Goal: Task Accomplishment & Management: Use online tool/utility

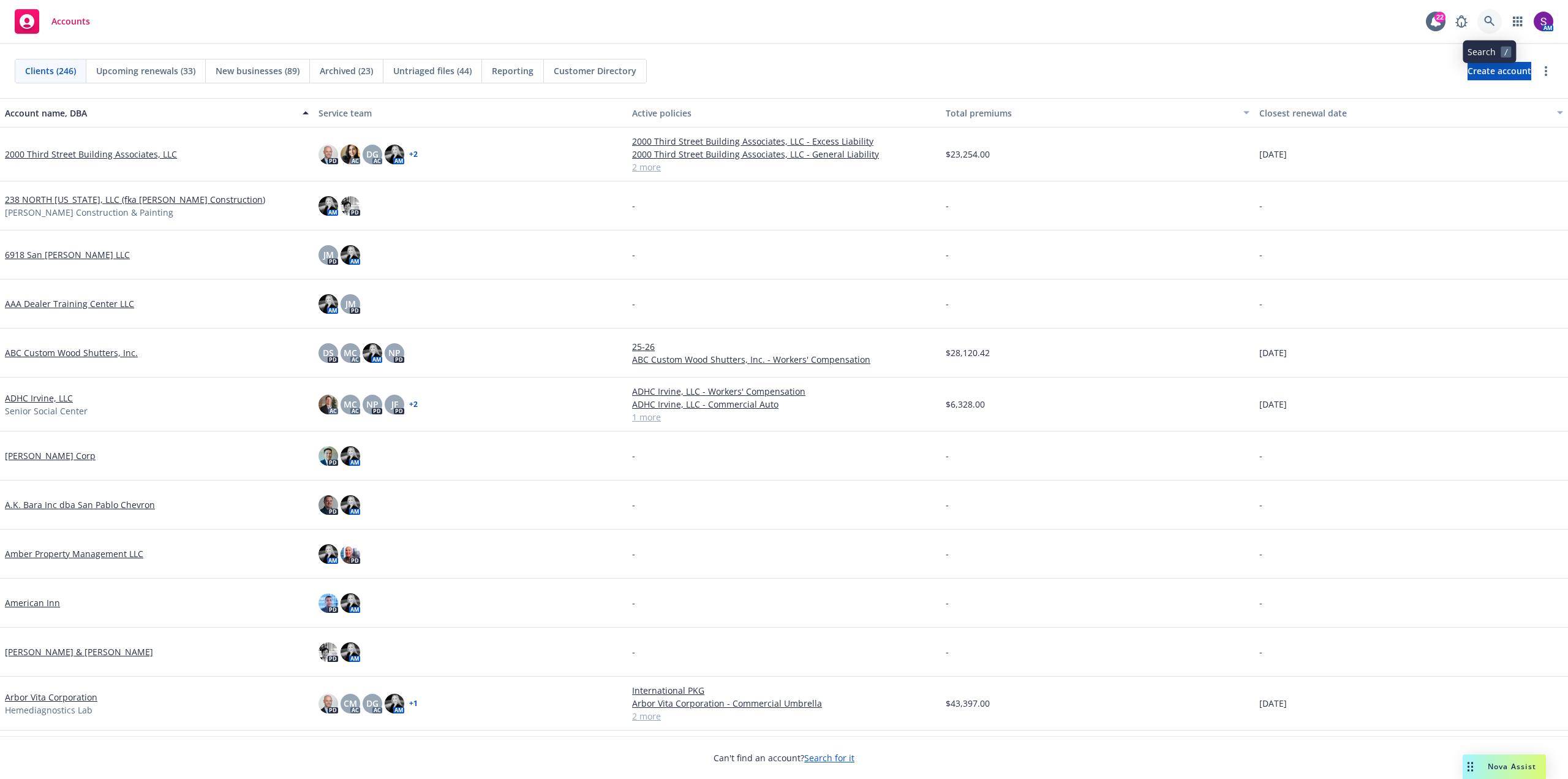
click at [1484, 13] on link at bounding box center [1490, 20] width 24 height 24
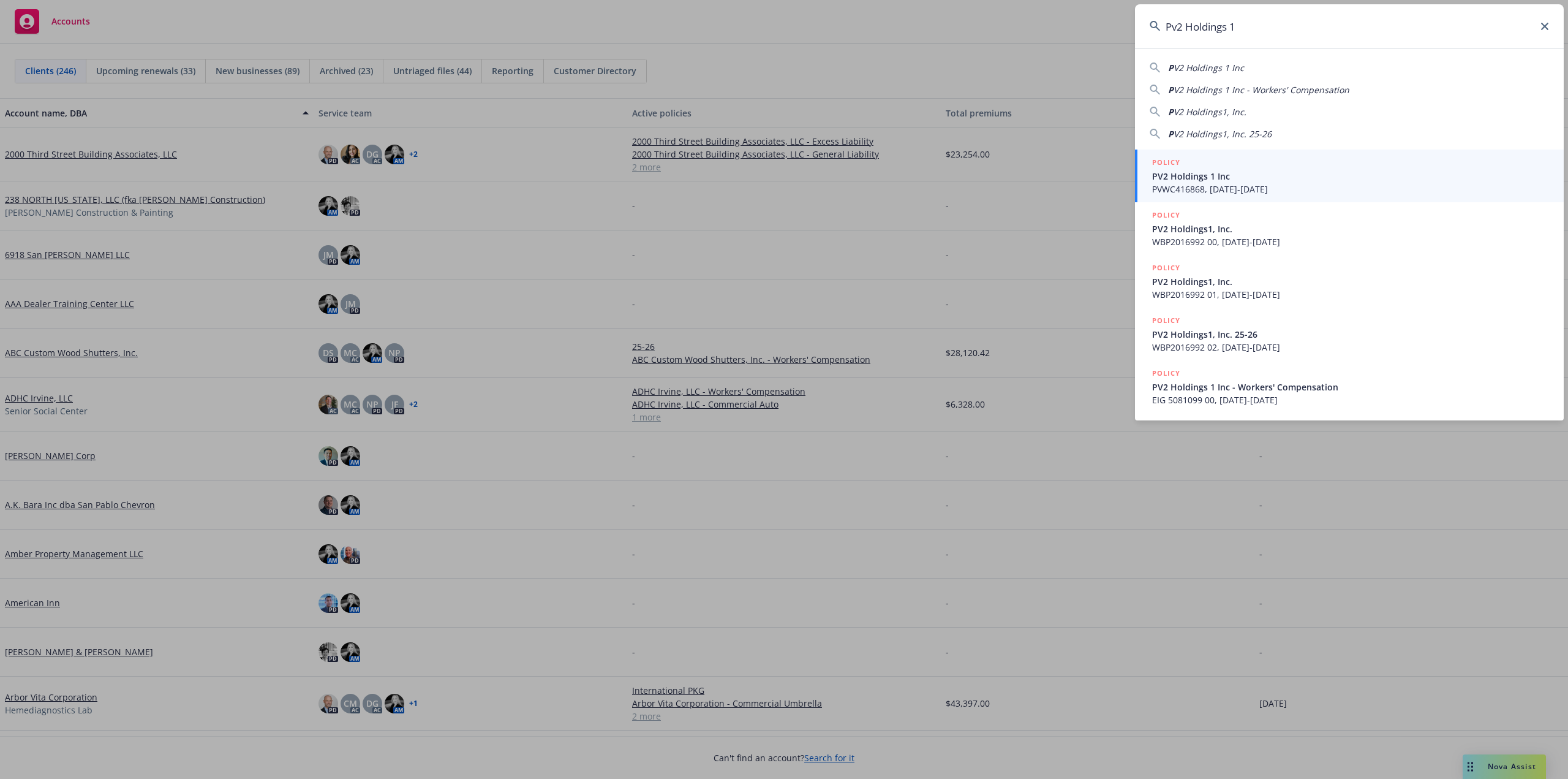
type input "Pv2 Holdings 1"
click at [1251, 187] on span "PVWC416868, 10/05/2023-10/05/2024" at bounding box center [1350, 188] width 397 height 13
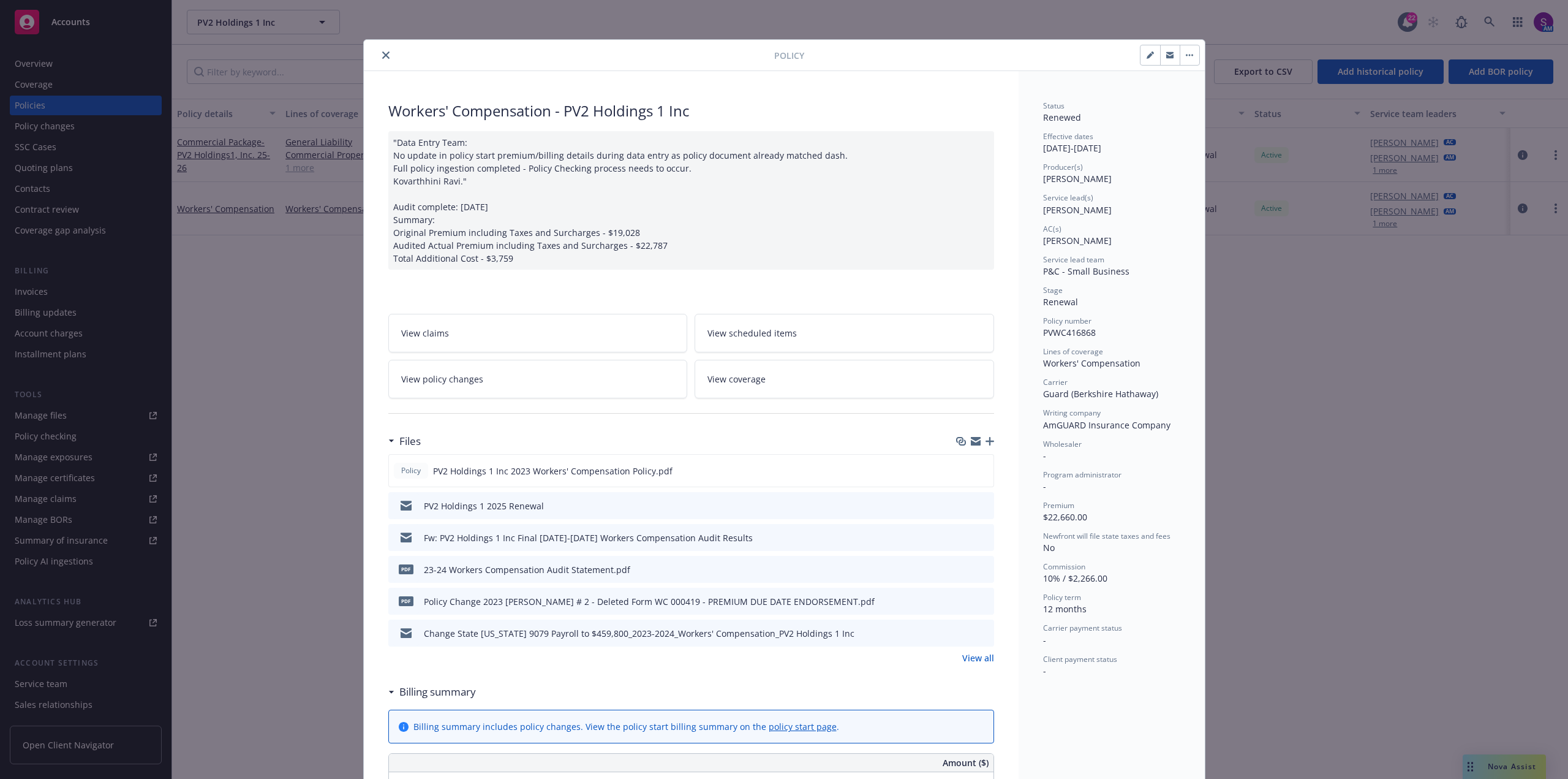
click at [383, 52] on icon "close" at bounding box center [387, 56] width 8 height 8
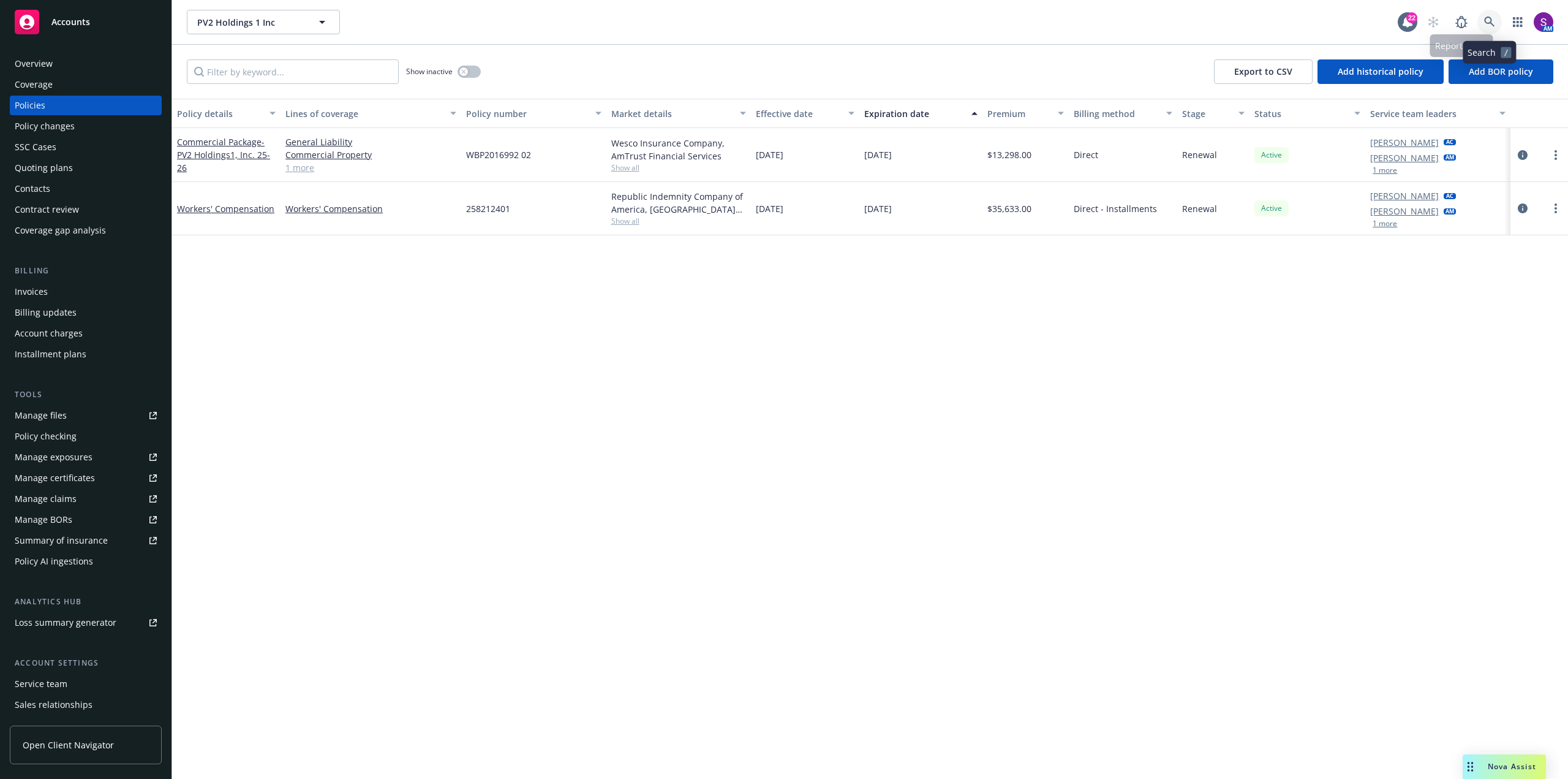
click at [1484, 17] on link at bounding box center [1490, 21] width 24 height 24
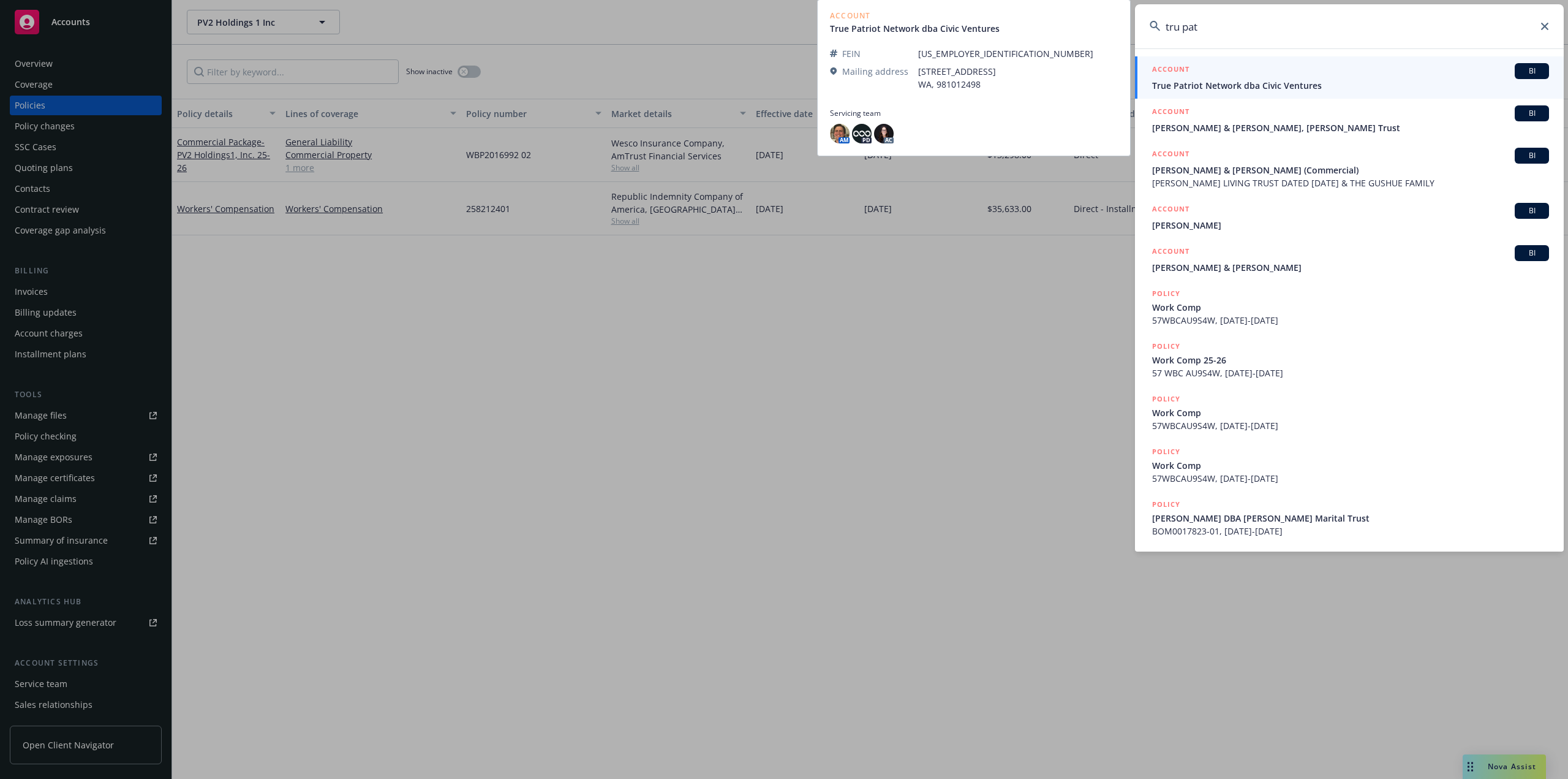
type input "tru pat"
click at [1279, 88] on span "True Patriot Network dba Civic Ventures" at bounding box center [1350, 85] width 397 height 13
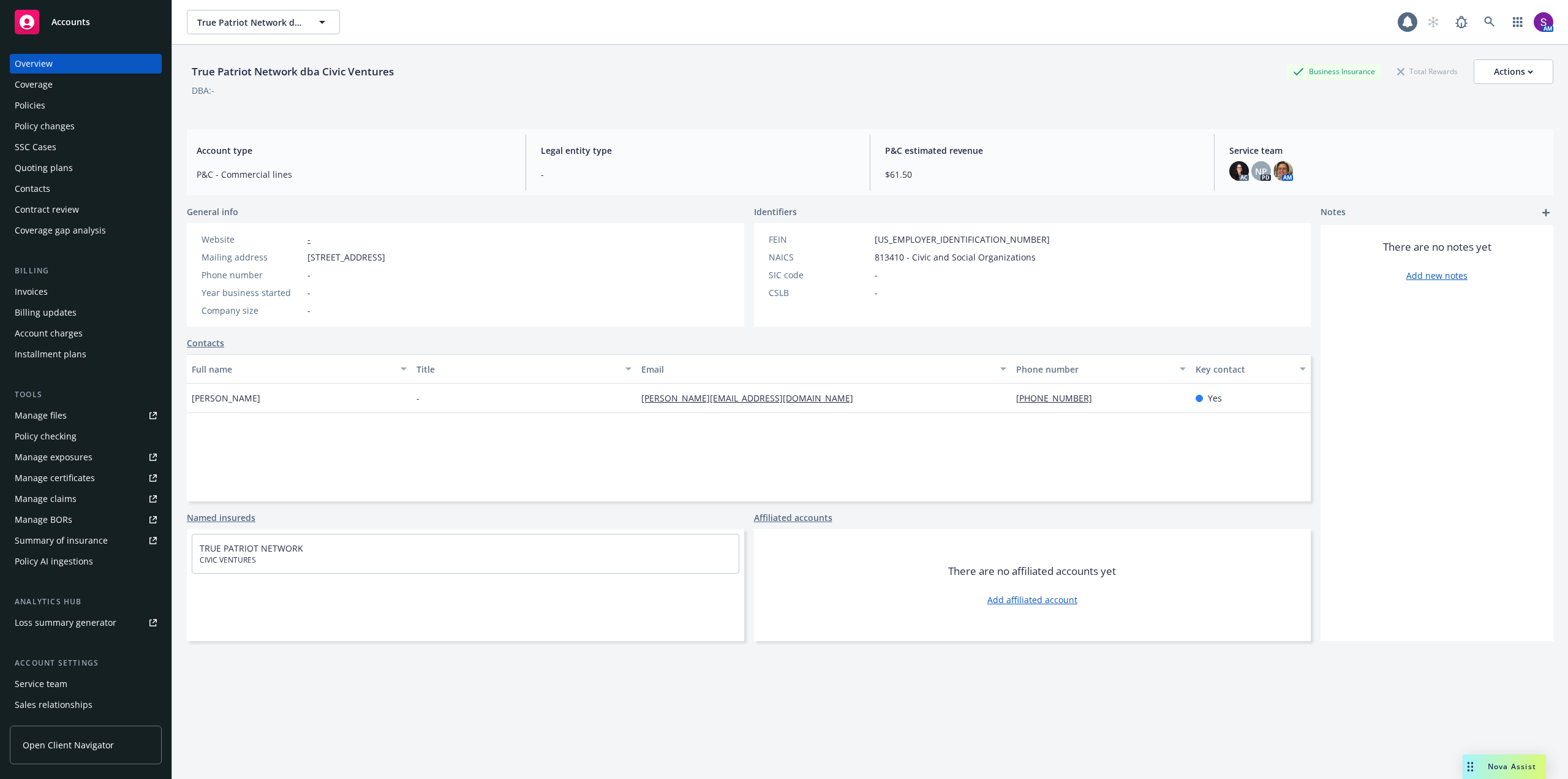
click at [75, 113] on div "Policies" at bounding box center [86, 105] width 143 height 20
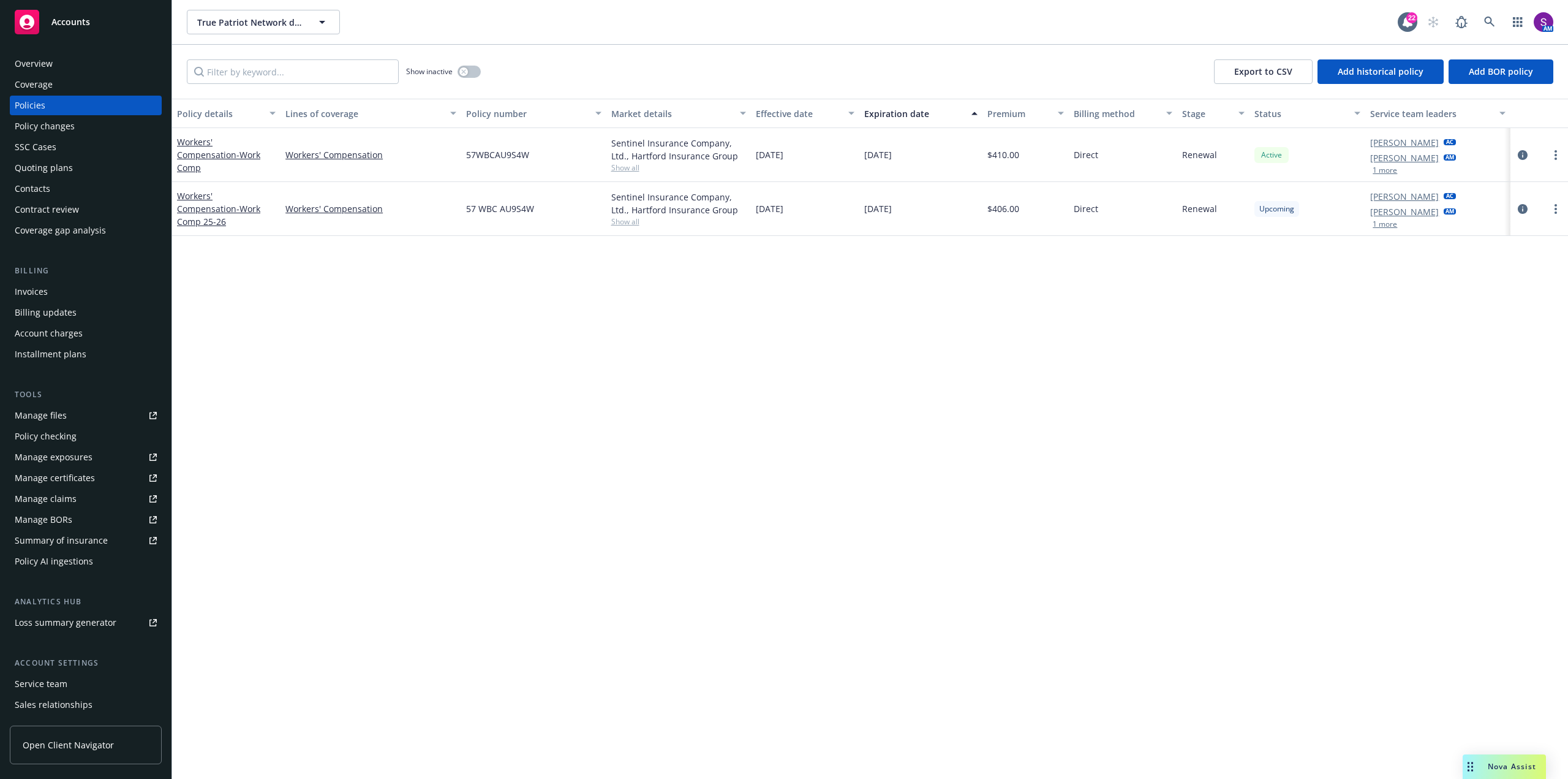
click at [626, 222] on span "Show all" at bounding box center [679, 222] width 135 height 11
click at [1287, 272] on div "Policy details Lines of coverage Policy number Market details Effective date Ex…" at bounding box center [870, 438] width 1396 height 680
click at [1528, 208] on link "circleInformation" at bounding box center [1522, 208] width 15 height 15
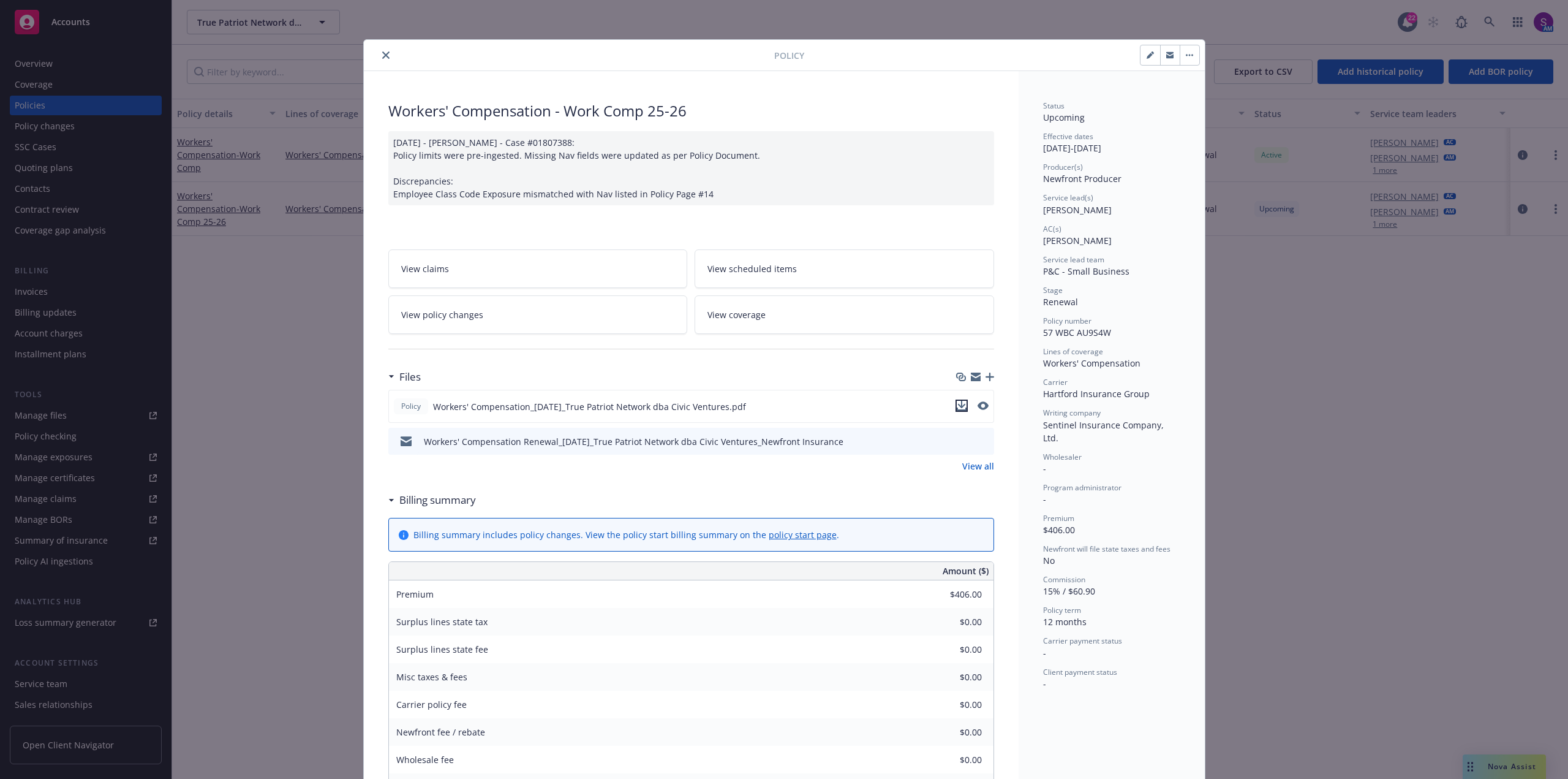
click at [957, 403] on icon "download file" at bounding box center [962, 405] width 10 height 10
click at [374, 62] on div at bounding box center [571, 55] width 405 height 15
click at [384, 53] on icon "close" at bounding box center [387, 56] width 8 height 8
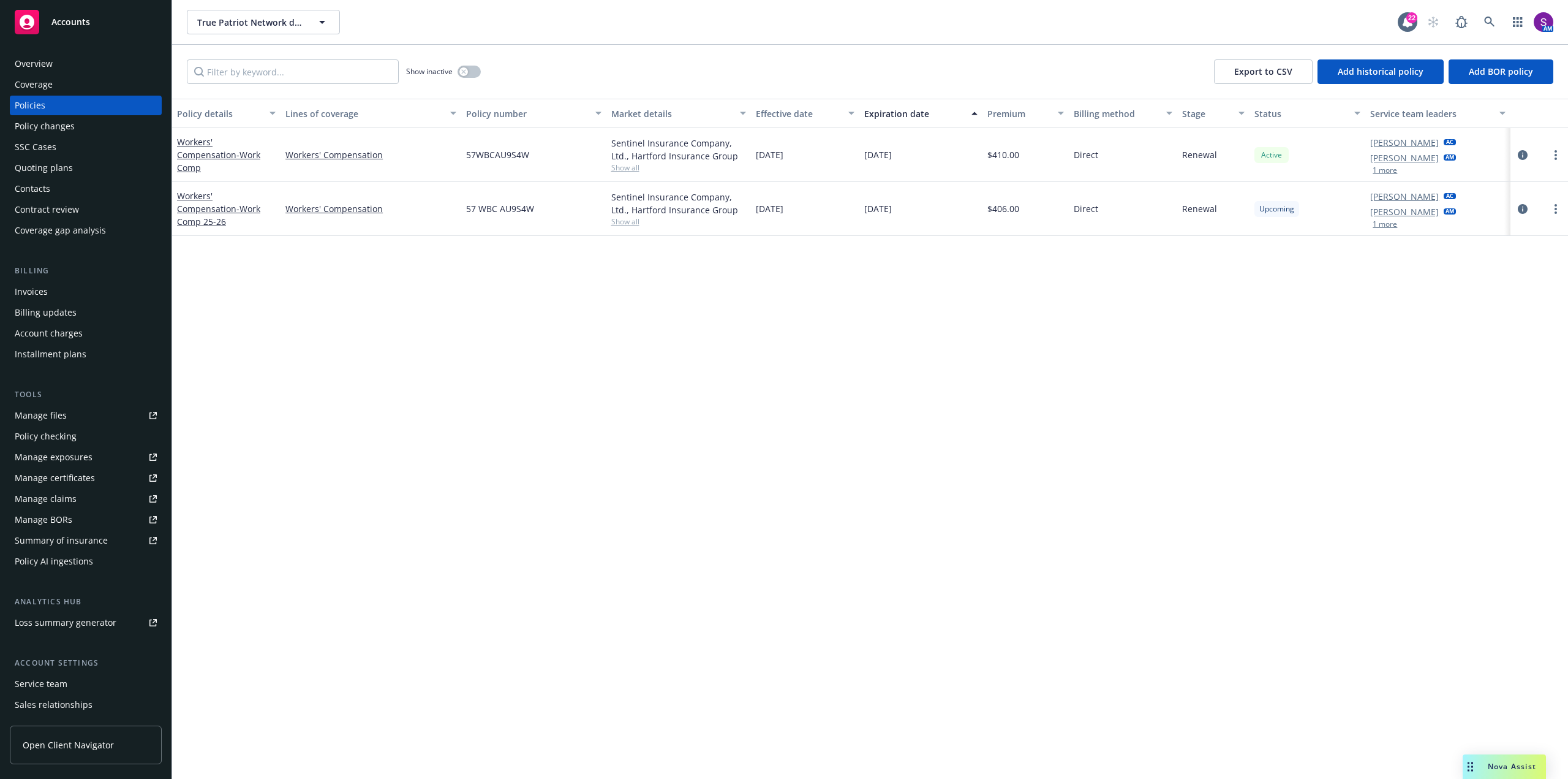
click at [44, 415] on div "Manage files" at bounding box center [40, 415] width 52 height 20
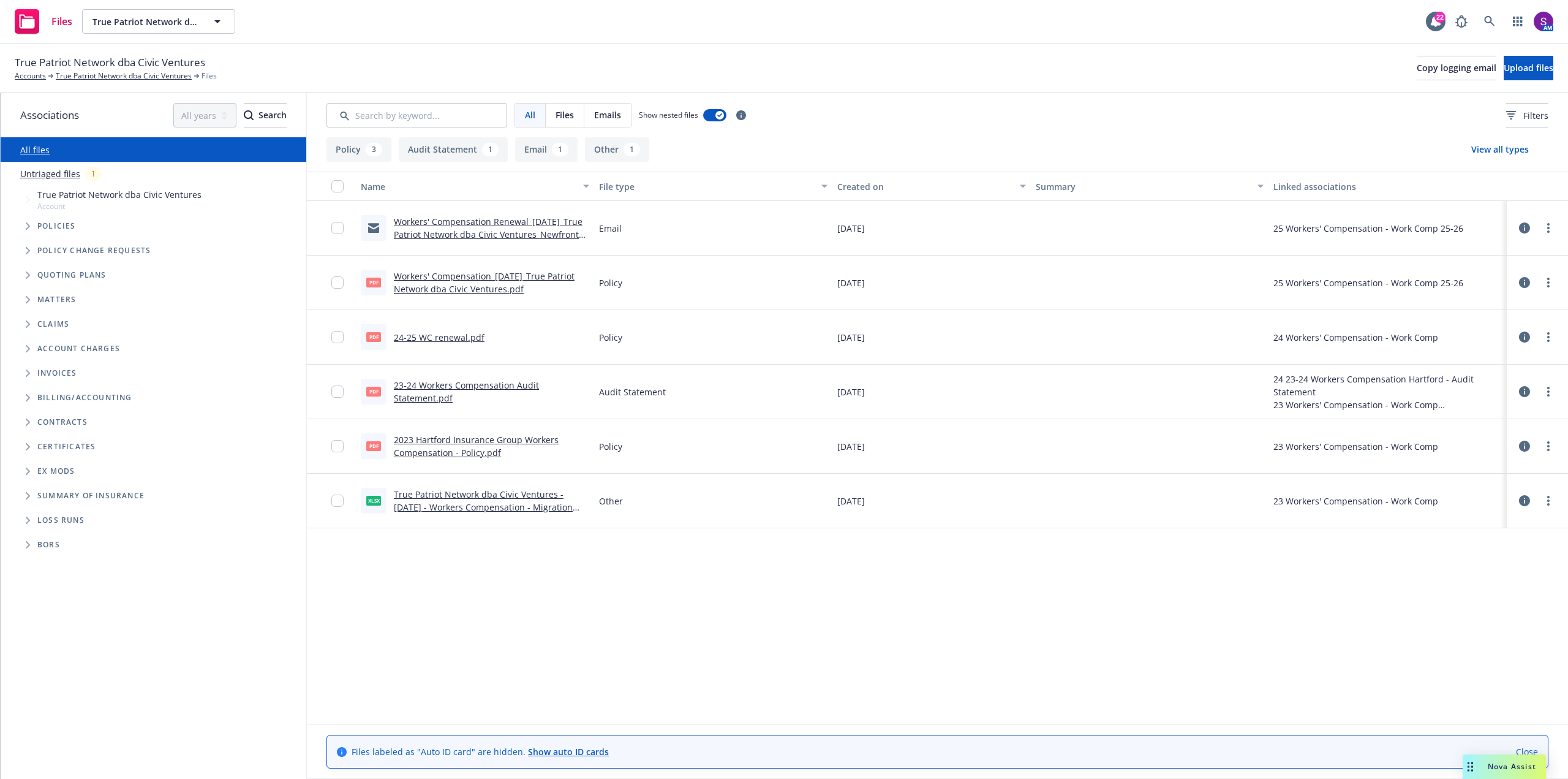
click at [457, 223] on link "Workers' Compensation Renewal_11-07-2025_True Patriot Network dba Civic Venture…" at bounding box center [487, 234] width 188 height 37
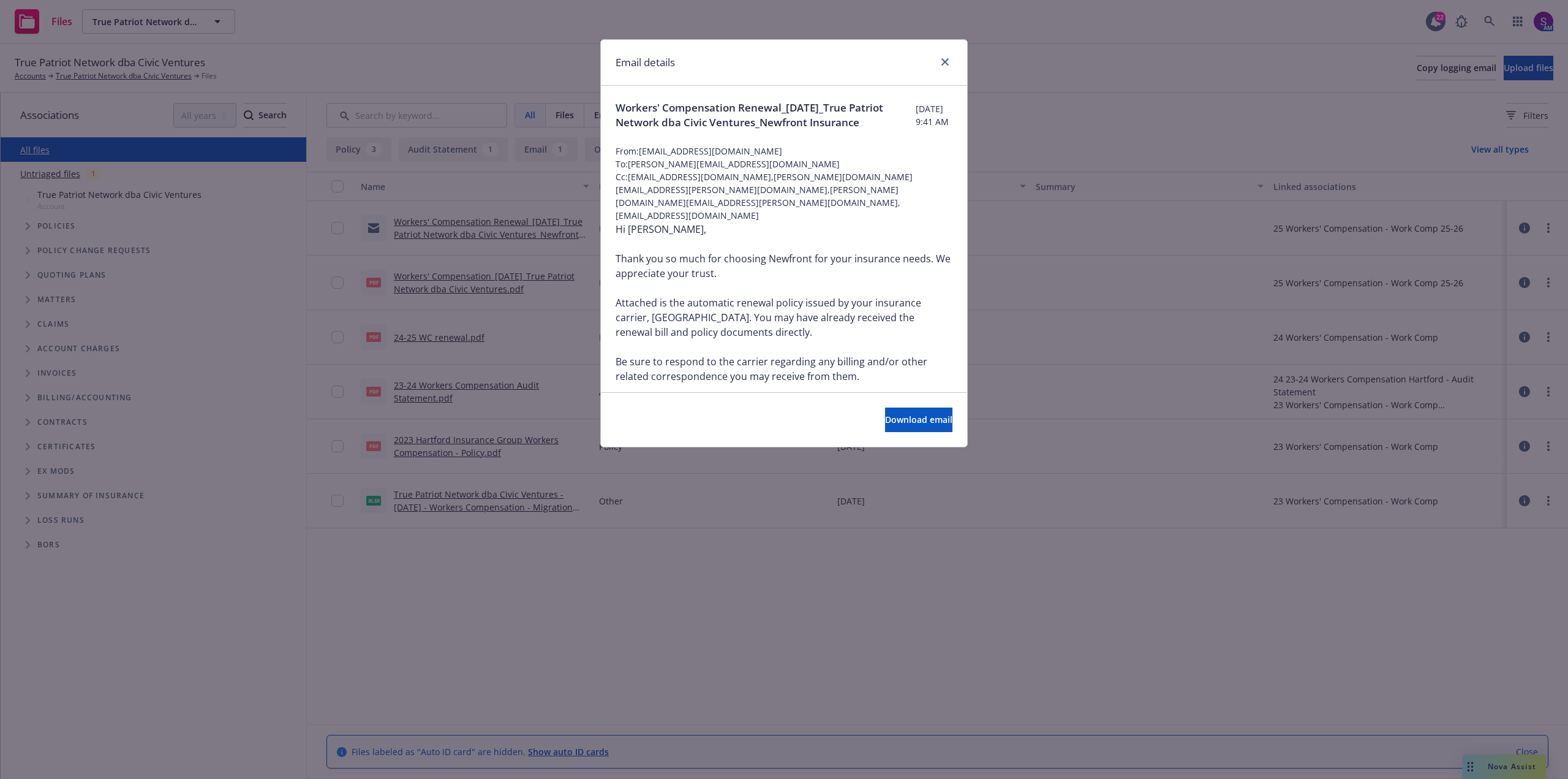
click at [1128, 112] on div "Email details Workers' Compensation Renewal_11-07-2025_True Patriot Network dba…" at bounding box center [784, 390] width 1568 height 779
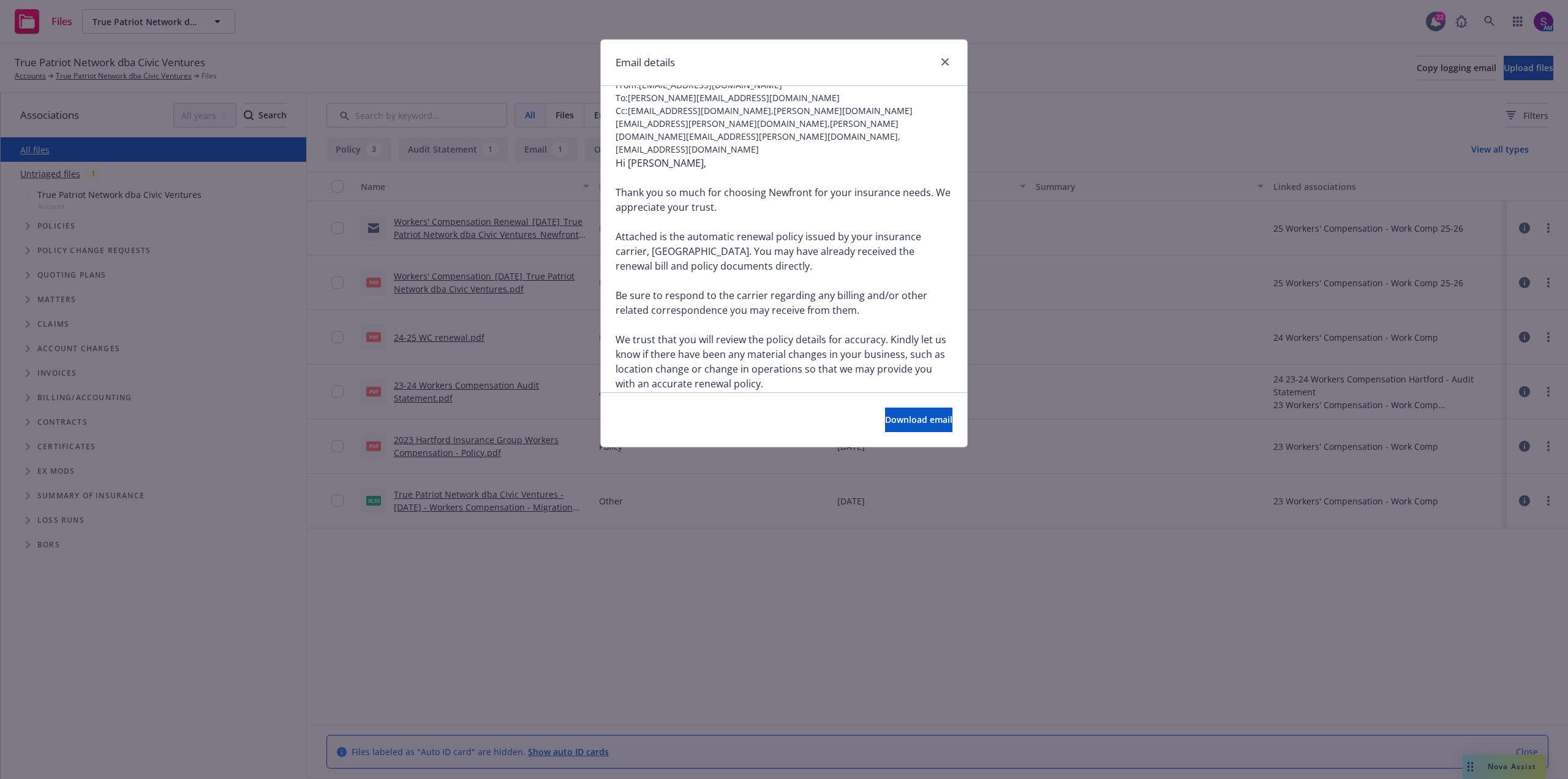
scroll to position [62, 0]
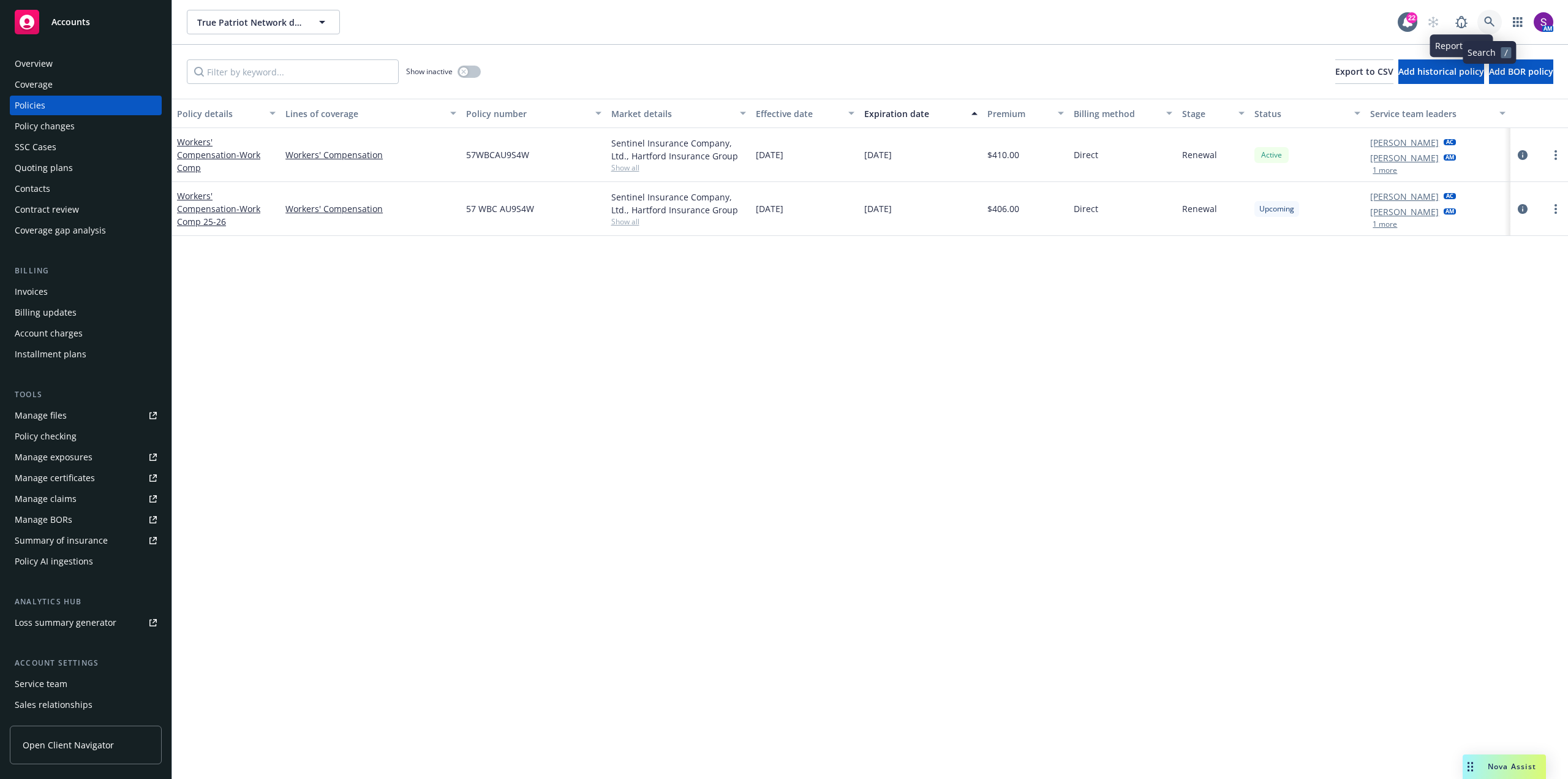
click at [1483, 17] on link at bounding box center [1490, 21] width 24 height 24
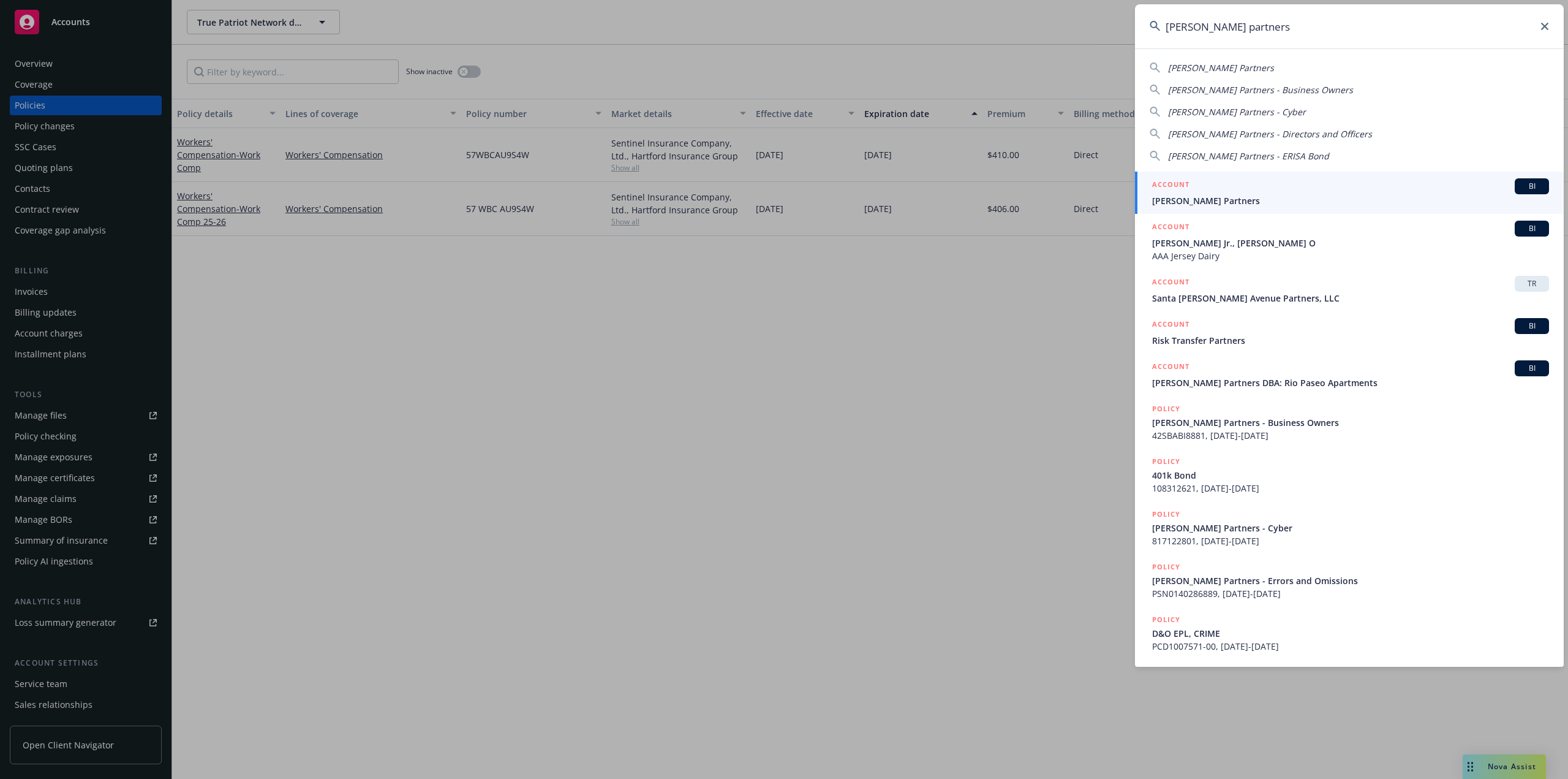
type input "[PERSON_NAME] partners"
click at [1191, 200] on span "[PERSON_NAME] Partners" at bounding box center [1350, 200] width 397 height 13
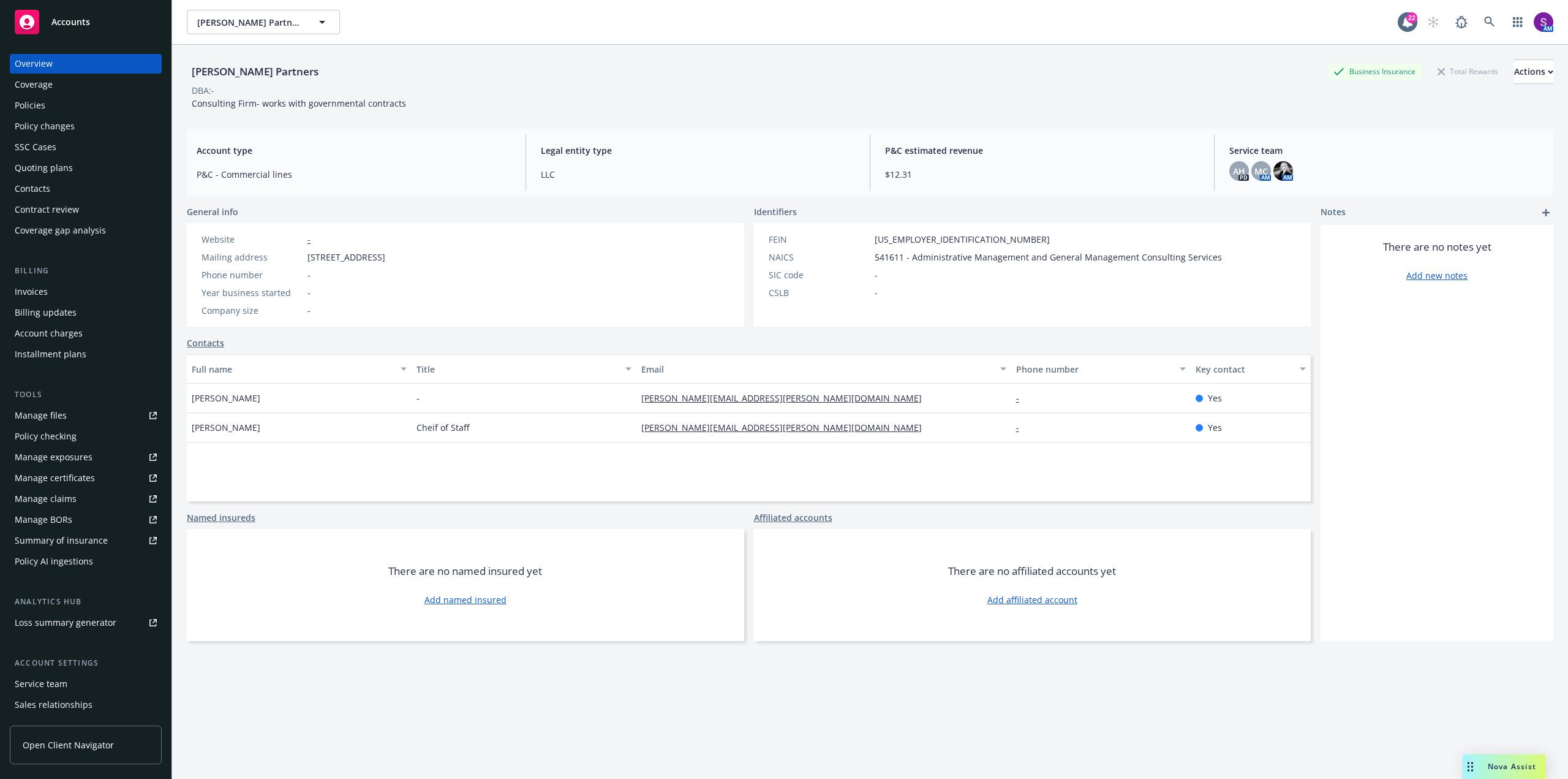
click at [56, 107] on div "Policies" at bounding box center [86, 105] width 143 height 20
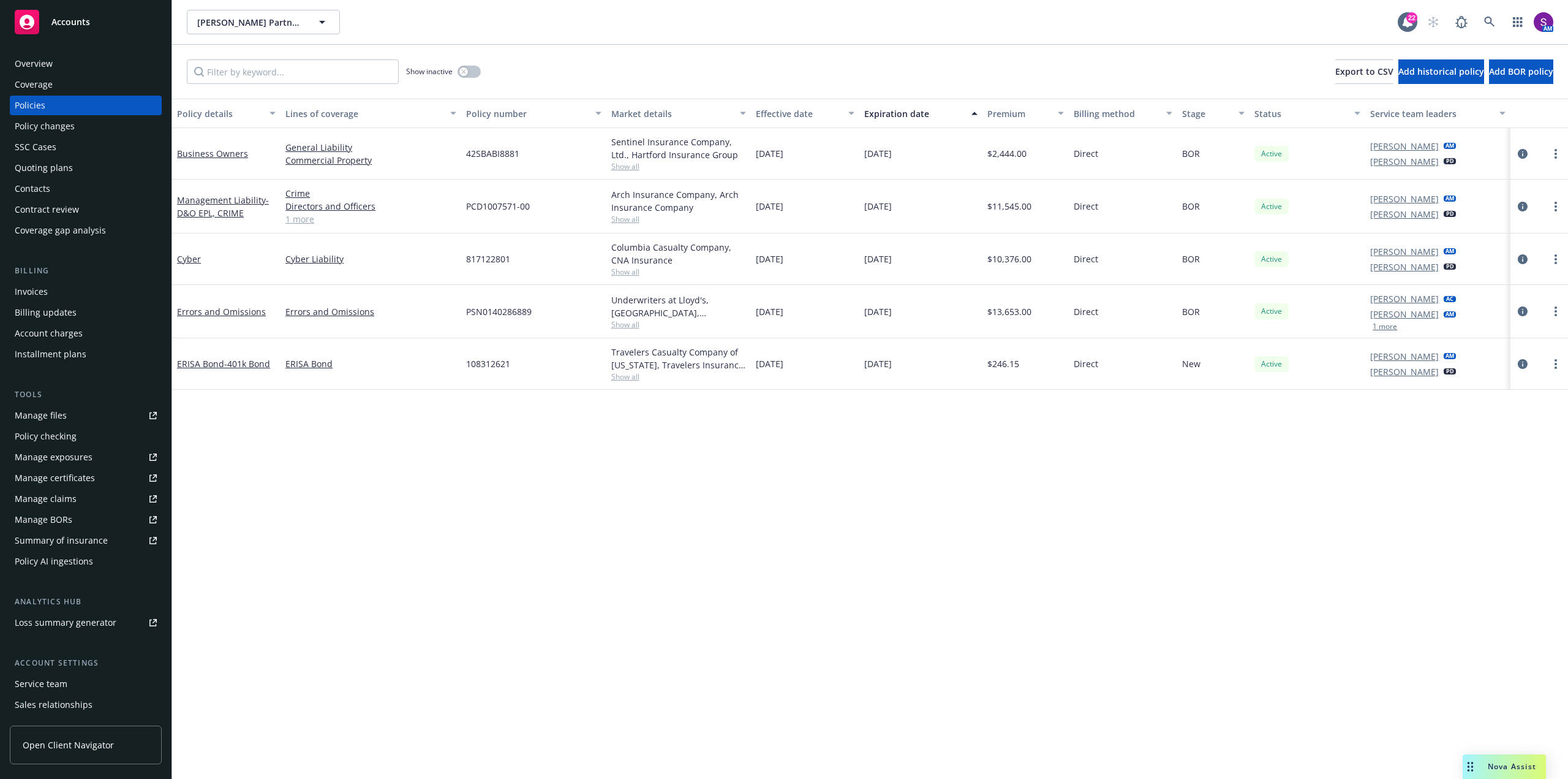
click at [629, 165] on span "Show all" at bounding box center [679, 166] width 135 height 11
click at [558, 157] on div "42SBABI8881" at bounding box center [534, 153] width 144 height 52
click at [54, 409] on div "Manage files" at bounding box center [40, 415] width 52 height 20
click at [23, 418] on div "Manage files" at bounding box center [40, 415] width 52 height 20
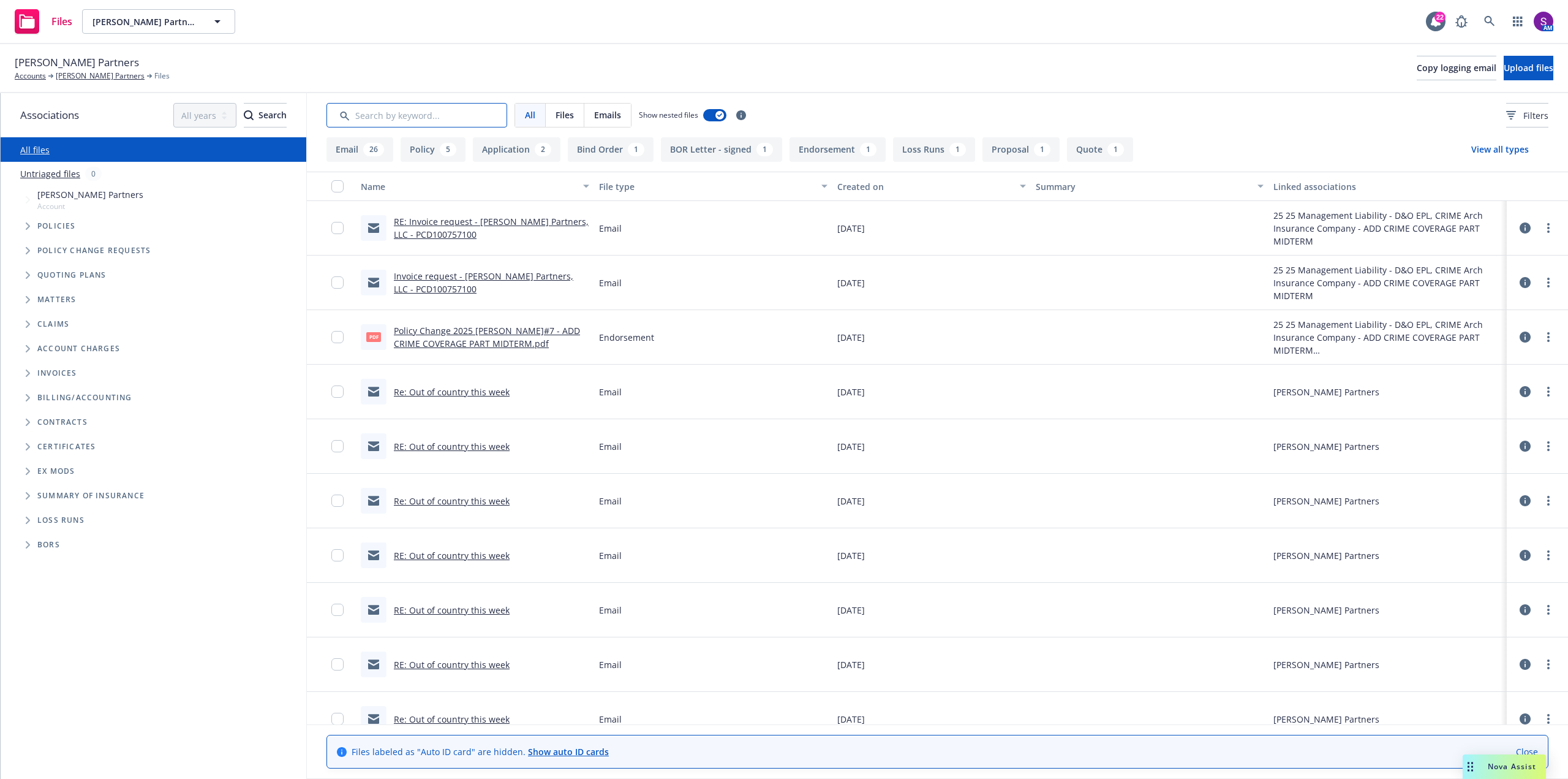
click at [399, 116] on input "Search by keyword..." at bounding box center [416, 114] width 181 height 24
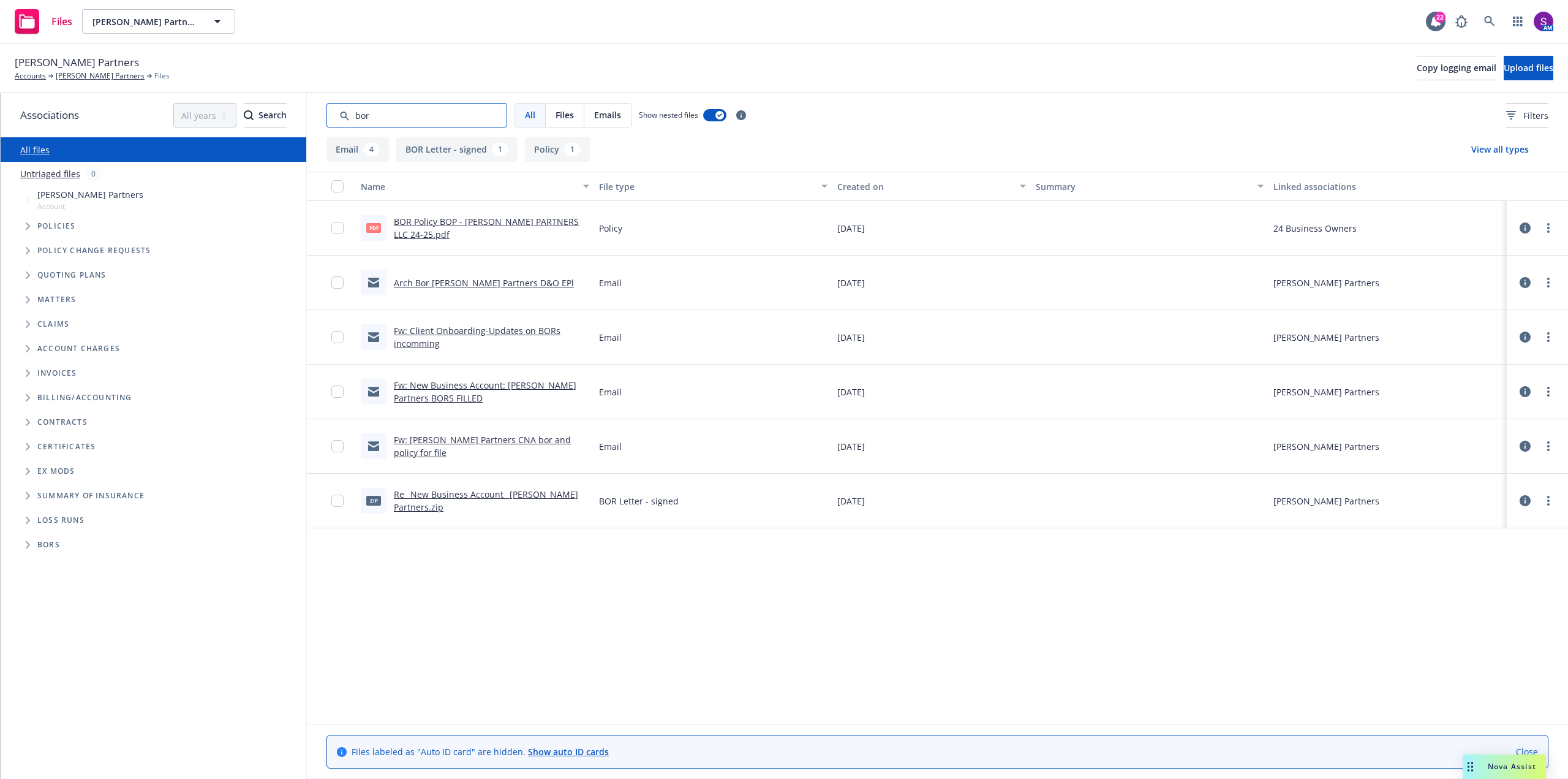
type input "bor"
click at [503, 223] on link "BOR Policy BOP - RIOS PARTNERS LLC 24-25.pdf" at bounding box center [486, 227] width 186 height 24
click at [462, 328] on link "Fw: Client Onboarding-Updates on BORs incomming" at bounding box center [476, 337] width 167 height 24
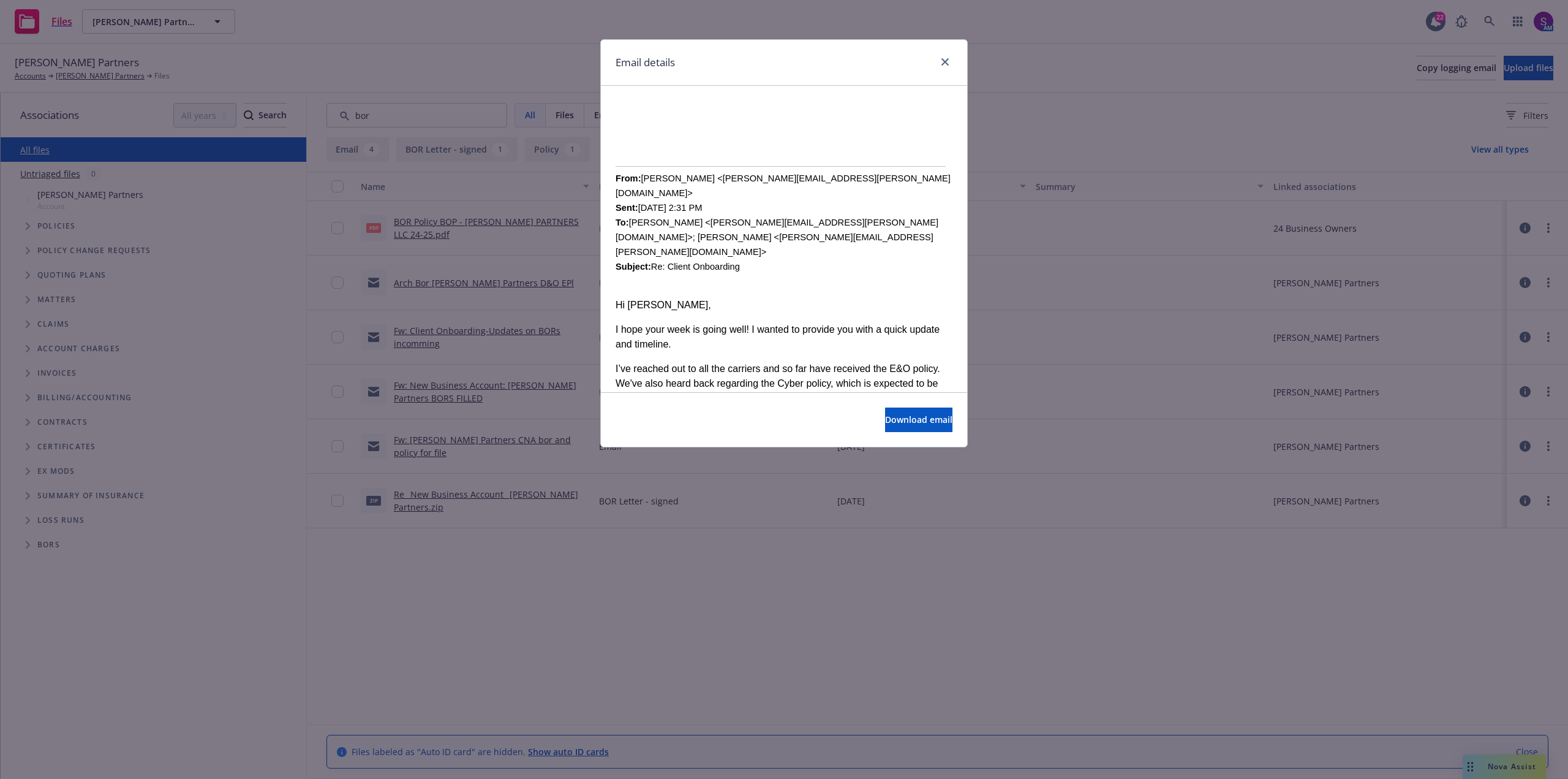
scroll to position [429, 0]
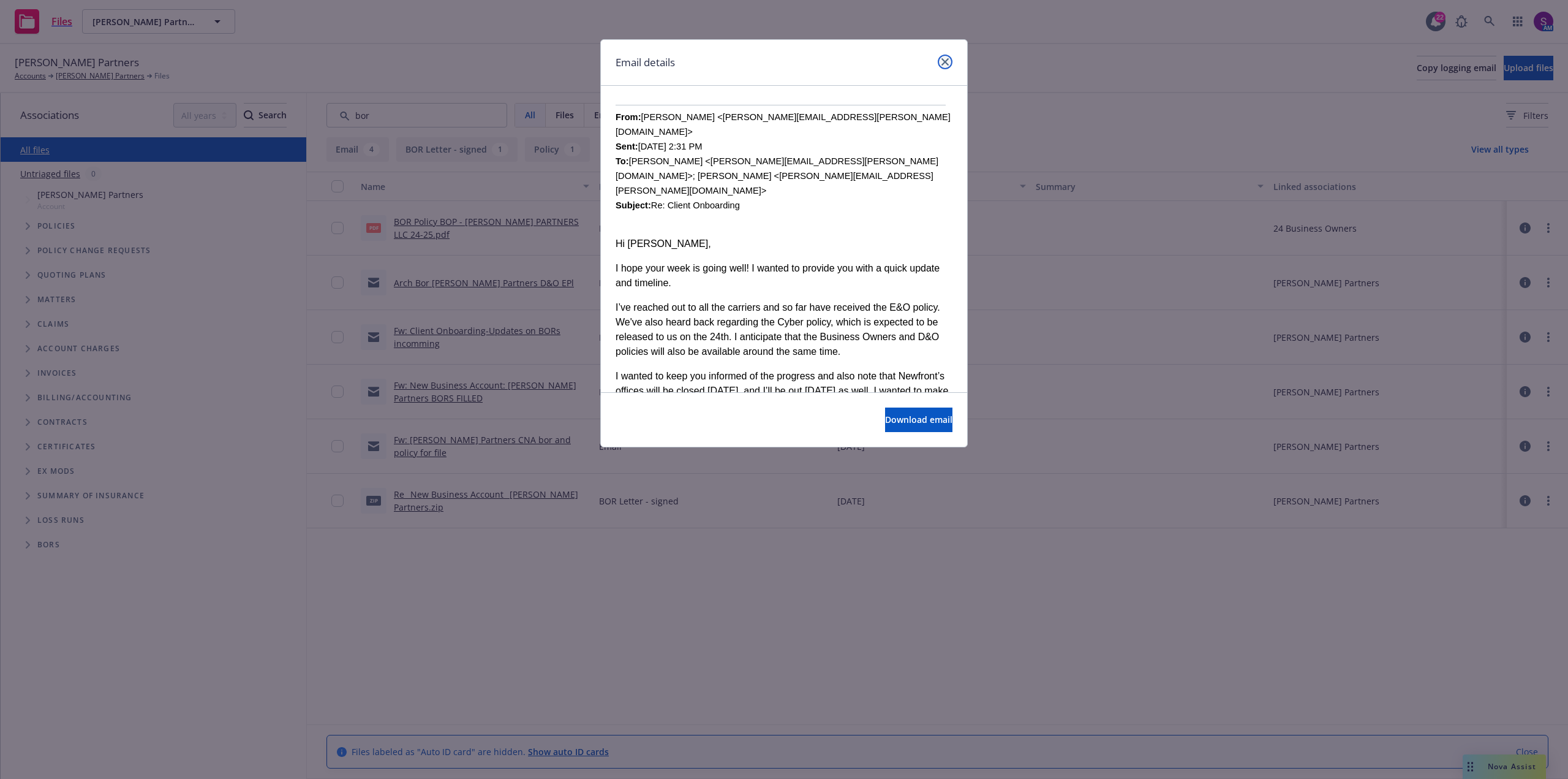
click at [946, 57] on link "close" at bounding box center [945, 62] width 15 height 15
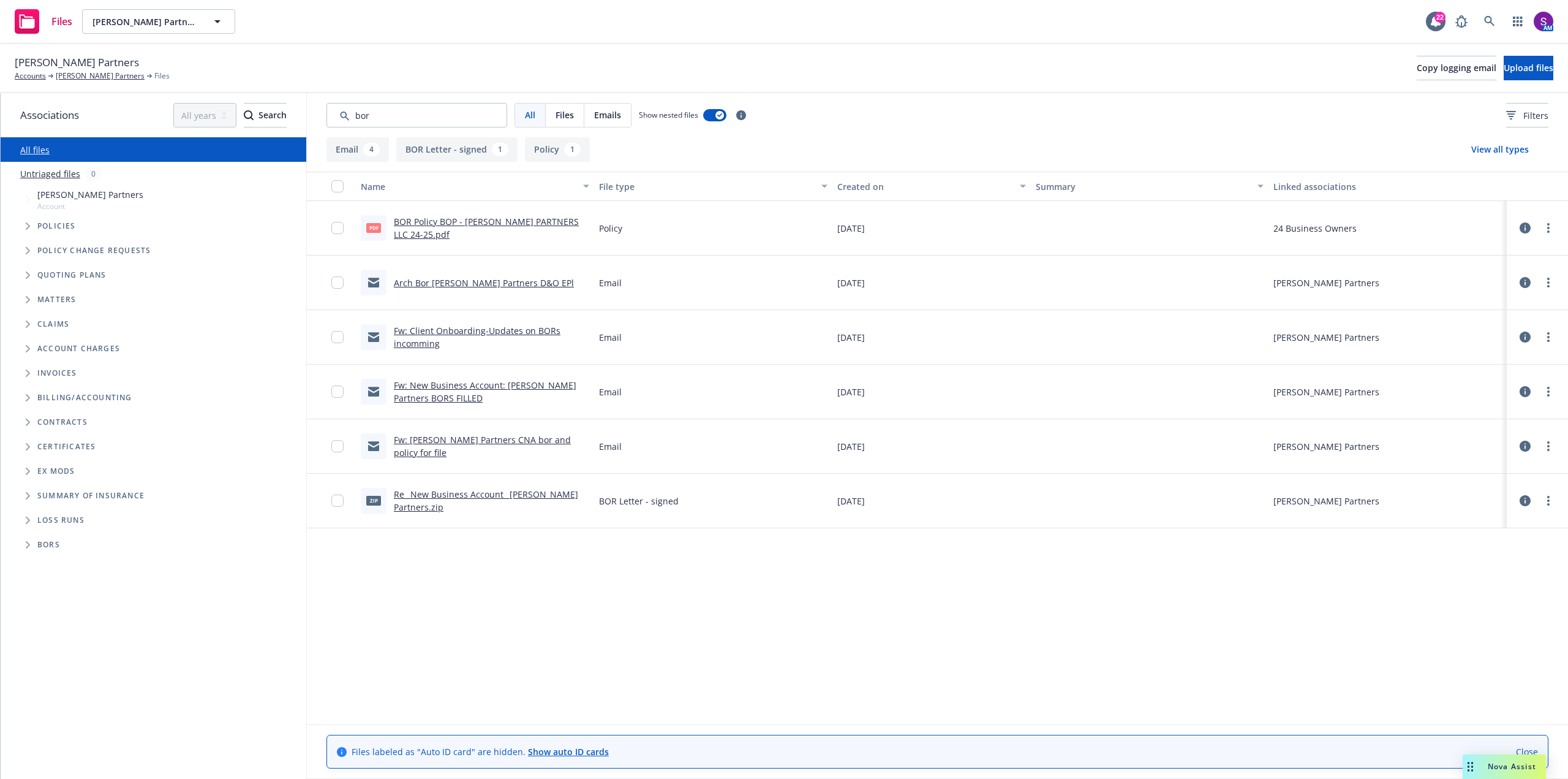
click at [458, 385] on link "Fw: New Business Account: [PERSON_NAME] Partners BORS FILLED" at bounding box center [484, 390] width 183 height 24
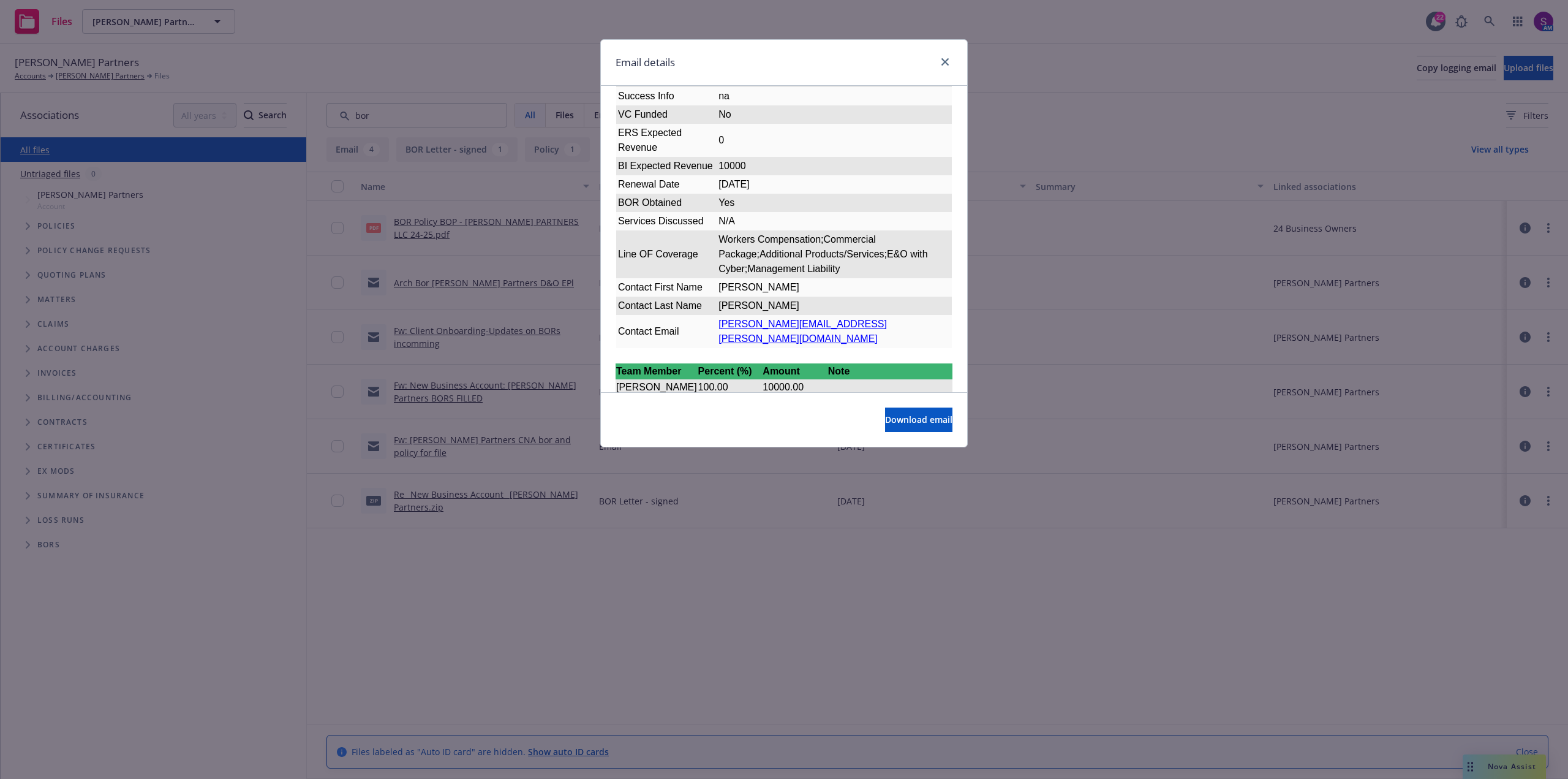
scroll to position [3561, 0]
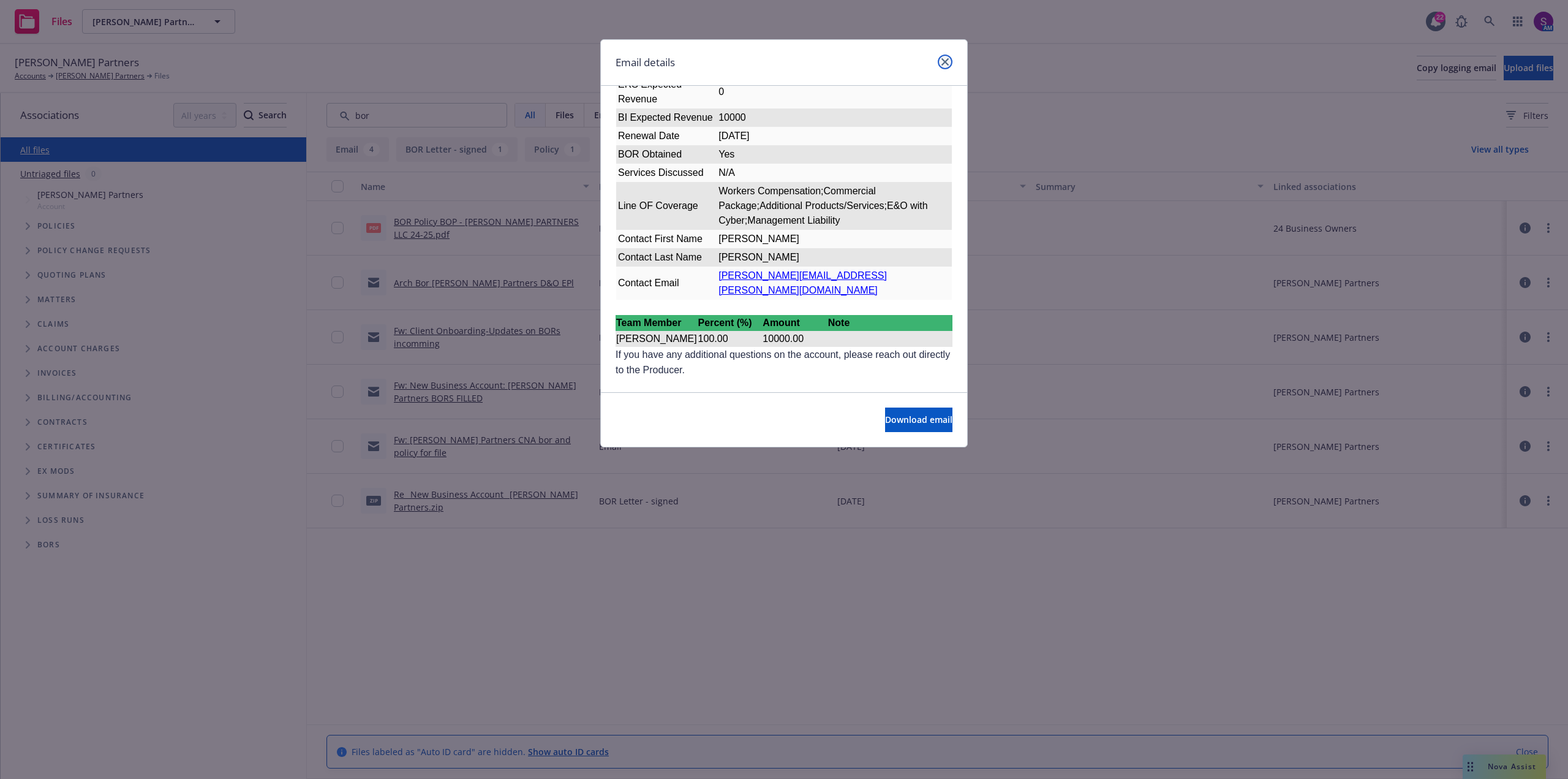
click at [947, 55] on link "close" at bounding box center [945, 62] width 15 height 15
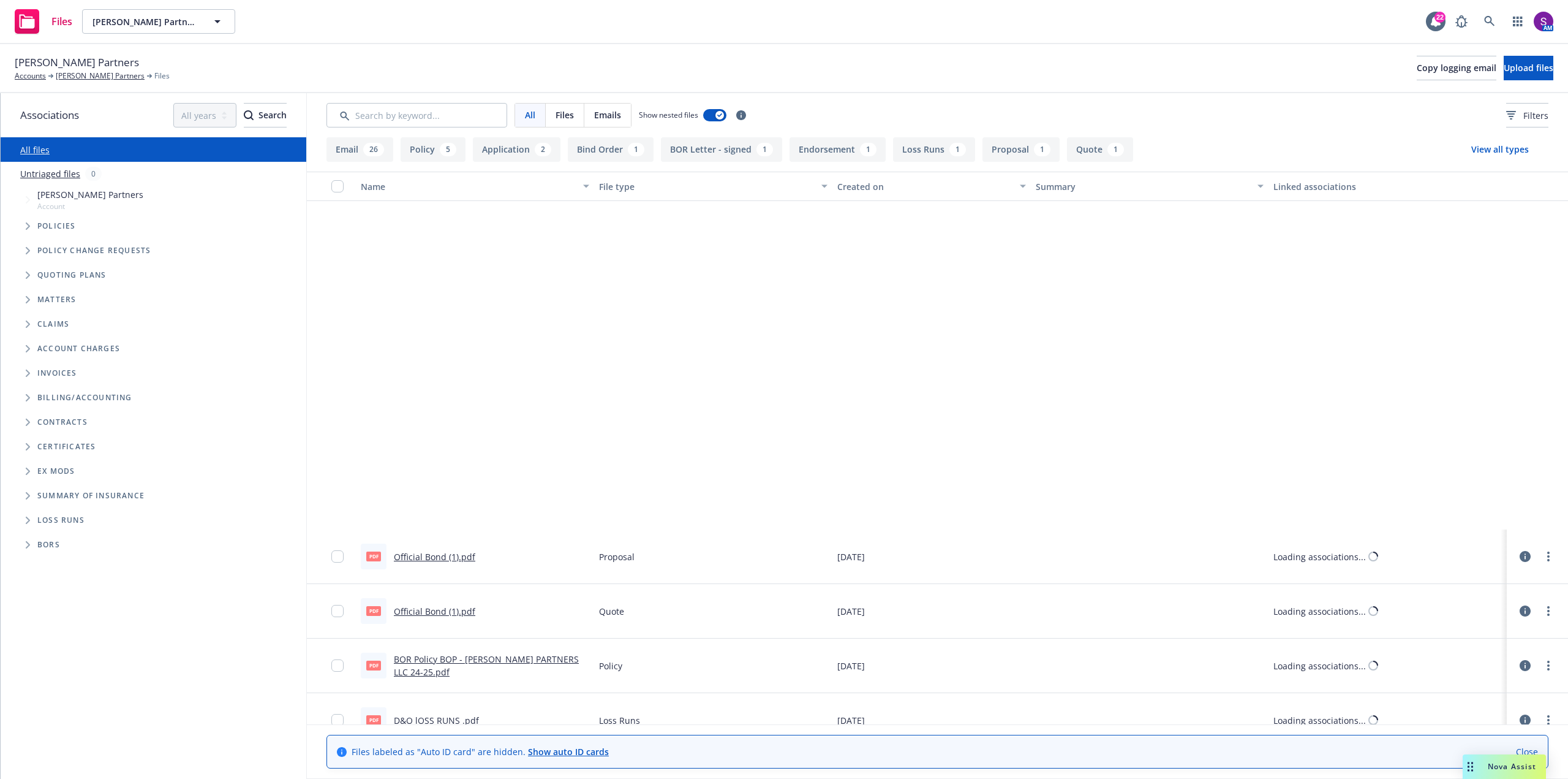
scroll to position [1287, 0]
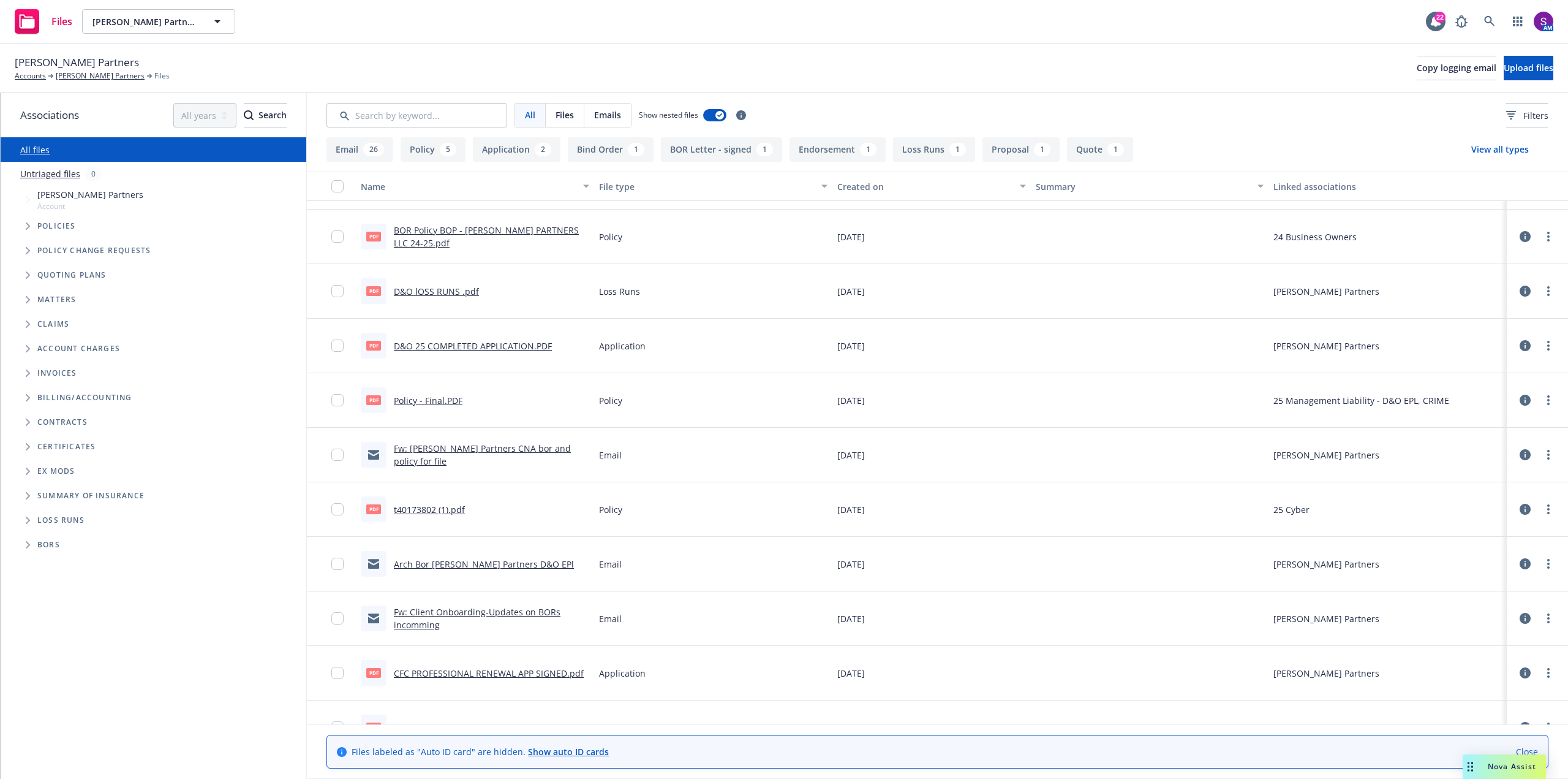
click at [450, 236] on link "BOR Policy BOP - RIOS PARTNERS LLC 24-25.pdf" at bounding box center [486, 236] width 186 height 24
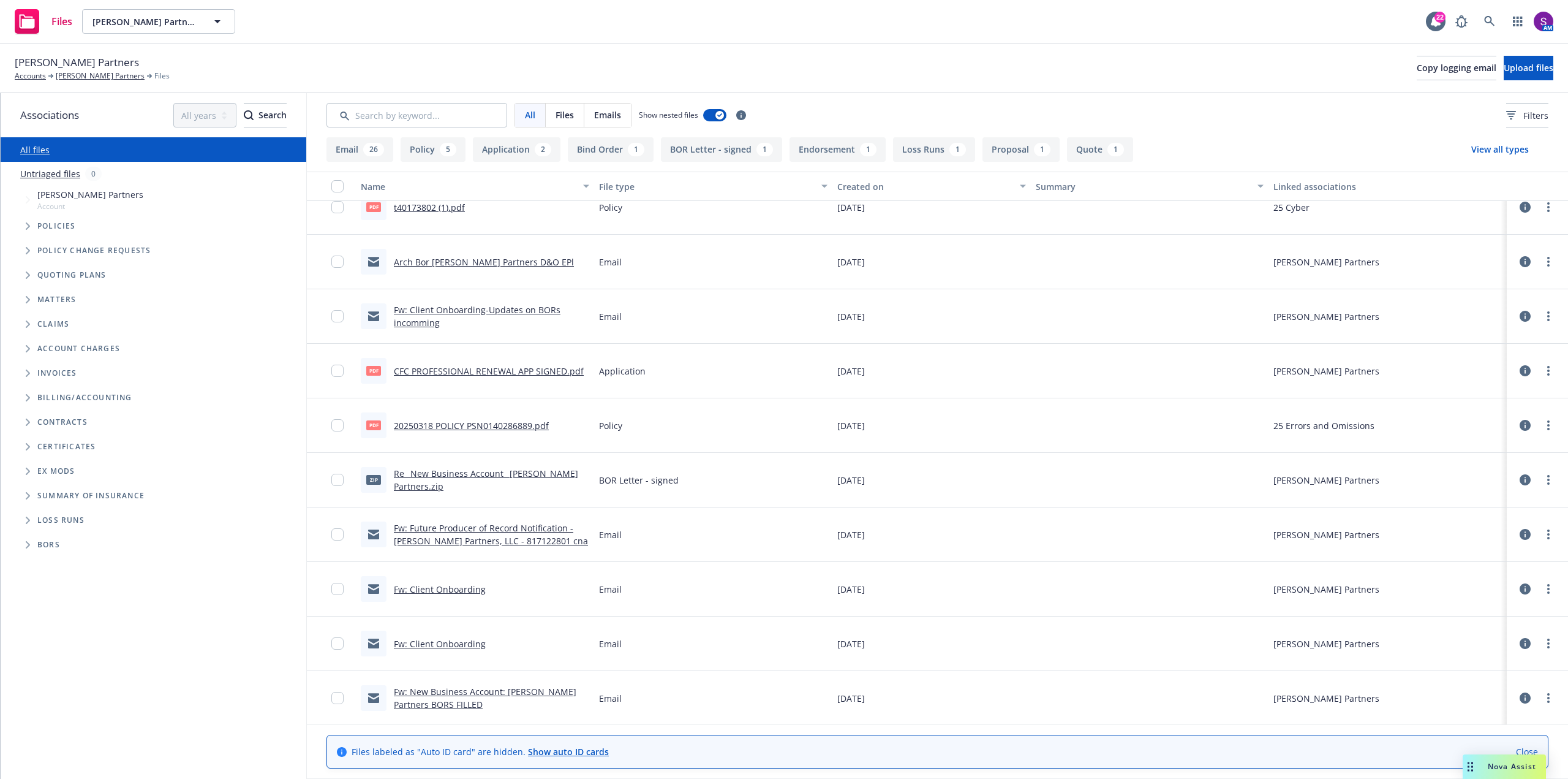
scroll to position [1586, 0]
click at [461, 690] on link "Fw: New Business Account: Rios Partners BORS FILLED" at bounding box center [484, 696] width 183 height 24
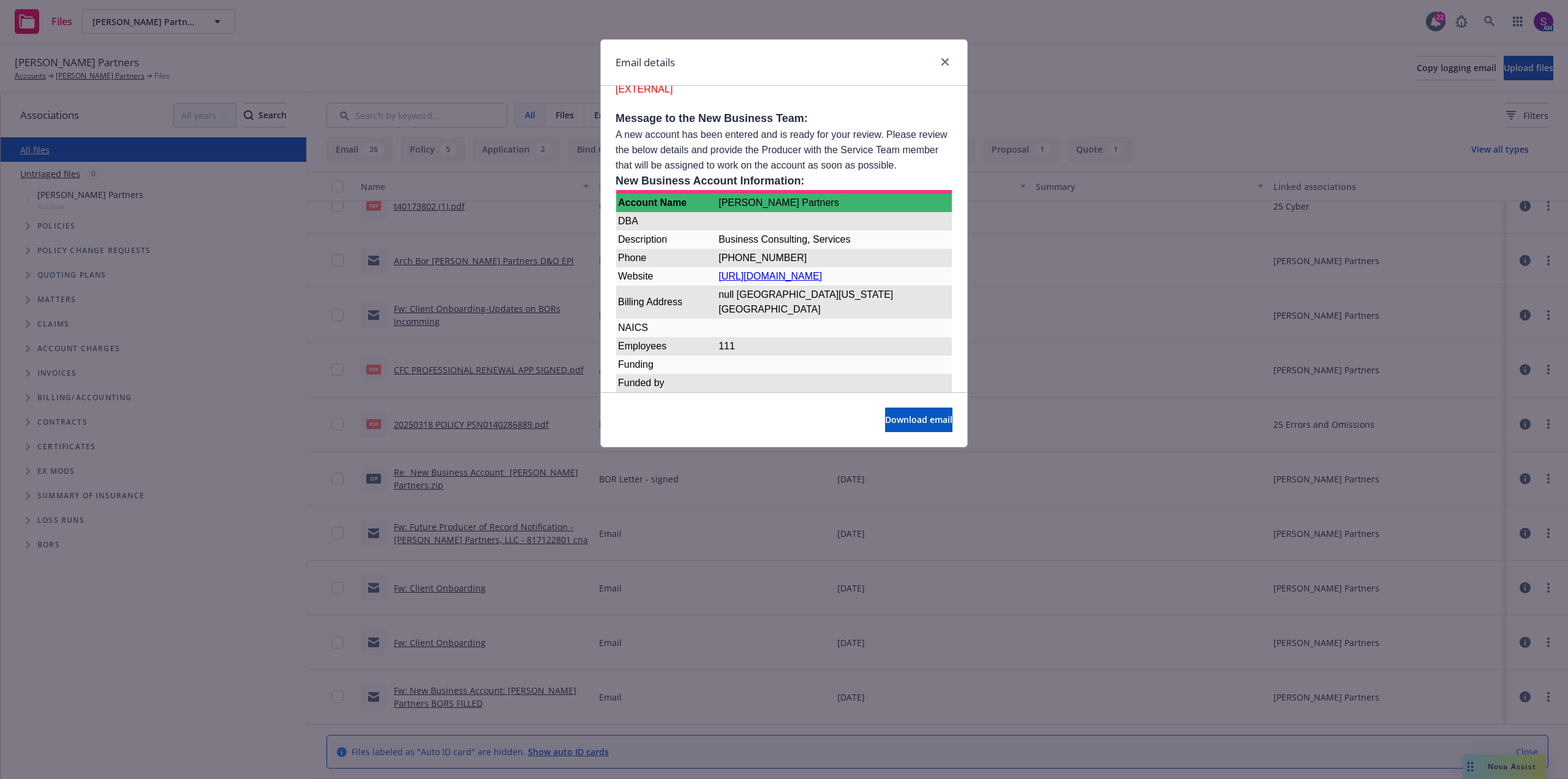
scroll to position [2879, 0]
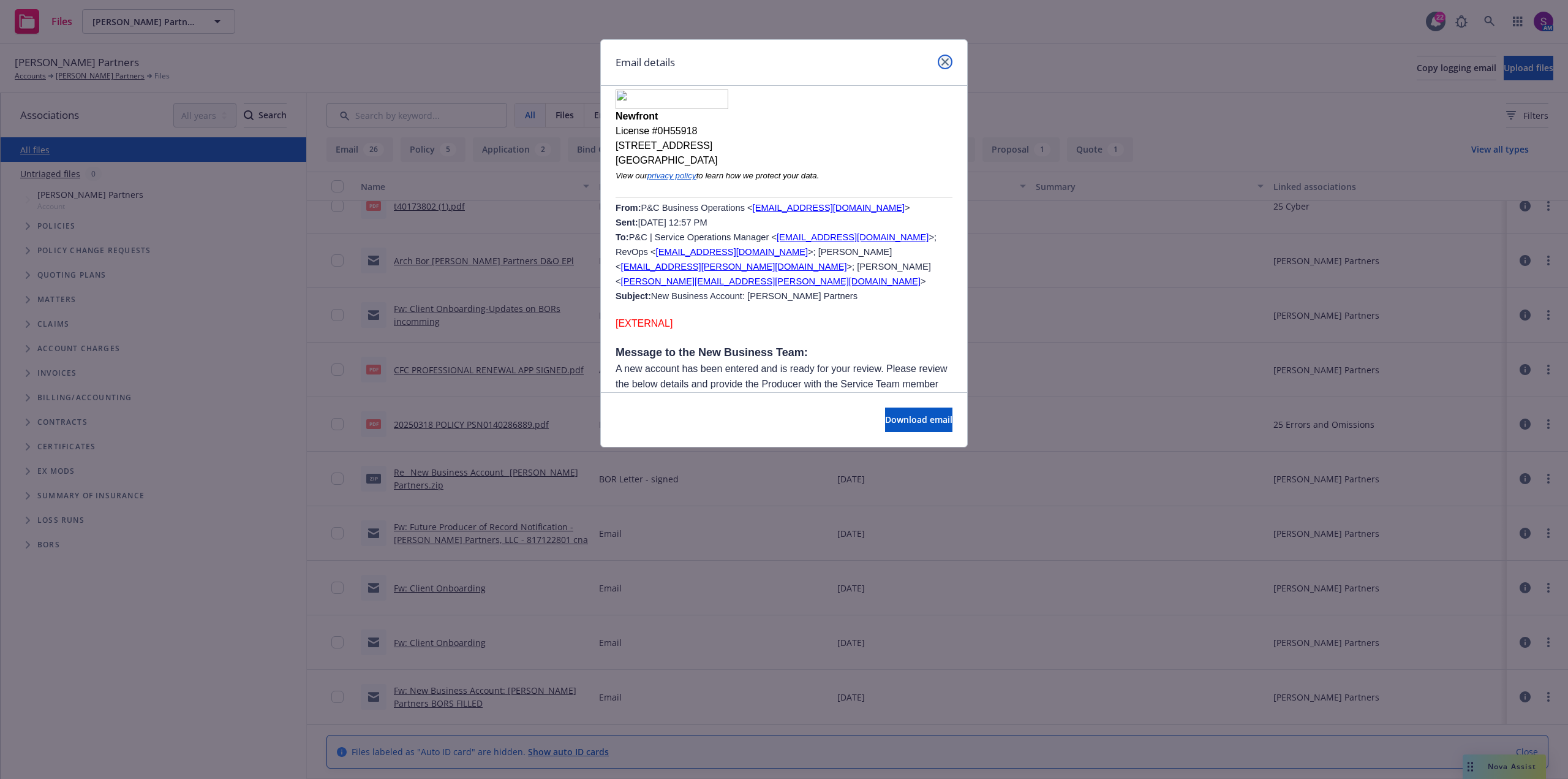
click at [950, 58] on link "close" at bounding box center [945, 62] width 15 height 15
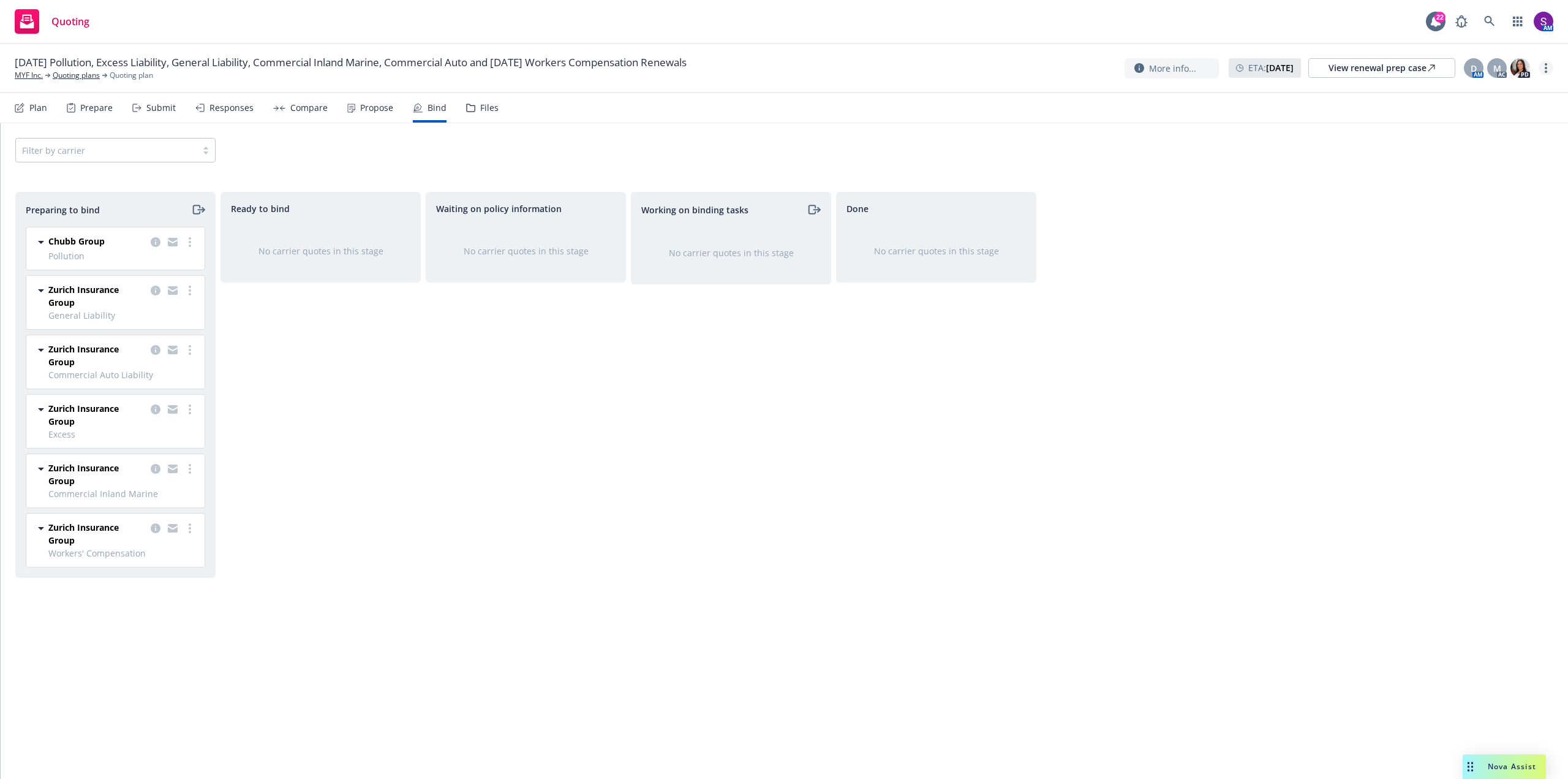
click at [1547, 69] on circle "more" at bounding box center [1547, 67] width 3 height 3
click at [1506, 188] on link "Archive quoting plan" at bounding box center [1485, 190] width 137 height 24
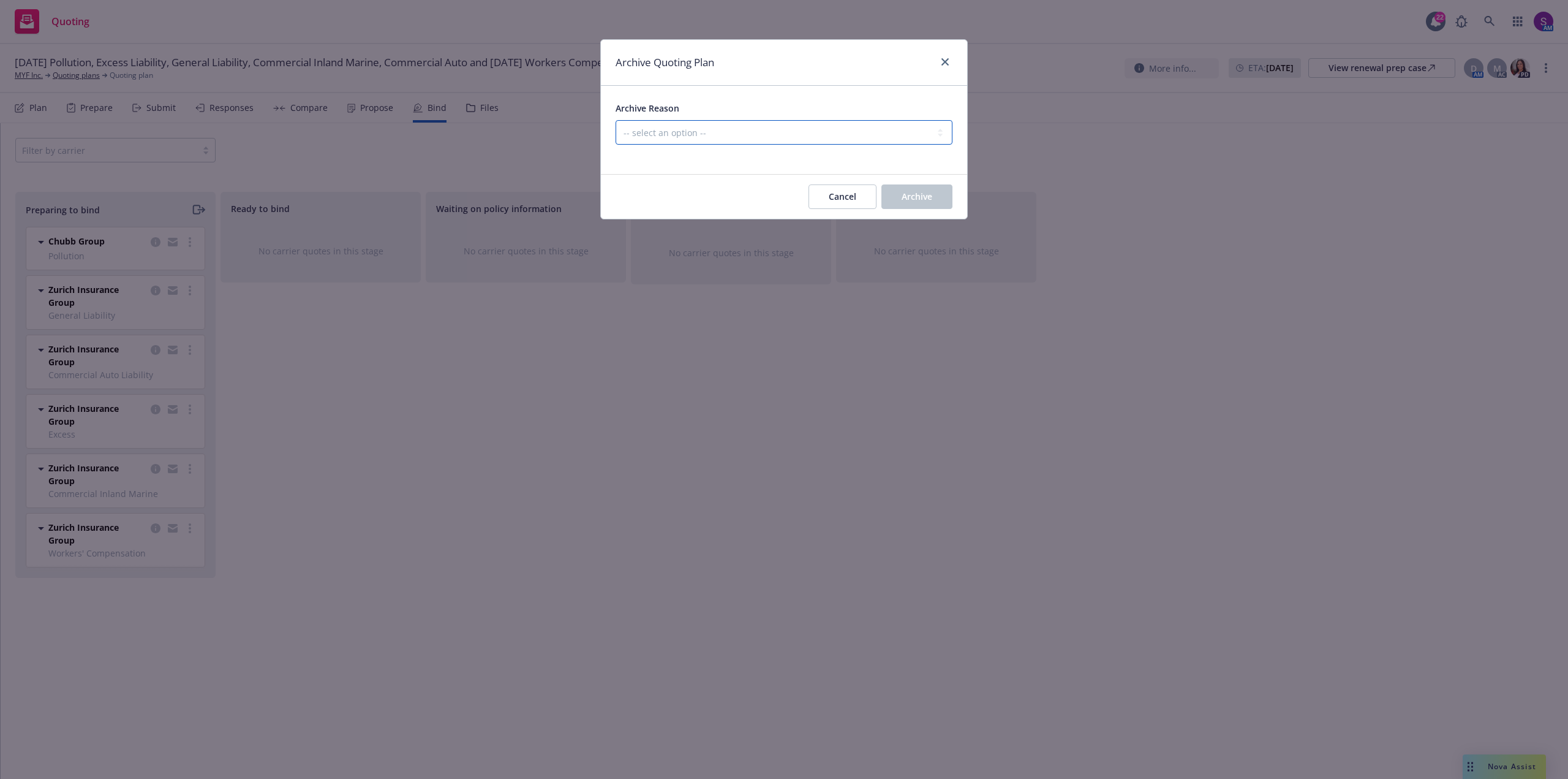
click at [797, 142] on select "-- select an option -- All policies in this renewal plan are auto-renewed Creat…" at bounding box center [784, 132] width 337 height 24
select select "ARCHIVED_RENEWAL_POLICY_AUTO_RENEWED"
click at [616, 120] on select "-- select an option -- All policies in this renewal plan are auto-renewed Creat…" at bounding box center [784, 132] width 337 height 24
click at [915, 196] on span "Archive" at bounding box center [917, 196] width 30 height 12
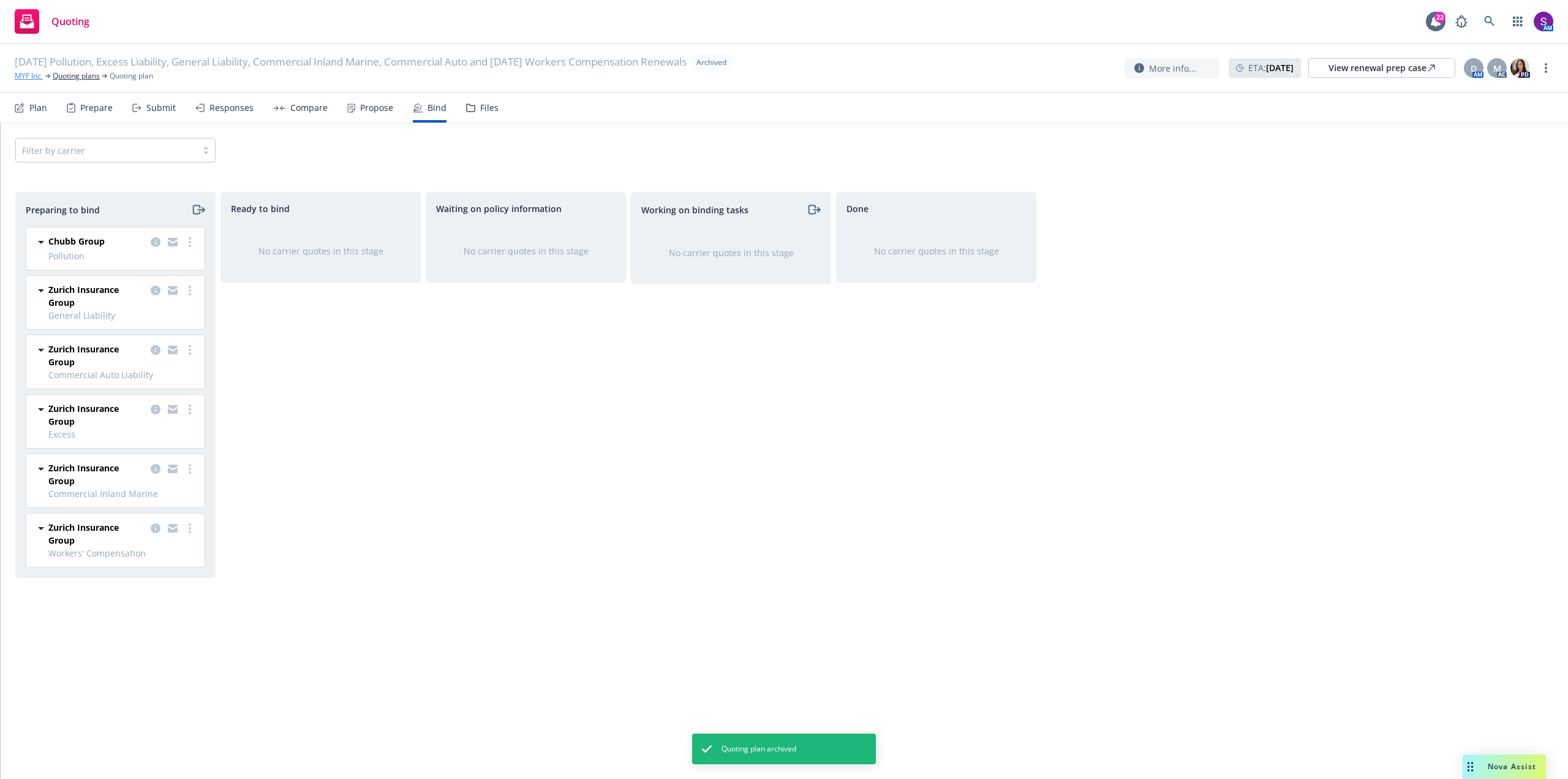
click at [30, 76] on link "MYF Inc." at bounding box center [28, 75] width 28 height 11
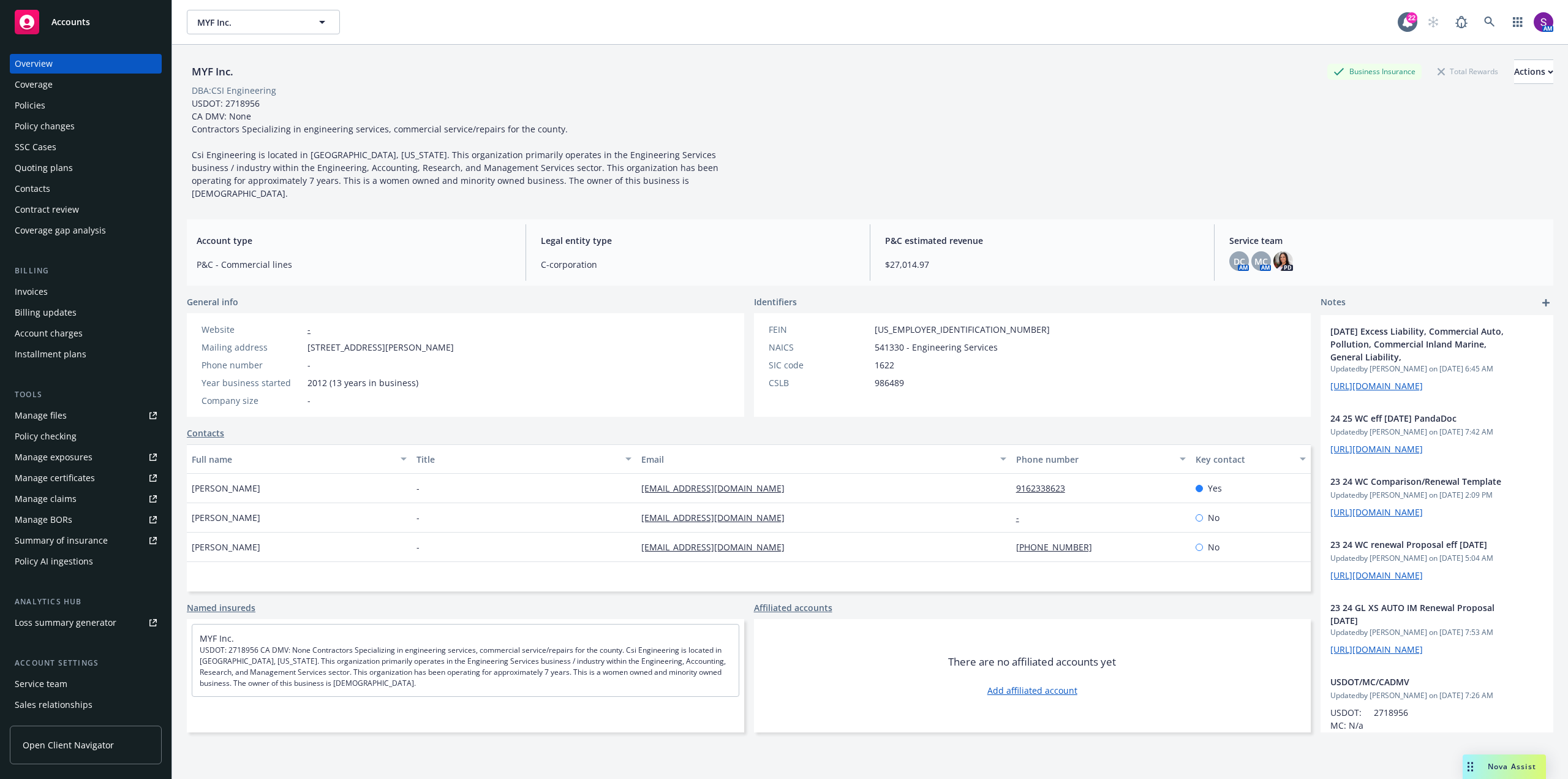
click at [71, 162] on div "Quoting plans" at bounding box center [86, 168] width 143 height 20
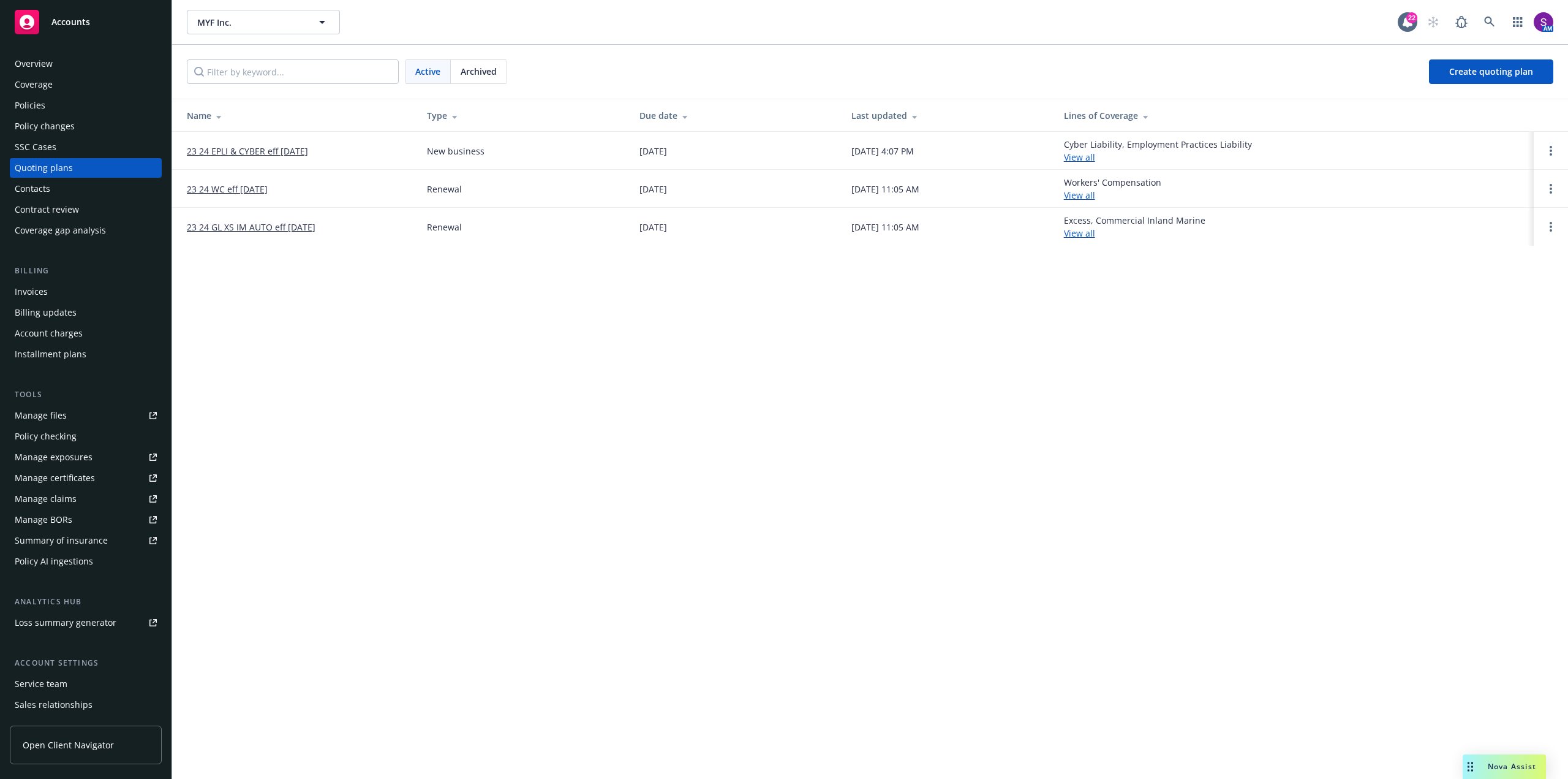
click at [56, 290] on div "Invoices" at bounding box center [86, 292] width 143 height 20
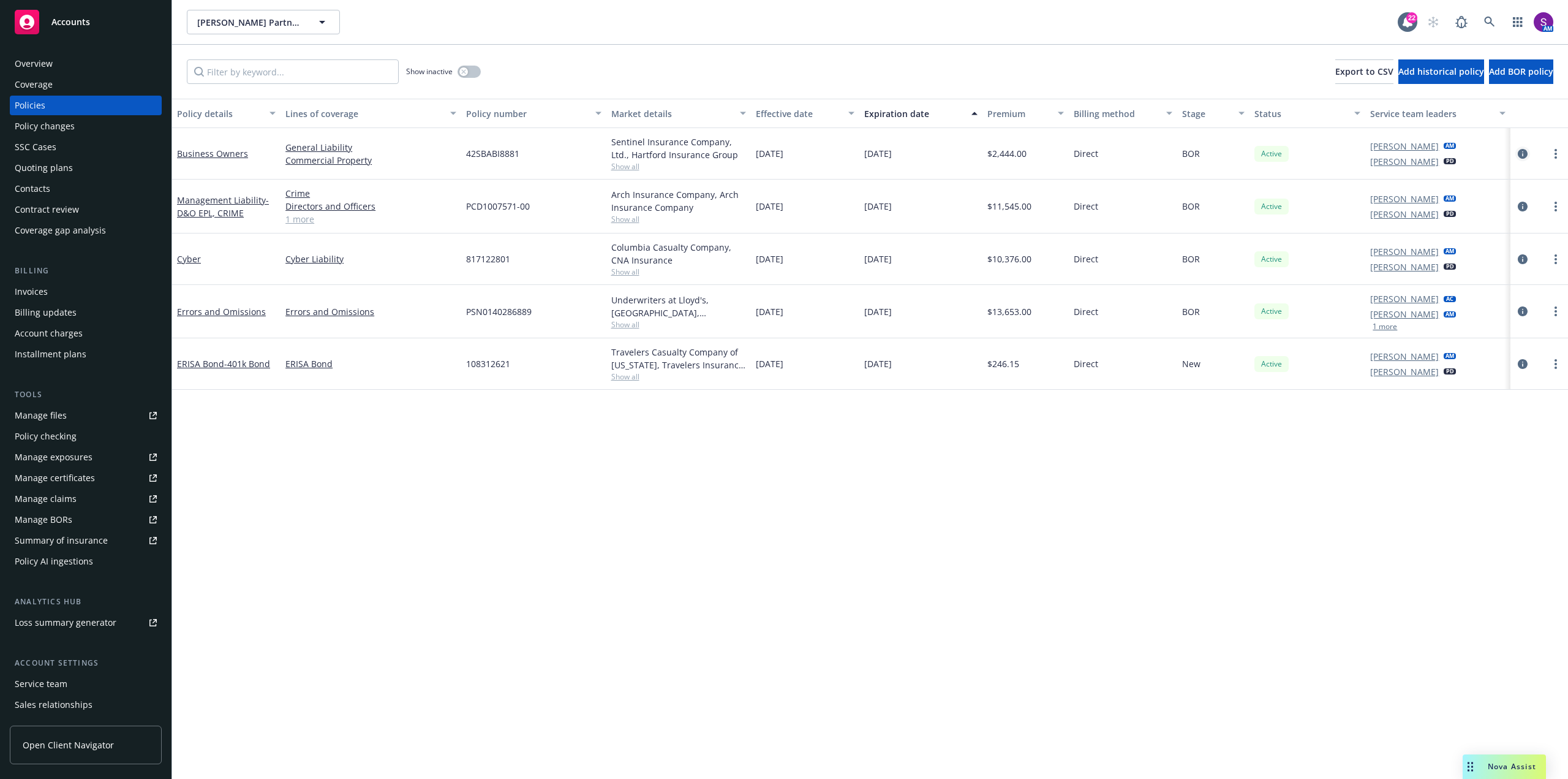
click at [1526, 154] on icon "circleInformation" at bounding box center [1523, 153] width 10 height 10
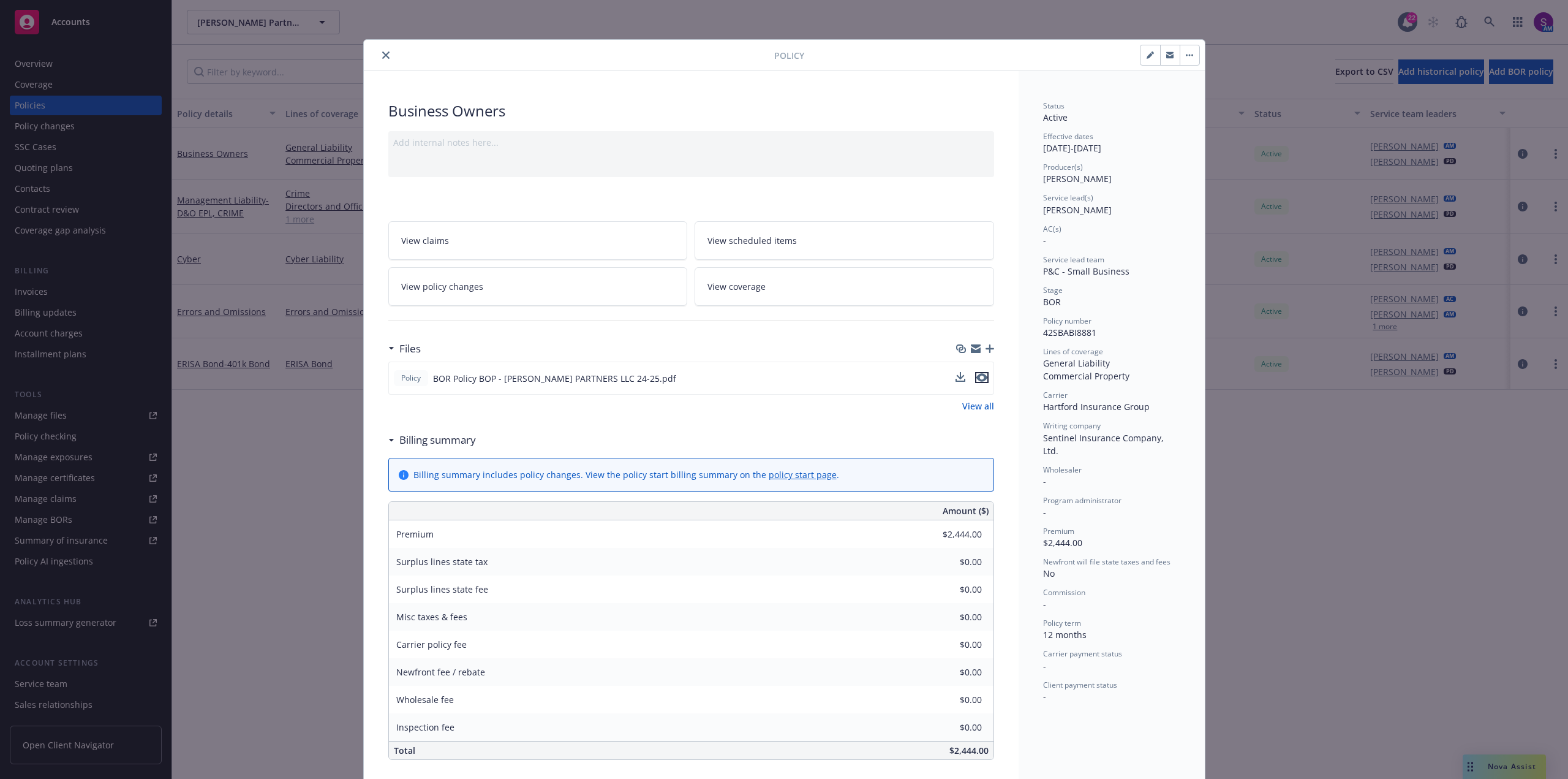
click at [979, 379] on icon "preview file" at bounding box center [981, 377] width 11 height 9
click at [376, 62] on div at bounding box center [571, 55] width 405 height 15
click at [379, 53] on button "close" at bounding box center [386, 55] width 15 height 15
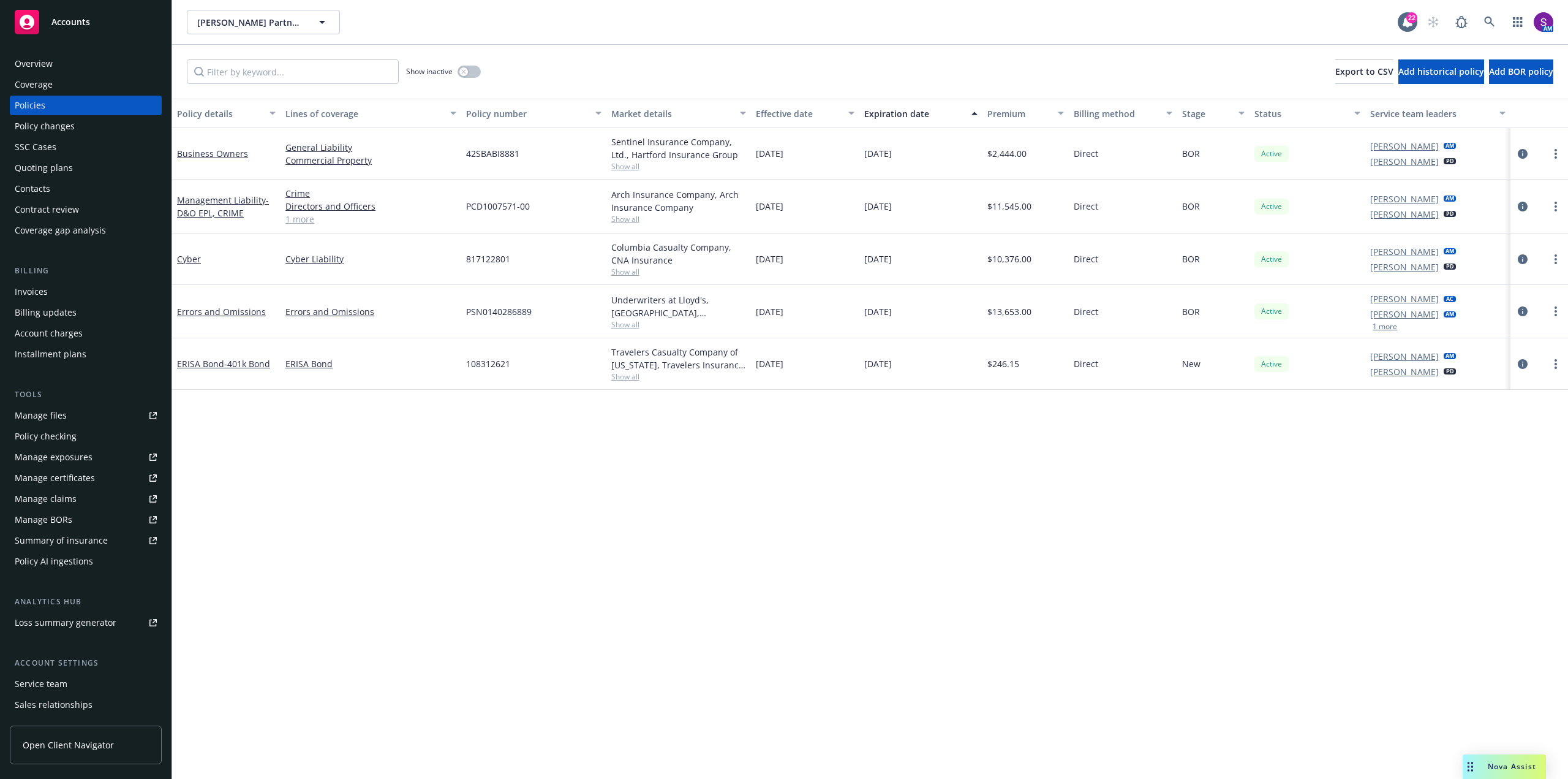
click at [49, 58] on div "Overview" at bounding box center [33, 63] width 38 height 20
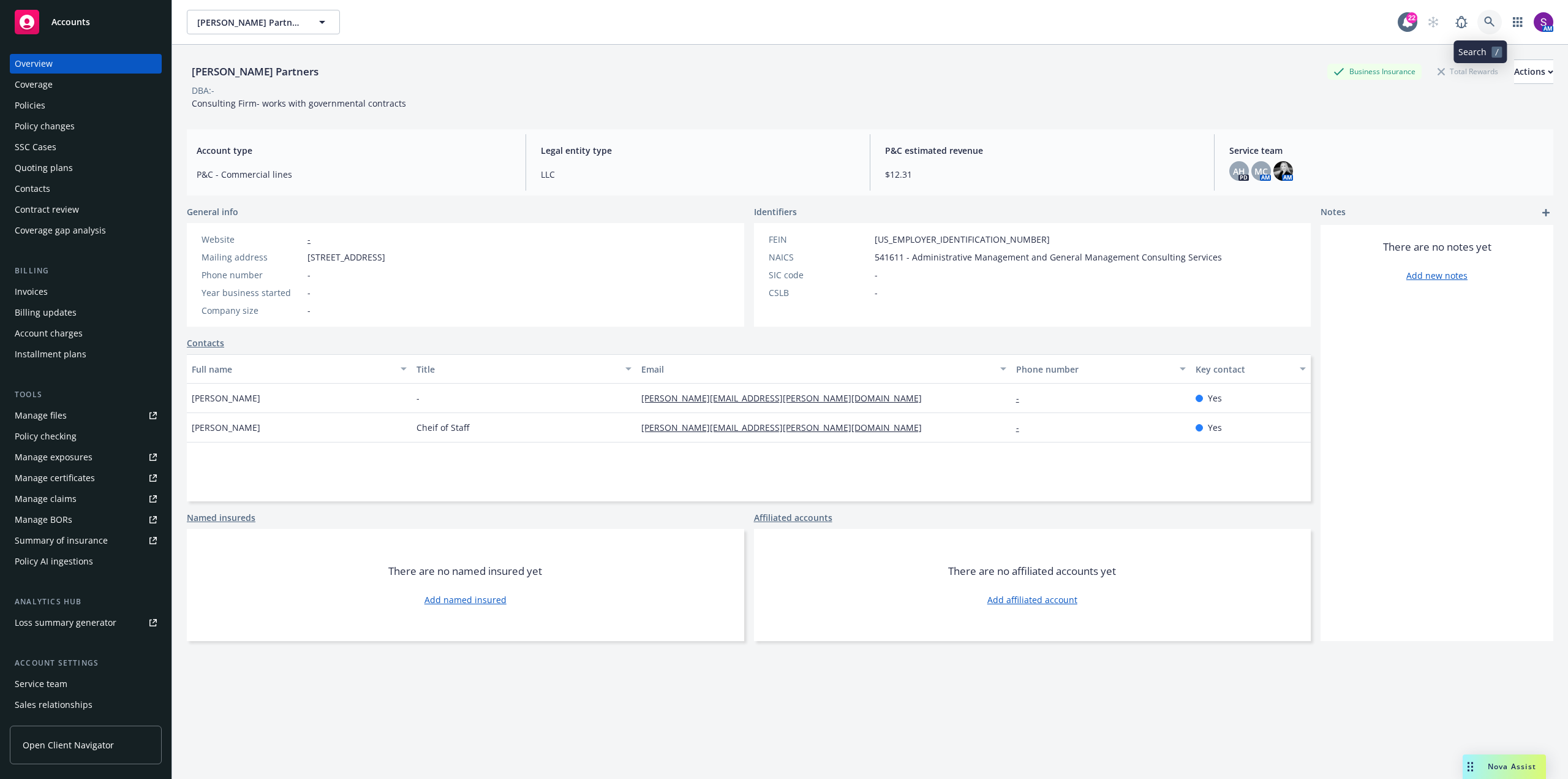
click at [1490, 28] on link at bounding box center [1490, 21] width 24 height 24
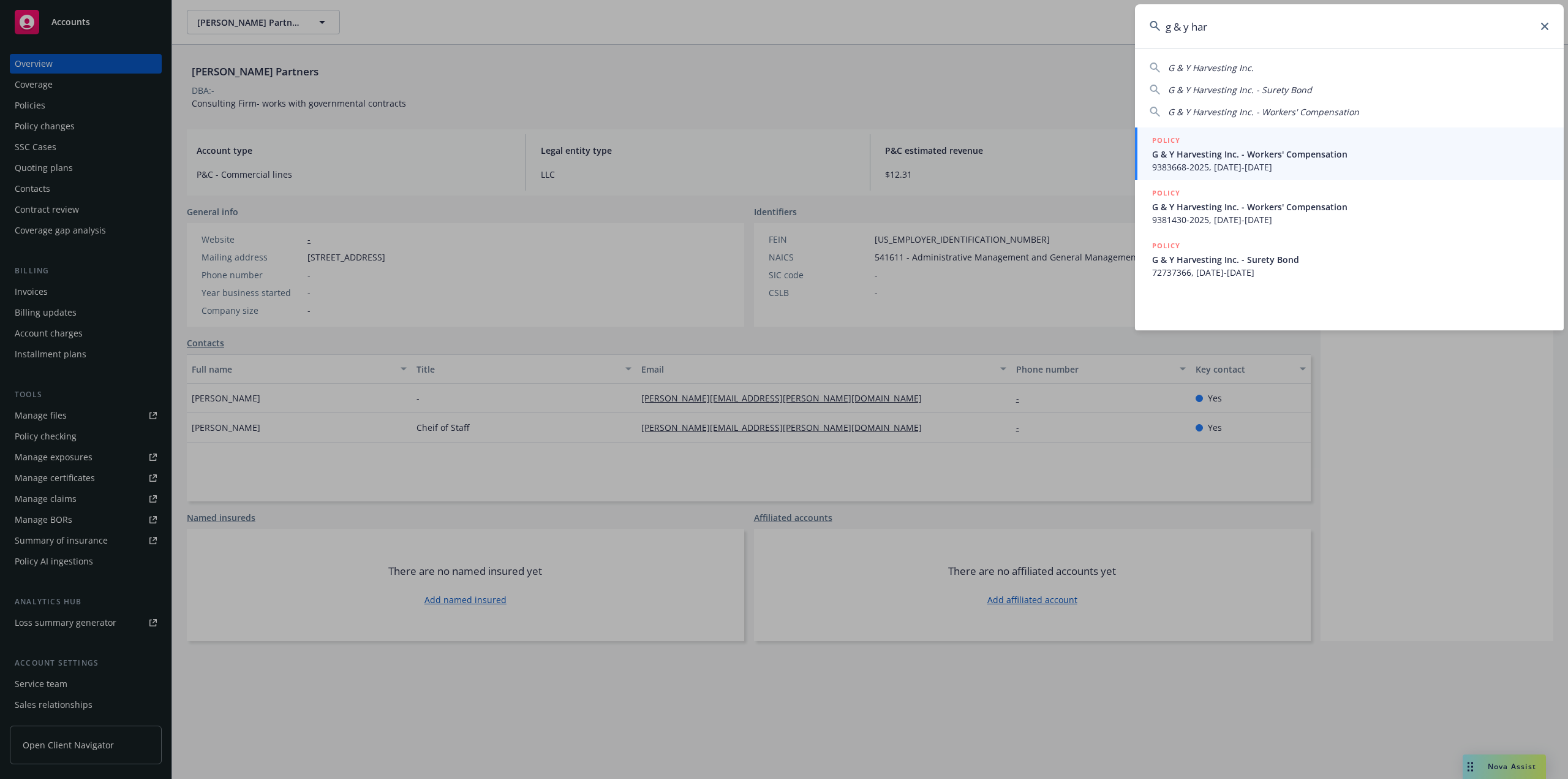
type input "g & y har"
click at [1241, 158] on span "G & Y Harvesting Inc. - Workers' Compensation" at bounding box center [1350, 153] width 397 height 13
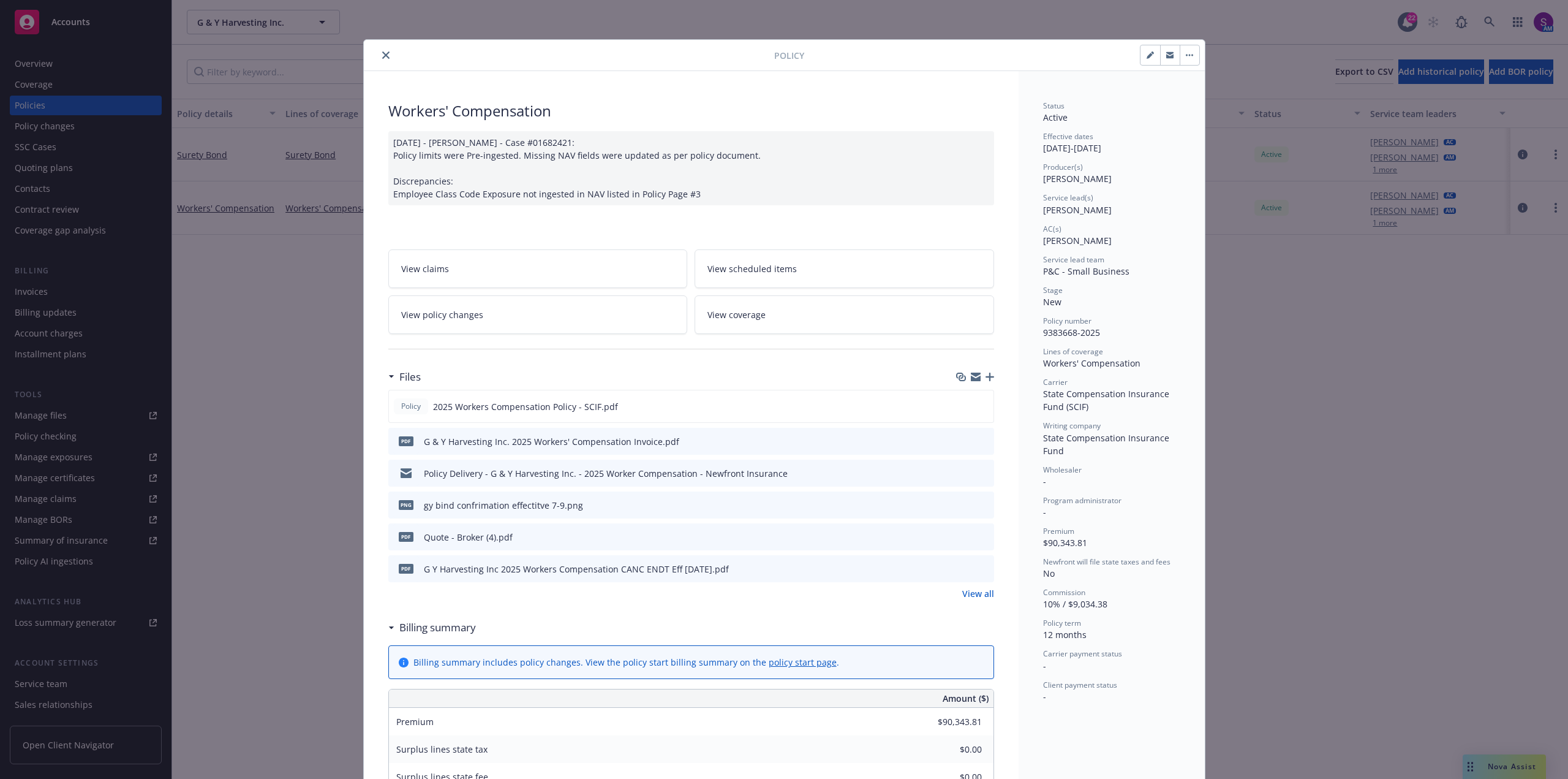
click at [379, 57] on button "close" at bounding box center [386, 55] width 15 height 15
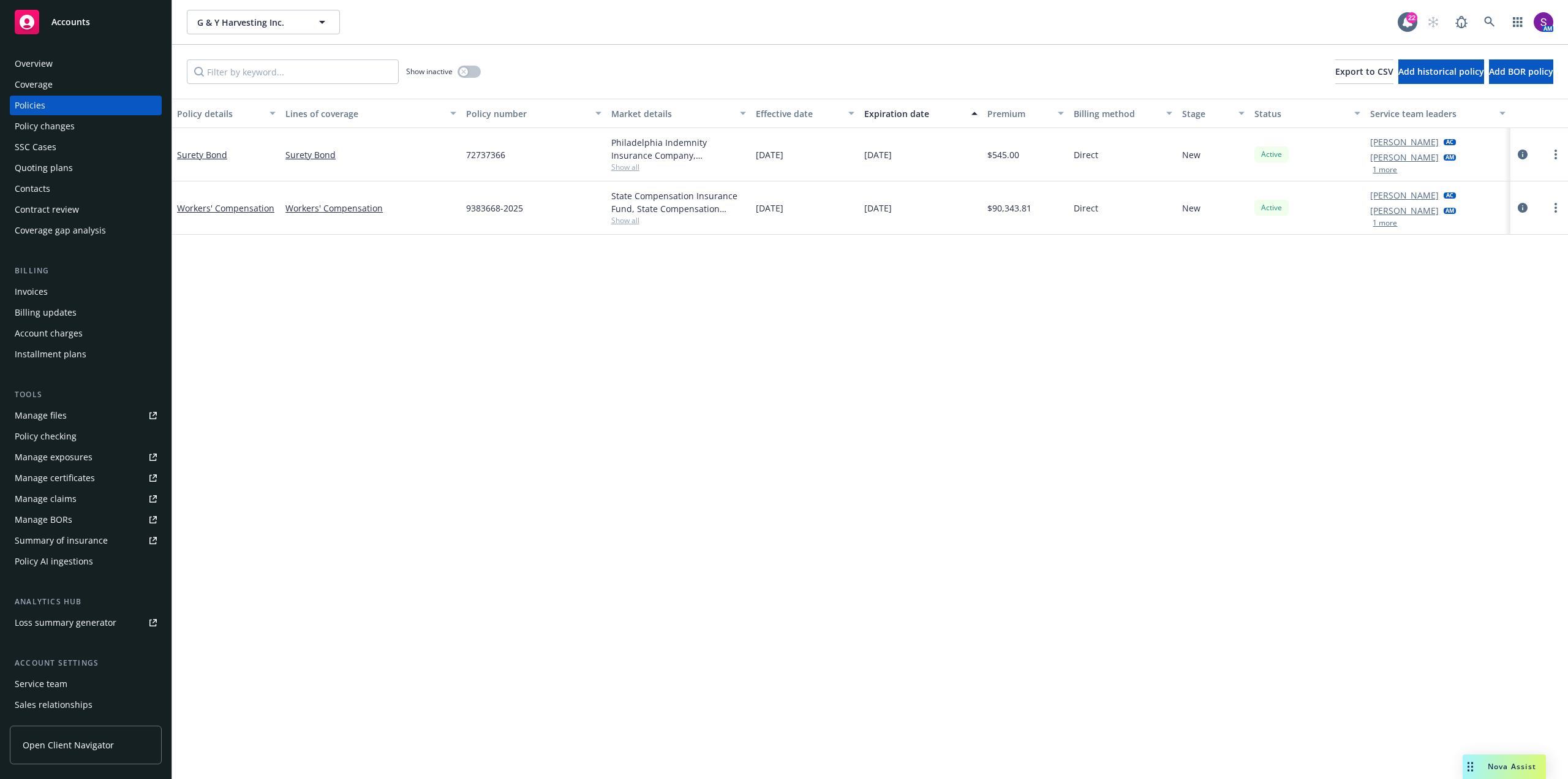
click at [51, 167] on div "Quoting plans" at bounding box center [44, 168] width 59 height 20
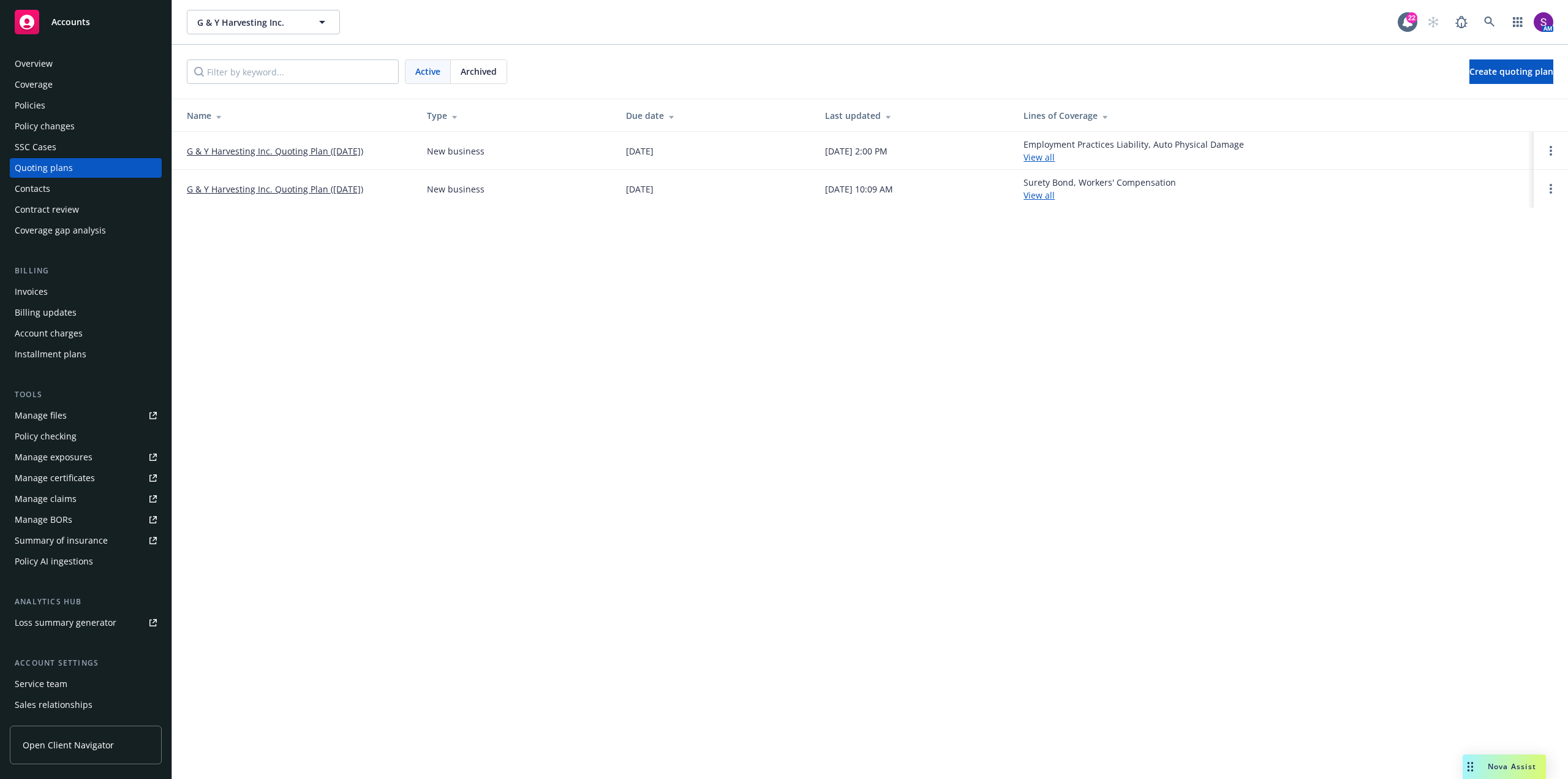
click at [322, 148] on link "G & Y Harvesting Inc. Quoting Plan (2025-10-08)" at bounding box center [274, 150] width 177 height 13
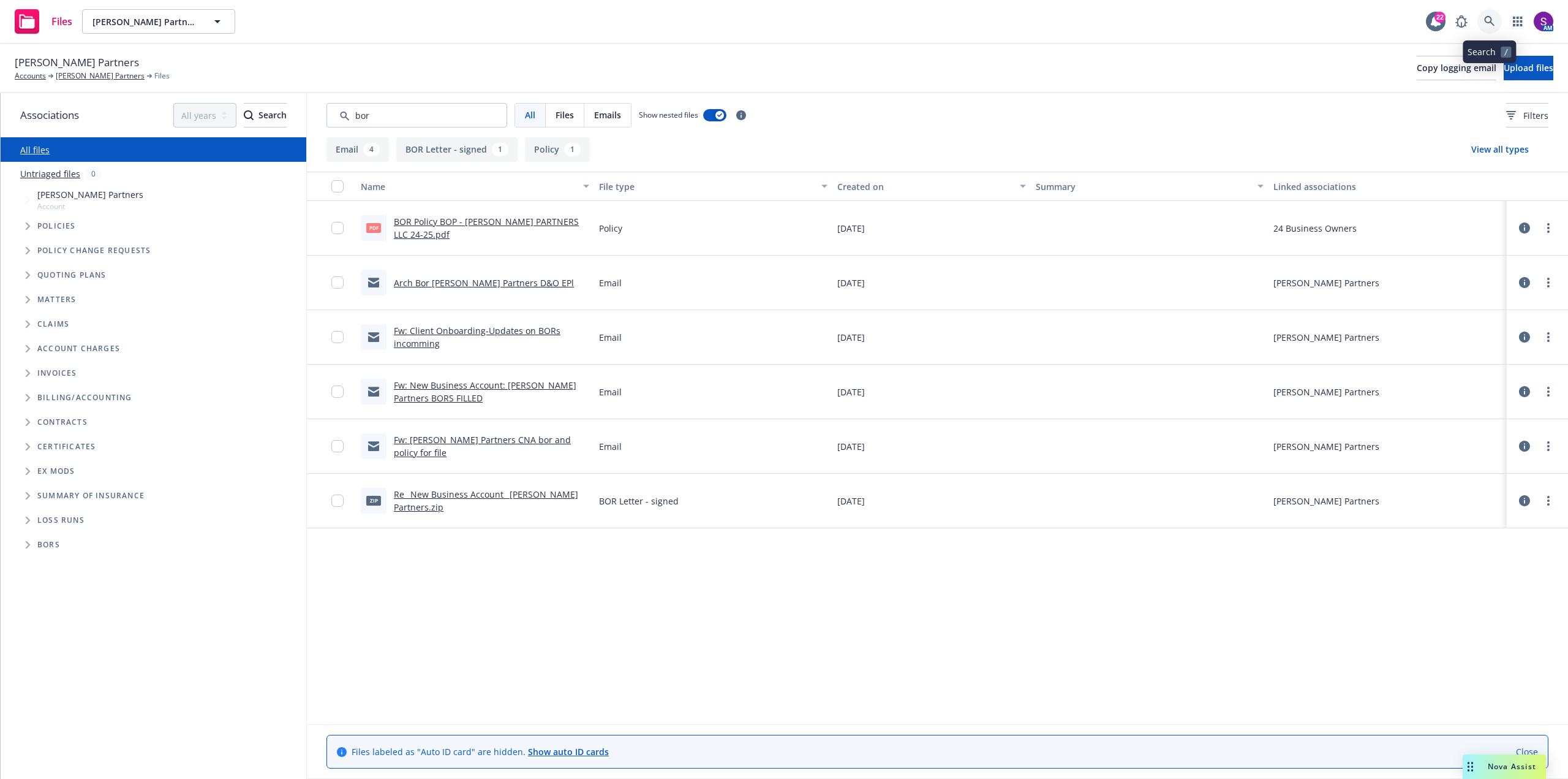
click at [1483, 23] on link at bounding box center [1490, 20] width 24 height 24
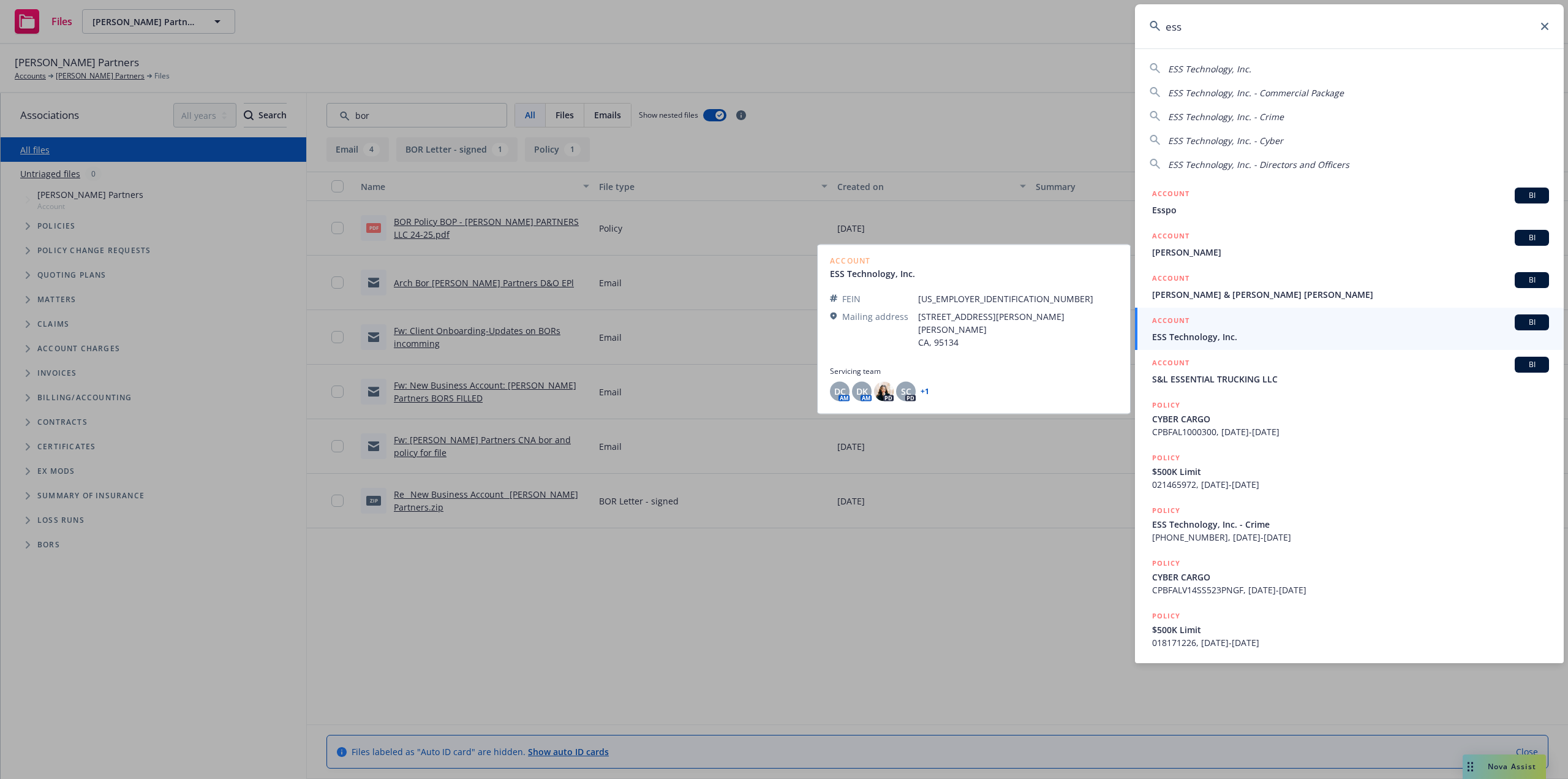
type input "ess"
click at [1211, 332] on span "ESS Technology, Inc." at bounding box center [1350, 336] width 397 height 13
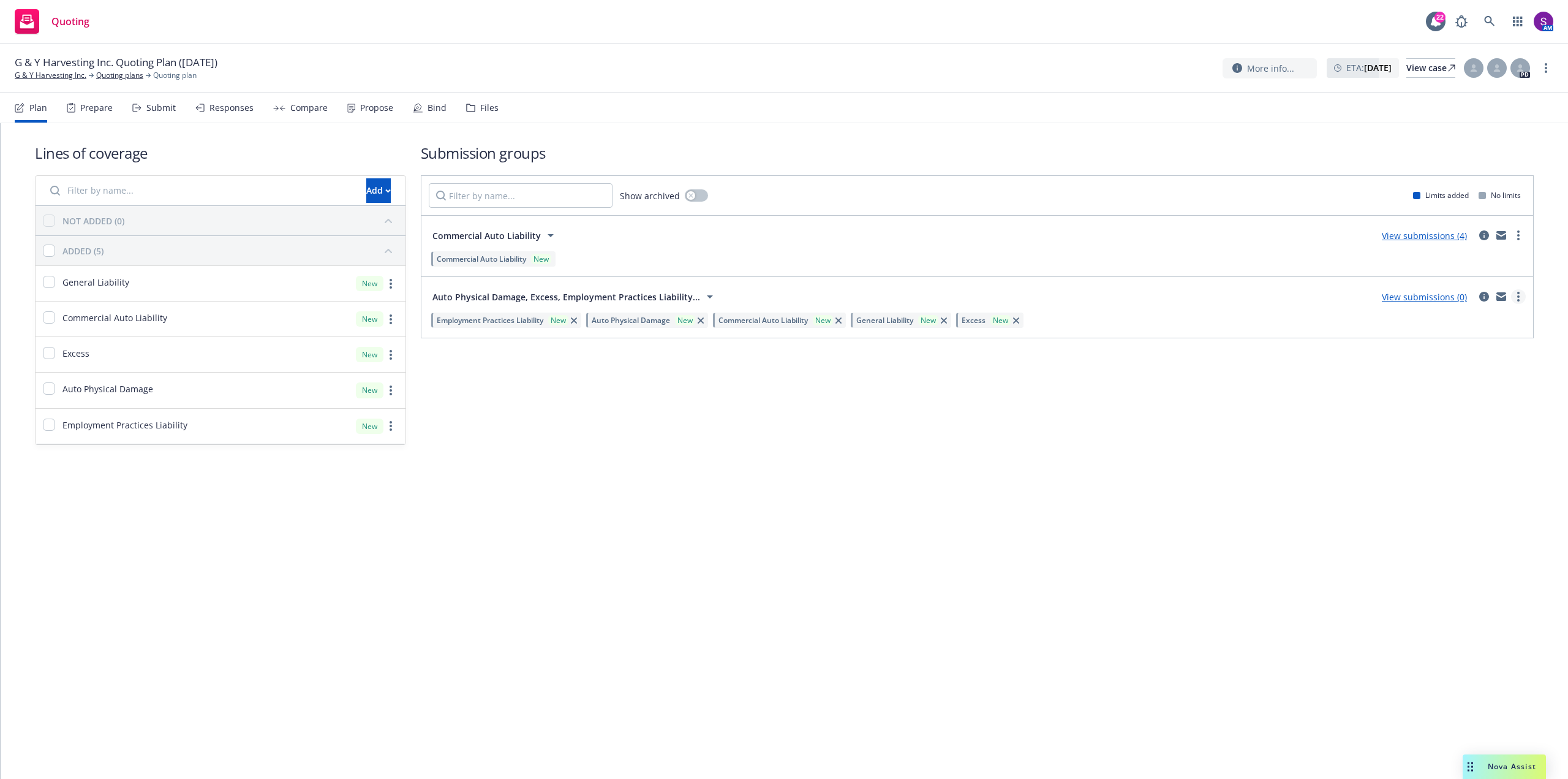
click at [1520, 297] on link "more" at bounding box center [1518, 296] width 15 height 15
click at [568, 404] on div "Submission groups Show archived Limits added No limits Commercial Auto Liabilit…" at bounding box center [977, 293] width 1113 height 302
click at [159, 108] on div "Submit" at bounding box center [161, 107] width 29 height 10
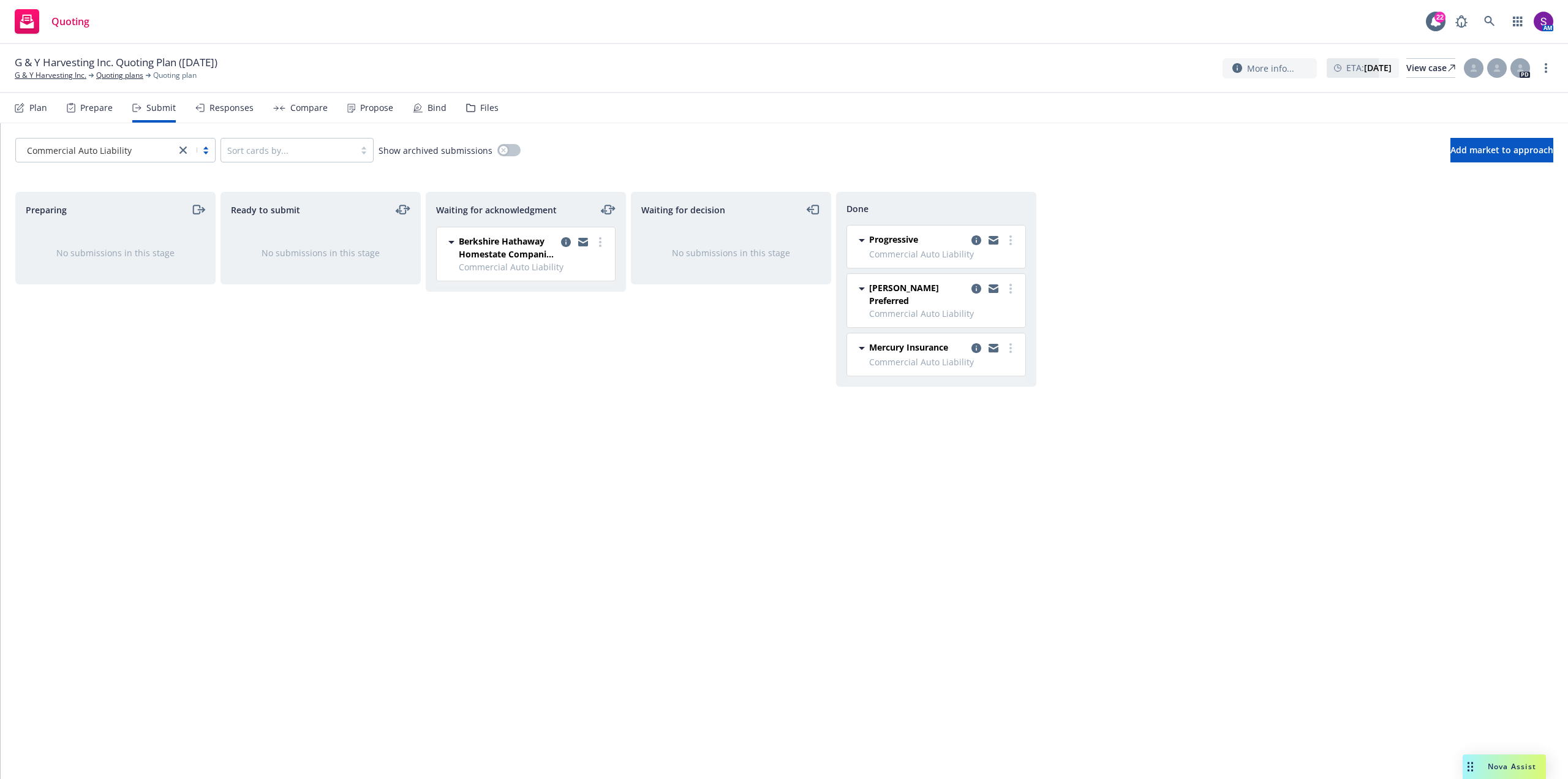
click at [203, 152] on div at bounding box center [195, 149] width 39 height 15
click at [149, 210] on span "Auto Physical Damage, Excess, Employment..." at bounding box center [117, 210] width 181 height 25
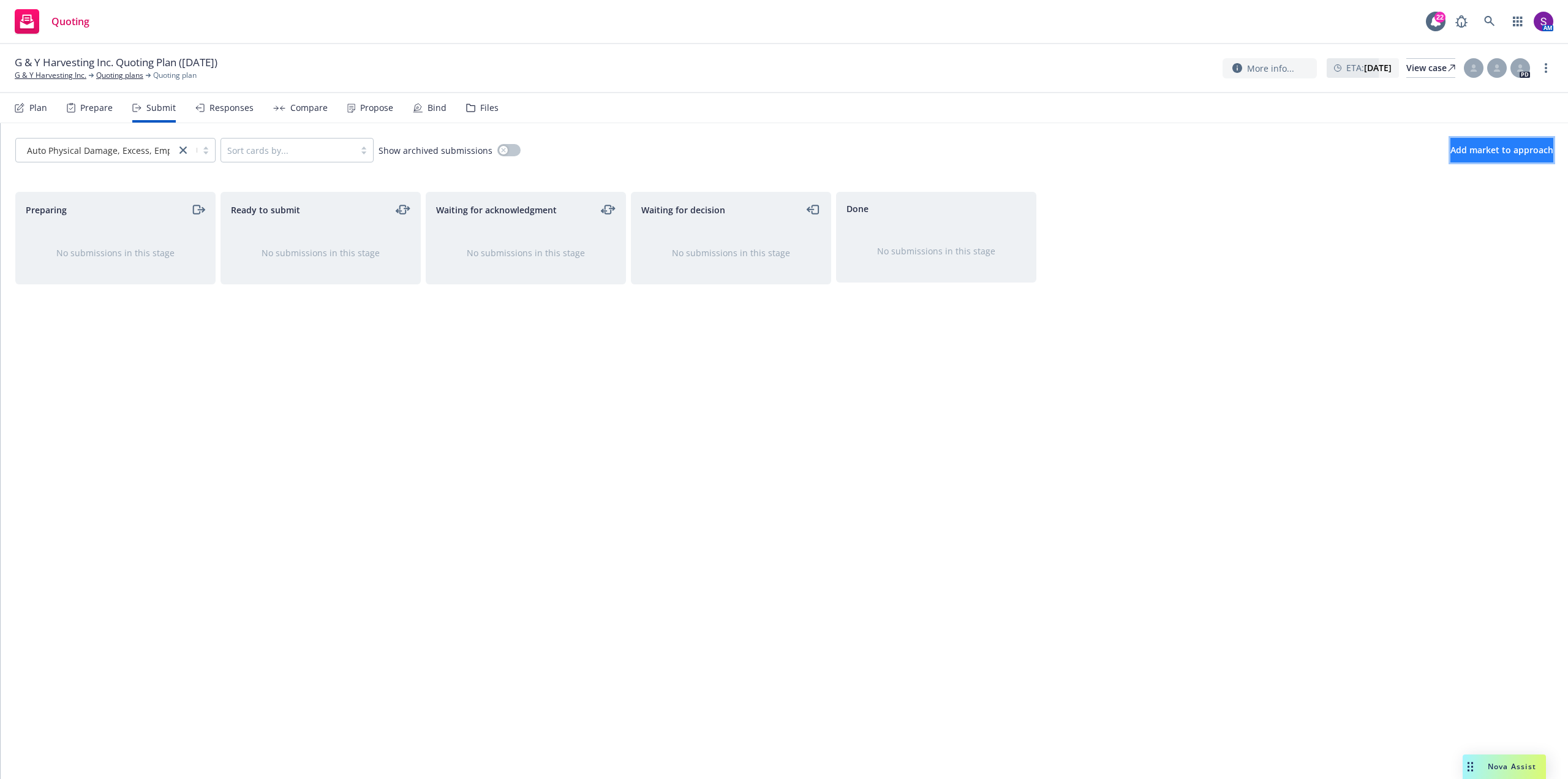
click at [1472, 147] on span "Add market to approach" at bounding box center [1502, 149] width 103 height 12
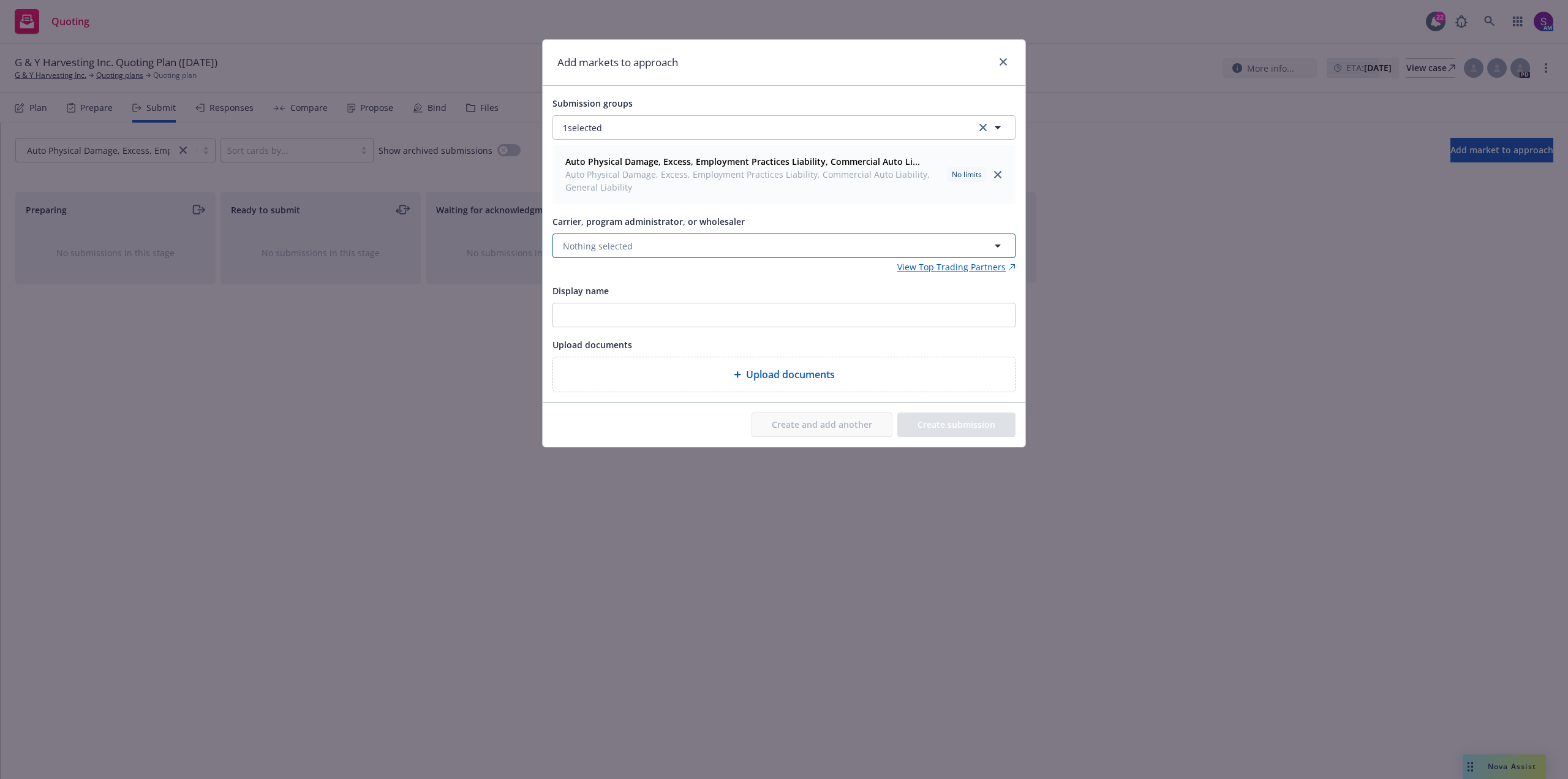
click at [619, 245] on span "Nothing selected" at bounding box center [598, 245] width 70 height 13
type input "wholesure"
drag, startPoint x: 640, startPoint y: 247, endPoint x: 536, endPoint y: 252, distance: 104.1
click at [536, 252] on div "Add markets to approach Submission groups 1 selected Auto Physical Damage, Exce…" at bounding box center [784, 390] width 1568 height 779
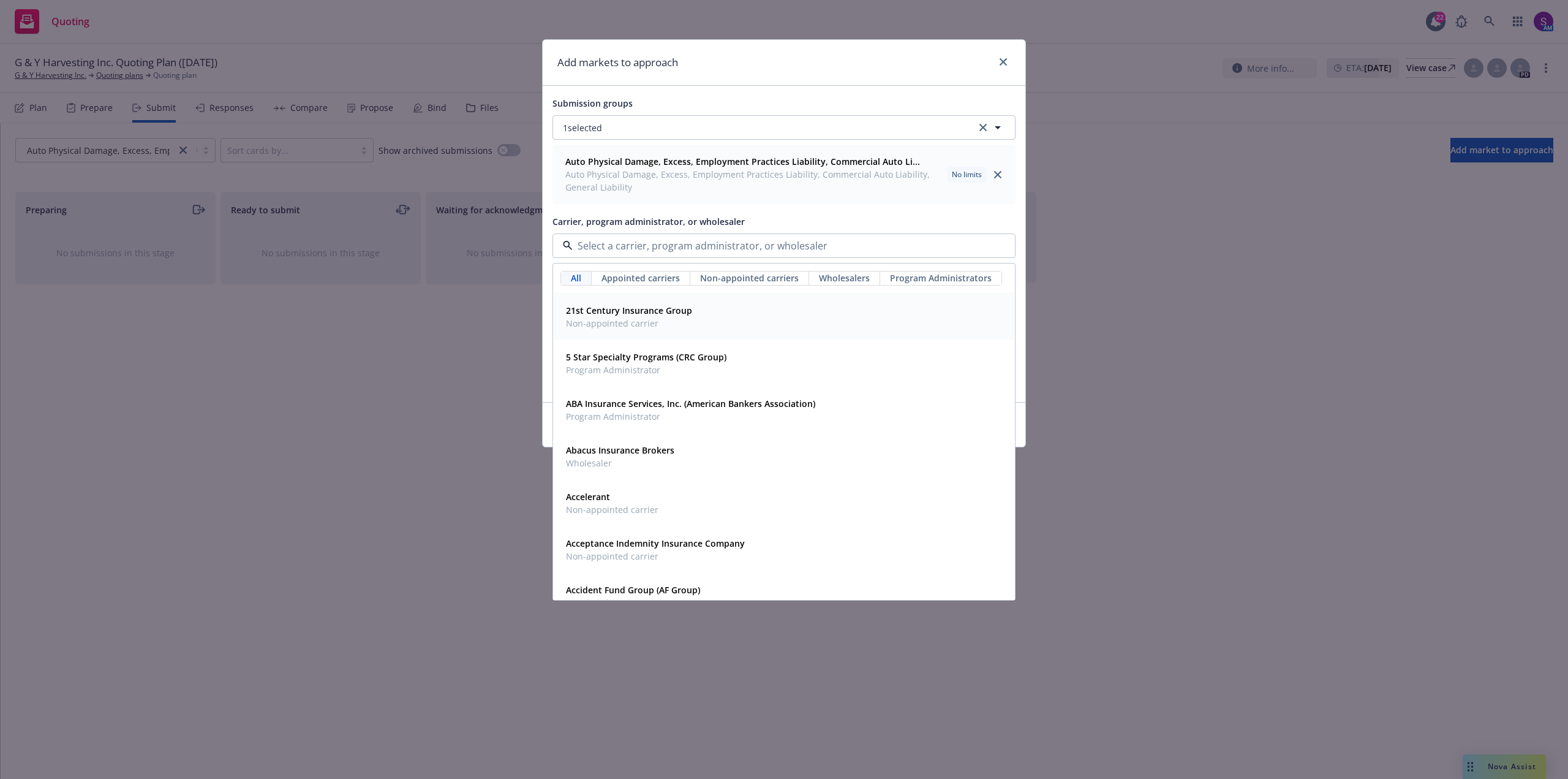
click at [852, 280] on span "Wholesalers" at bounding box center [845, 277] width 51 height 13
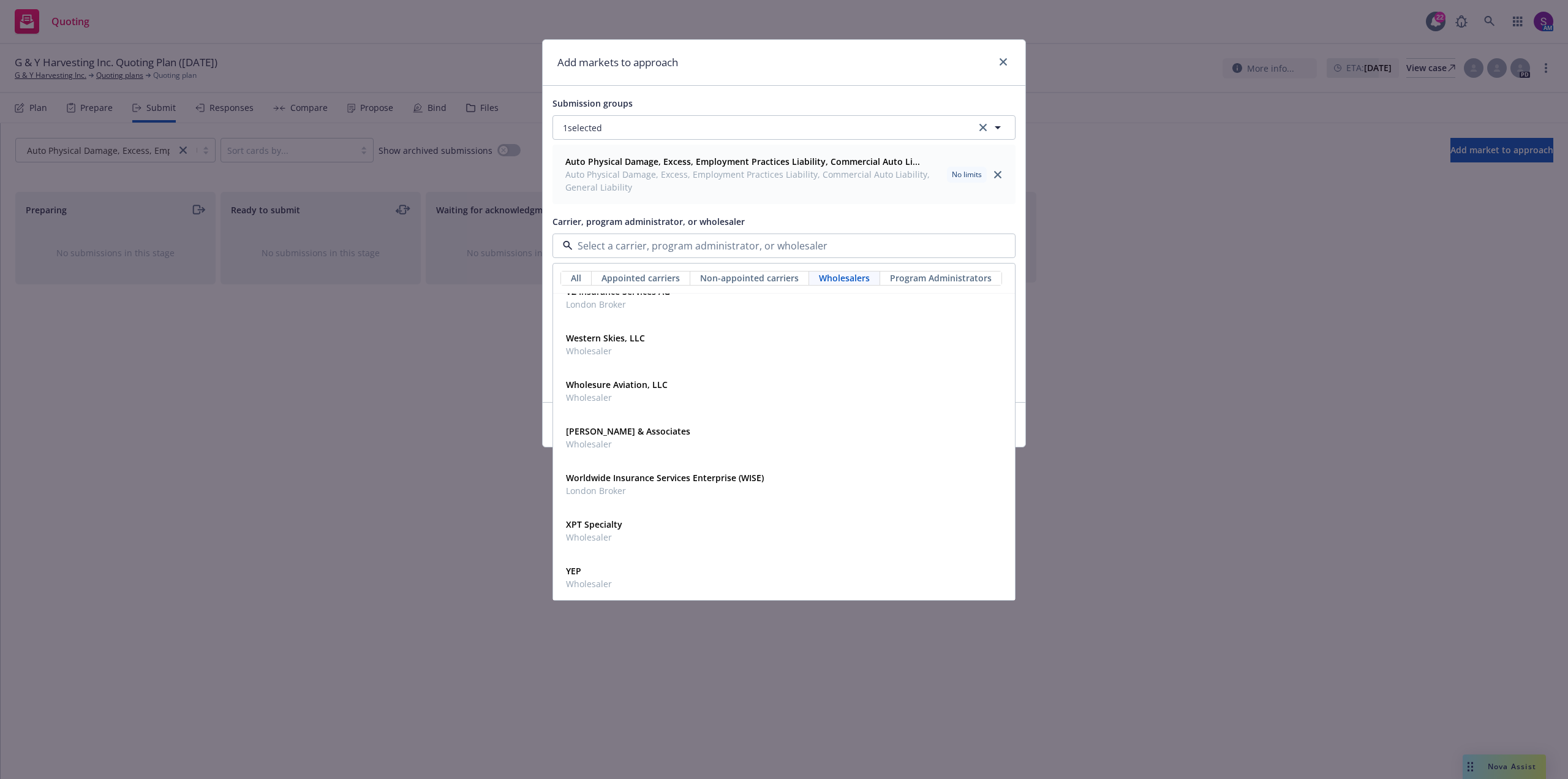
scroll to position [6444, 0]
click at [613, 389] on strong "Wholesure Aviation, LLC" at bounding box center [617, 384] width 102 height 12
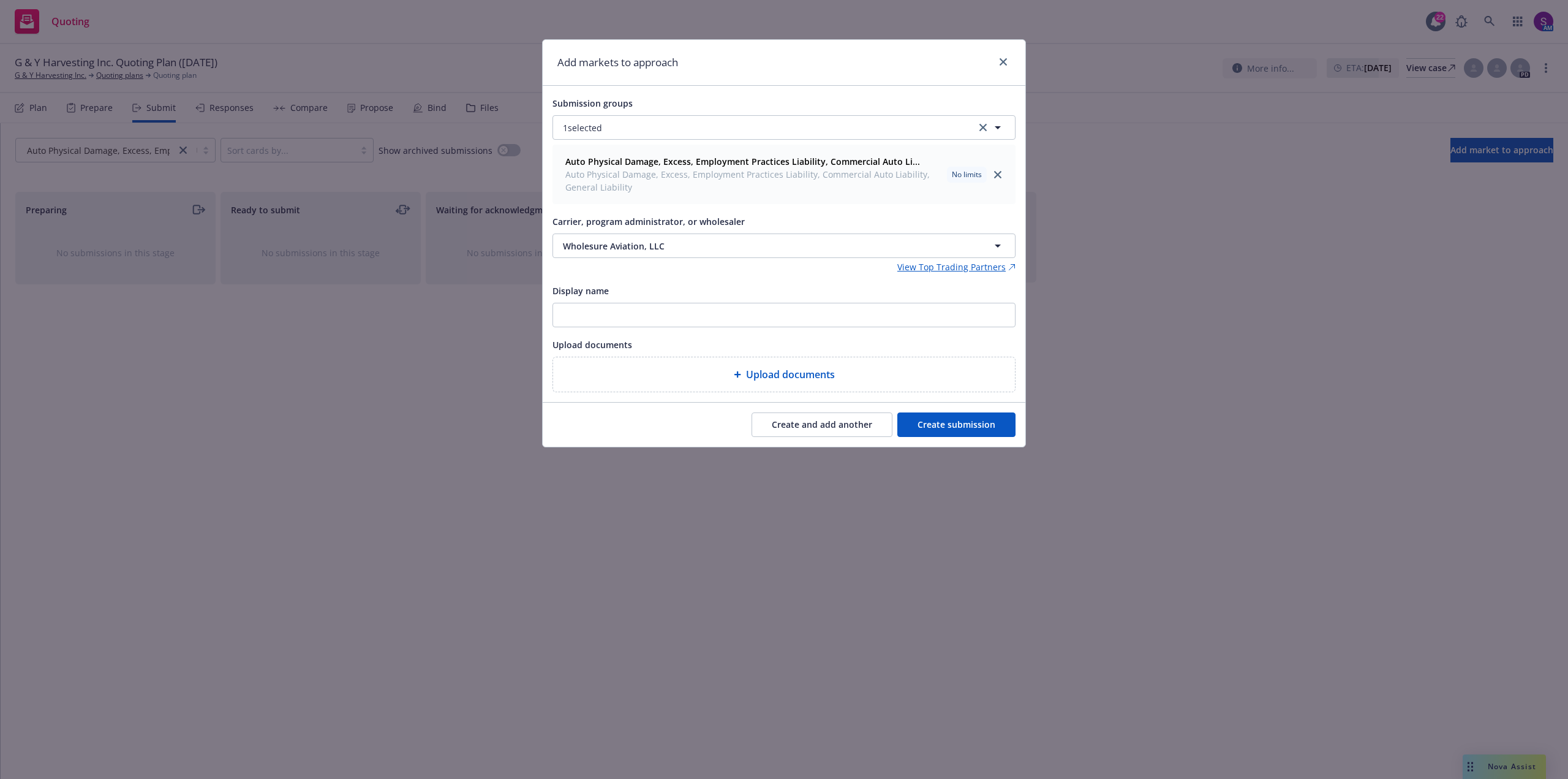
click at [805, 425] on button "Create and add another" at bounding box center [822, 424] width 141 height 24
click at [601, 238] on button "Nothing selected" at bounding box center [784, 245] width 463 height 24
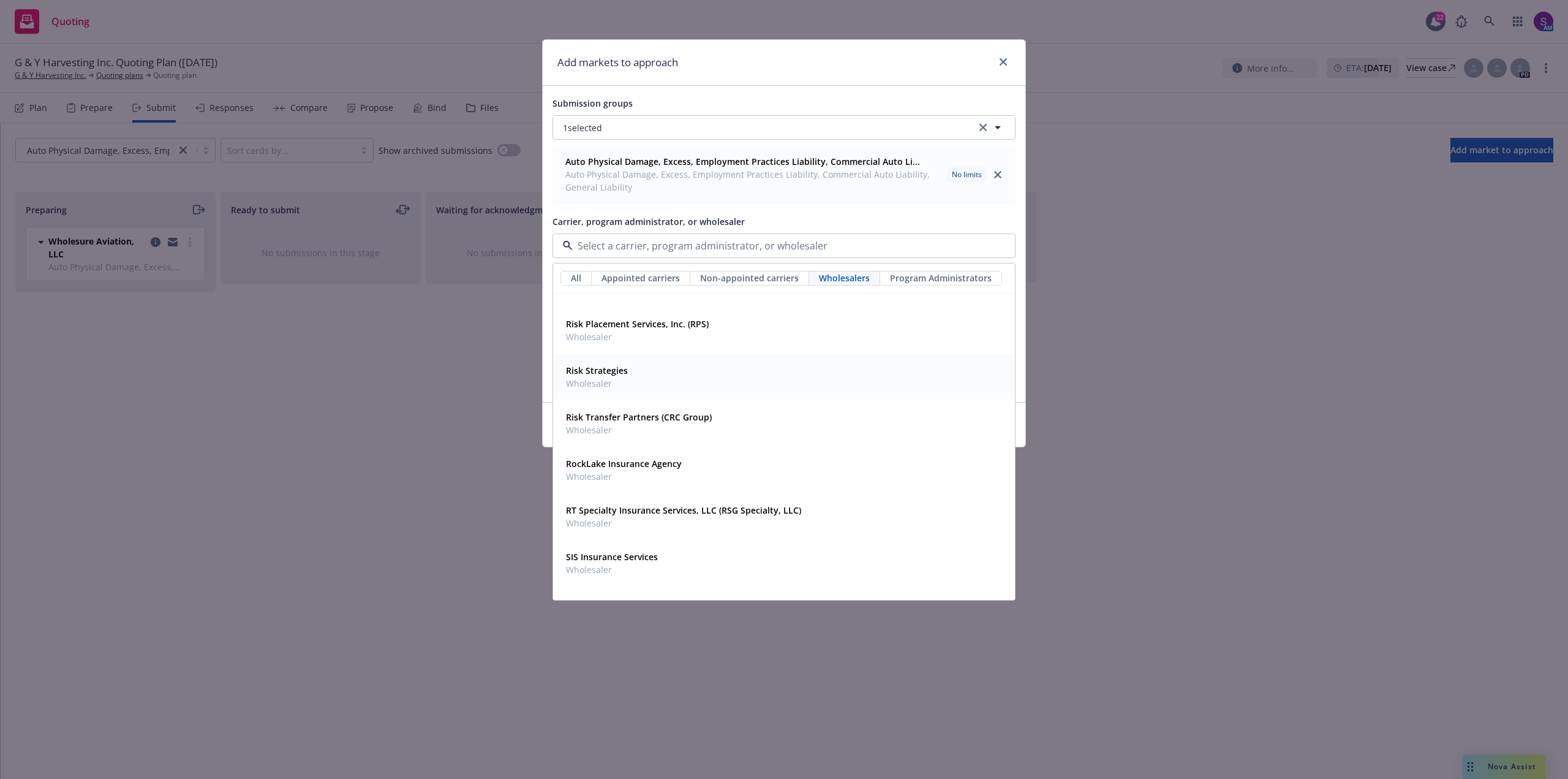
scroll to position [5158, 0]
click at [628, 516] on span "Wholesaler" at bounding box center [683, 518] width 235 height 13
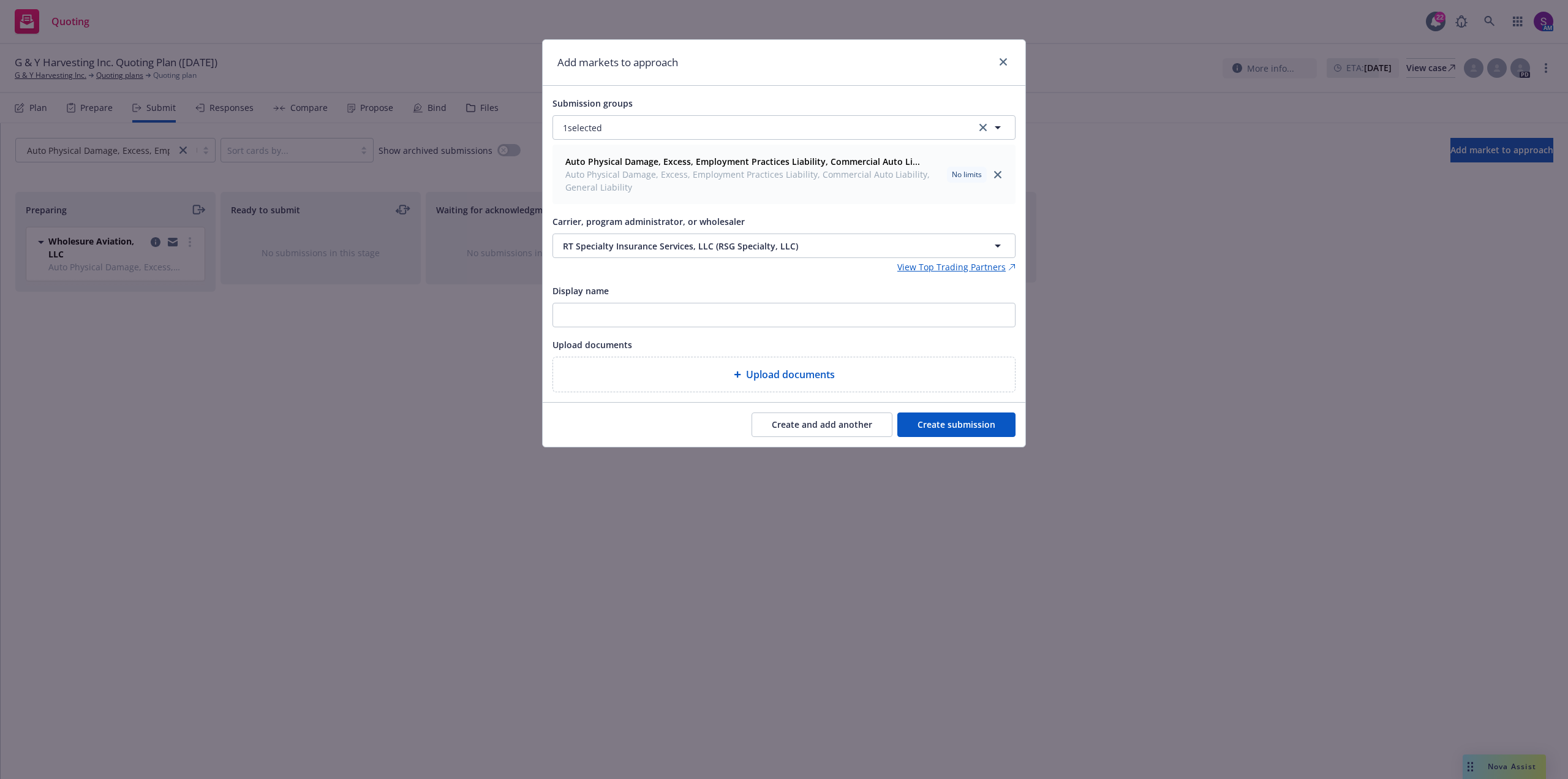
click at [956, 423] on button "Create submission" at bounding box center [956, 424] width 118 height 24
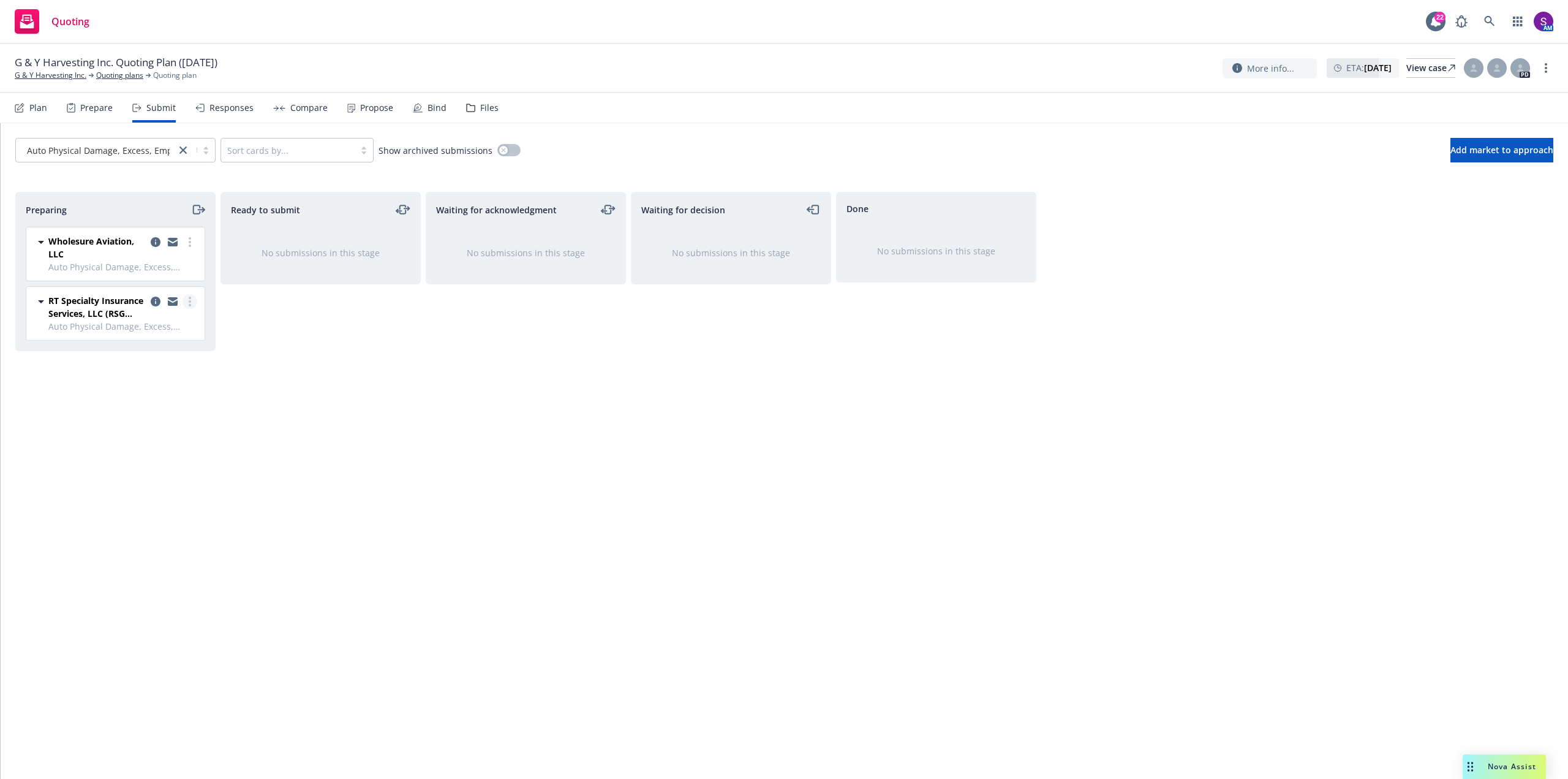
click at [191, 300] on link "more" at bounding box center [189, 301] width 15 height 15
click at [179, 331] on span "Complete preparation" at bounding box center [134, 326] width 120 height 12
click at [192, 244] on link "more" at bounding box center [189, 241] width 15 height 15
click at [188, 261] on link "Complete preparation" at bounding box center [136, 266] width 123 height 24
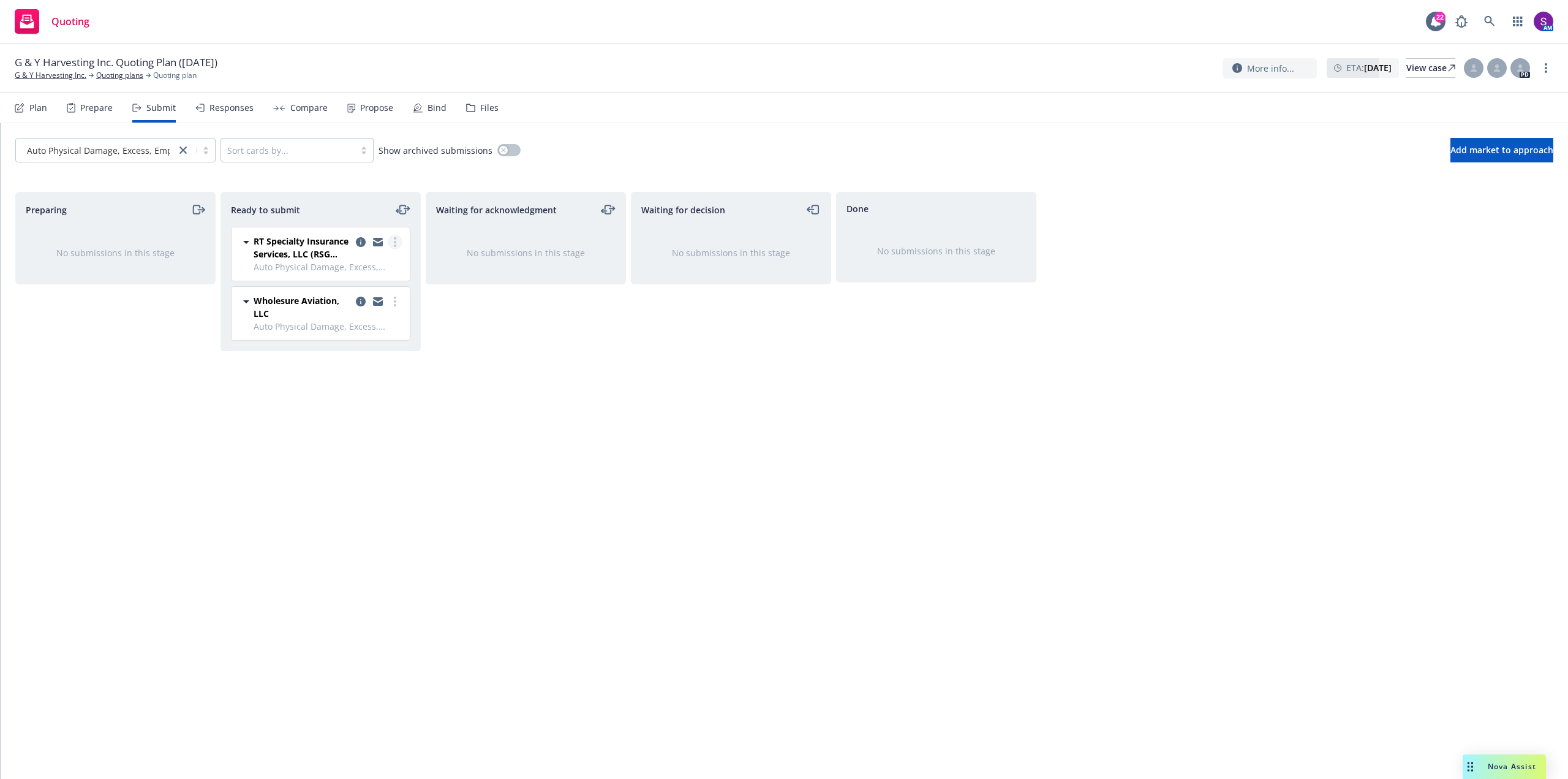
click at [400, 239] on link "more" at bounding box center [394, 241] width 15 height 15
click at [382, 266] on span "Submit to underwriter" at bounding box center [340, 266] width 121 height 12
click at [397, 243] on link "more" at bounding box center [394, 241] width 15 height 15
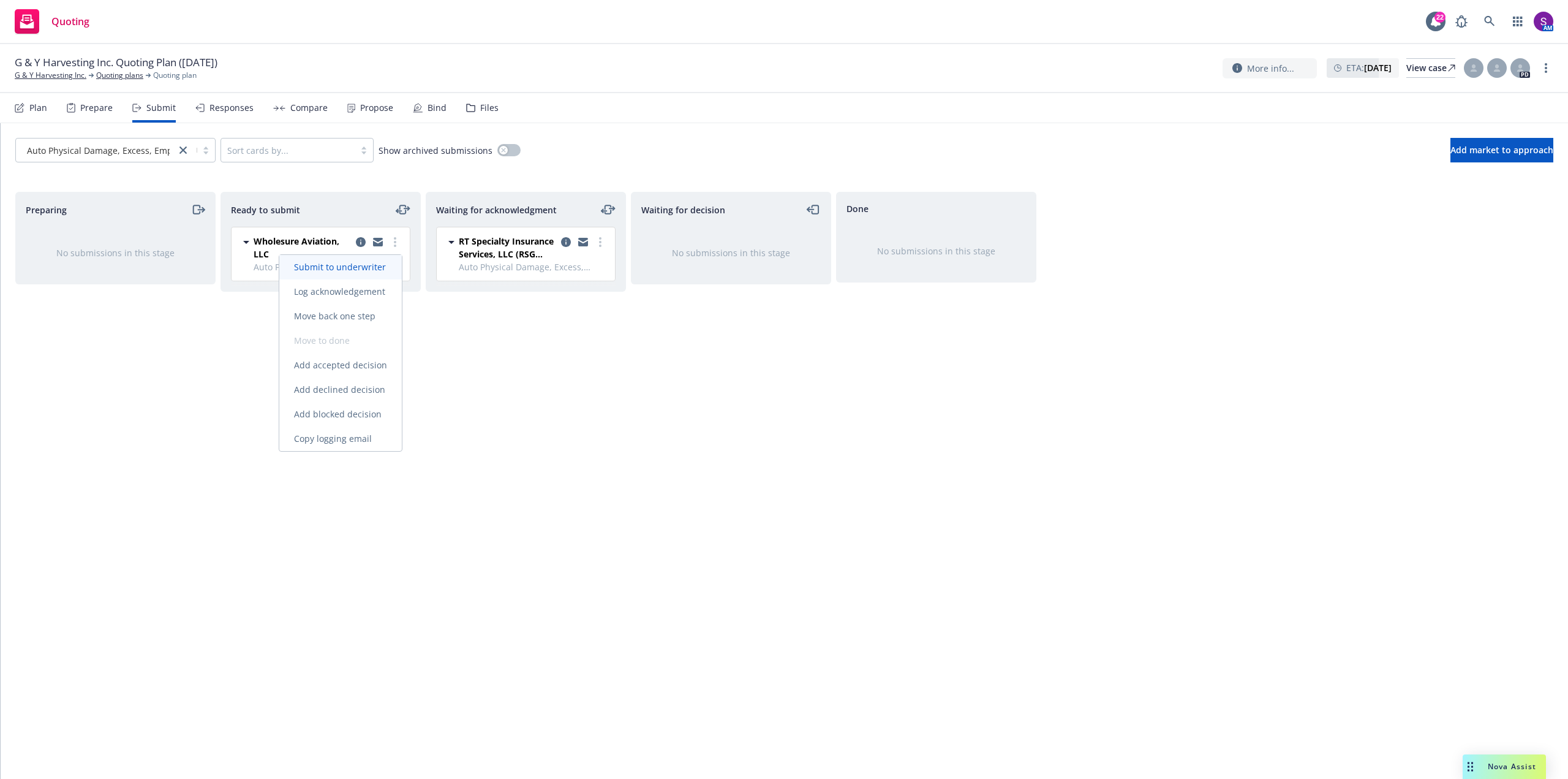
click at [386, 265] on span "Submit to underwriter" at bounding box center [340, 266] width 121 height 12
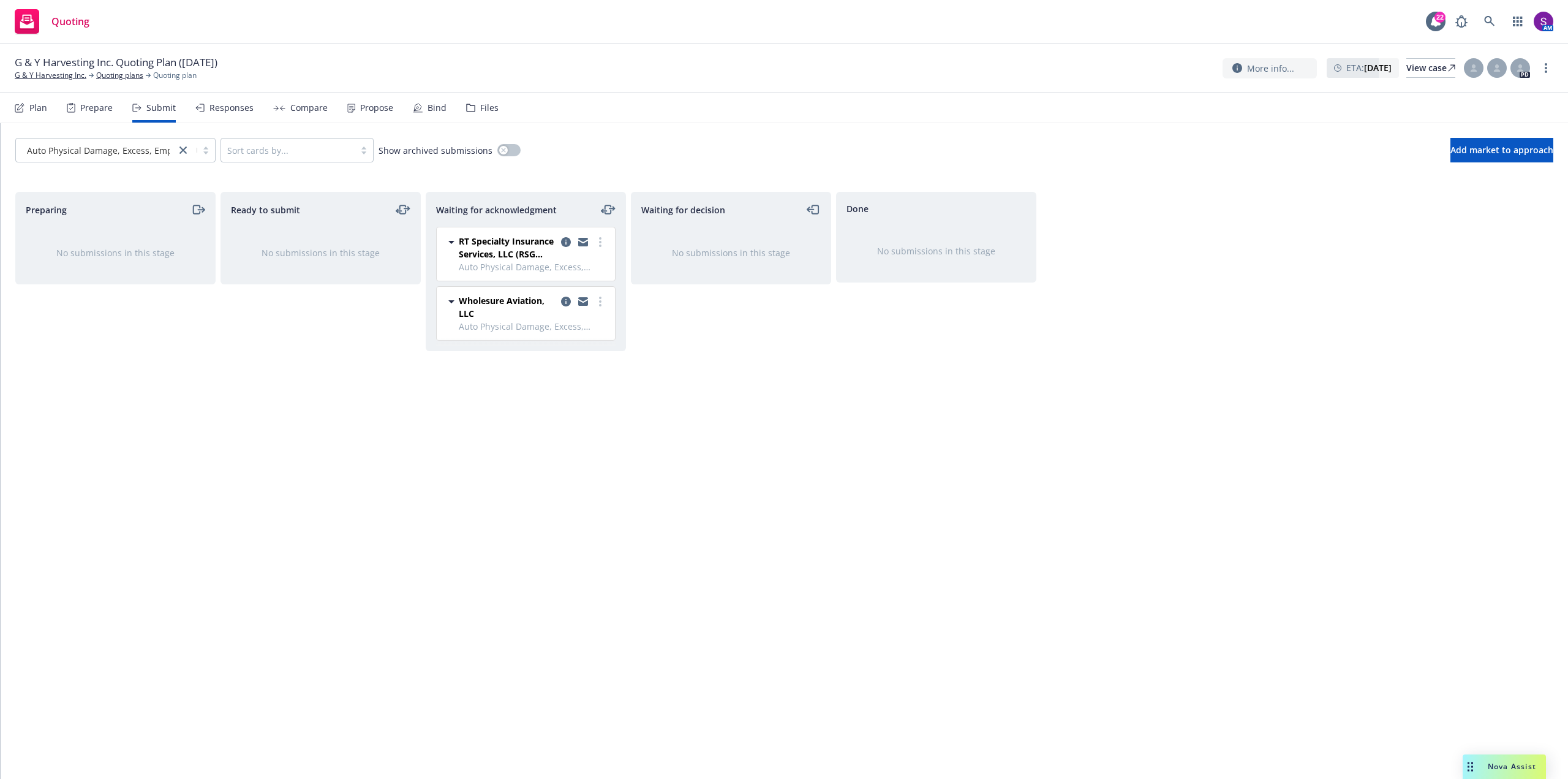
click at [842, 417] on div "Done No submissions in this stage" at bounding box center [936, 472] width 200 height 561
click at [1498, 20] on link at bounding box center [1490, 20] width 24 height 24
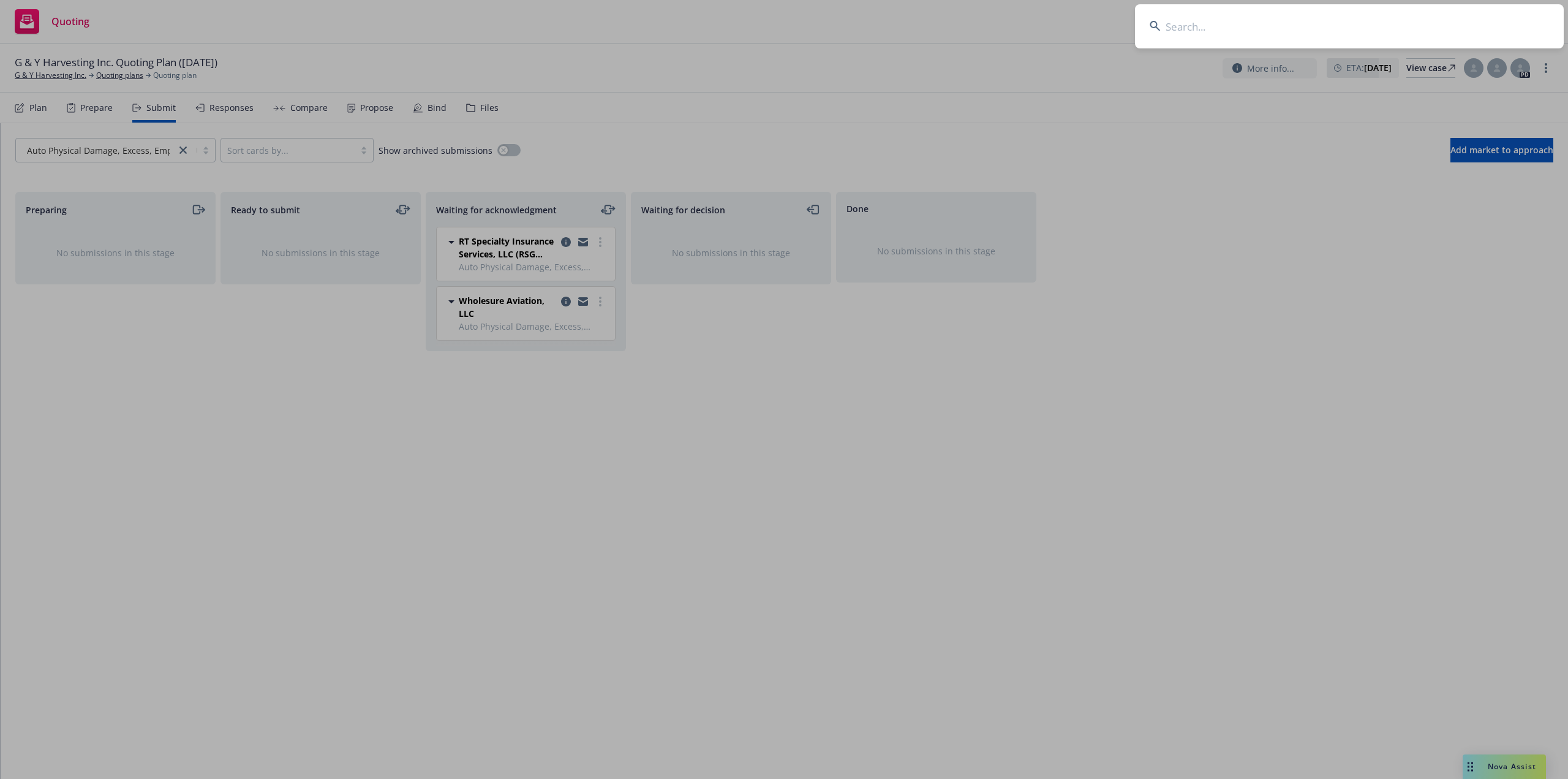
click at [1301, 34] on input at bounding box center [1349, 25] width 429 height 44
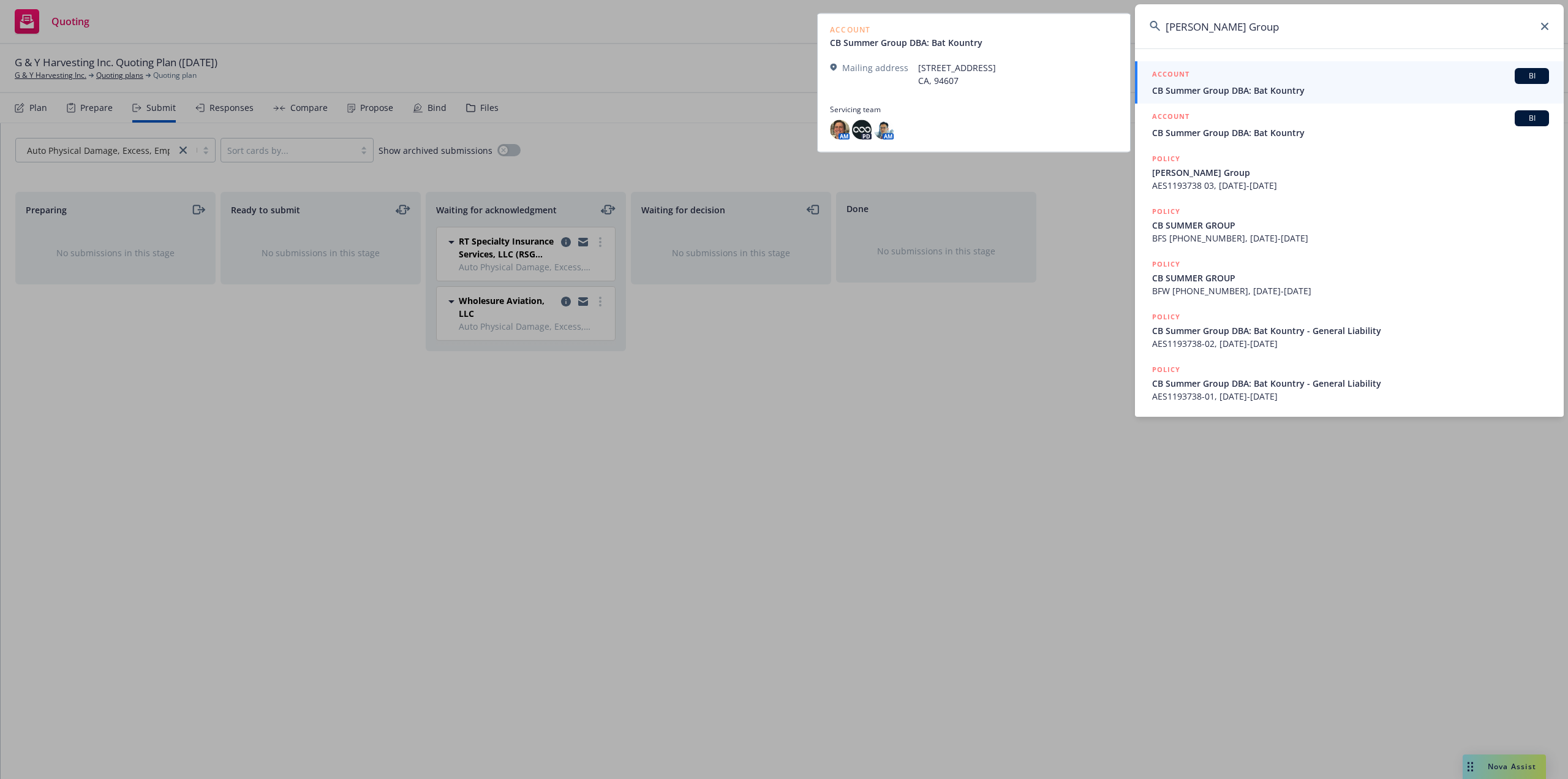
type input "CB Summers Group"
click at [1202, 83] on div "ACCOUNT BI" at bounding box center [1350, 76] width 397 height 16
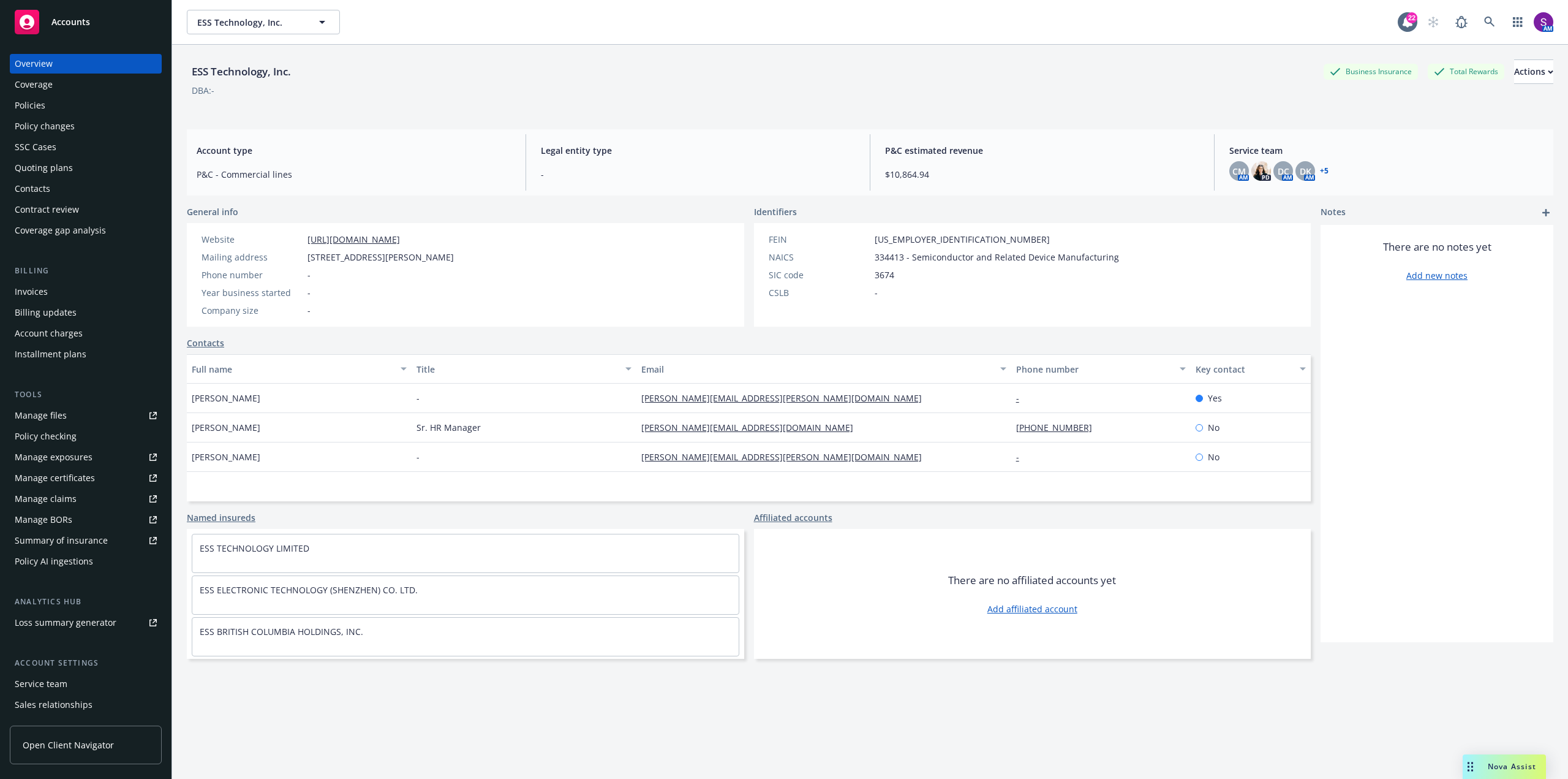
click at [60, 114] on div "Policies" at bounding box center [86, 105] width 143 height 20
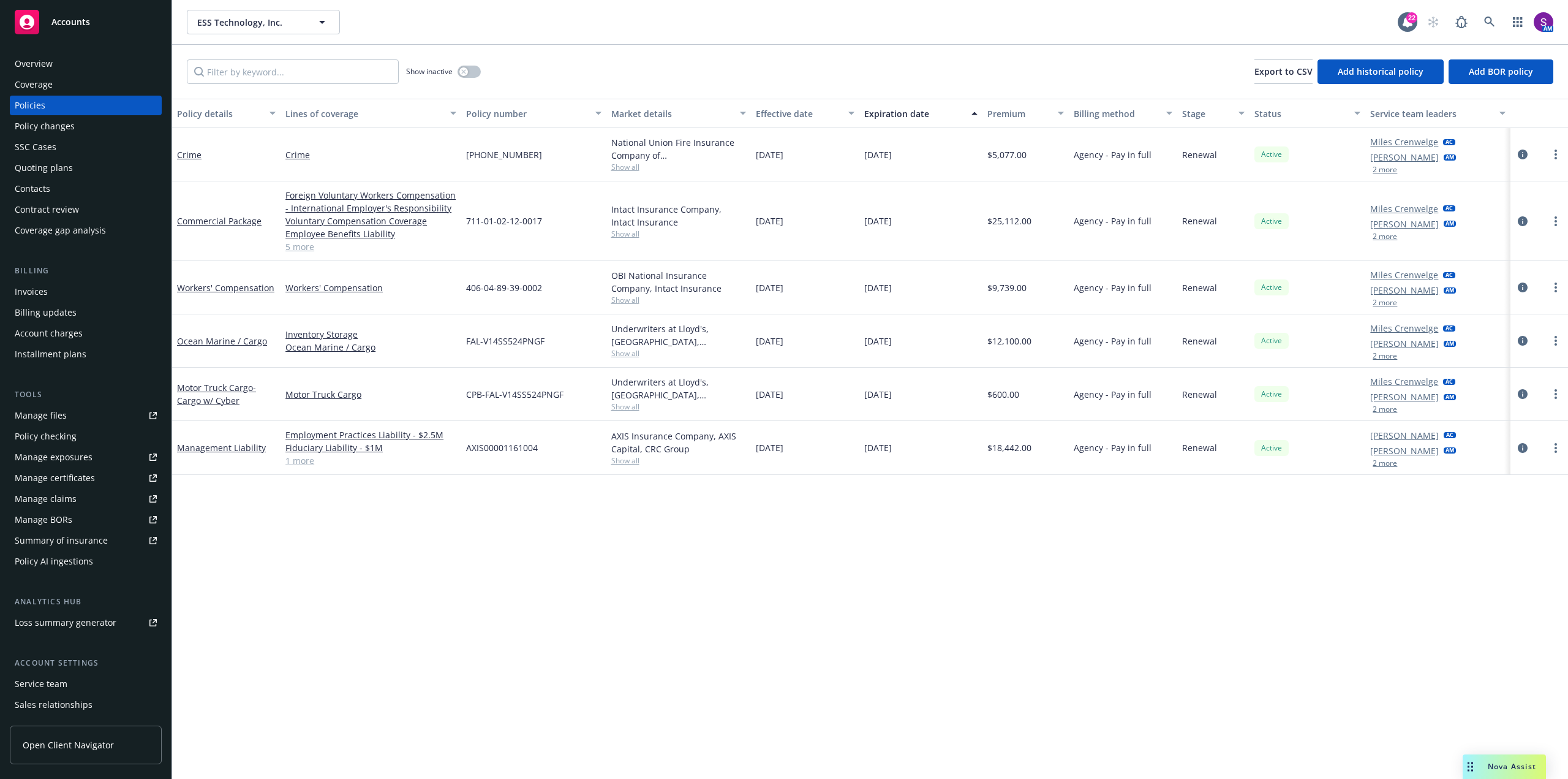
click at [89, 68] on div "Overview" at bounding box center [86, 63] width 143 height 20
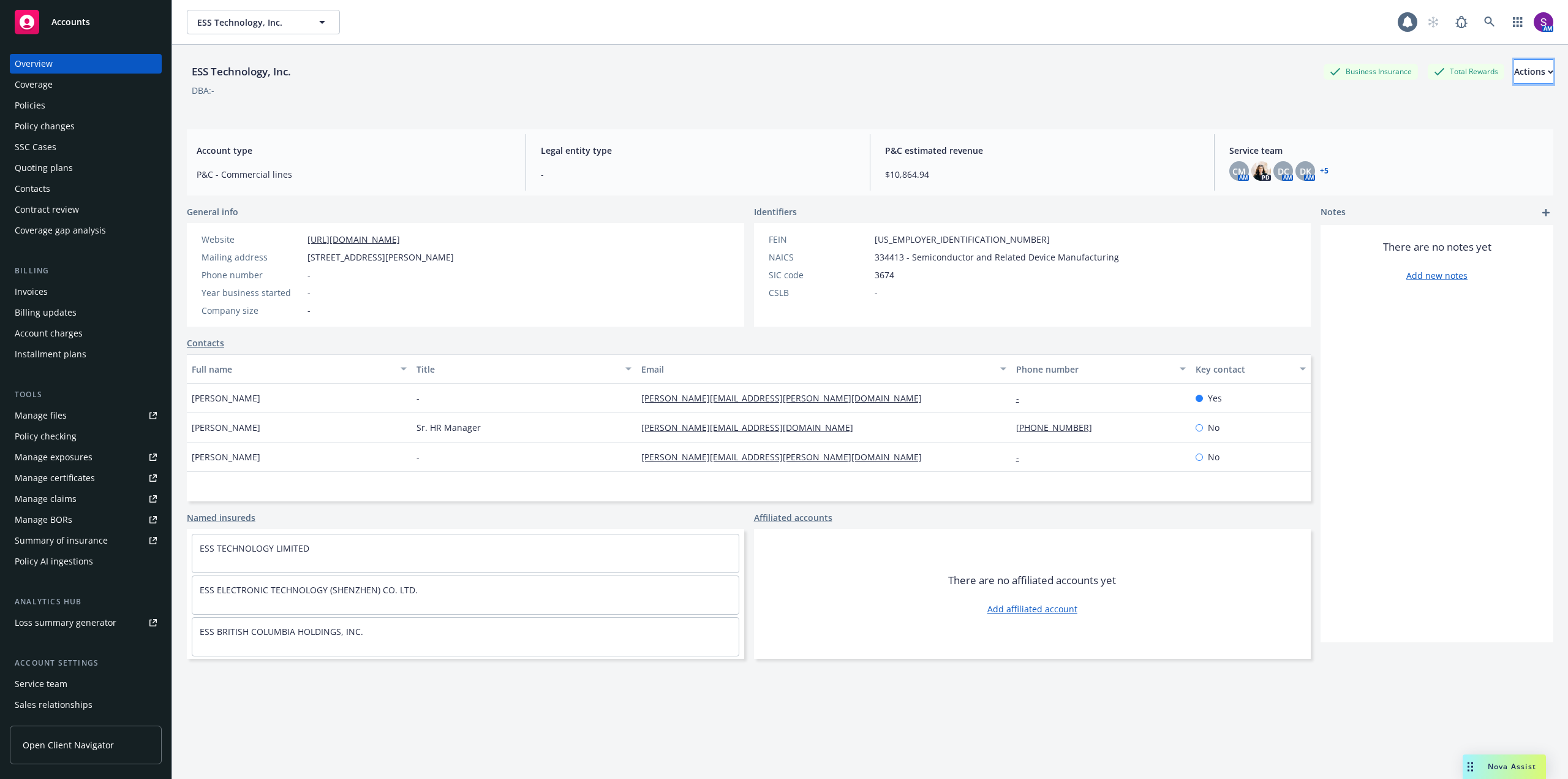
click at [1514, 66] on button "Actions" at bounding box center [1534, 71] width 39 height 24
click at [1390, 152] on link "Copy logging email" at bounding box center [1453, 153] width 201 height 24
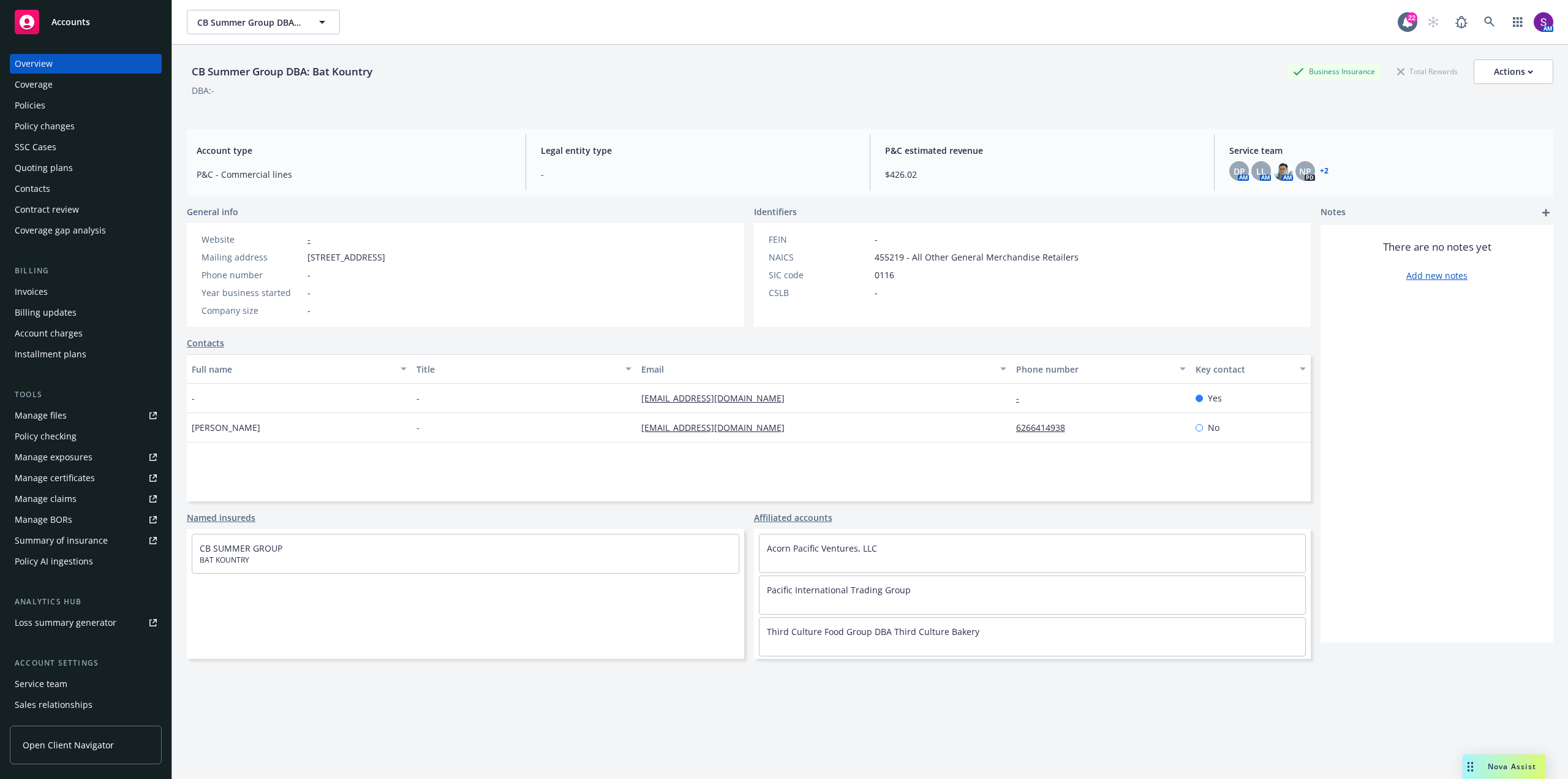
click at [61, 111] on div "Policies" at bounding box center [86, 105] width 143 height 20
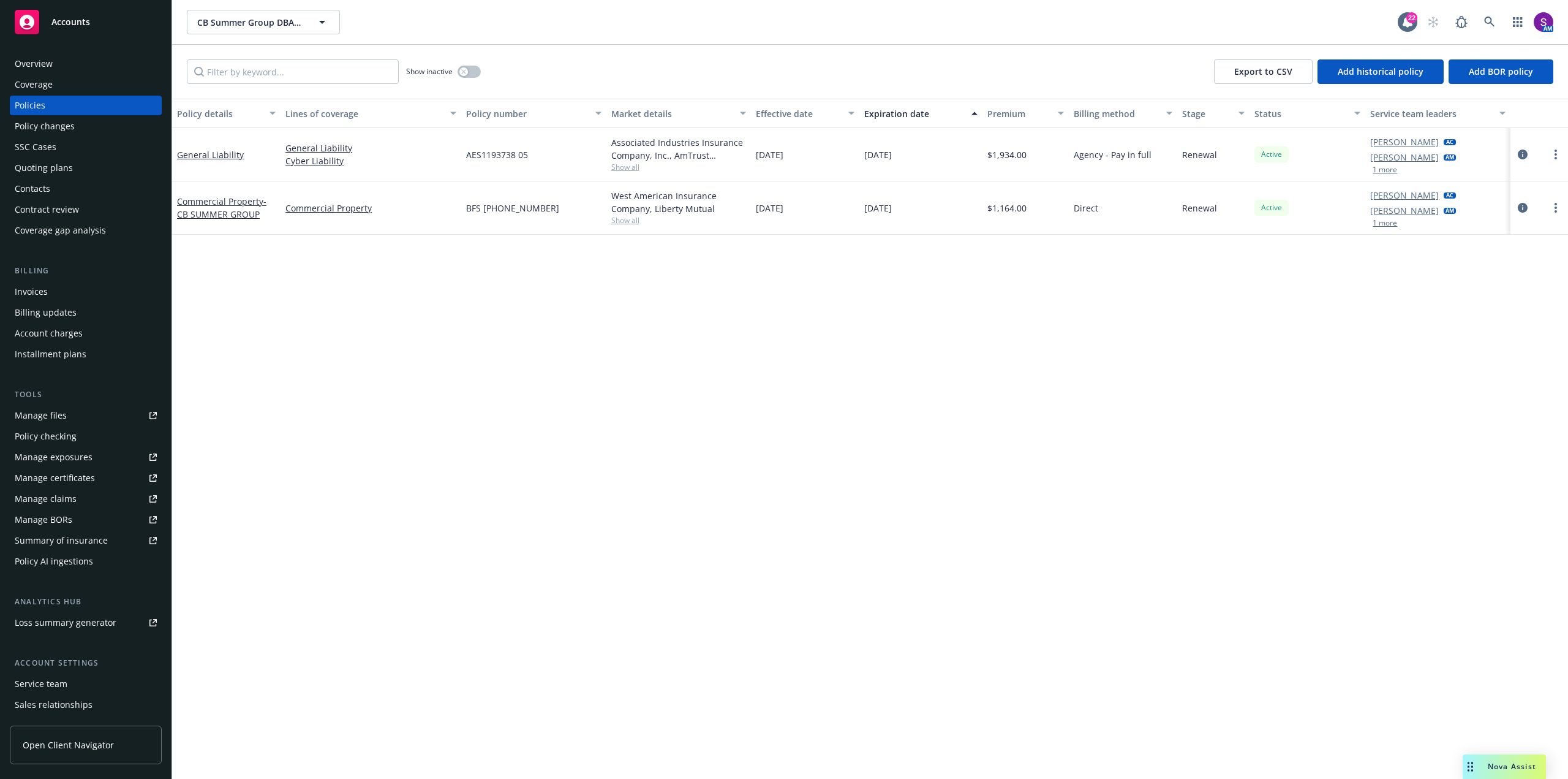
click at [1387, 169] on button "1 more" at bounding box center [1384, 170] width 24 height 8
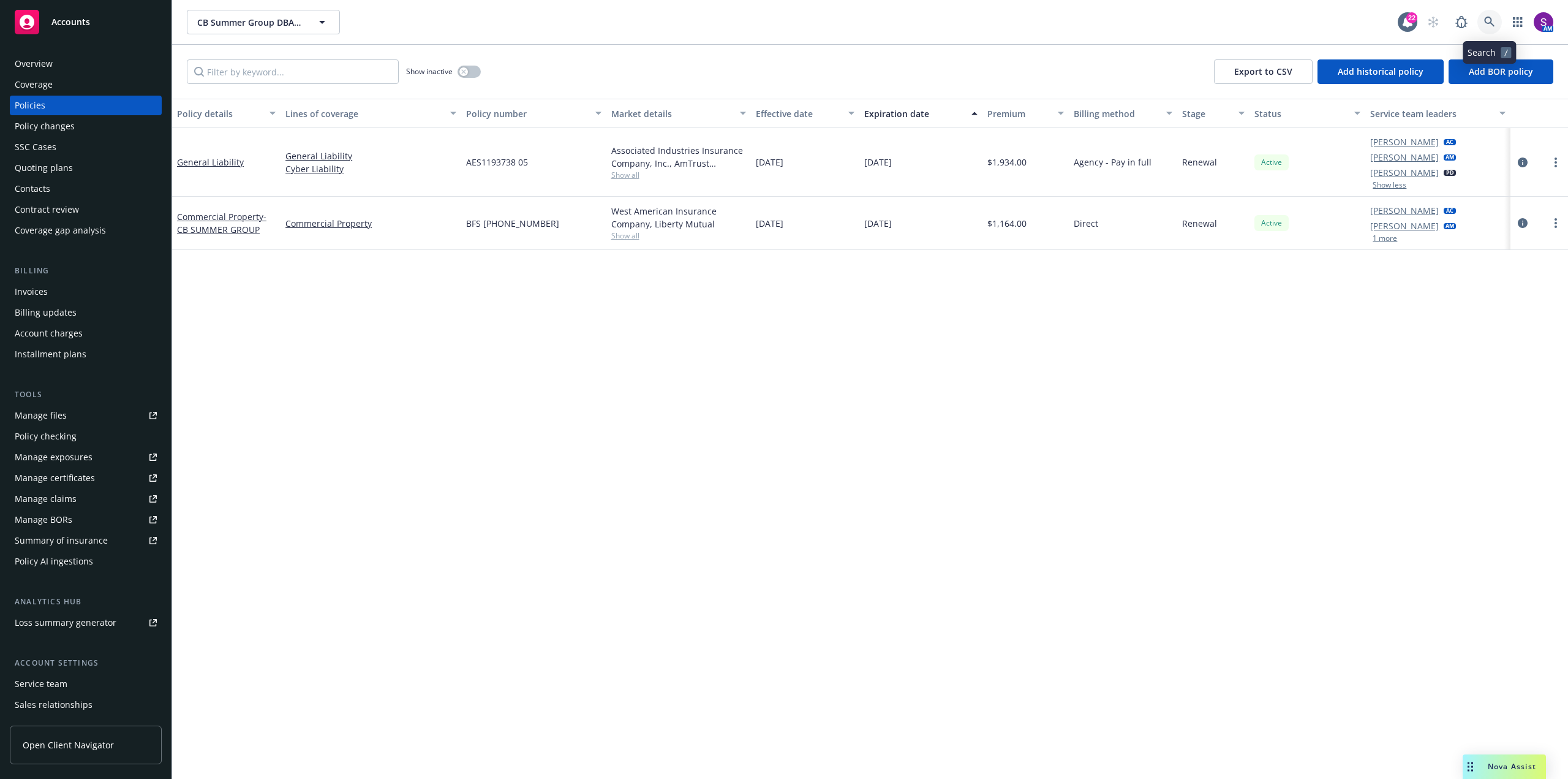
click at [1493, 18] on icon at bounding box center [1489, 21] width 11 height 11
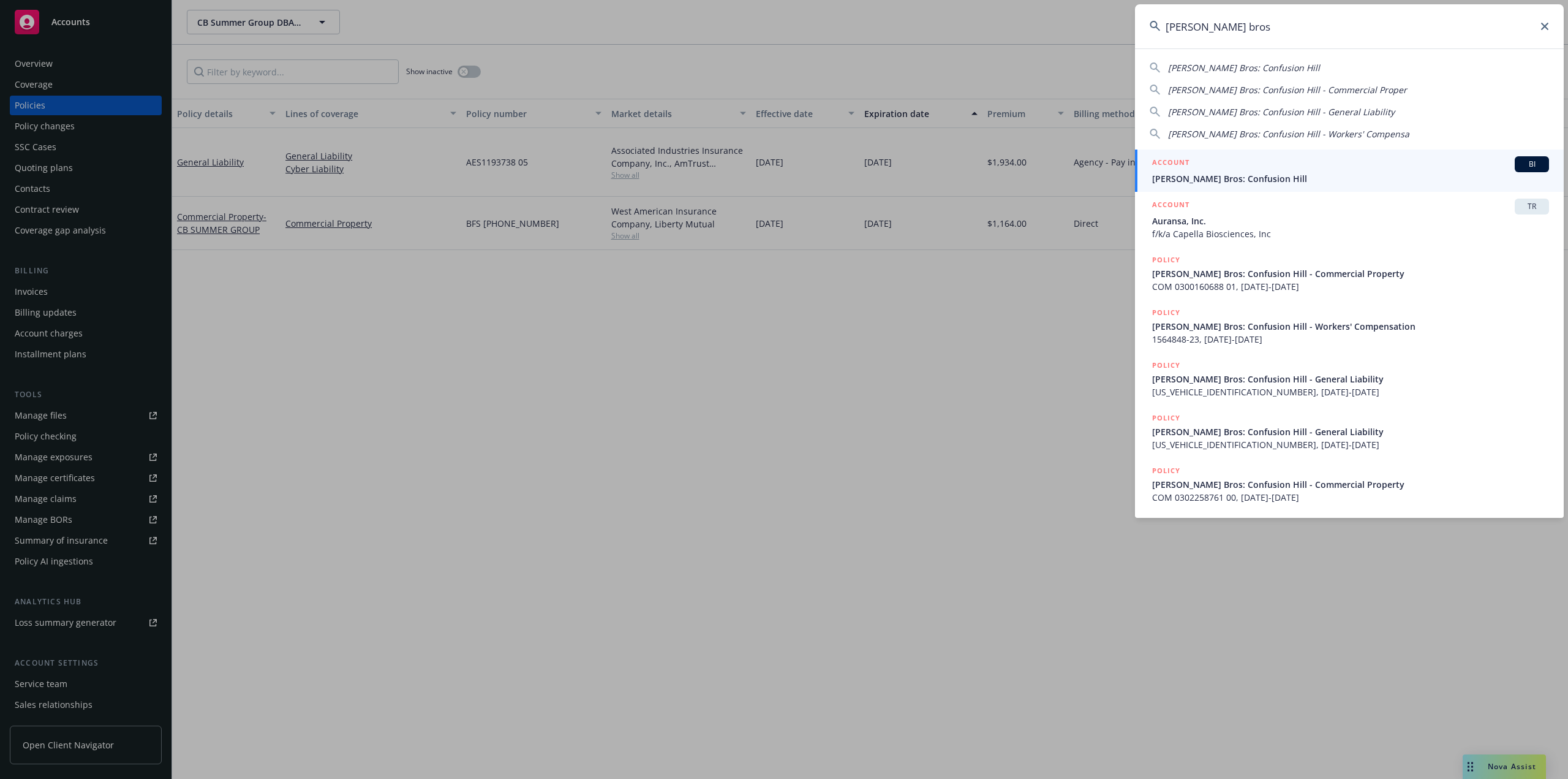
type input "campbell bros"
click at [1248, 173] on span "[PERSON_NAME] Bros: Confusion Hill" at bounding box center [1350, 178] width 397 height 13
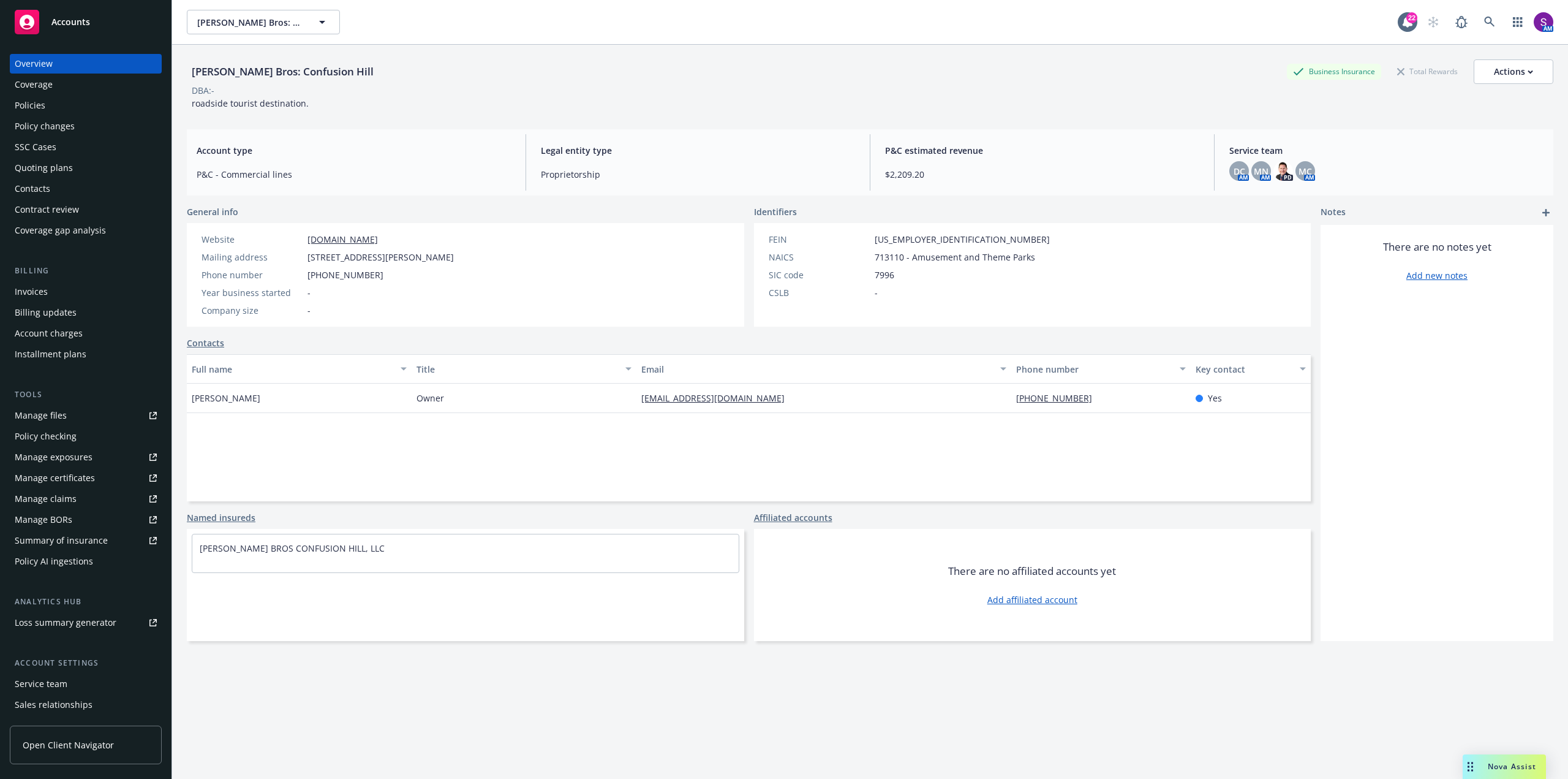
click at [45, 294] on div "Invoices" at bounding box center [31, 292] width 33 height 20
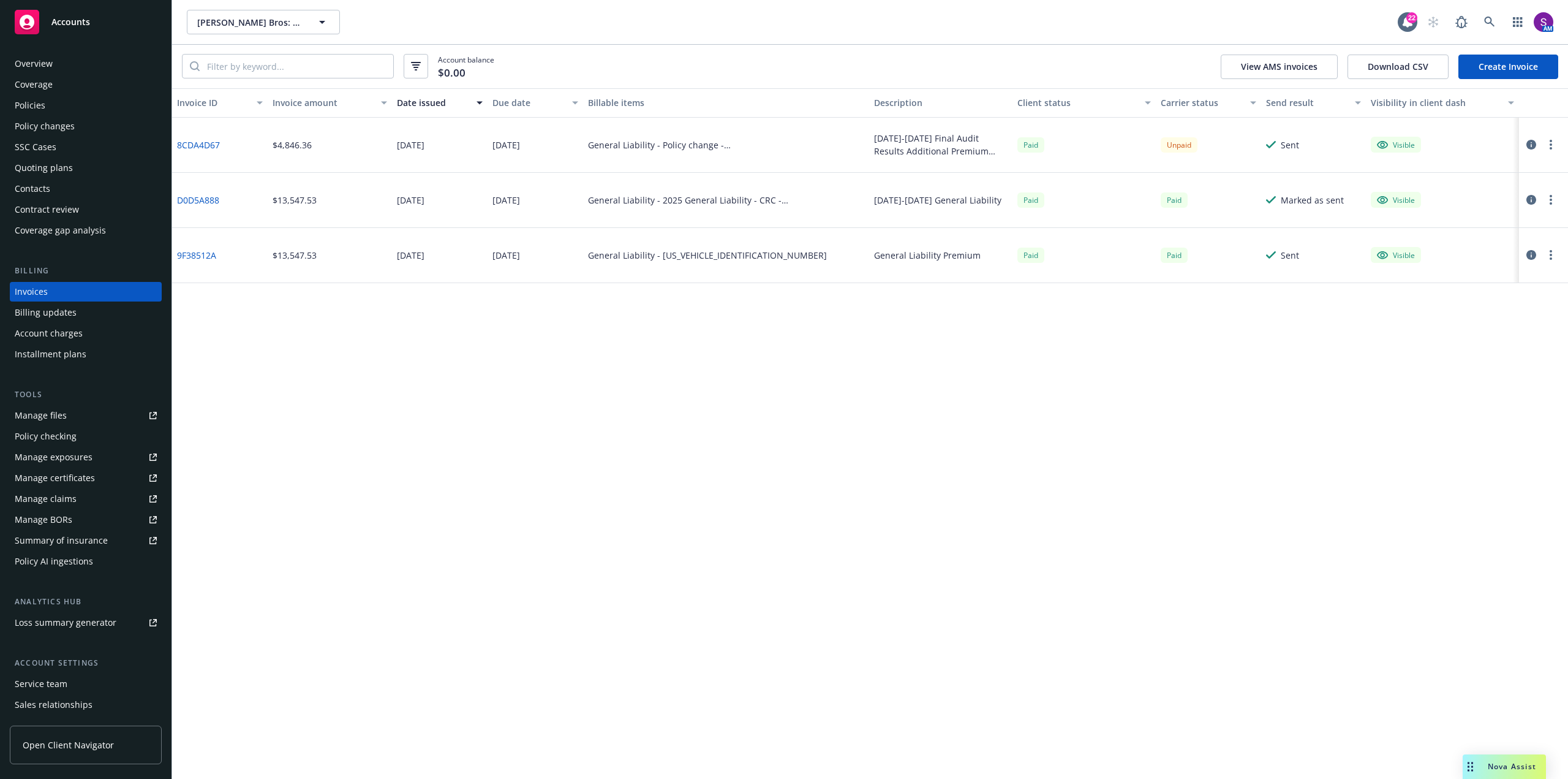
click at [1183, 145] on div "Unpaid" at bounding box center [1179, 145] width 37 height 16
click at [66, 419] on link "Manage files" at bounding box center [86, 415] width 152 height 20
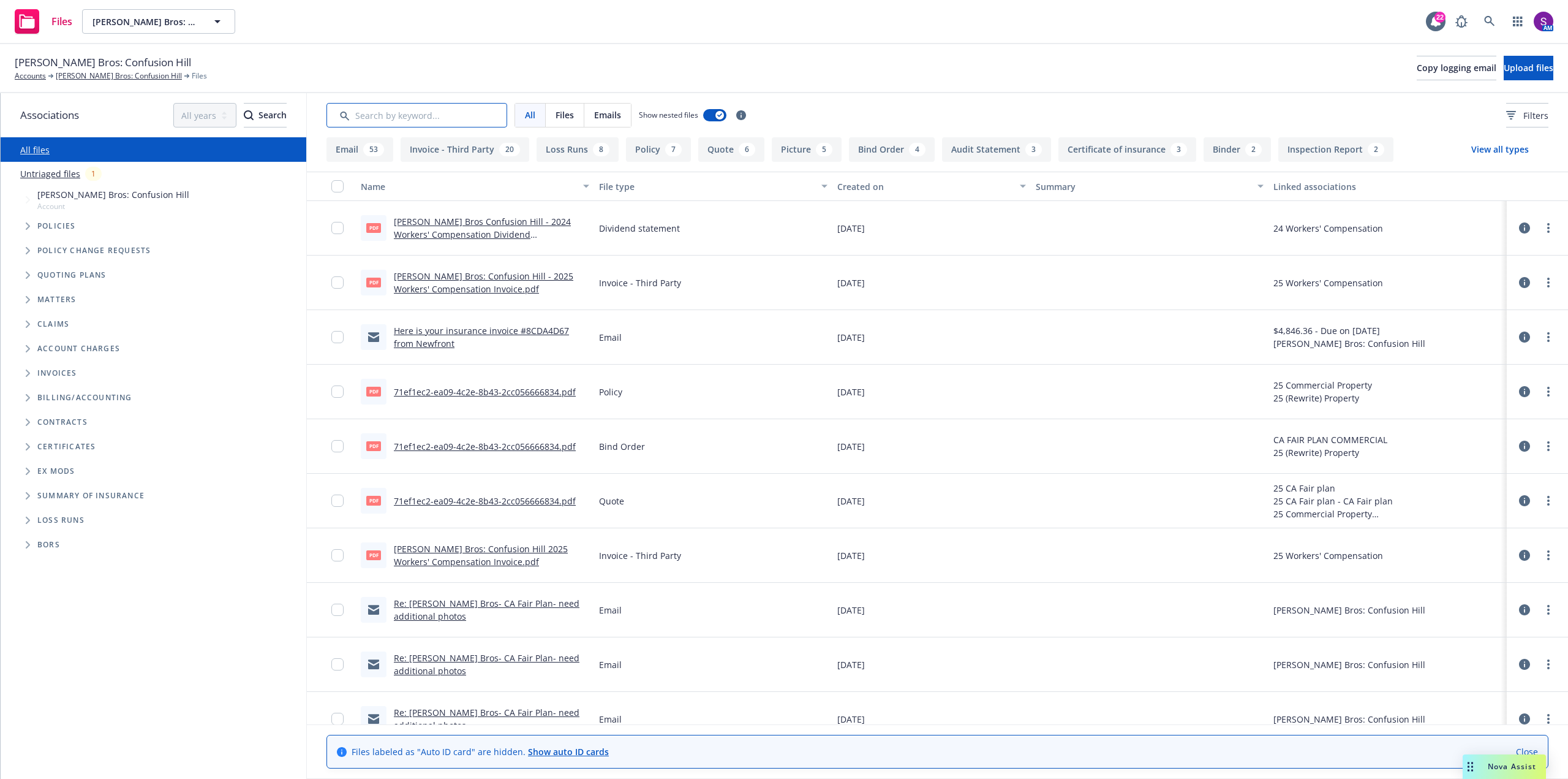
click at [412, 115] on input "Search by keyword..." at bounding box center [416, 114] width 181 height 24
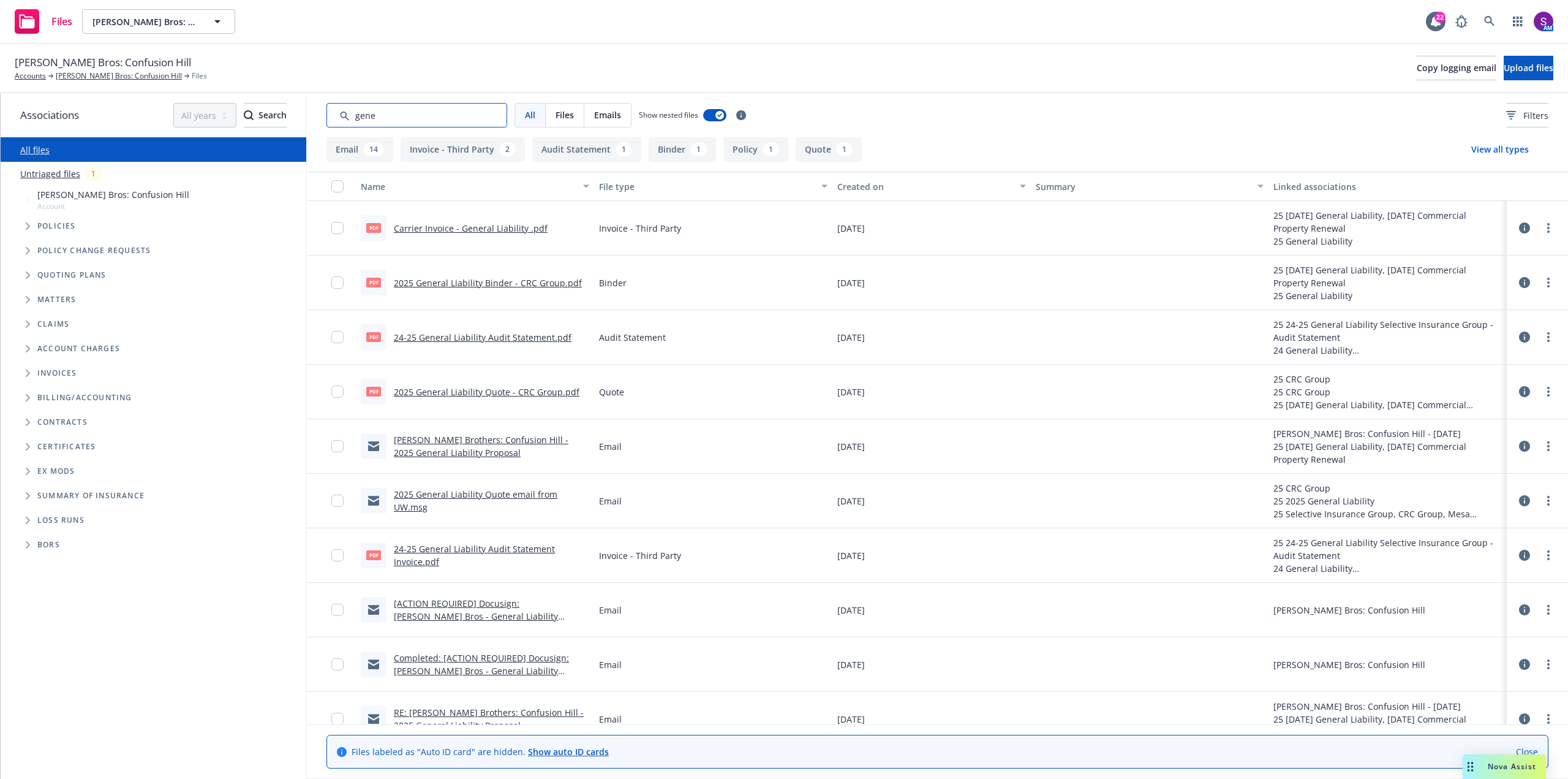
type input "gene"
click at [519, 338] on link "24-25 General Liability Audit Statement.pdf" at bounding box center [482, 337] width 178 height 12
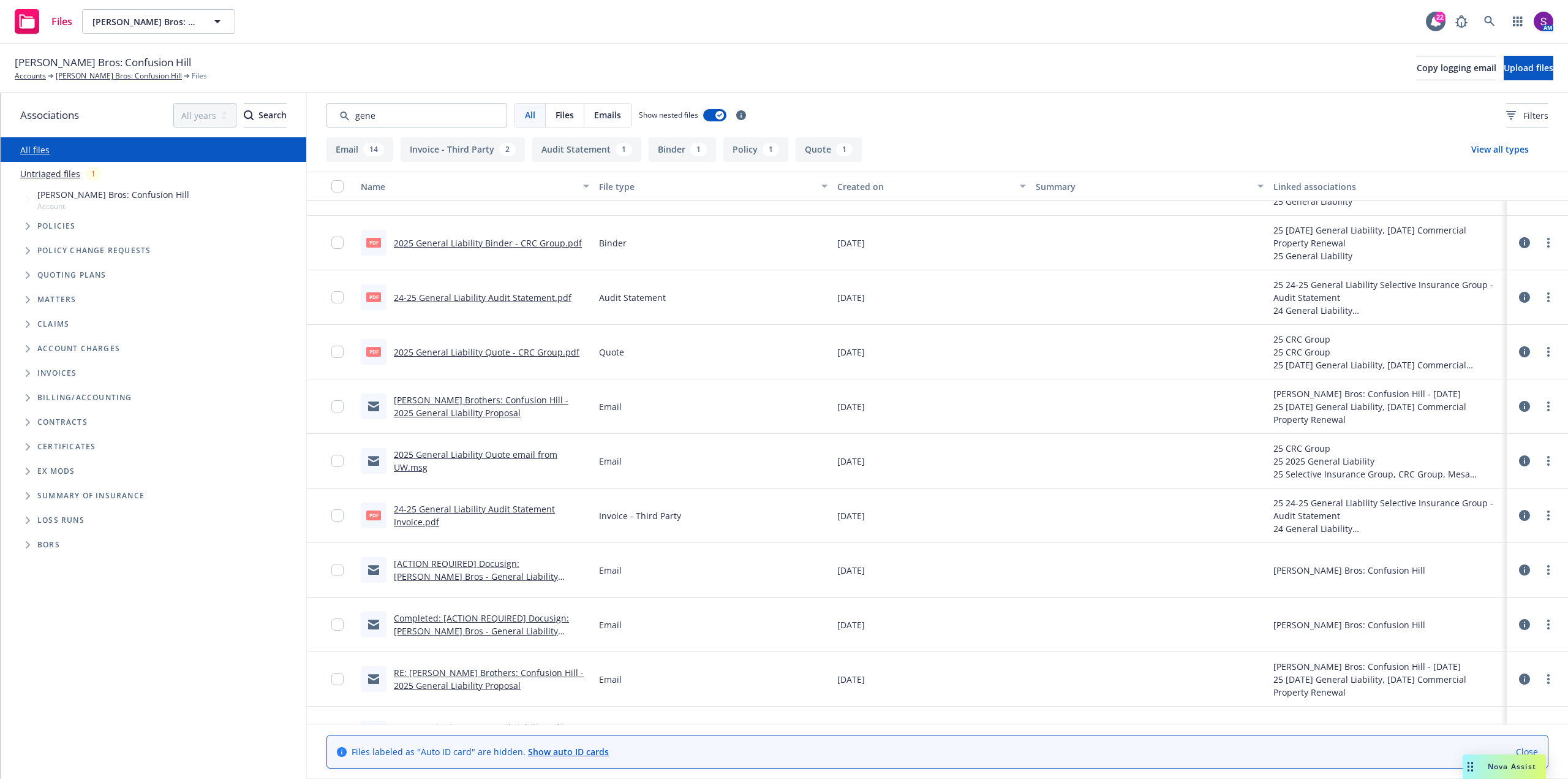
scroll to position [62, 0]
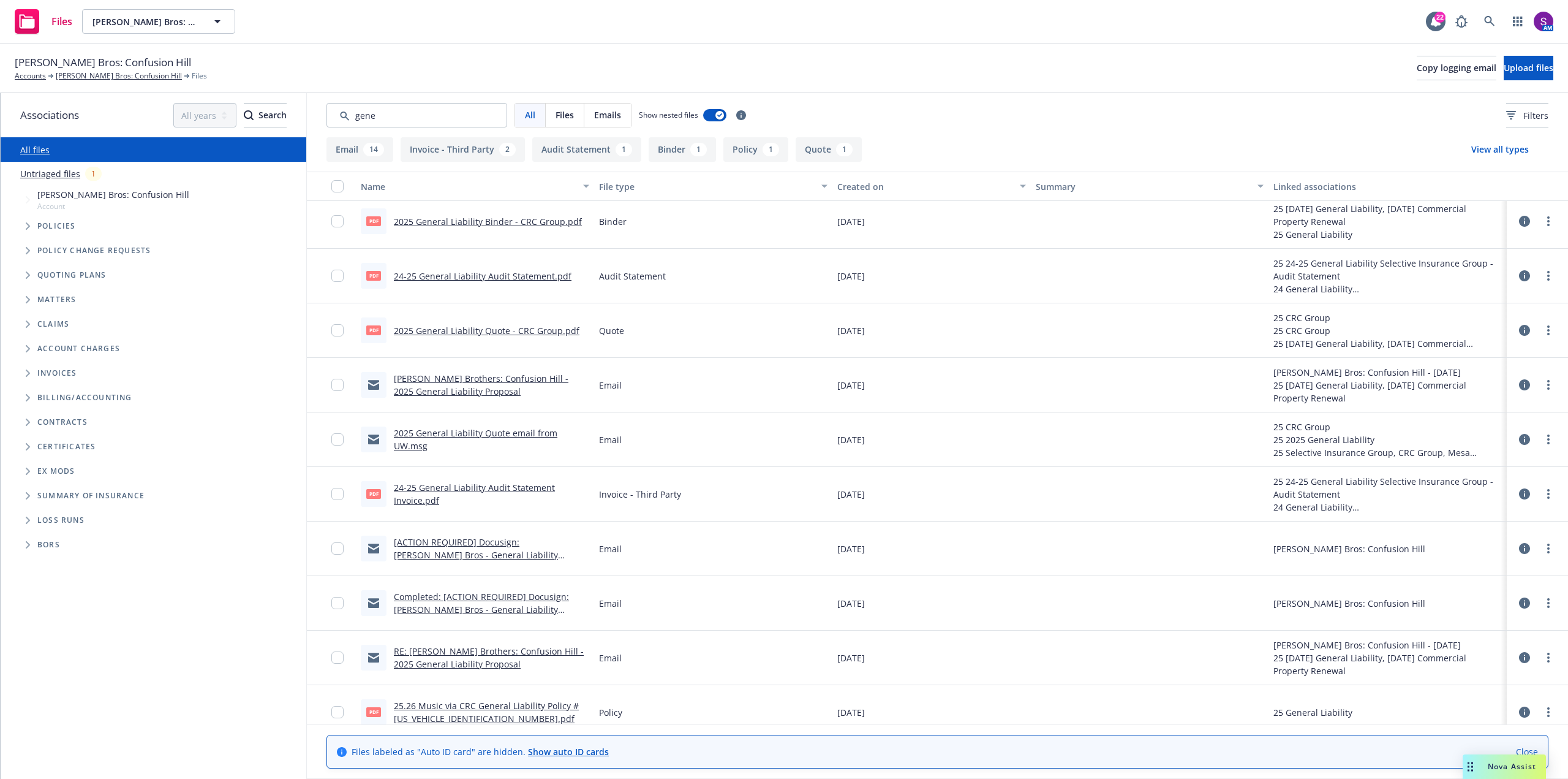
click at [487, 486] on link "24-25 General Liability Audit Statement Invoice.pdf" at bounding box center [474, 493] width 161 height 24
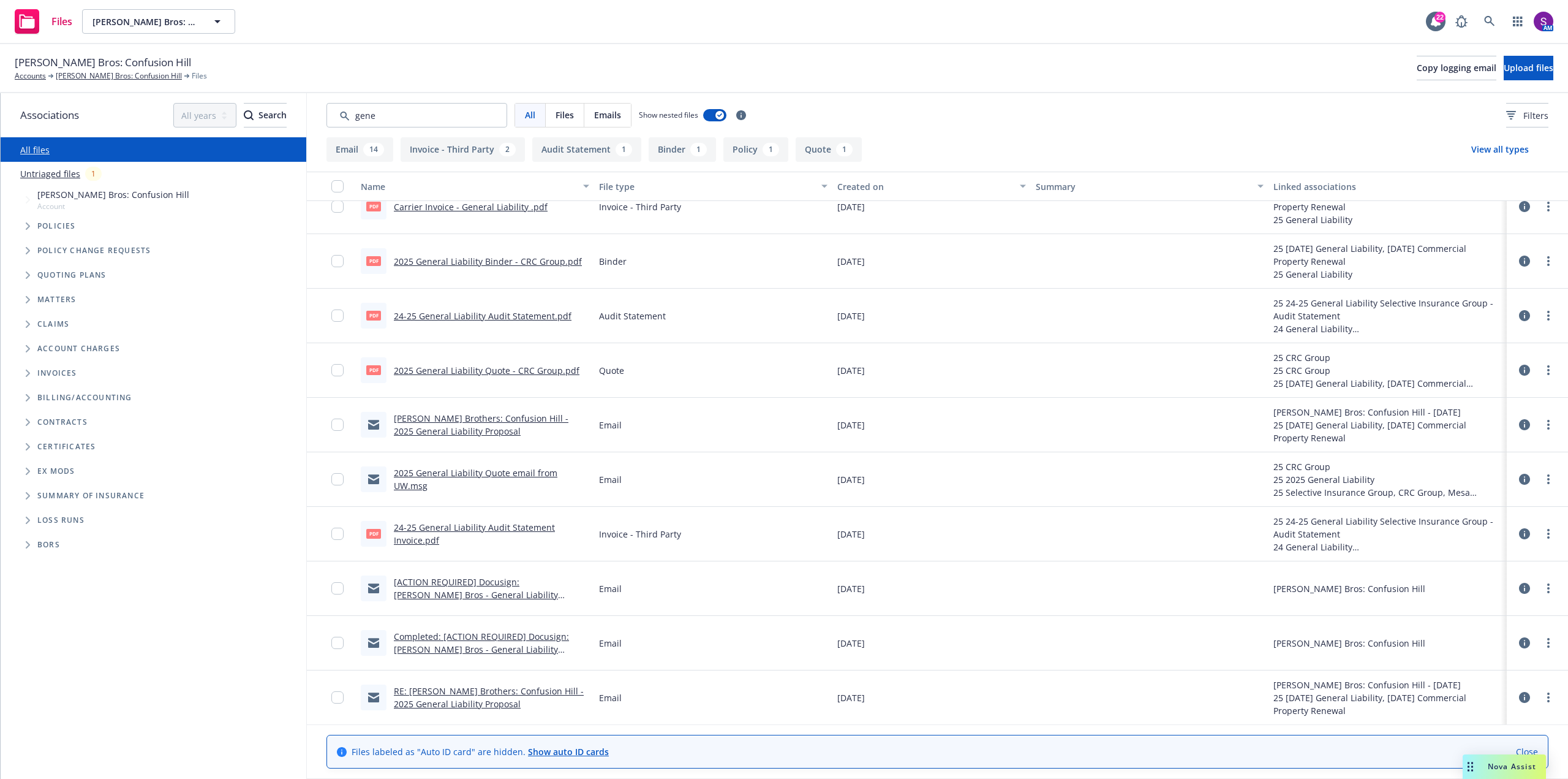
scroll to position [0, 0]
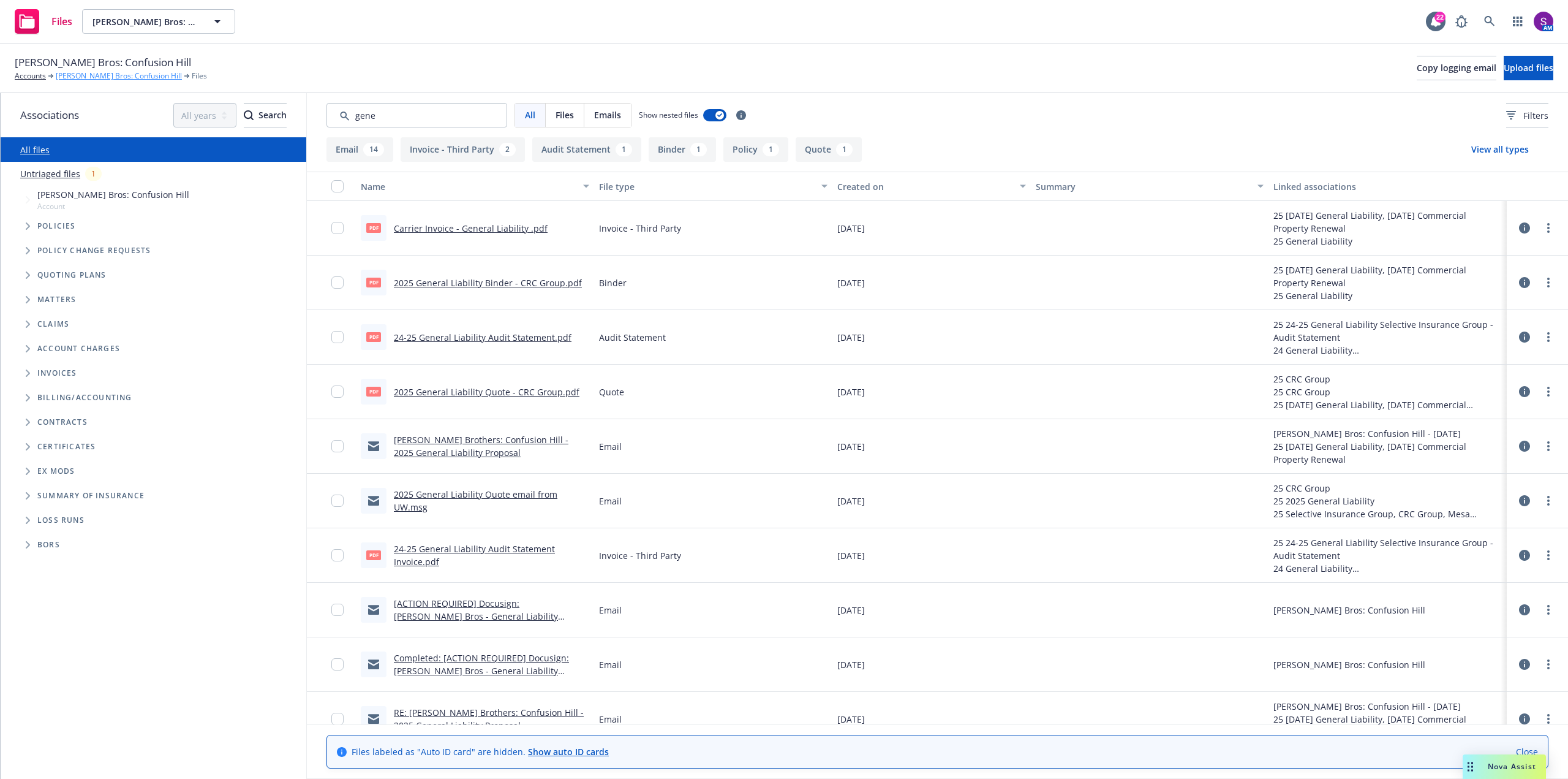
click at [126, 71] on link "[PERSON_NAME] Bros: Confusion Hill" at bounding box center [118, 75] width 126 height 11
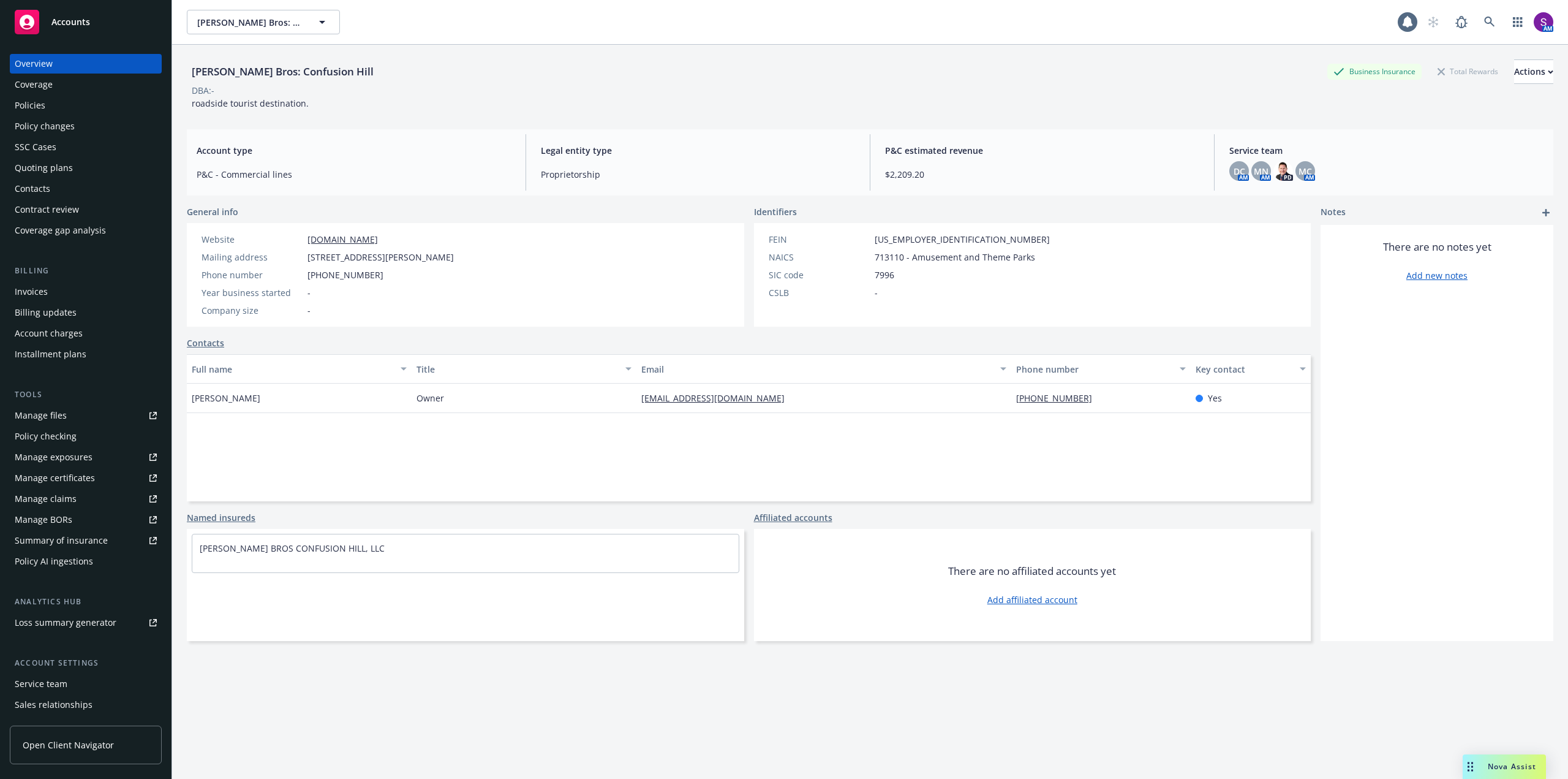
click at [37, 109] on div "Policies" at bounding box center [29, 105] width 30 height 20
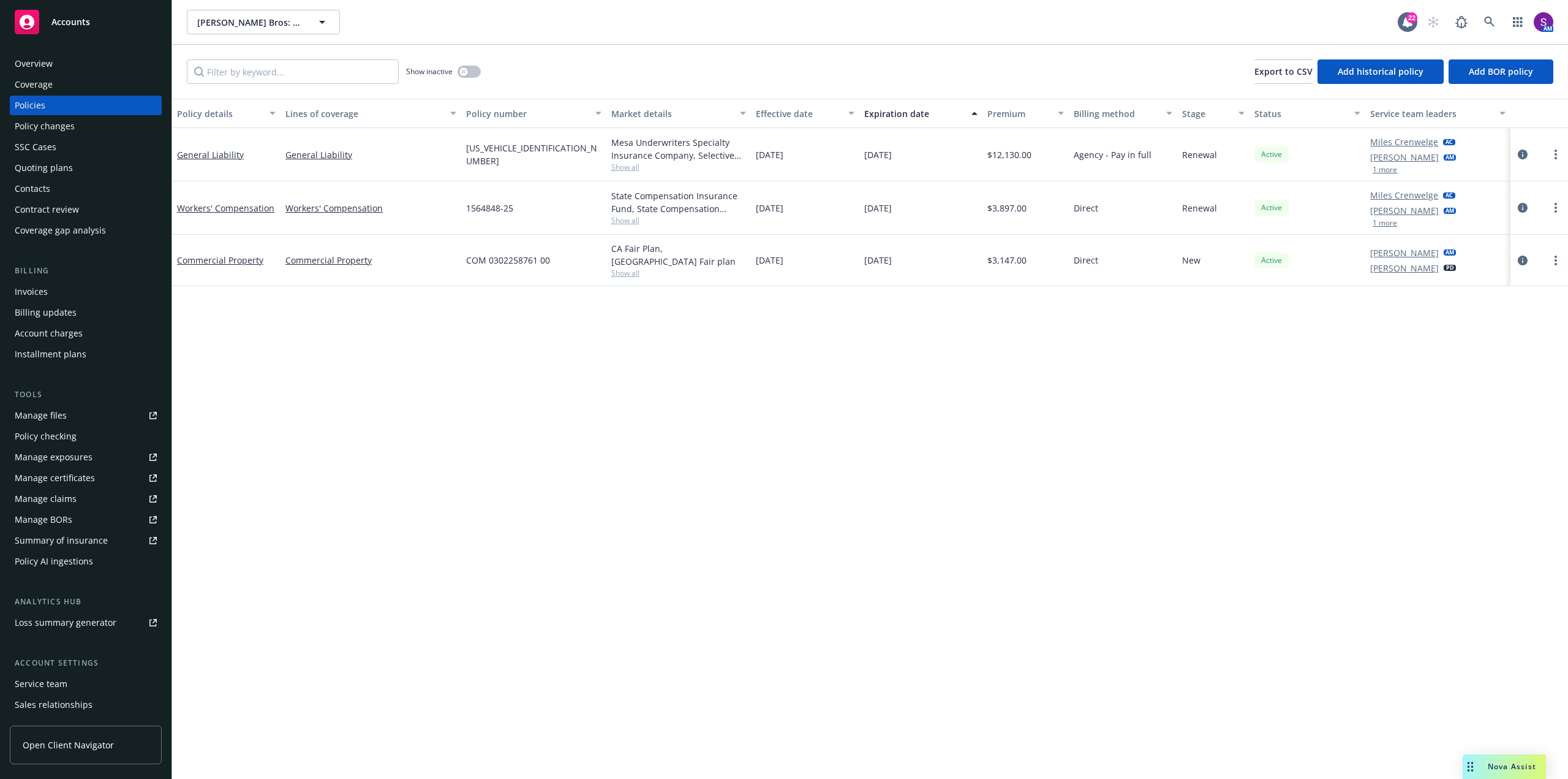
click at [37, 293] on div "Invoices" at bounding box center [31, 292] width 33 height 20
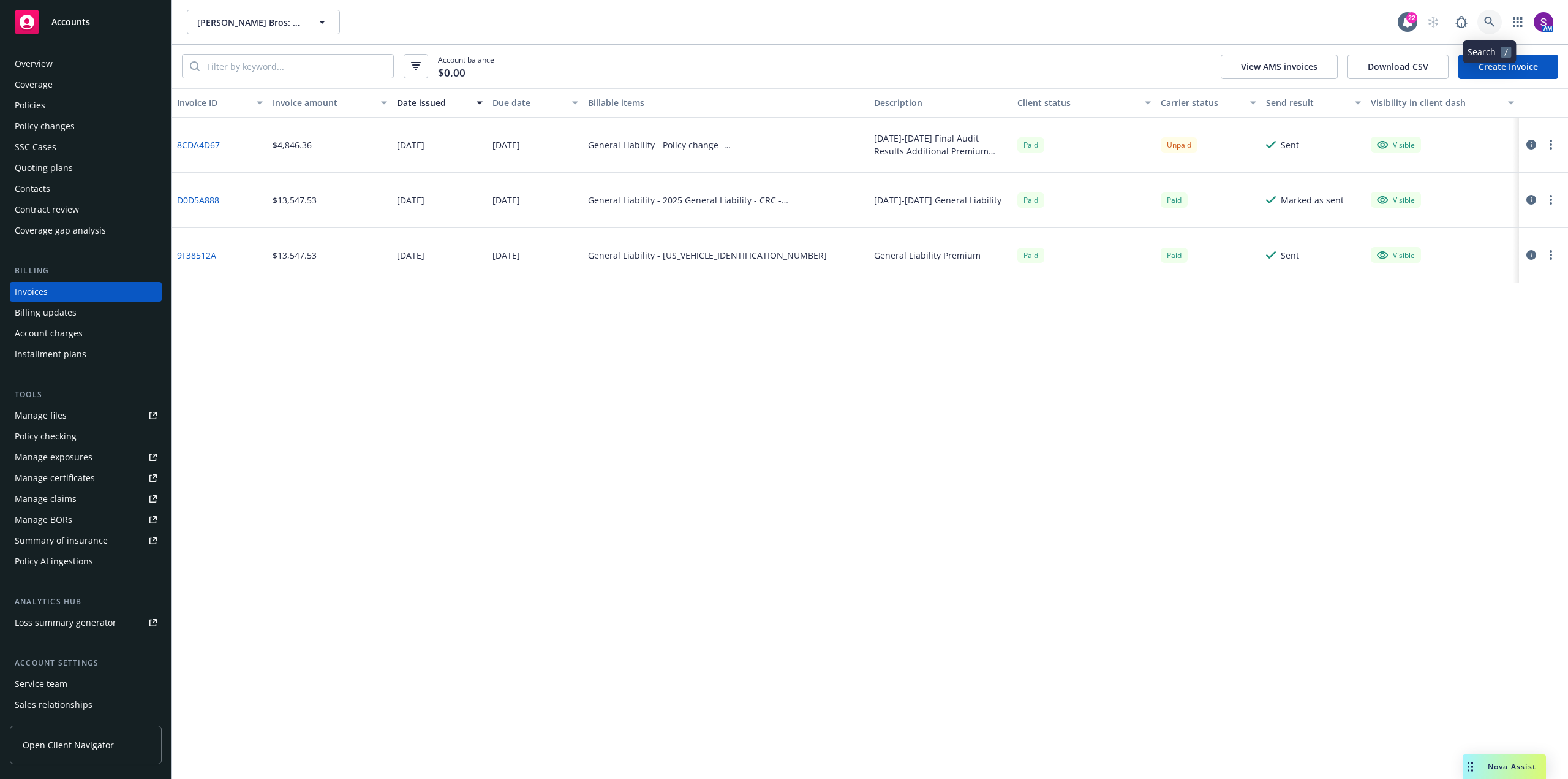
click at [1481, 18] on link at bounding box center [1490, 21] width 24 height 24
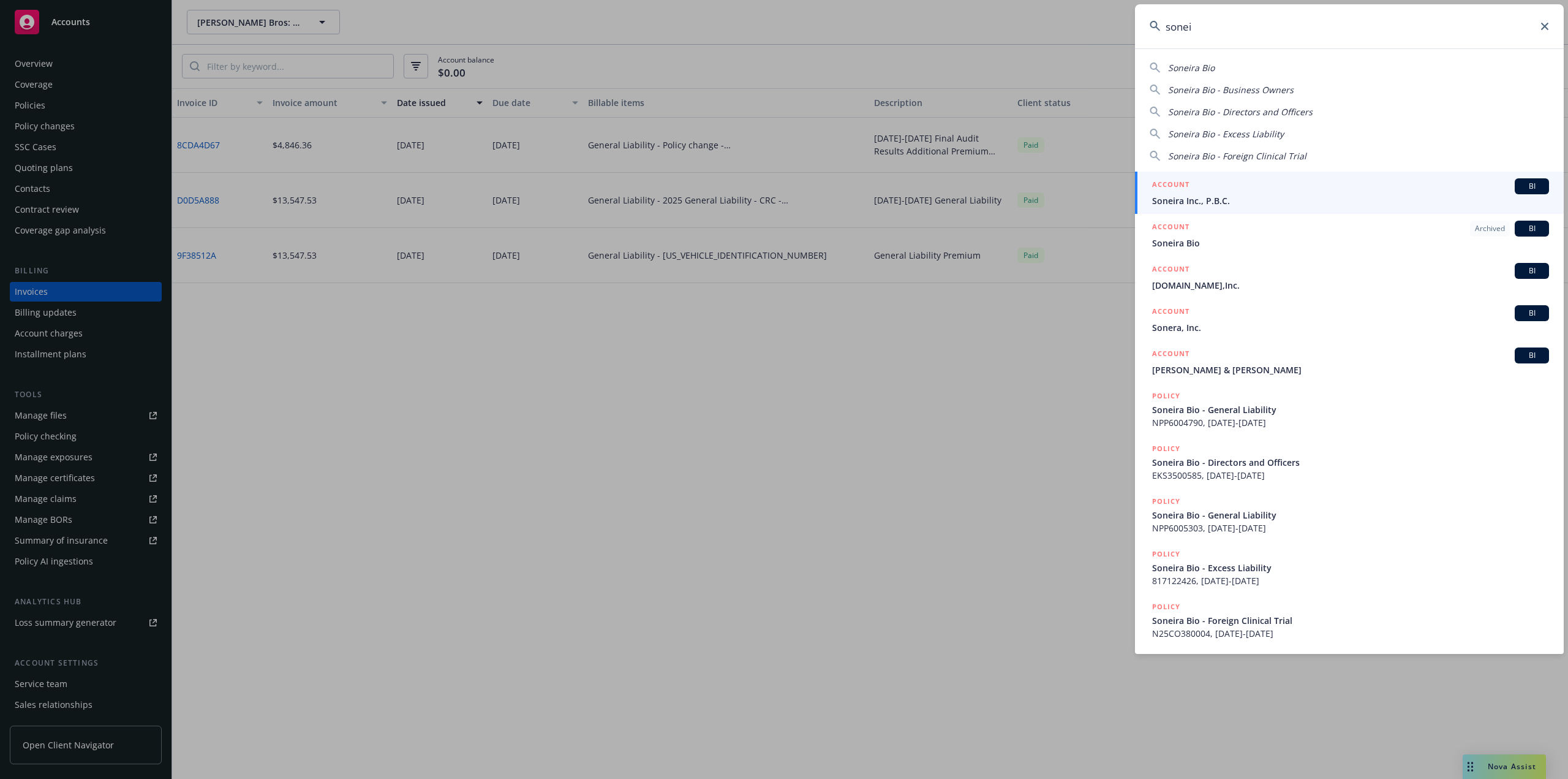
type input "sonei"
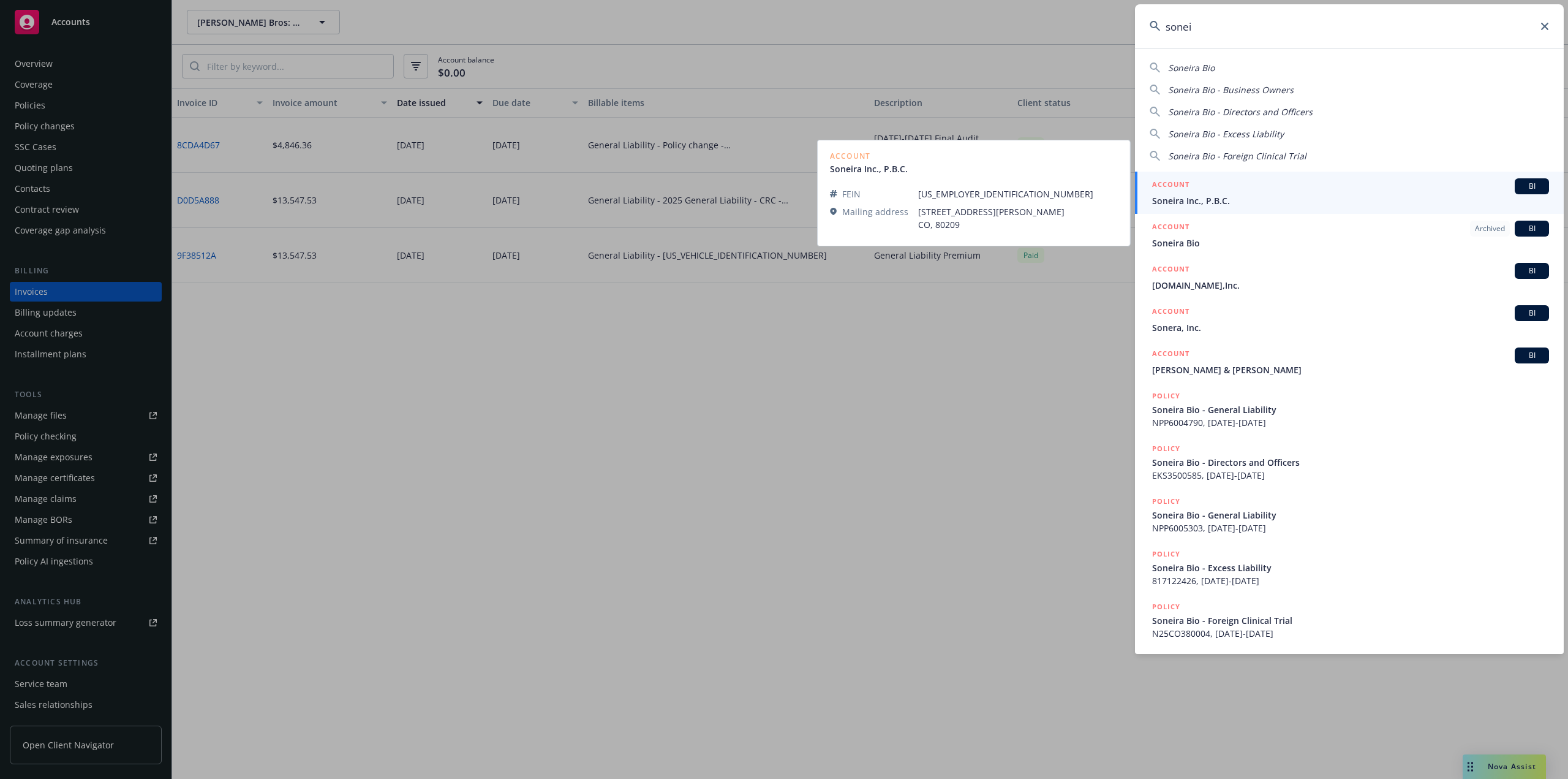
click at [1198, 195] on span "Soneira Inc., P.B.C." at bounding box center [1350, 200] width 397 height 13
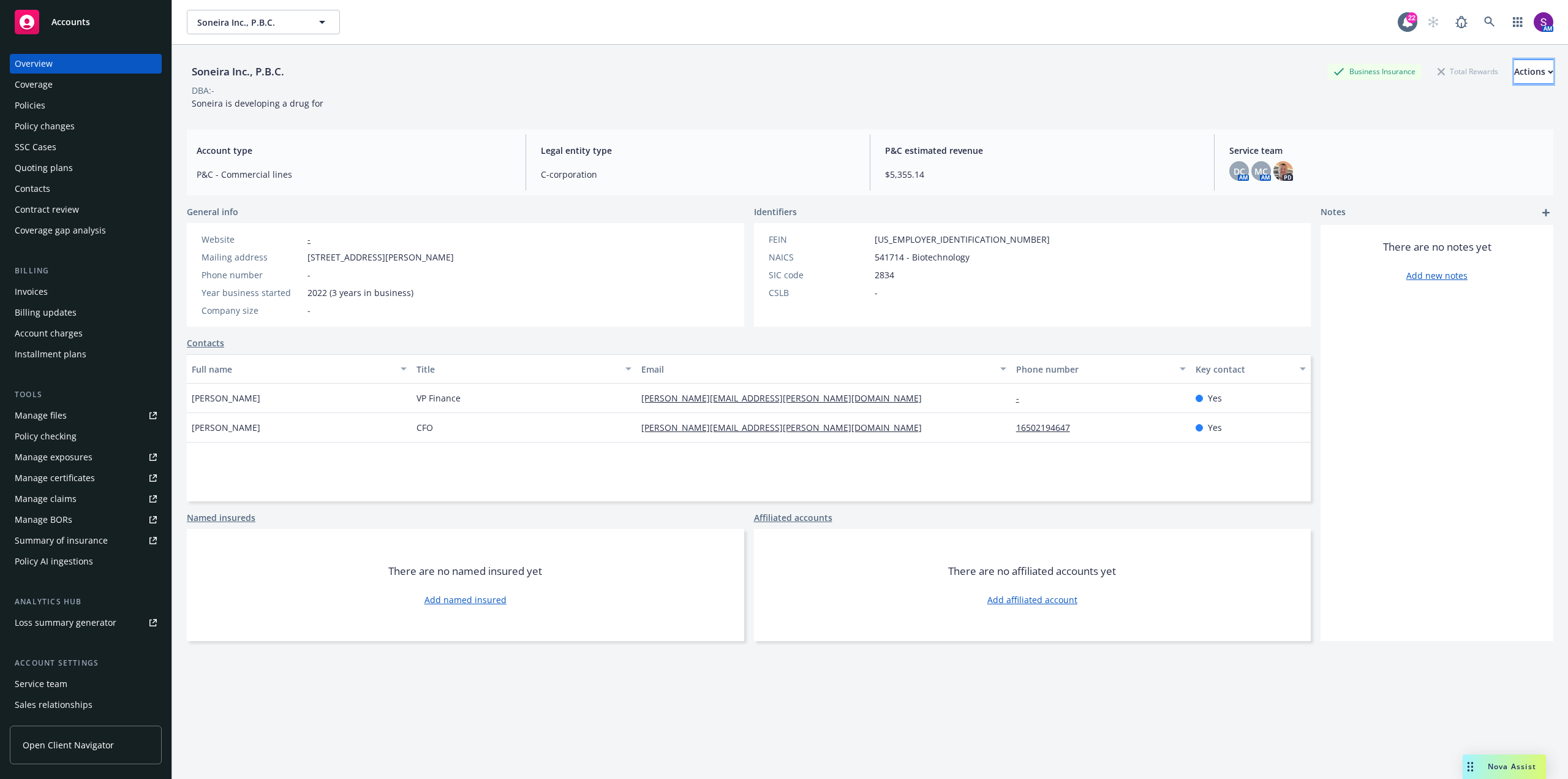
click at [1514, 71] on div "Actions" at bounding box center [1534, 71] width 39 height 23
click at [1422, 150] on link "Copy logging email" at bounding box center [1453, 153] width 201 height 24
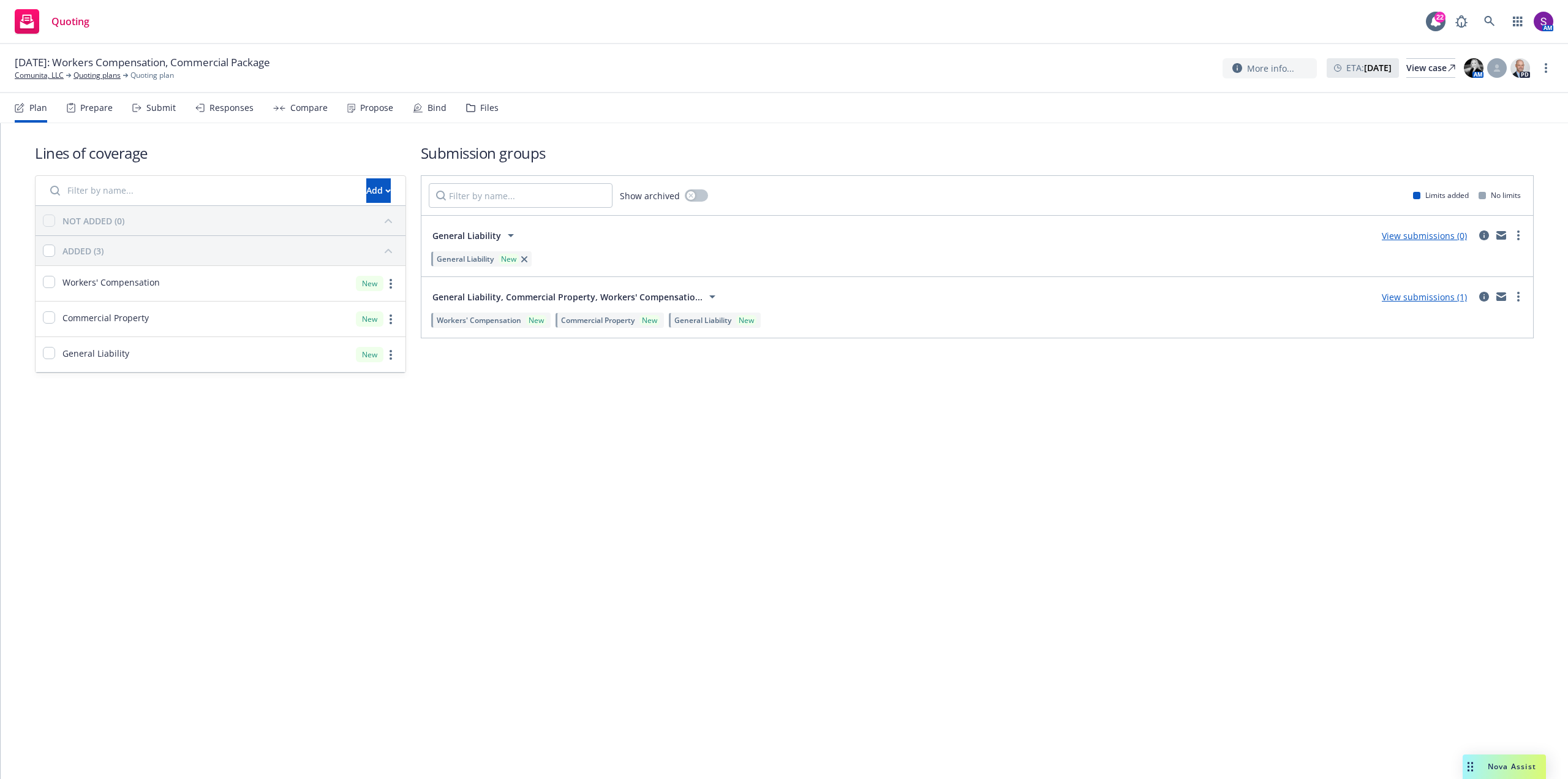
click at [359, 113] on div "Propose" at bounding box center [370, 107] width 46 height 29
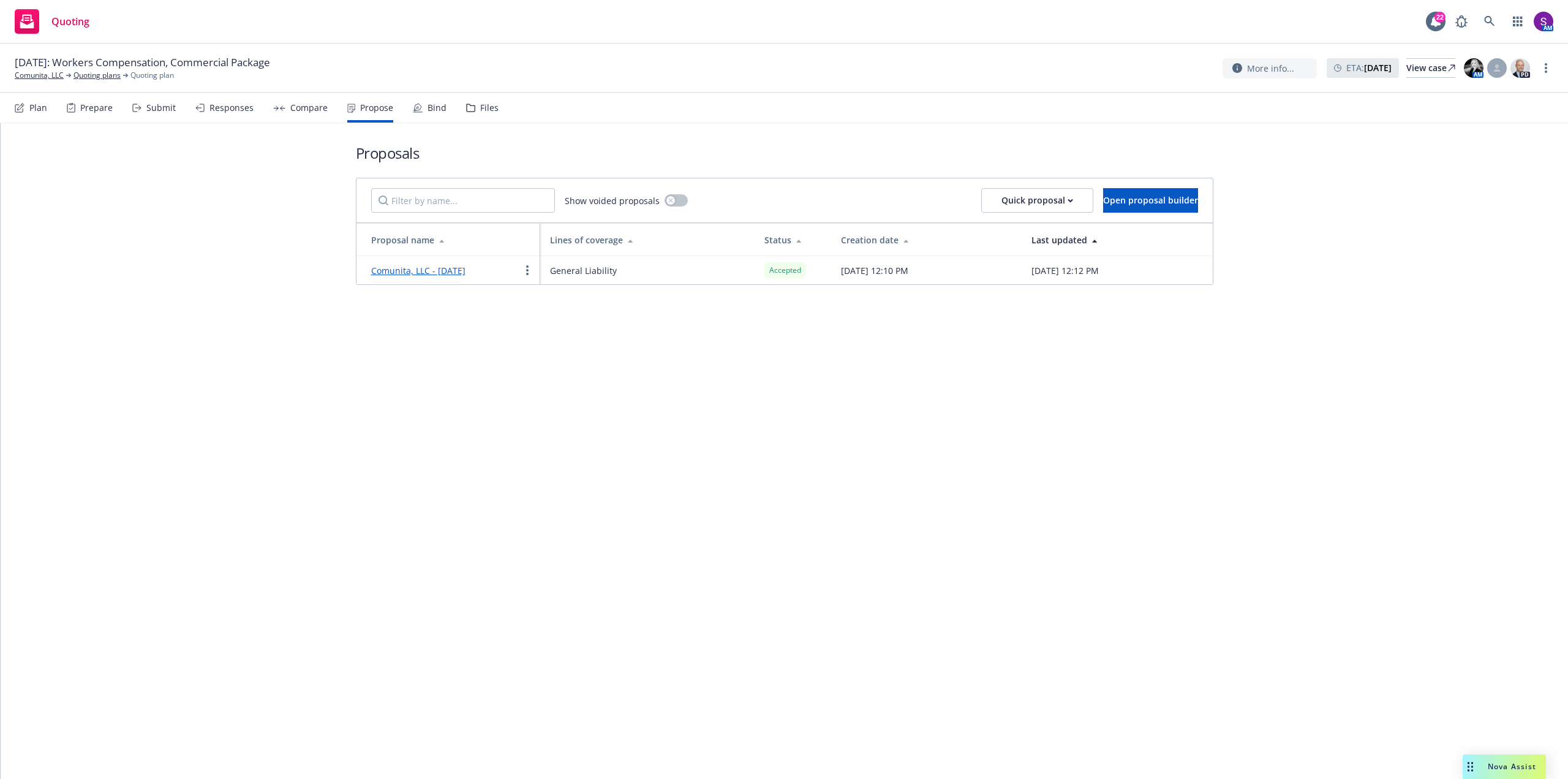
click at [436, 111] on div "Bind" at bounding box center [436, 107] width 19 height 10
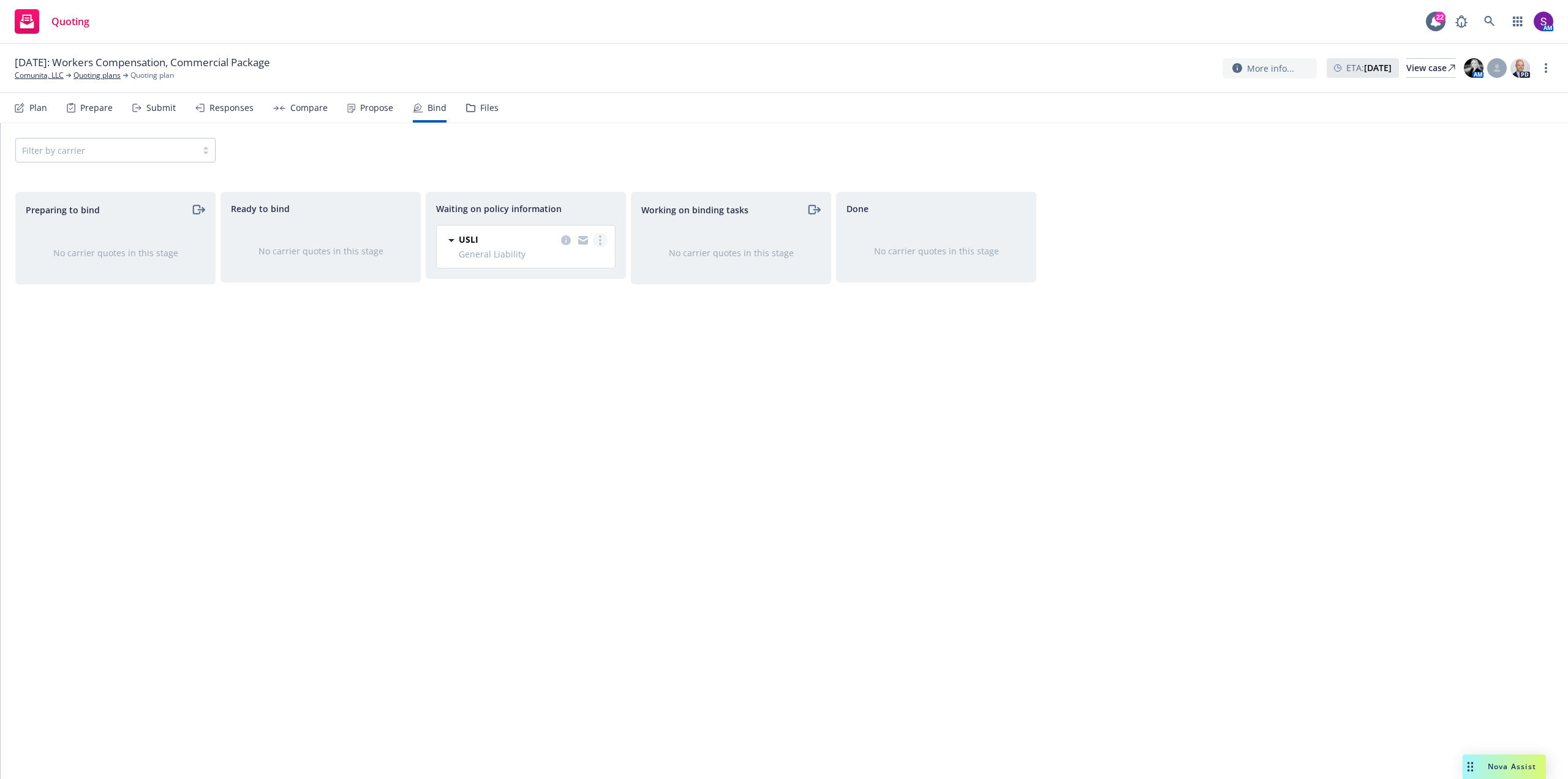
click at [601, 239] on circle "more" at bounding box center [600, 240] width 3 height 3
click at [580, 267] on span "Create policies" at bounding box center [541, 265] width 90 height 12
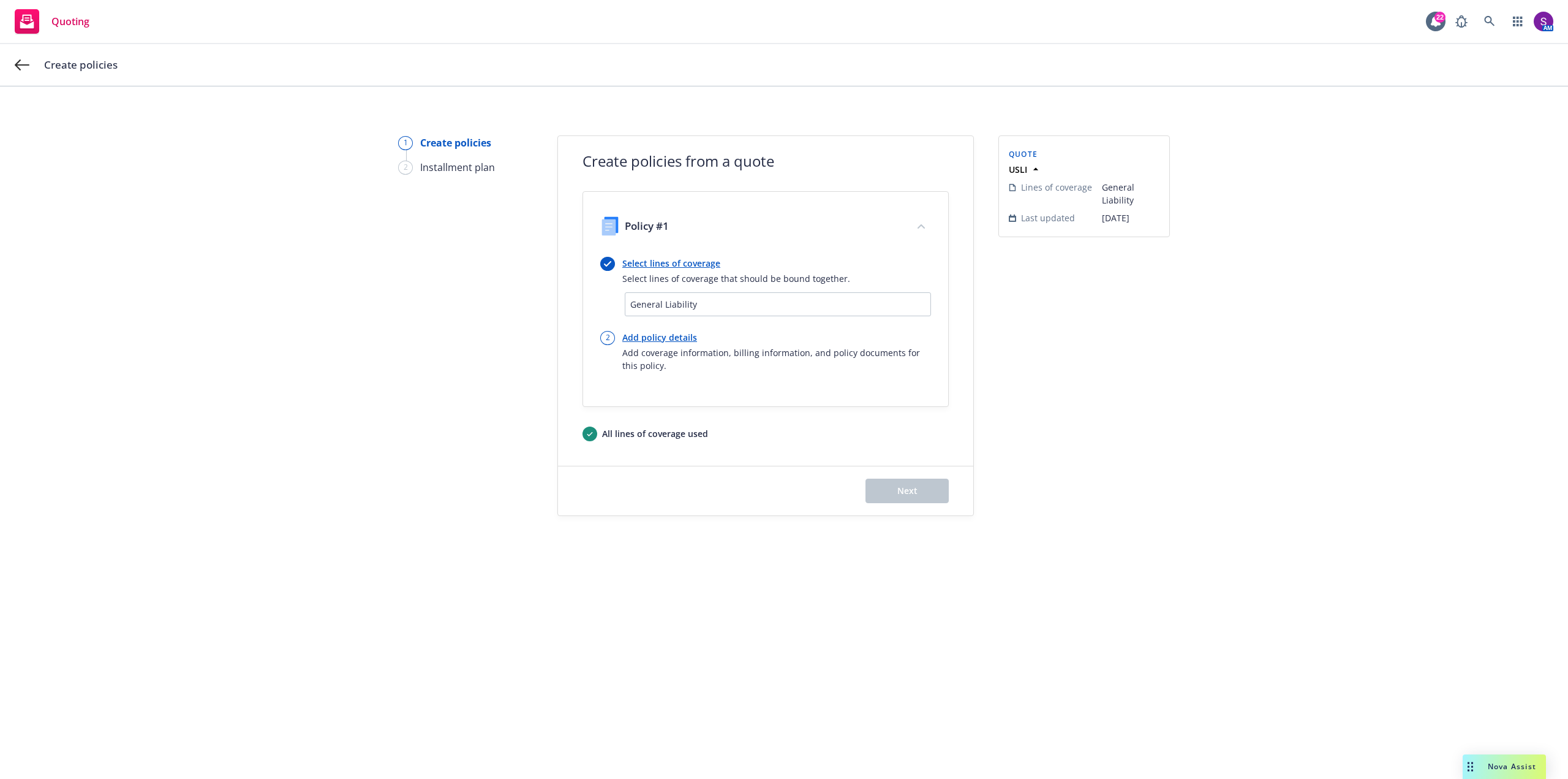
click at [676, 261] on link "Select lines of coverage" at bounding box center [736, 263] width 227 height 13
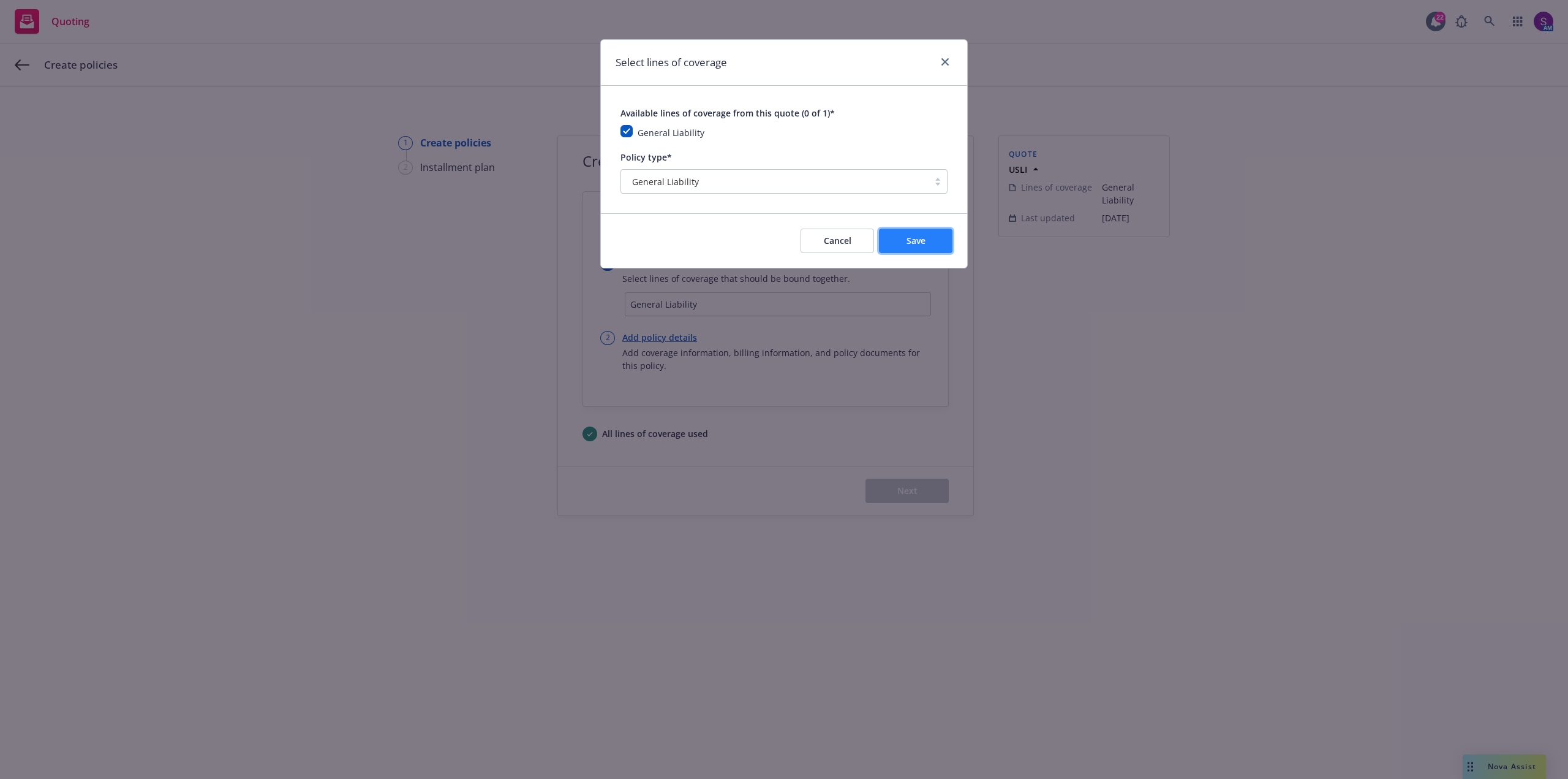
click at [928, 238] on button "Save" at bounding box center [915, 240] width 73 height 24
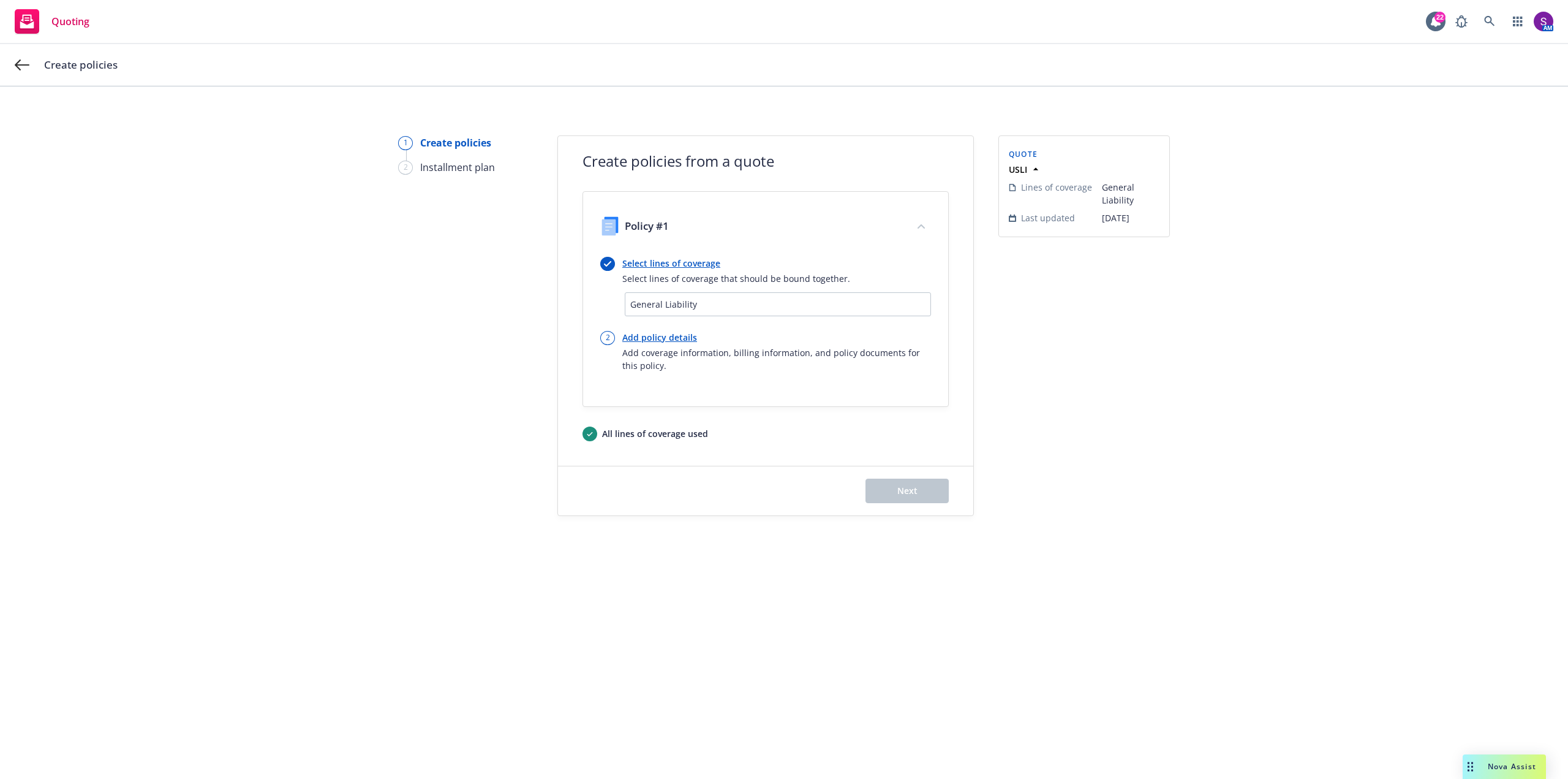
click at [656, 335] on link "Add policy details" at bounding box center [777, 337] width 309 height 13
select select "12"
select select "CA"
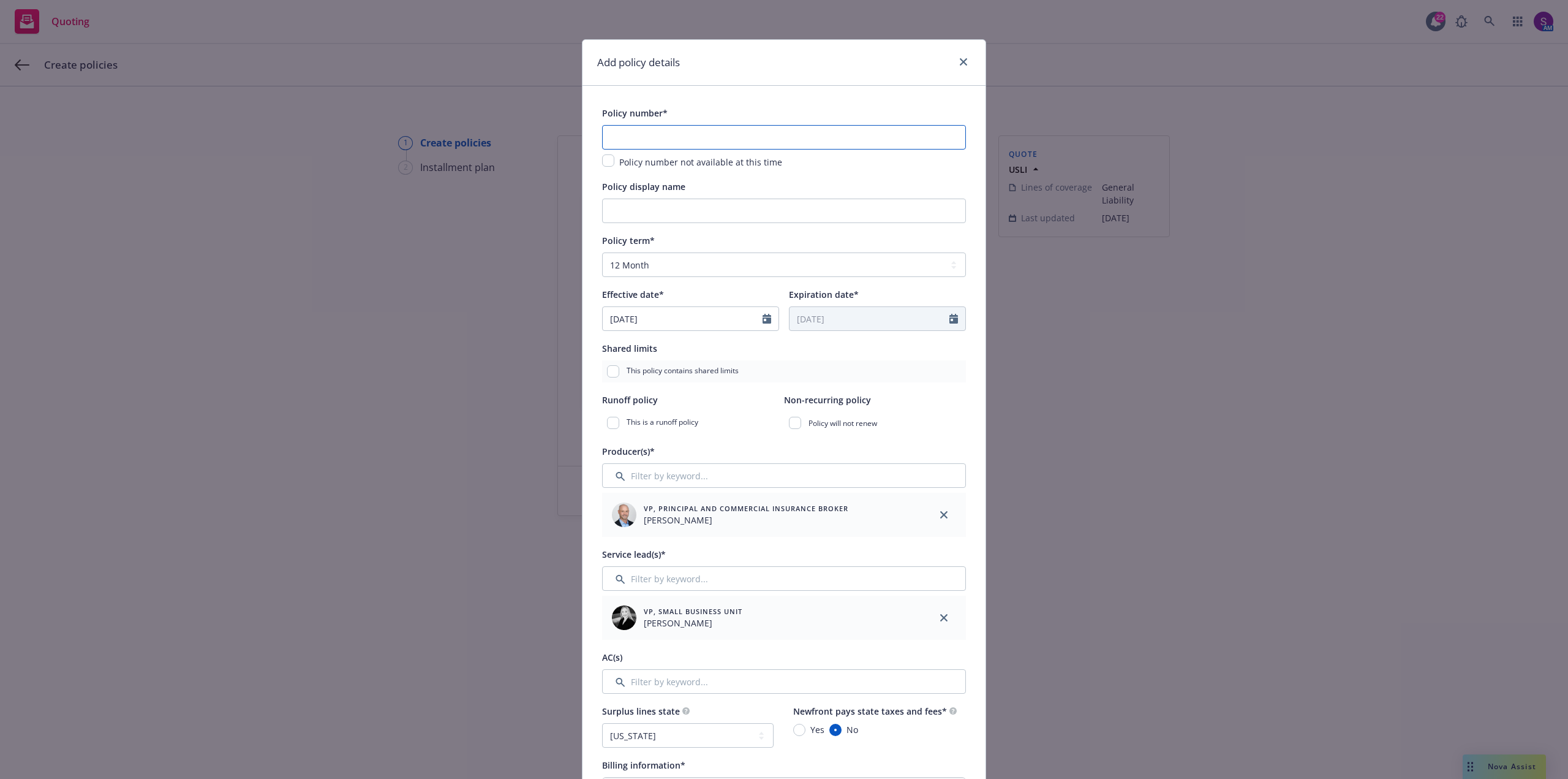
click at [627, 134] on input "text" at bounding box center [784, 137] width 364 height 24
click at [642, 138] on input "text" at bounding box center [784, 137] width 364 height 24
type input "GL2064565"
click at [631, 210] on input "Policy display name" at bounding box center [784, 210] width 364 height 24
click at [629, 210] on input "Policy display name" at bounding box center [784, 210] width 364 height 24
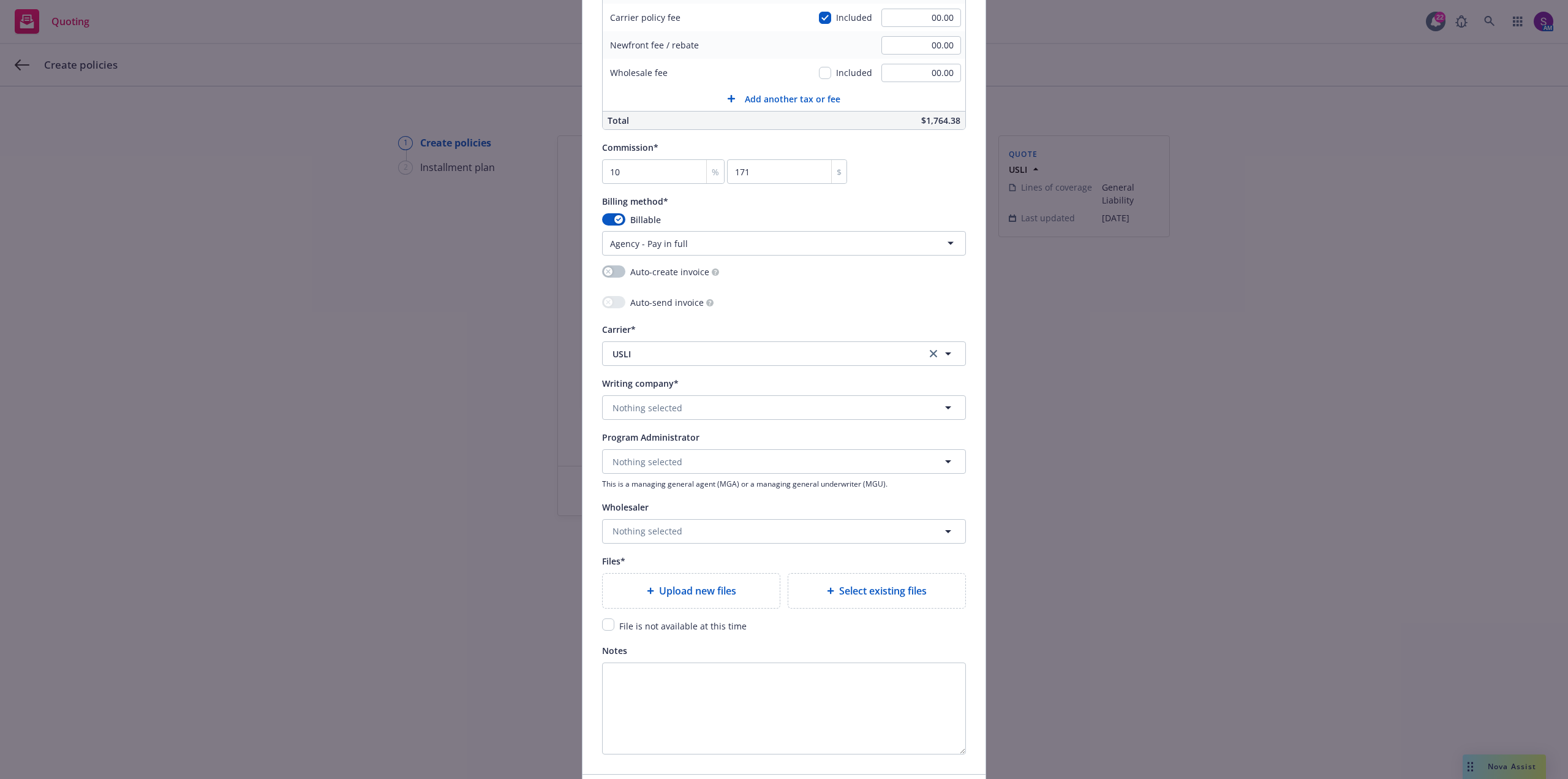
scroll to position [919, 0]
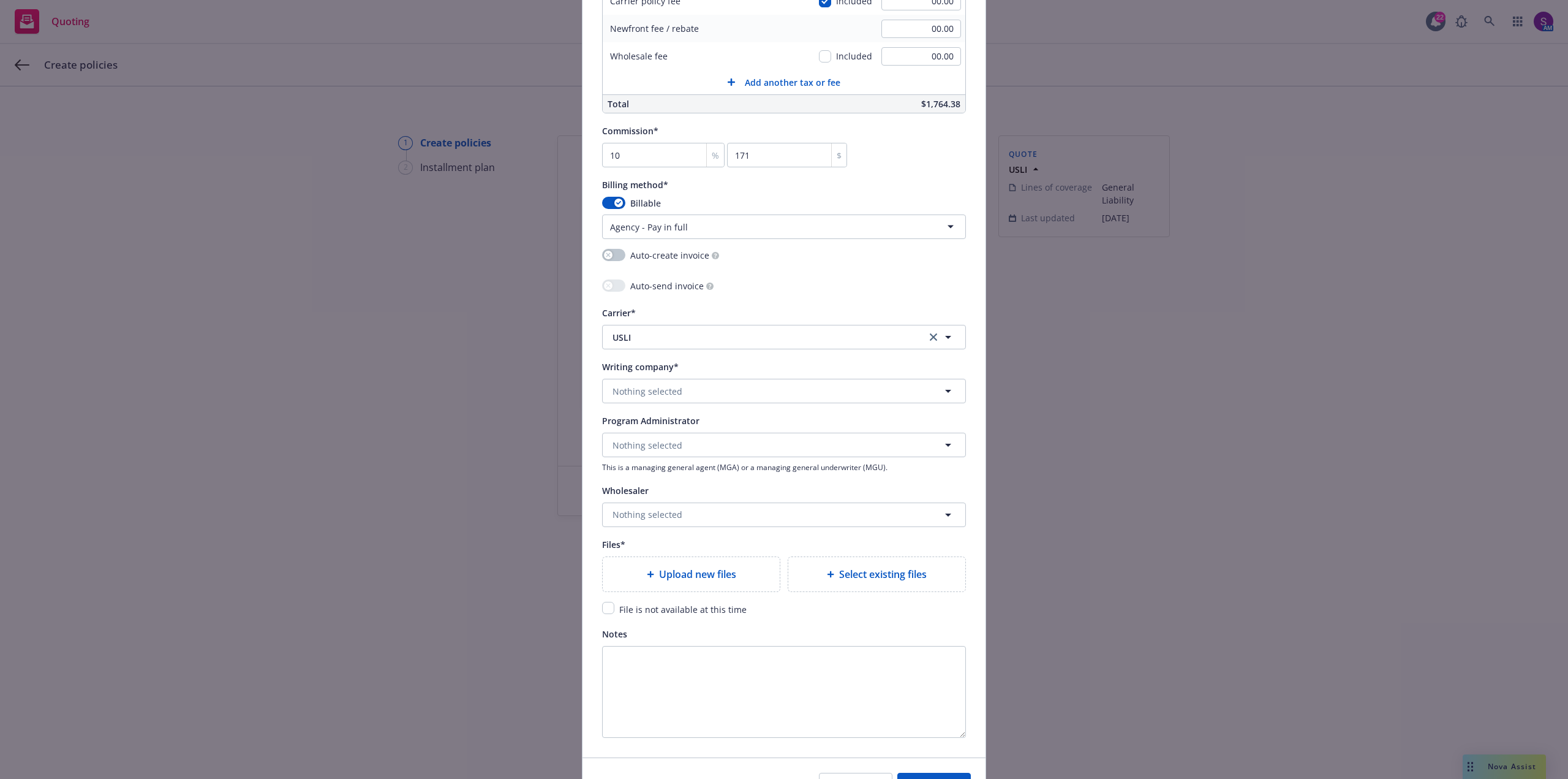
click at [691, 227] on html "Quoting 22 AM Create policies 1 Create policies 2 Installment plan Create polic…" at bounding box center [784, 390] width 1568 height 779
select select "DIRECT"
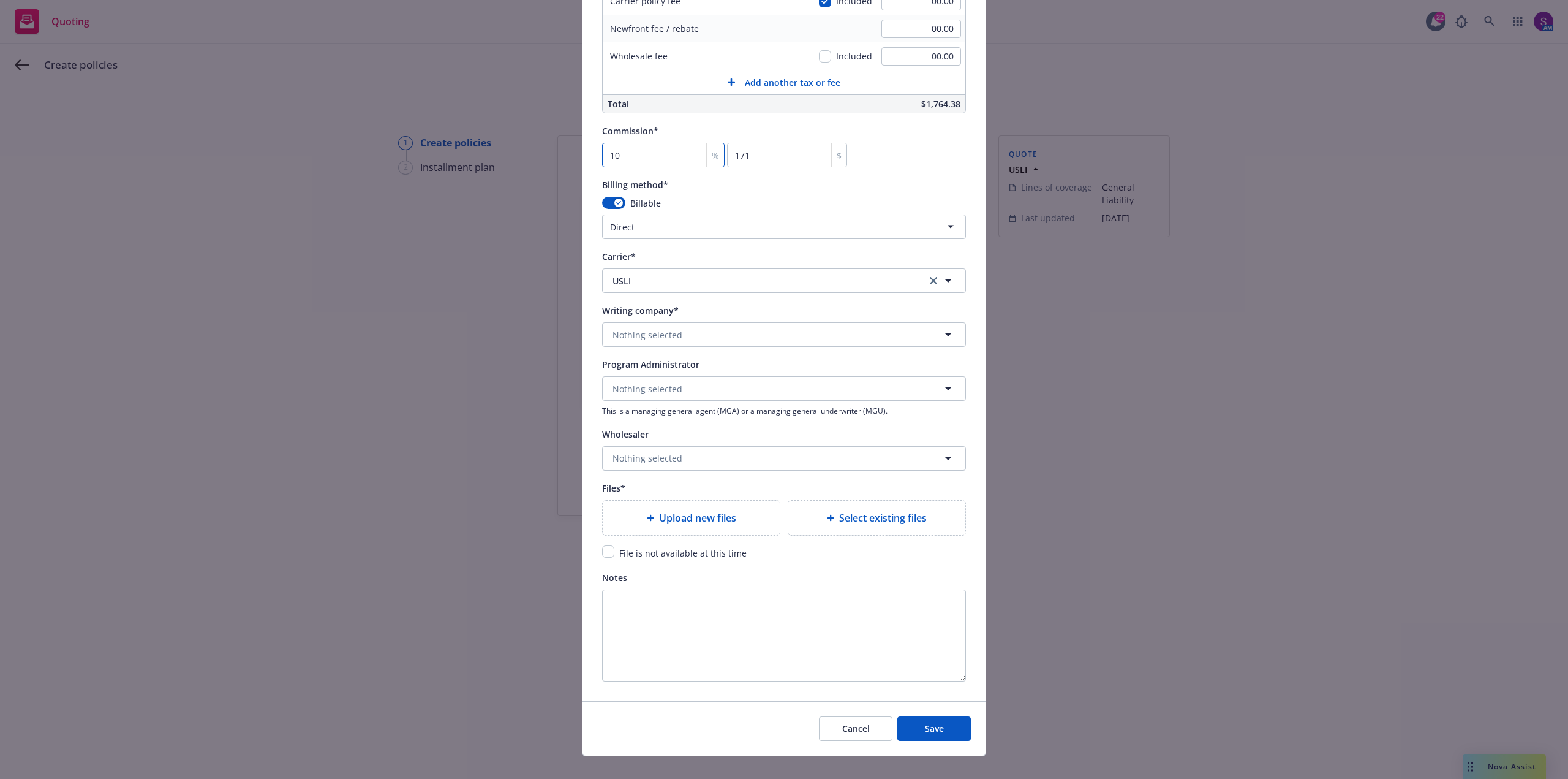
click at [628, 150] on input "10" at bounding box center [664, 154] width 123 height 24
type input "1"
type input "17.1"
type input "12"
type input "205.2"
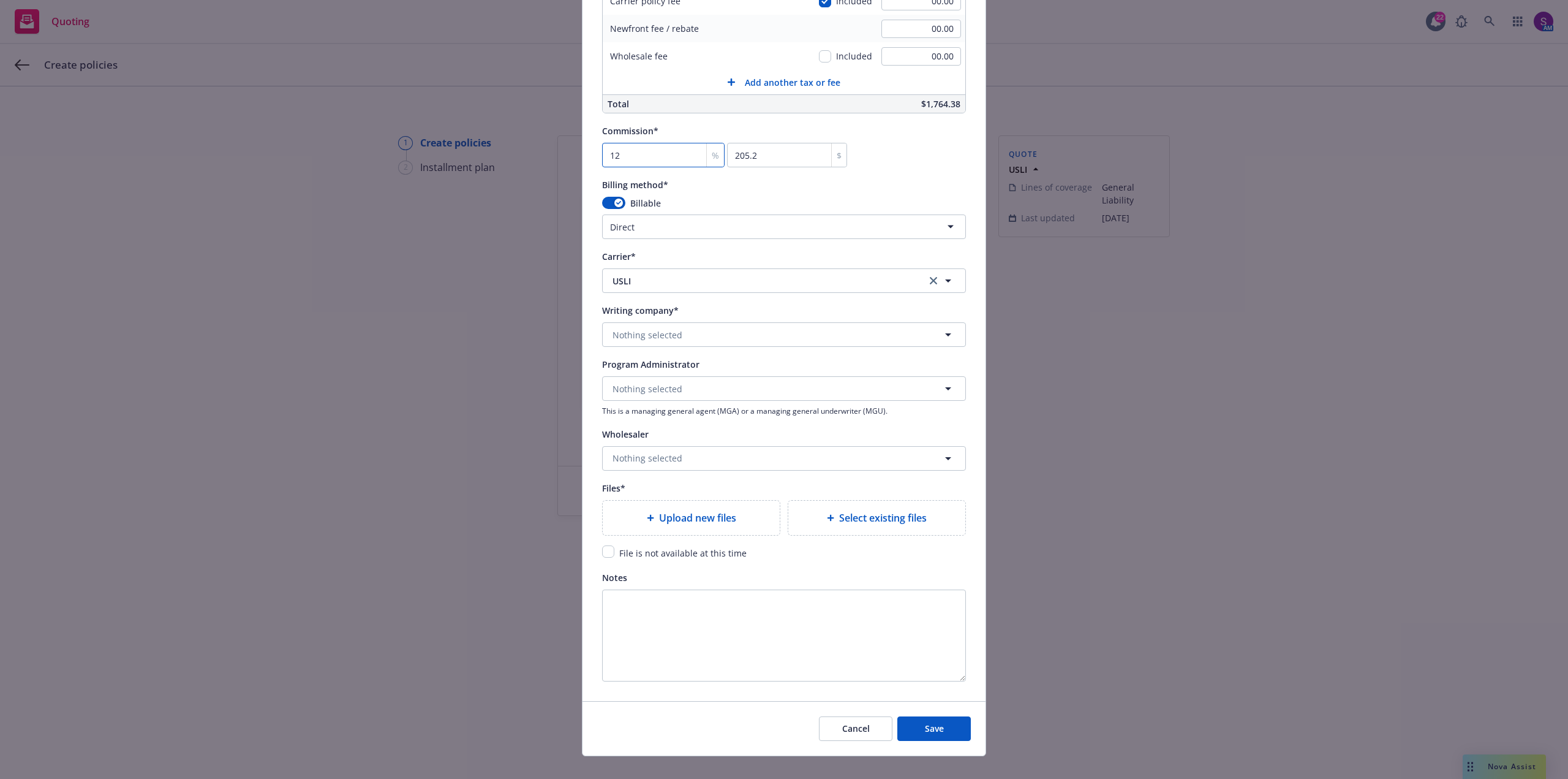
type input "12.5"
type input "213.75"
type input "12.5"
click at [736, 204] on div "Billable" at bounding box center [784, 202] width 364 height 13
click at [682, 514] on span "Upload new files" at bounding box center [697, 517] width 77 height 15
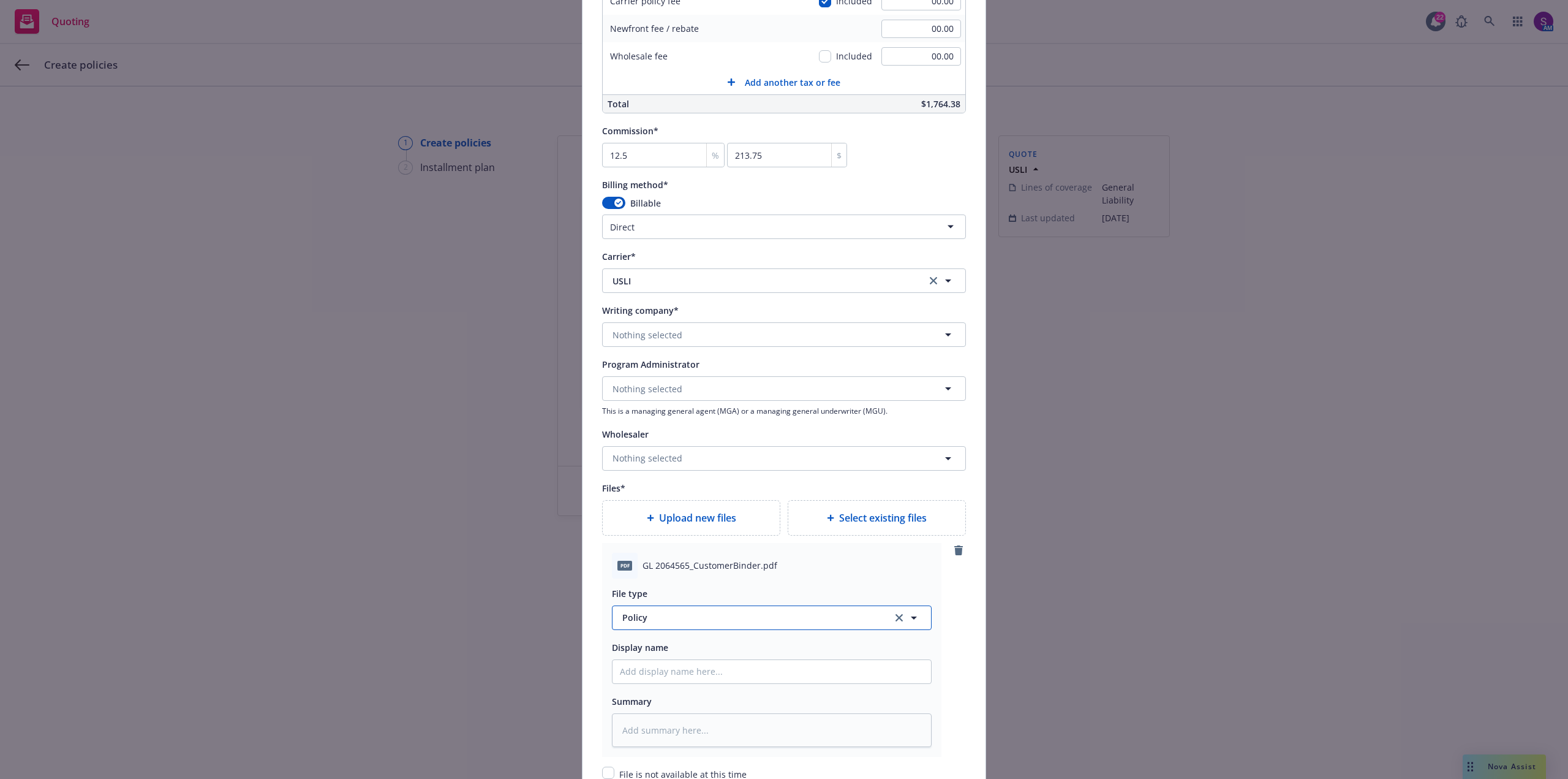
click at [681, 621] on span "Policy" at bounding box center [751, 617] width 256 height 13
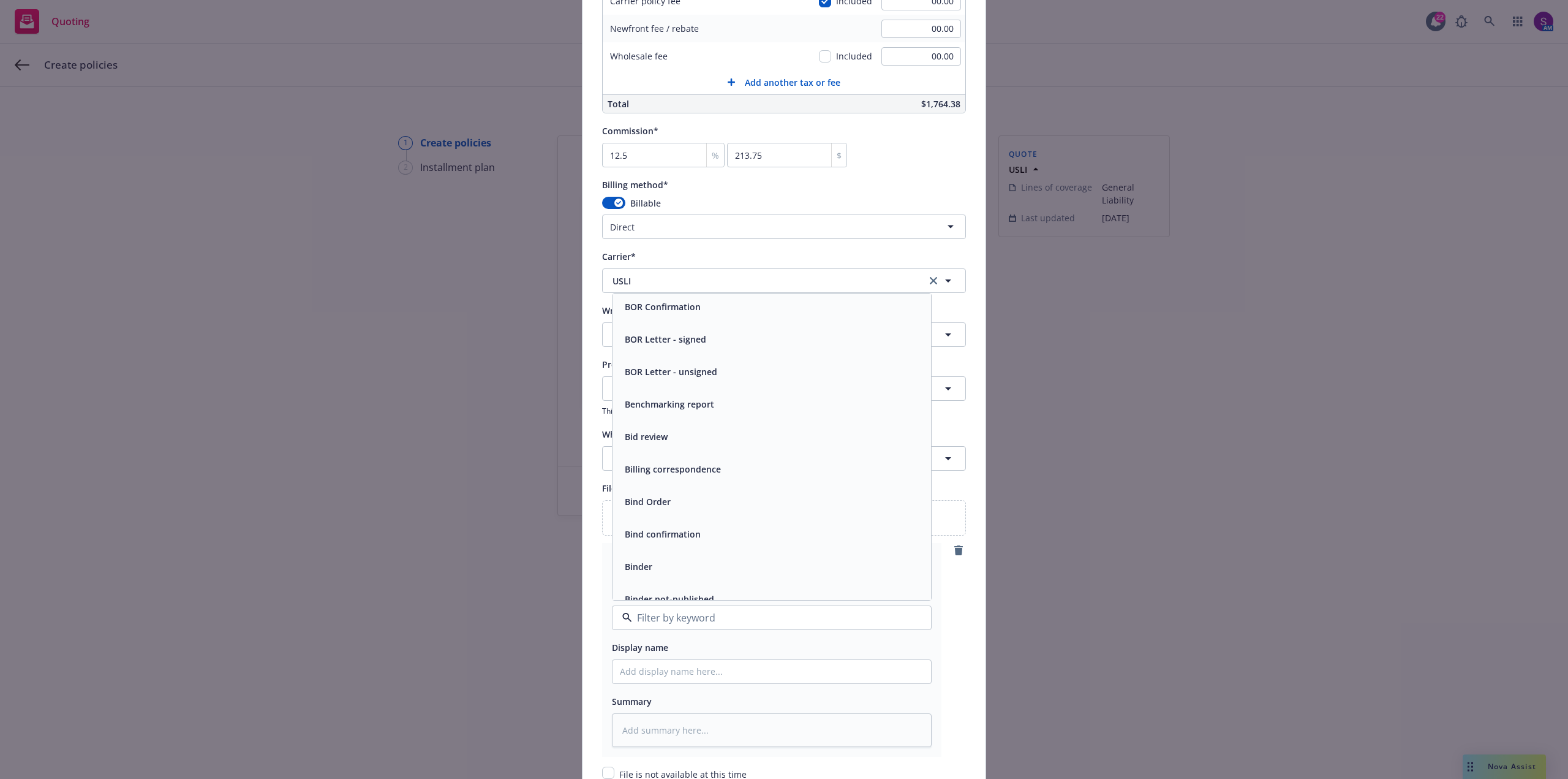
scroll to position [490, 0]
click at [662, 525] on div "Binder" at bounding box center [771, 534] width 304 height 18
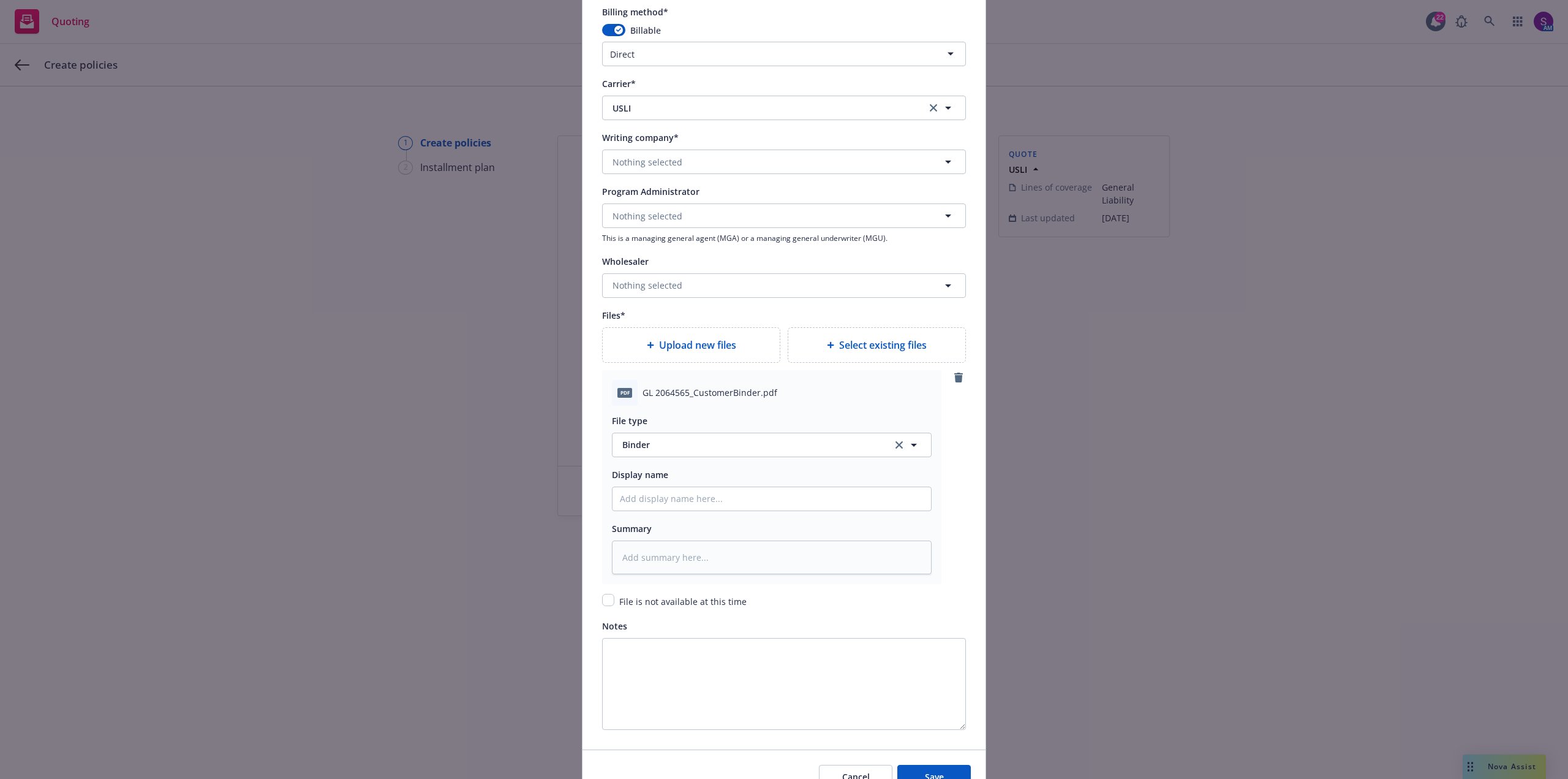
scroll to position [1157, 0]
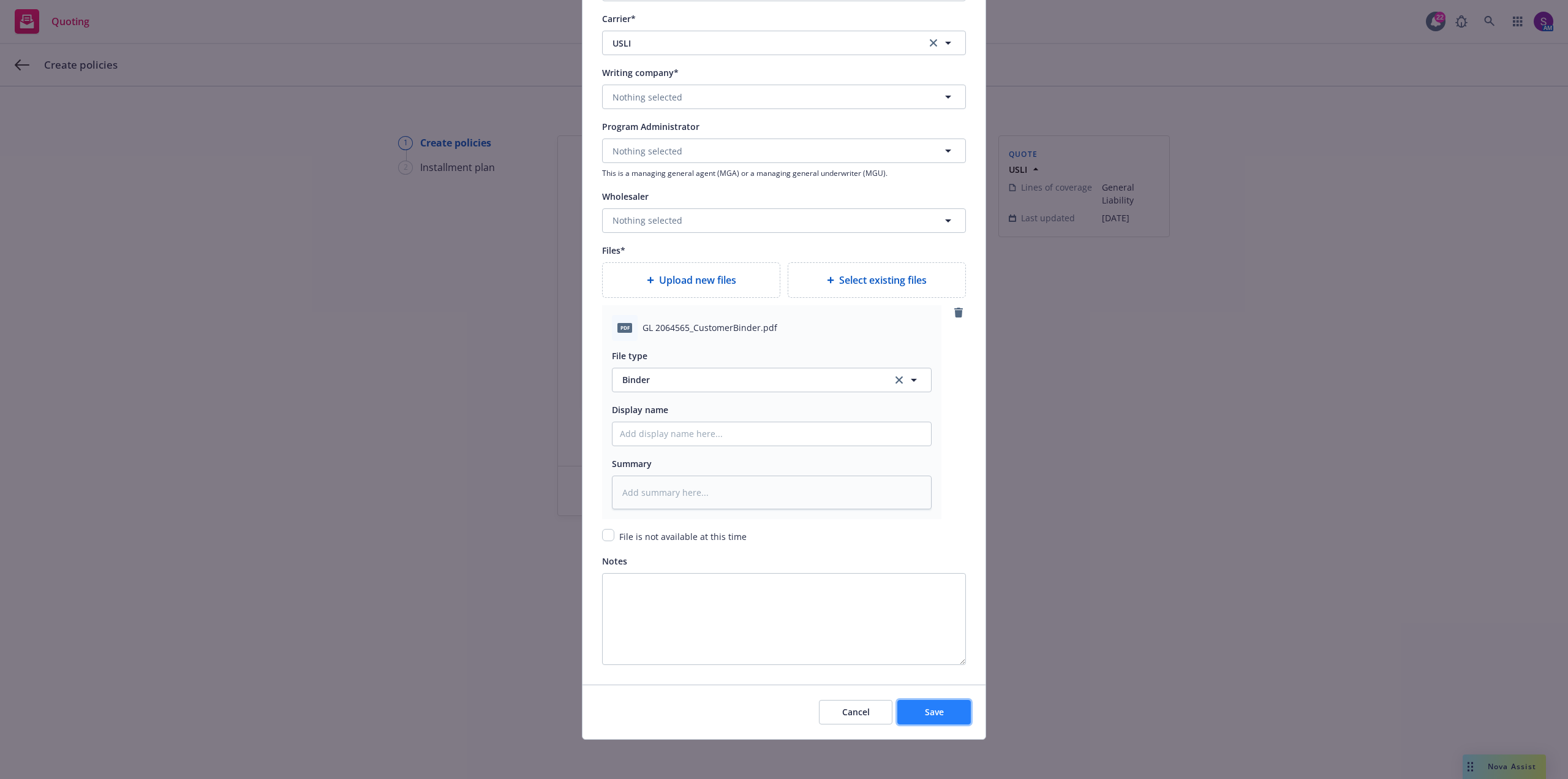
click at [927, 705] on button "Save" at bounding box center [933, 712] width 73 height 24
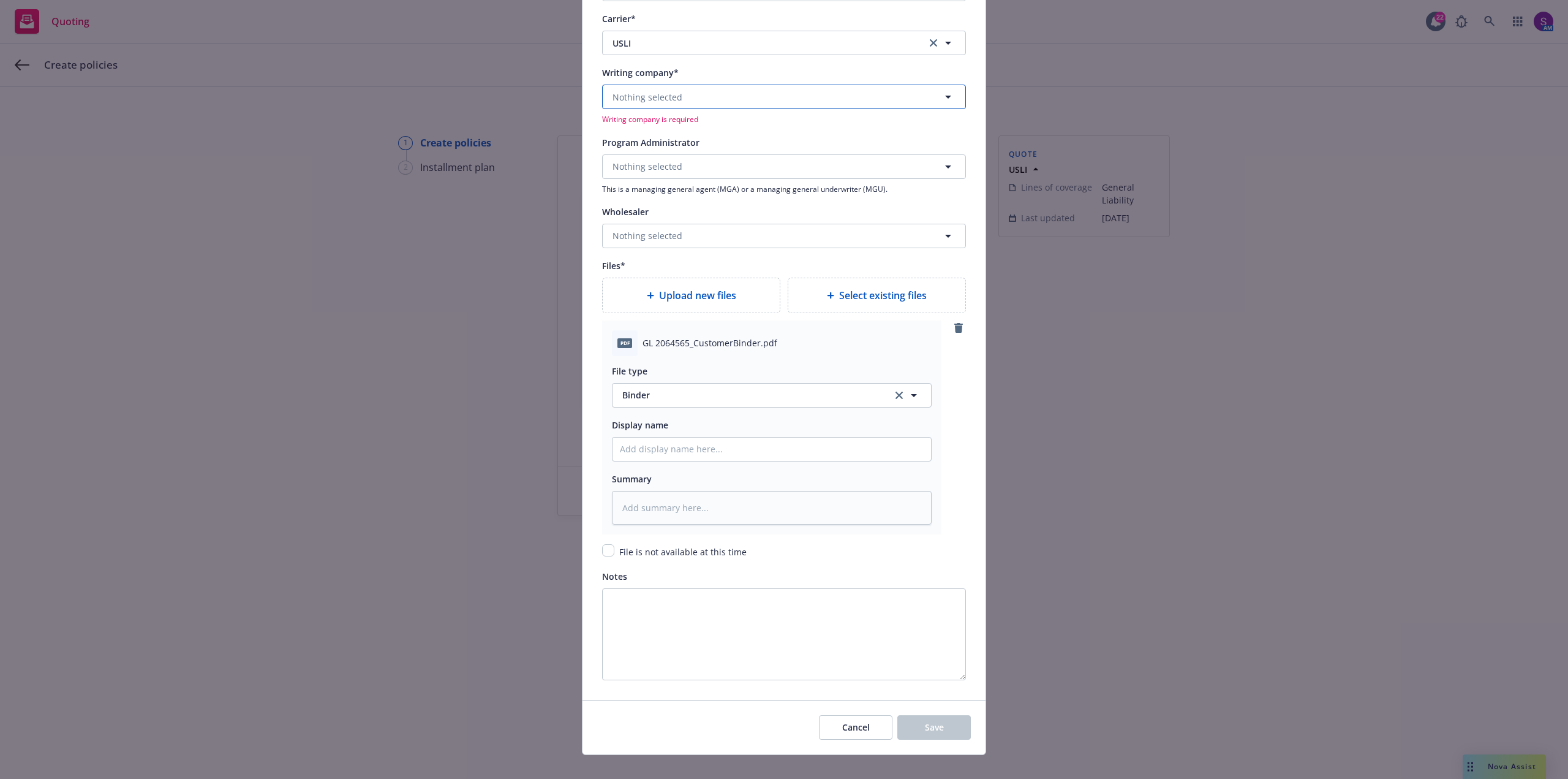
click at [727, 98] on button "Nothing selected" at bounding box center [784, 97] width 364 height 24
click at [717, 136] on strong "Mount Vernon Fire Insurance Company" at bounding box center [718, 132] width 203 height 12
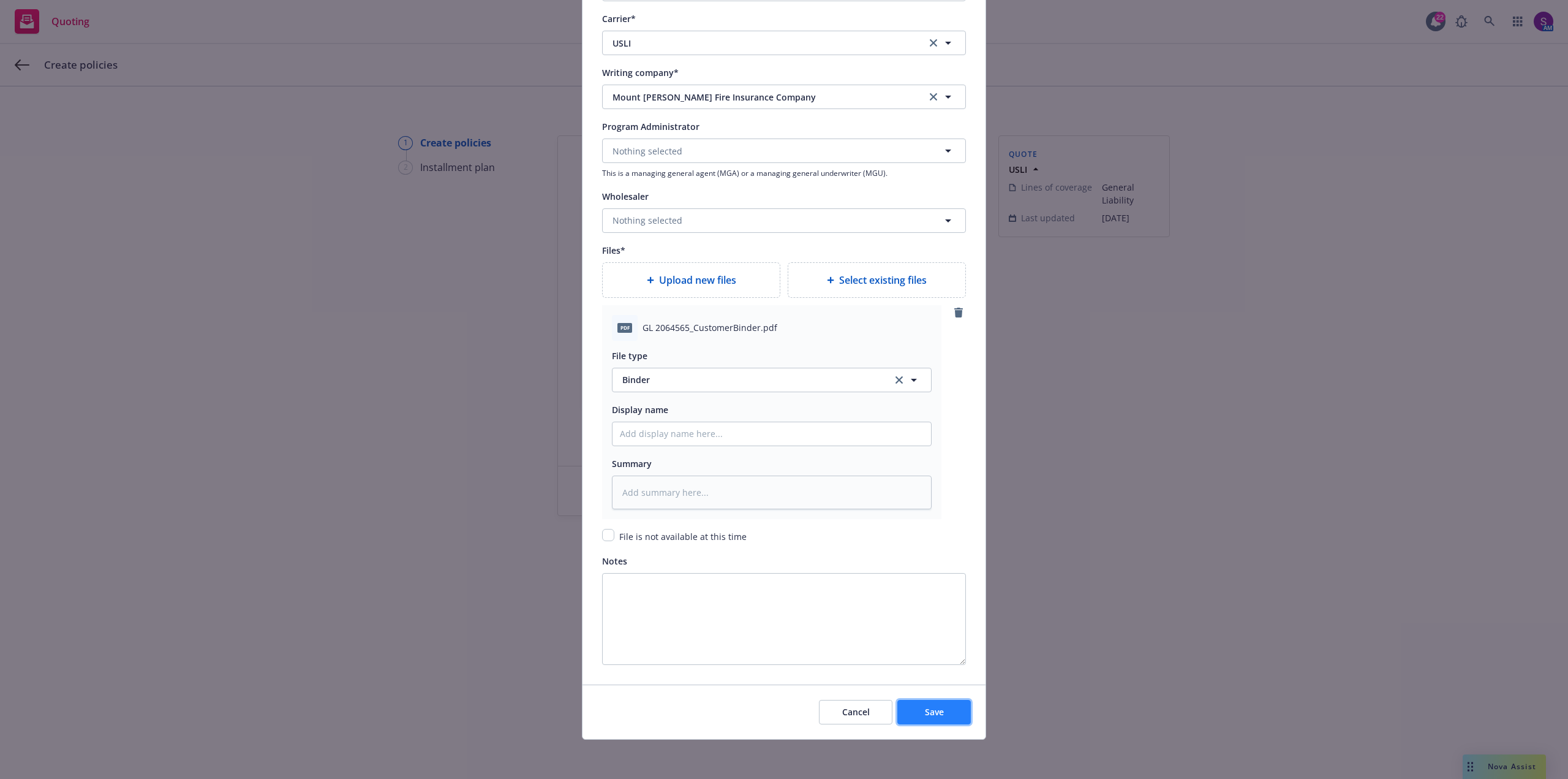
click at [926, 716] on span "Save" at bounding box center [934, 712] width 19 height 12
type textarea "x"
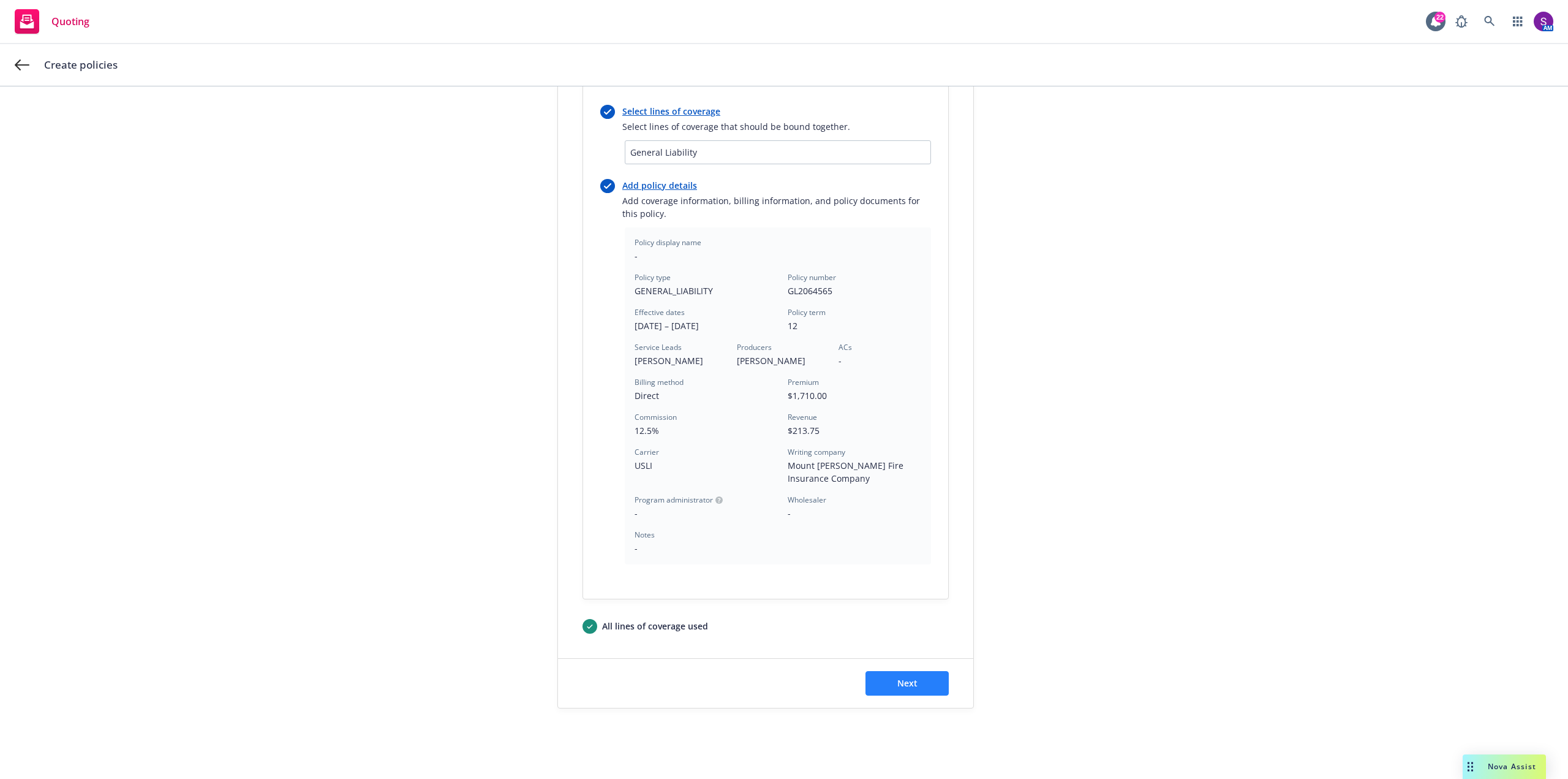
scroll to position [160, 0]
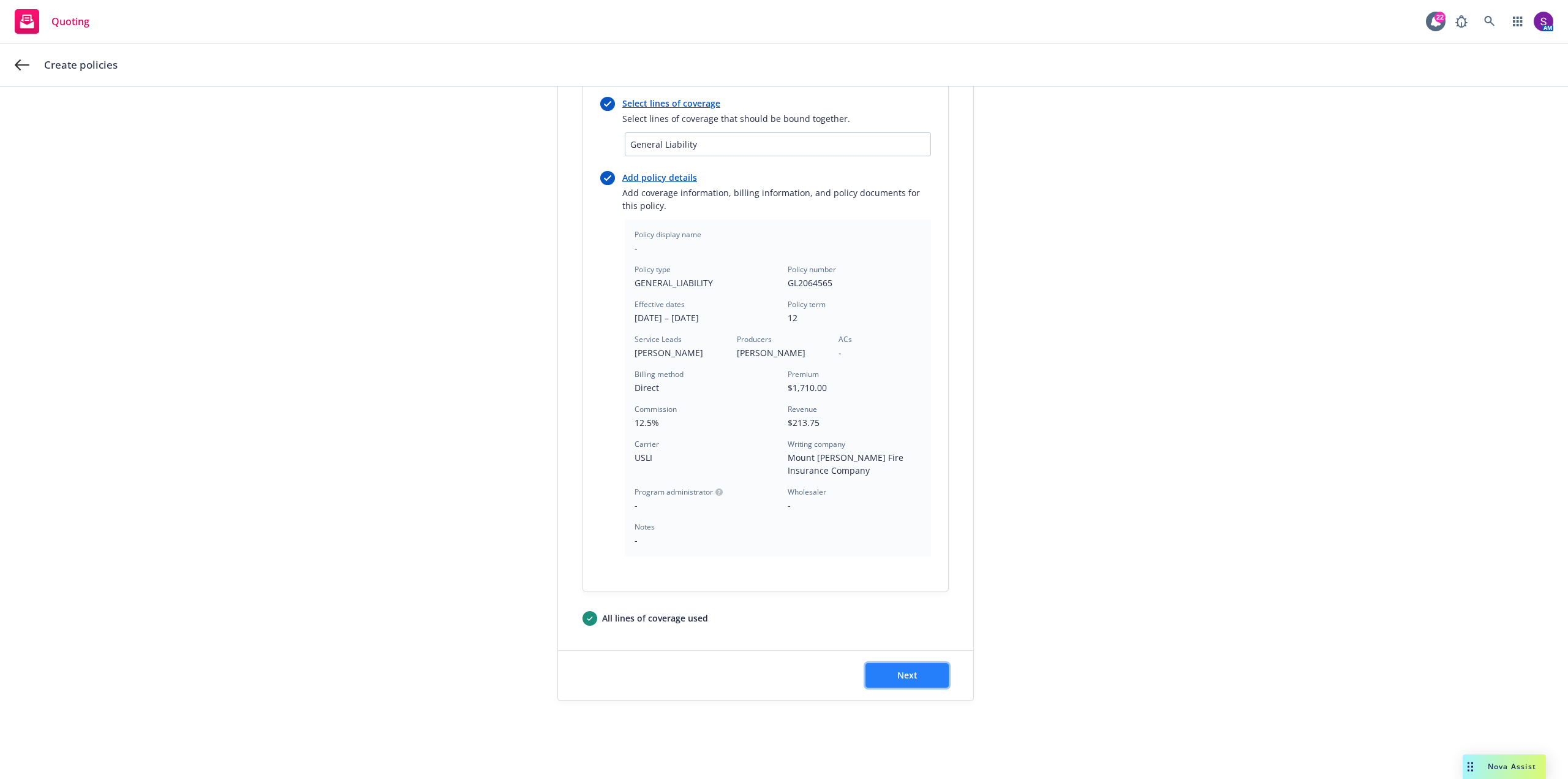
click at [914, 676] on button "Next" at bounding box center [907, 675] width 83 height 24
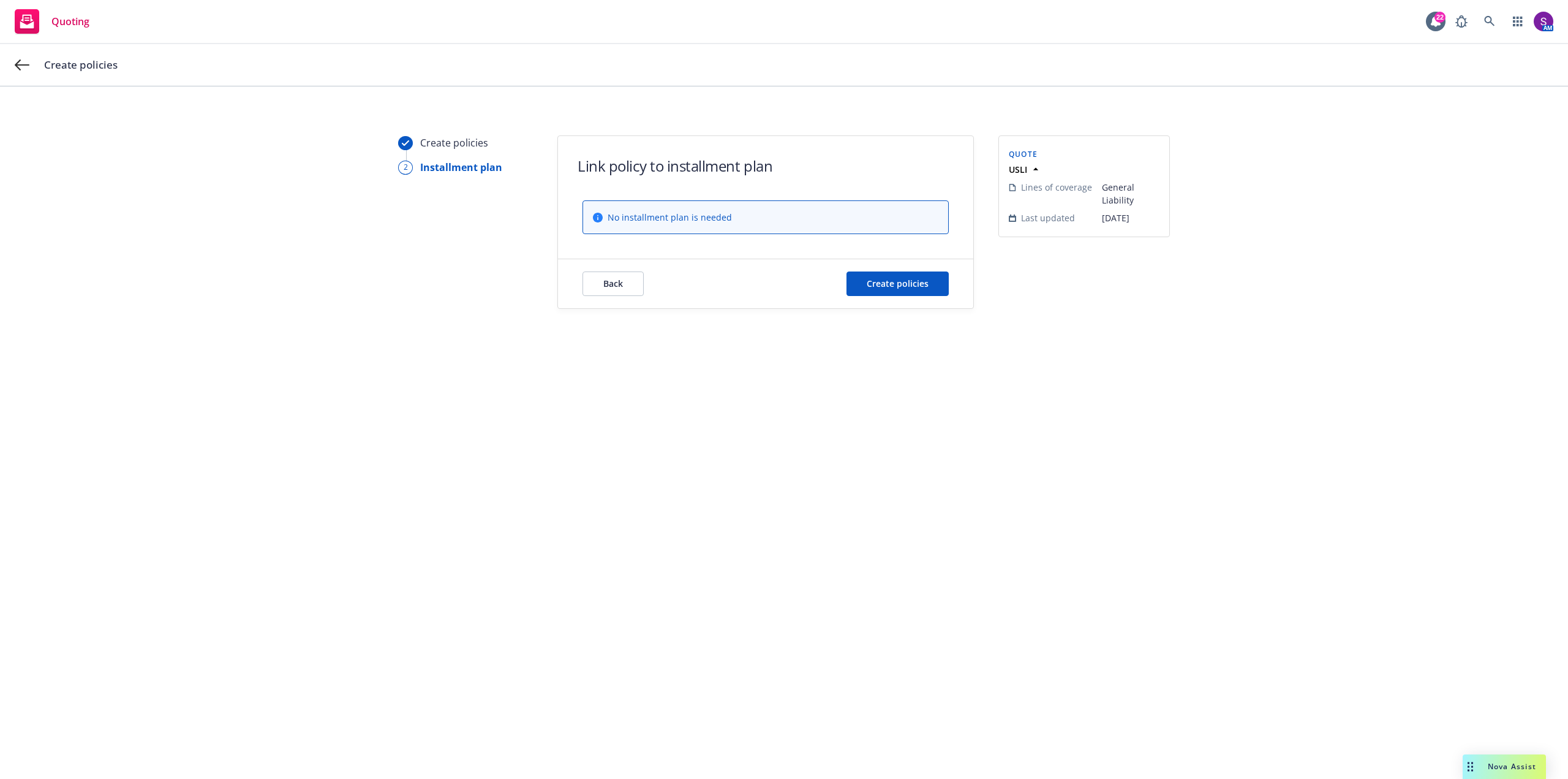
scroll to position [0, 0]
click at [919, 288] on span "Create policies" at bounding box center [897, 283] width 62 height 12
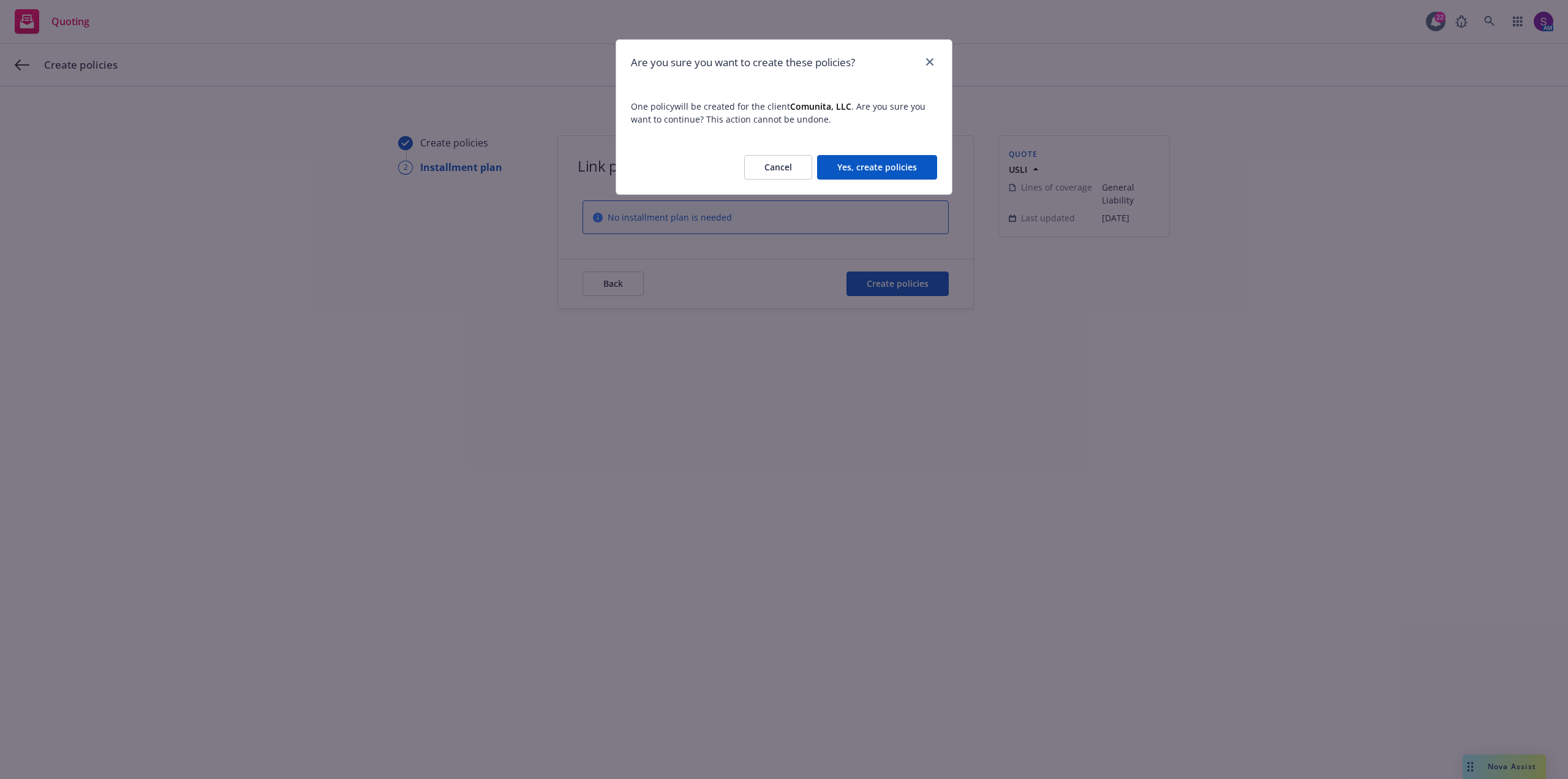
click at [900, 169] on button "Yes, create policies" at bounding box center [877, 167] width 120 height 24
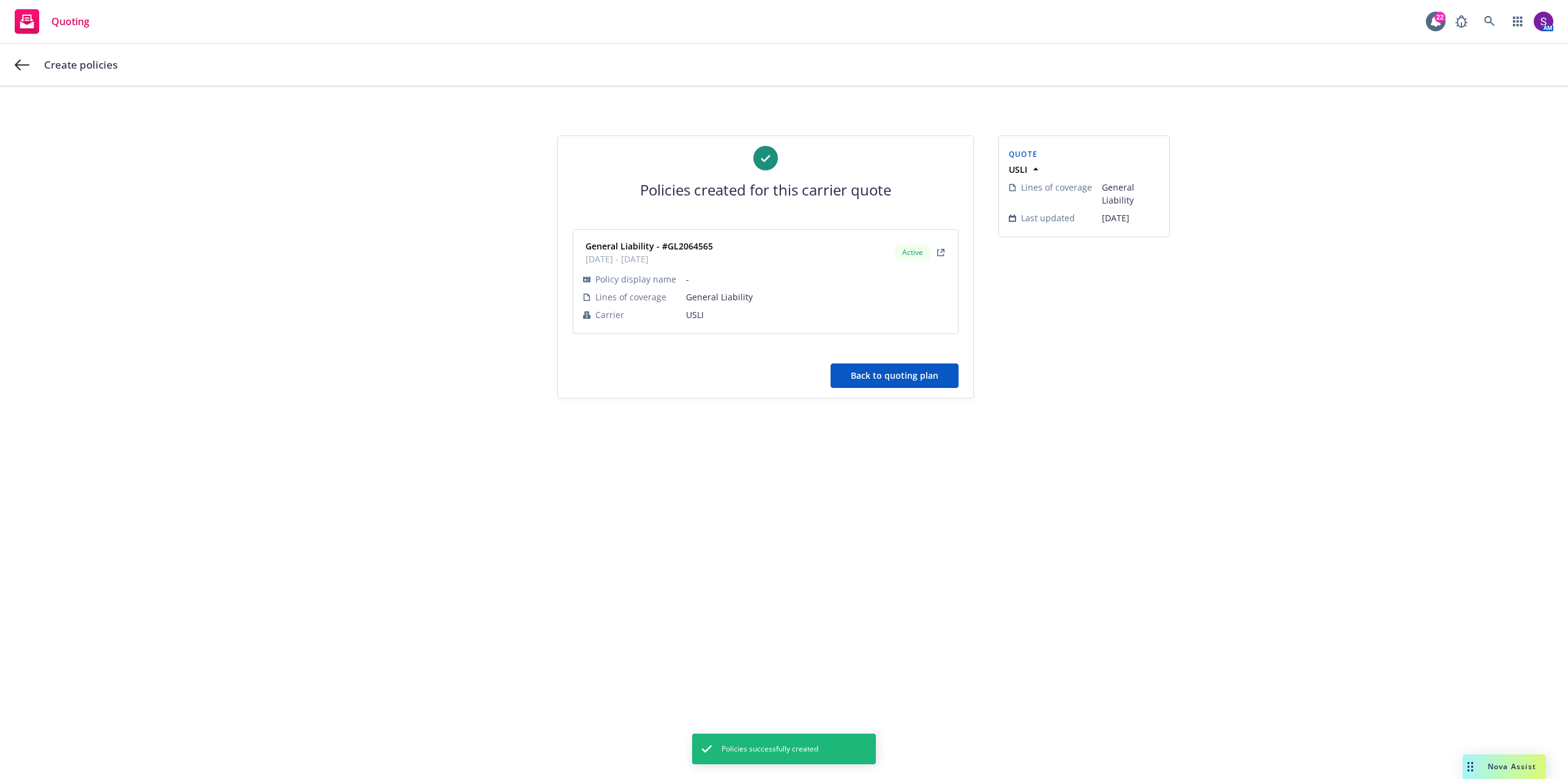
click at [924, 379] on button "Back to quoting plan" at bounding box center [894, 375] width 128 height 24
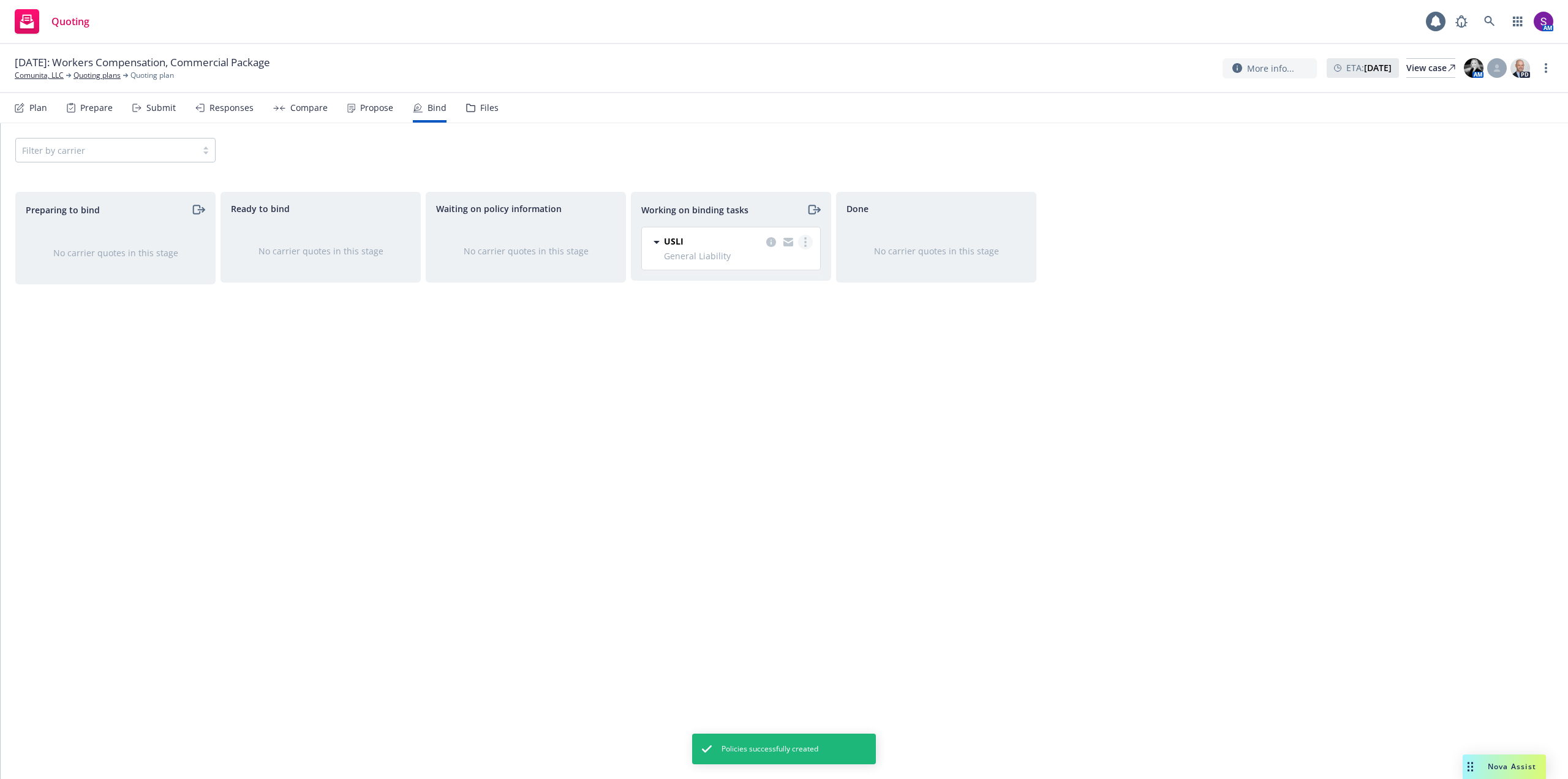
click at [807, 234] on link "more" at bounding box center [805, 241] width 15 height 15
click at [781, 289] on span "Move to done" at bounding box center [743, 291] width 85 height 12
click at [1014, 239] on link "more" at bounding box center [1011, 239] width 15 height 15
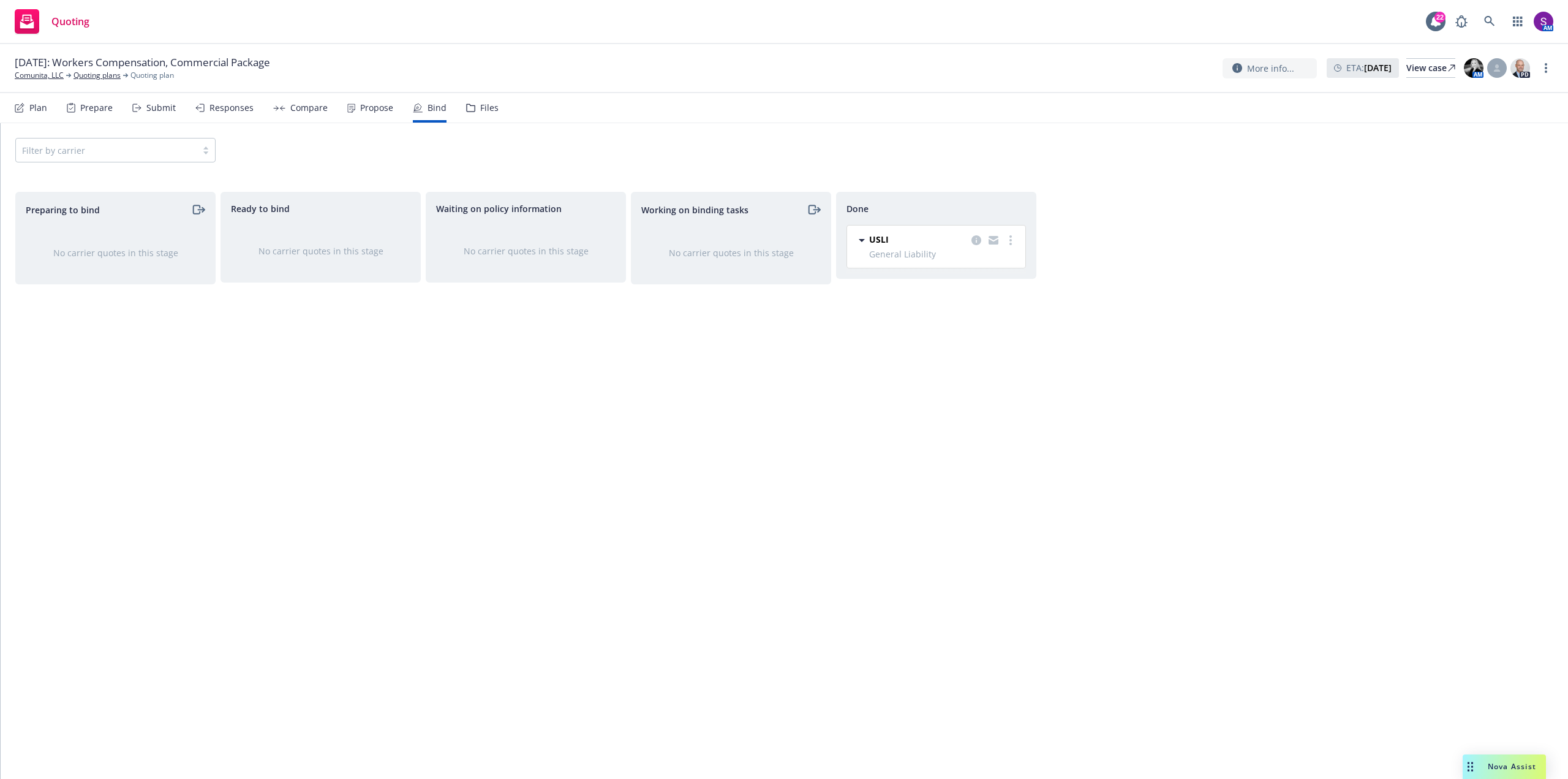
click at [722, 529] on div "Working on binding tasks No carrier quotes in this stage" at bounding box center [730, 472] width 200 height 561
click at [47, 73] on link "Comunita, LLC" at bounding box center [39, 75] width 49 height 11
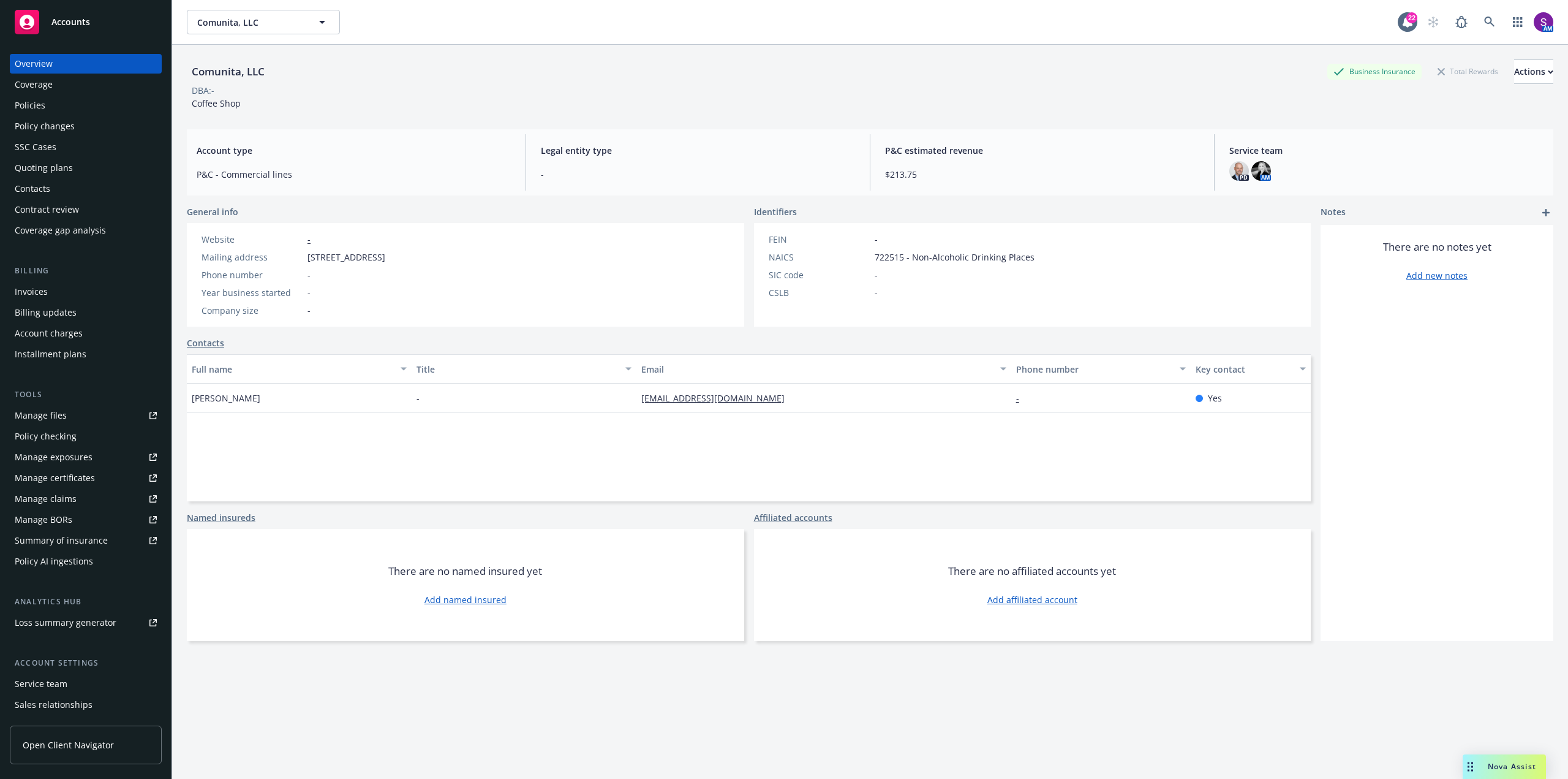
click at [27, 112] on div "Policies" at bounding box center [29, 105] width 30 height 20
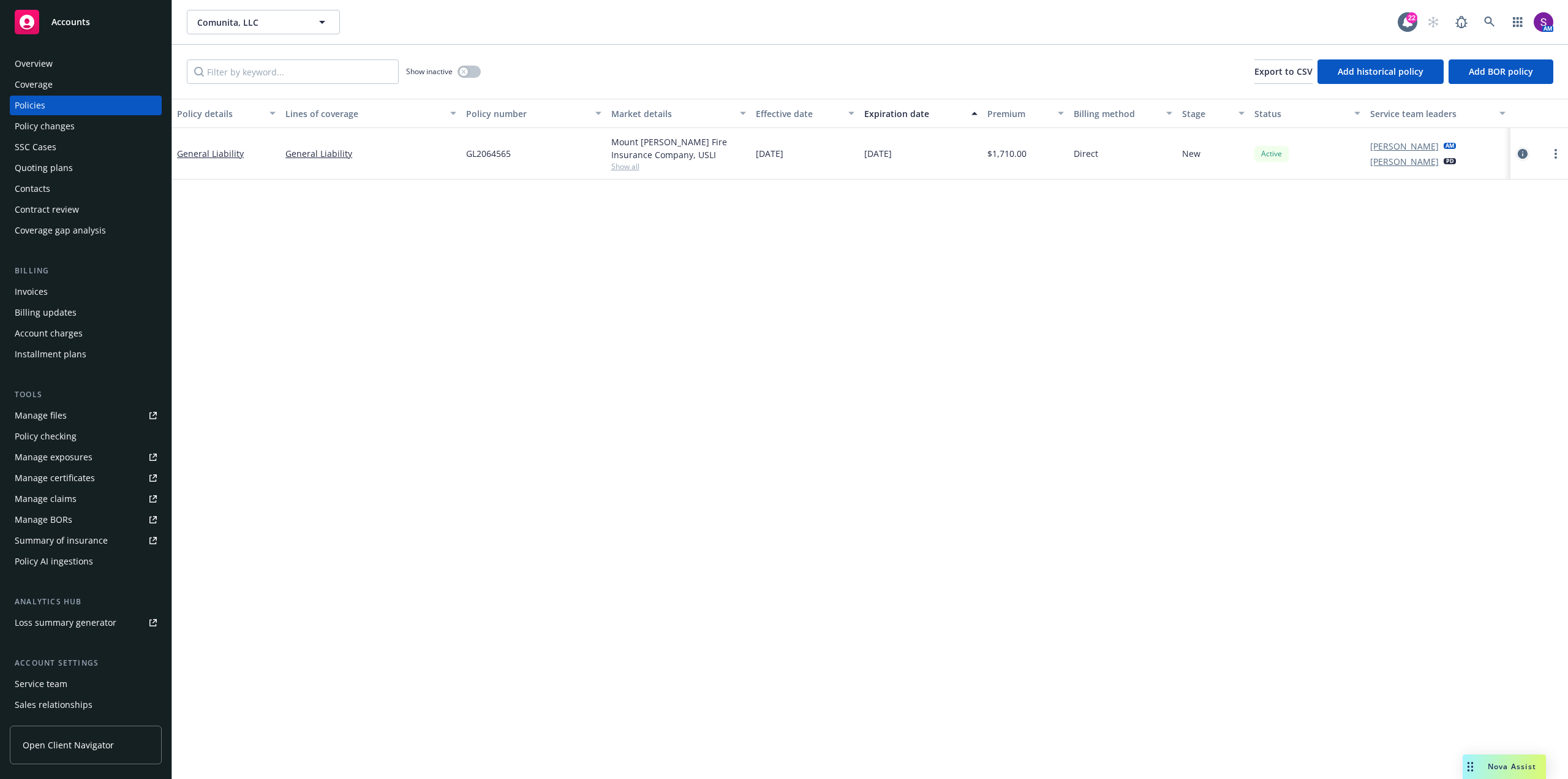
click at [1524, 154] on icon "circleInformation" at bounding box center [1523, 153] width 10 height 10
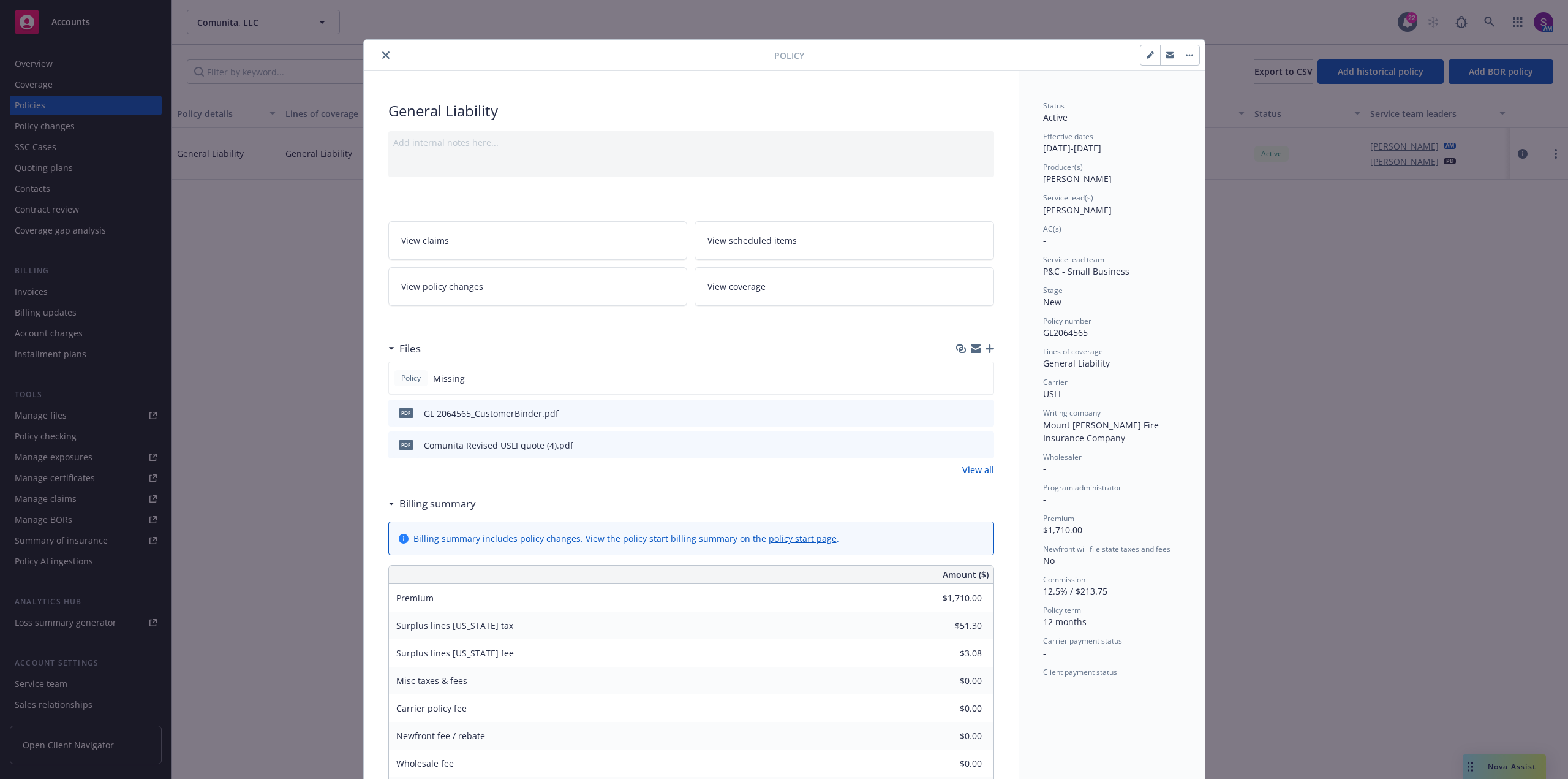
click at [383, 55] on icon "close" at bounding box center [387, 56] width 8 height 8
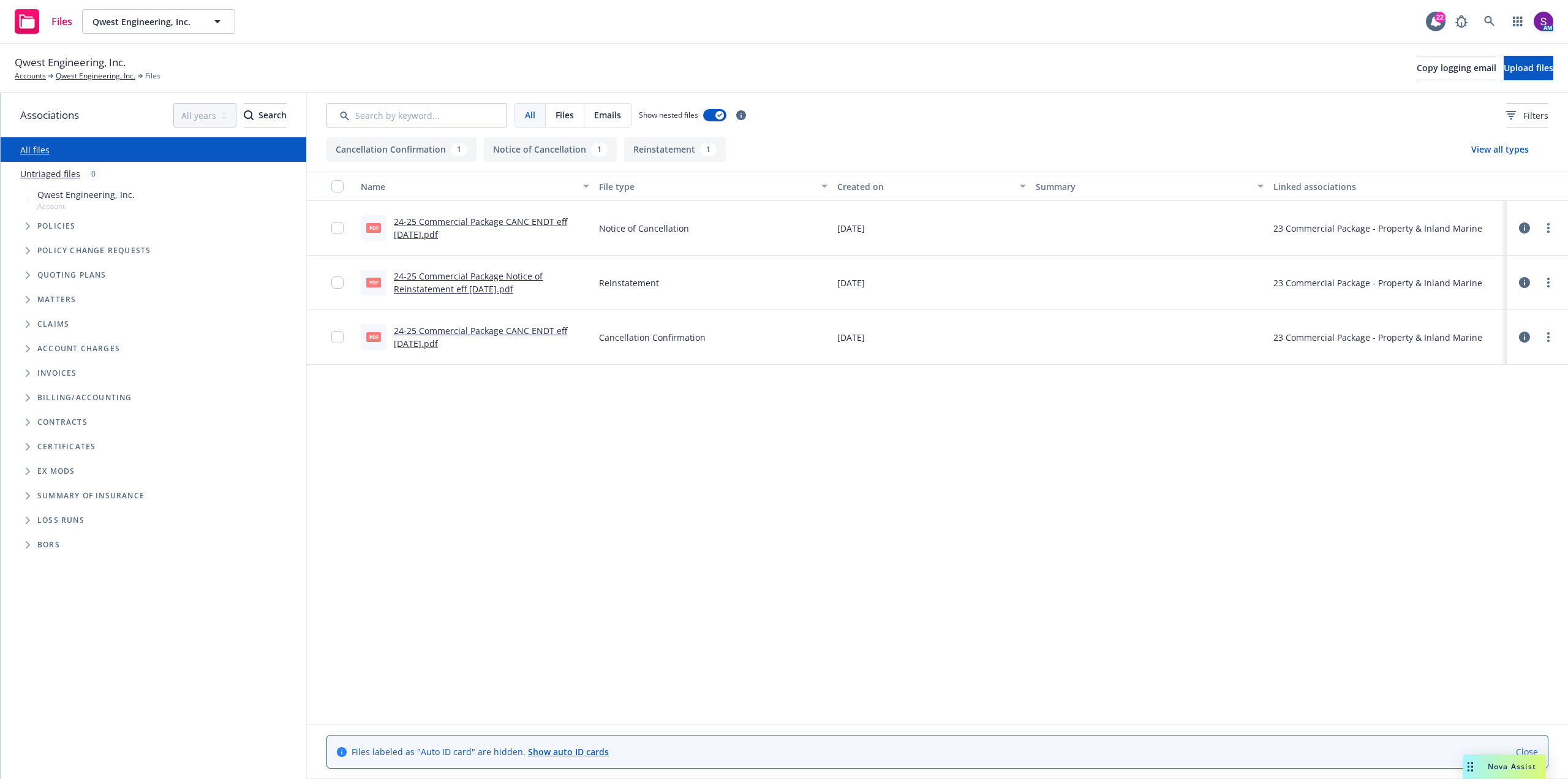
click at [523, 222] on link "24-25 Commercial Package CANC ENDT eff [DATE].pdf" at bounding box center [480, 227] width 174 height 24
click at [28, 220] on span "Tree Example" at bounding box center [27, 226] width 20 height 20
click at [1521, 336] on icon at bounding box center [1524, 336] width 11 height 11
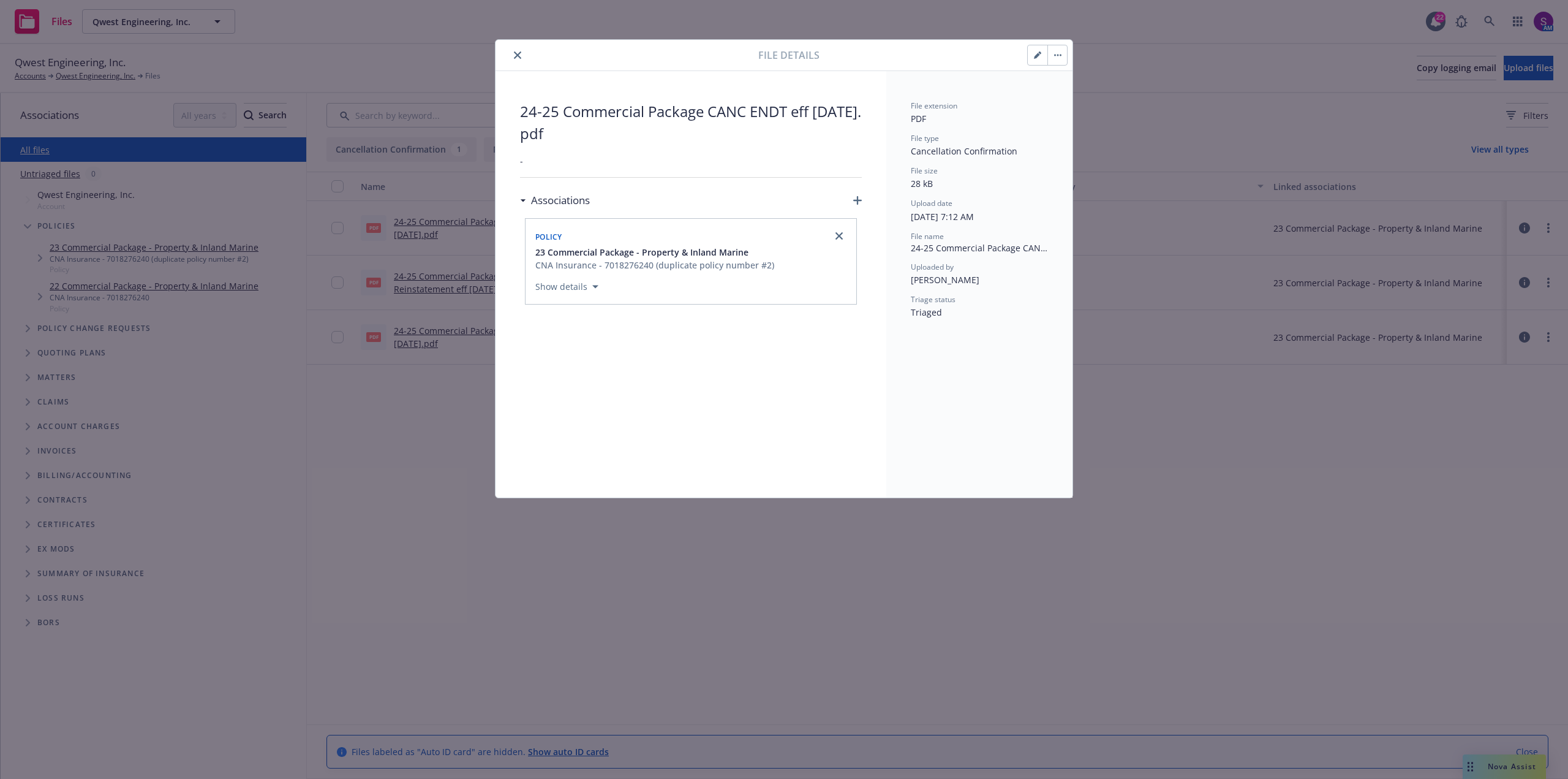
click at [513, 47] on div "File details" at bounding box center [784, 56] width 577 height 31
click at [520, 55] on icon "close" at bounding box center [517, 56] width 8 height 8
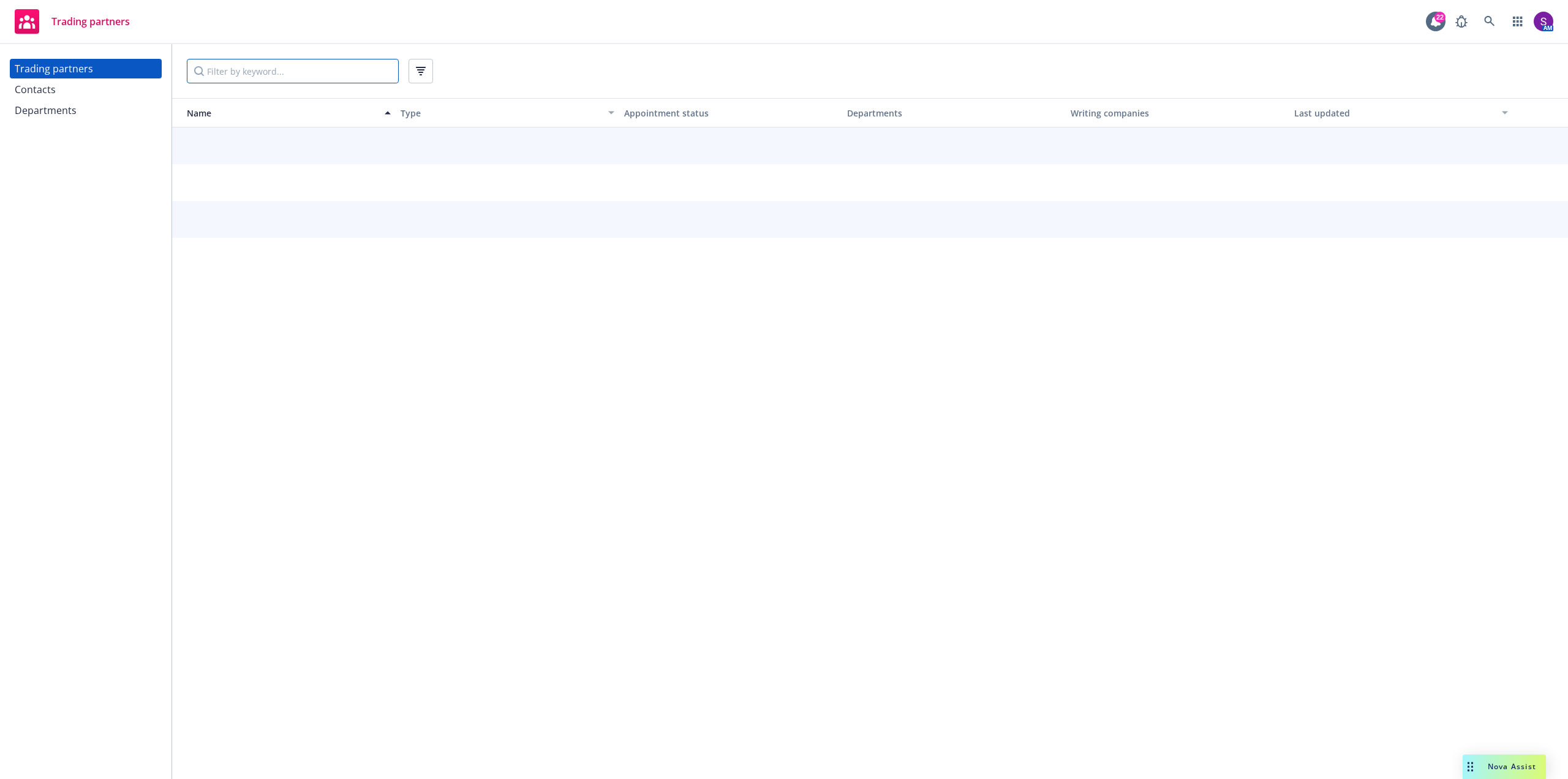
drag, startPoint x: 241, startPoint y: 62, endPoint x: 236, endPoint y: 67, distance: 7.1
click at [241, 62] on input "Filter by keyword..." at bounding box center [292, 70] width 212 height 24
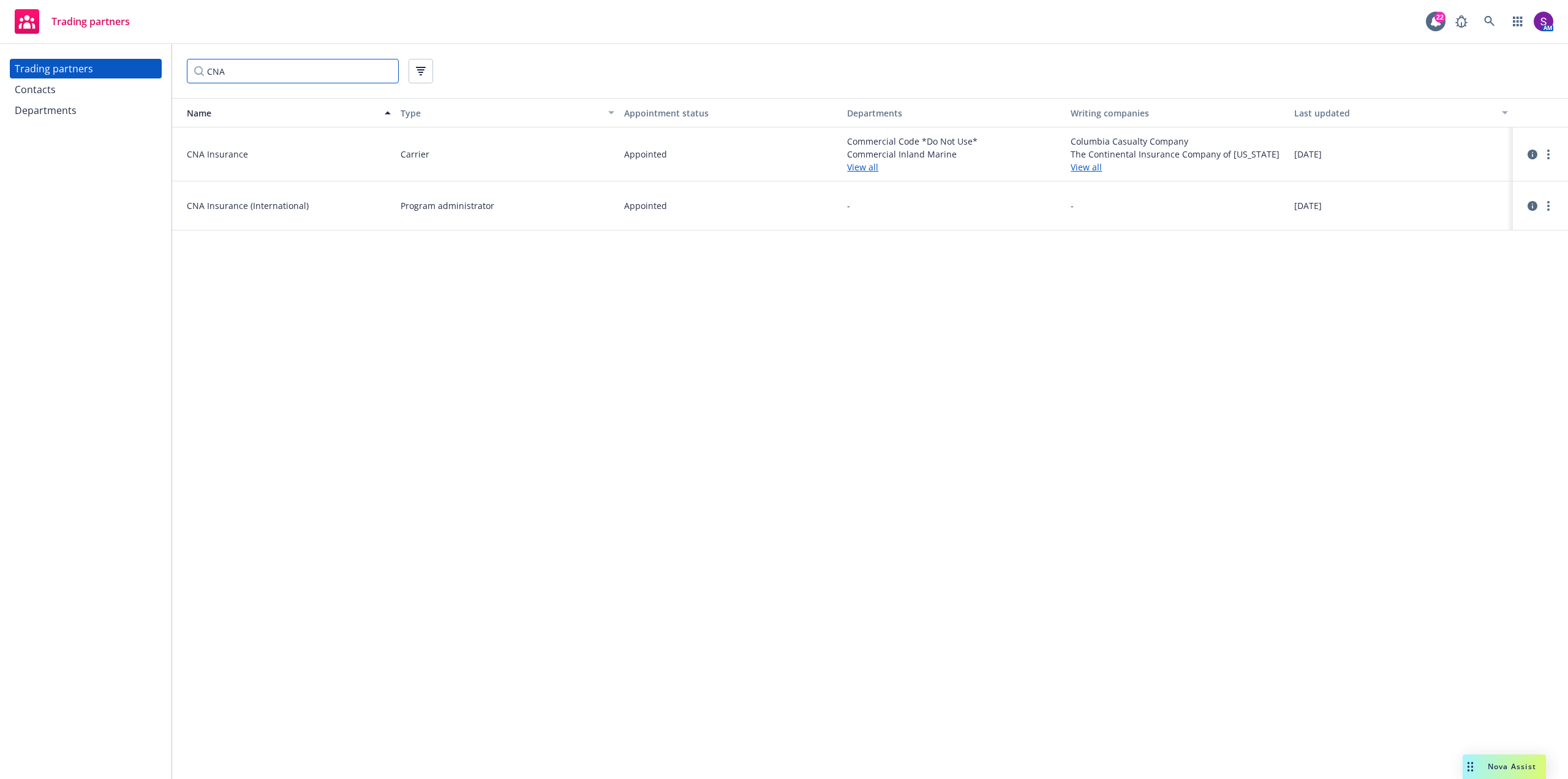
type input "CNA"
click at [59, 110] on div "Departments" at bounding box center [45, 110] width 62 height 20
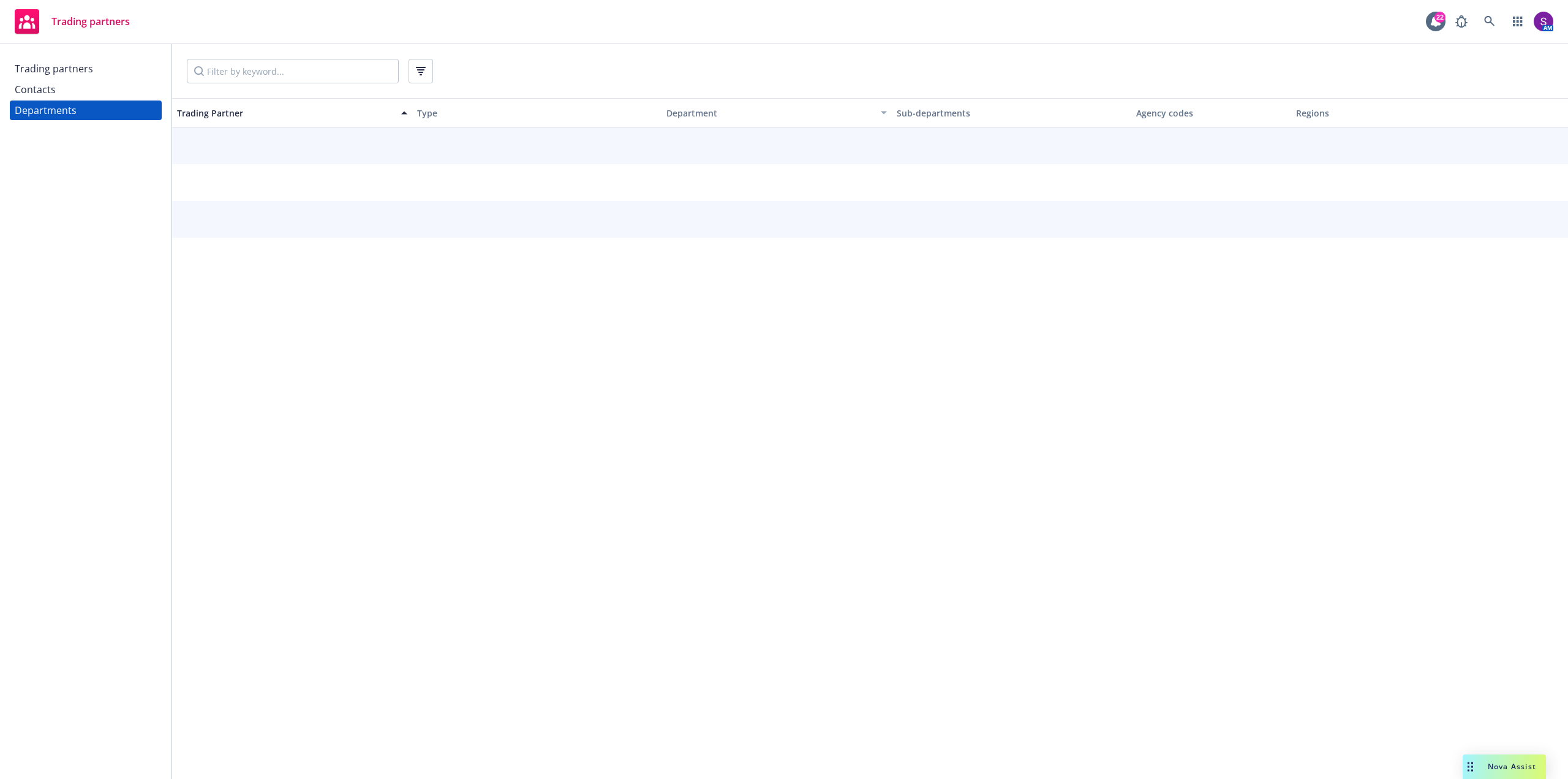
click at [50, 88] on div "Contacts" at bounding box center [35, 90] width 41 height 20
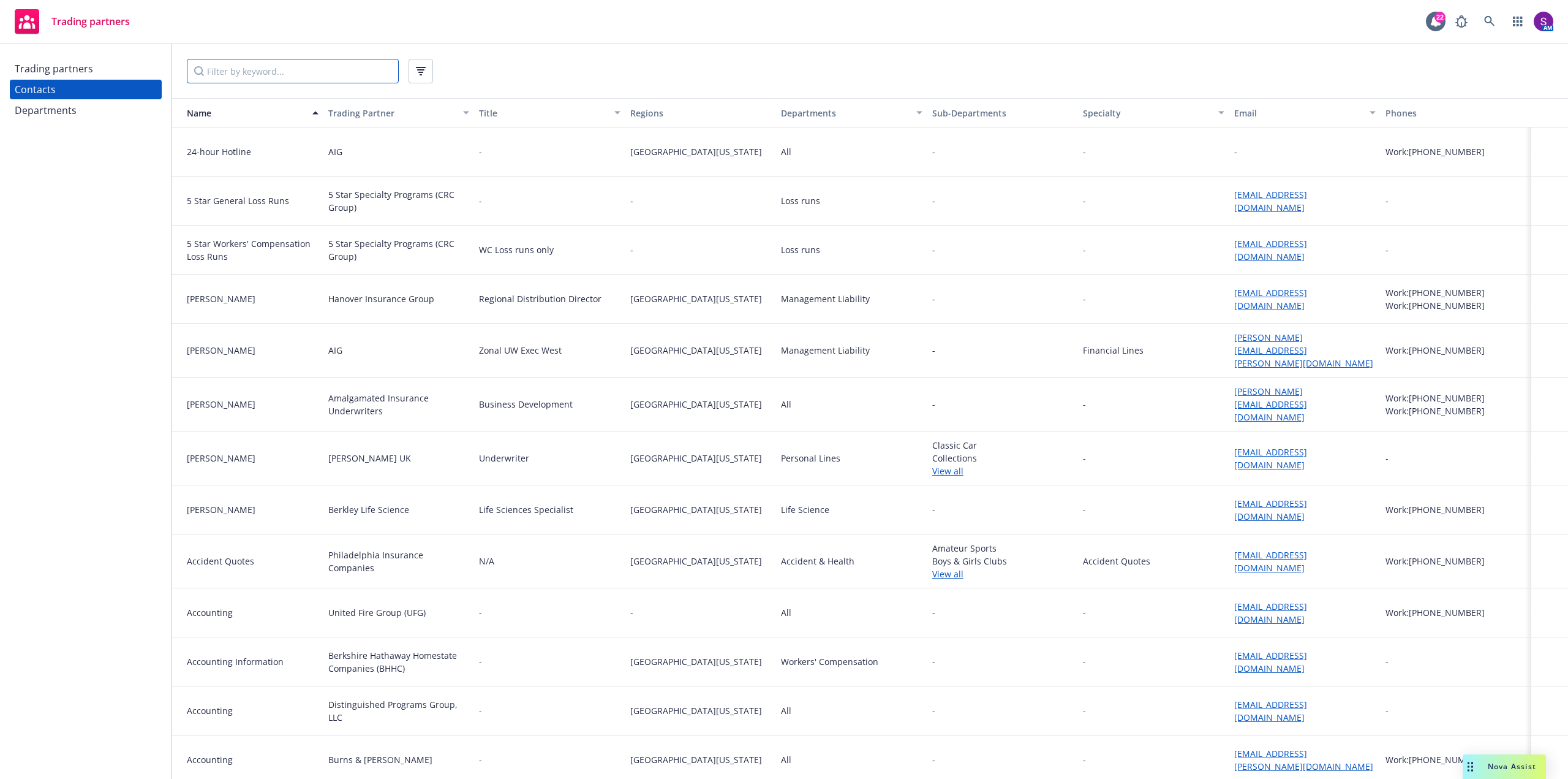
click at [249, 70] on input "Filter by keyword..." at bounding box center [292, 70] width 212 height 24
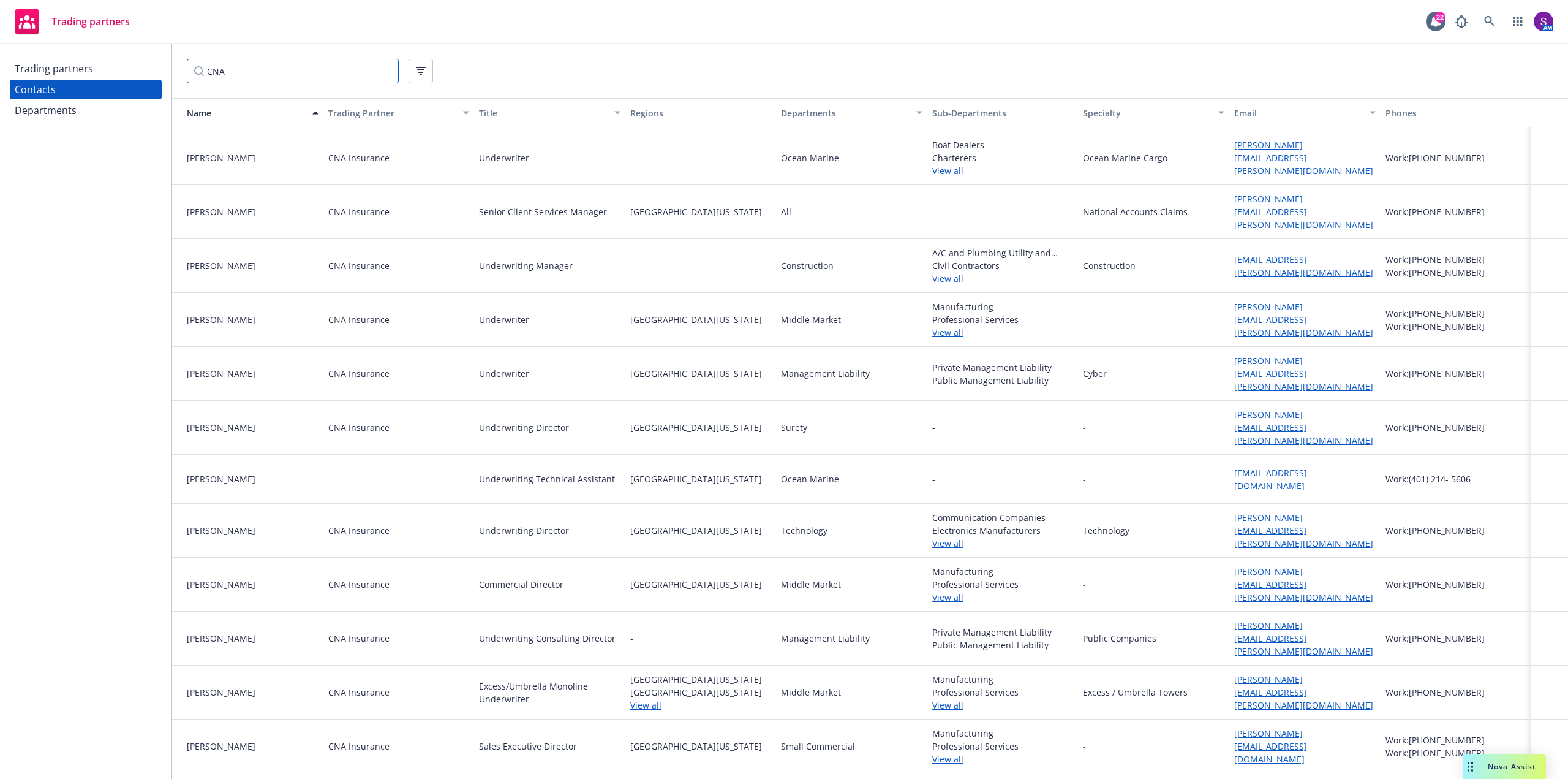
scroll to position [1956, 0]
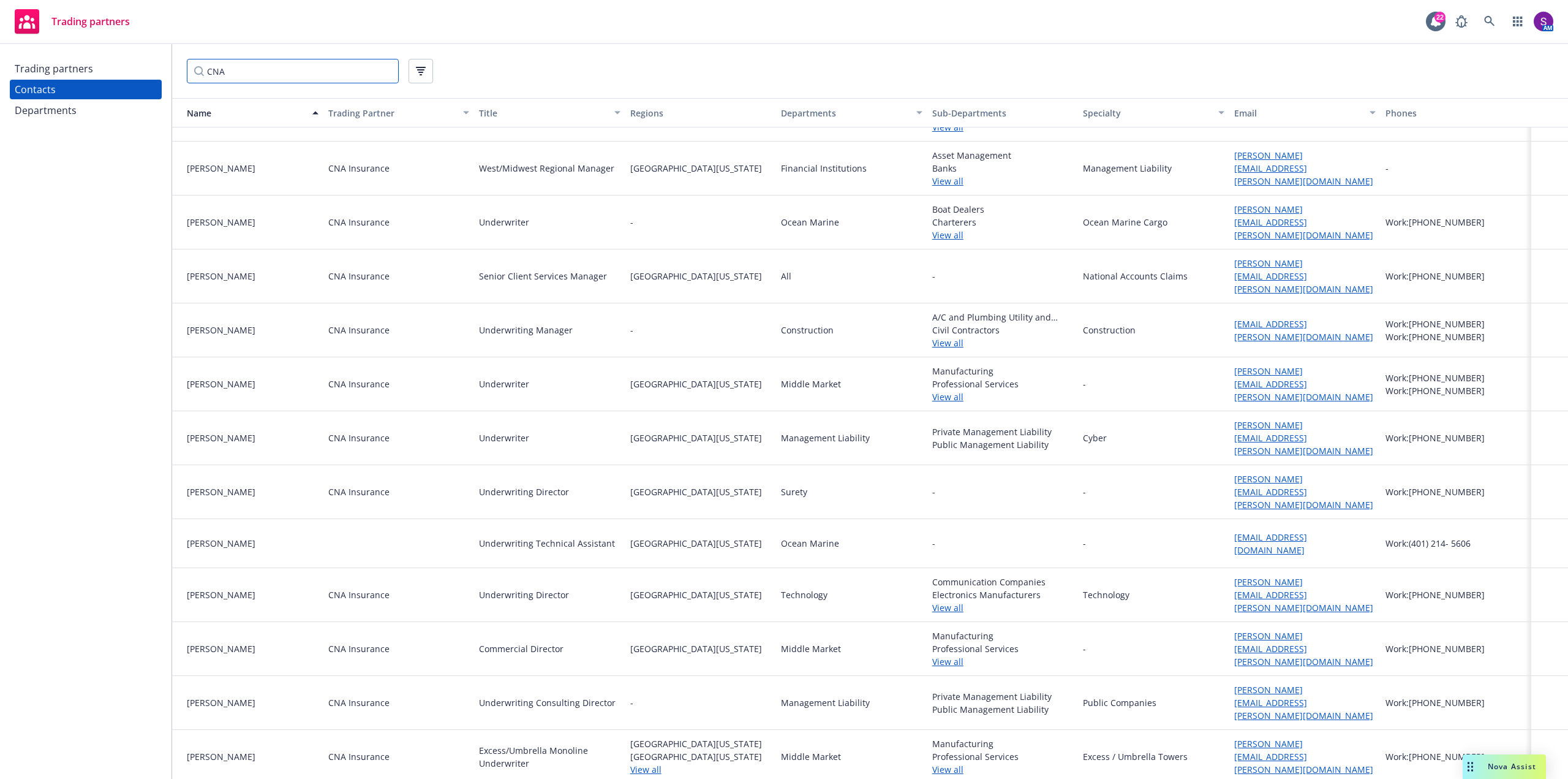
type input "CNA"
drag, startPoint x: 1265, startPoint y: 271, endPoint x: 1341, endPoint y: 263, distance: 76.4
click at [1341, 263] on div "melissa.wu@cna.com" at bounding box center [1304, 275] width 151 height 54
drag, startPoint x: 1321, startPoint y: 270, endPoint x: 1223, endPoint y: 270, distance: 98.0
click at [1229, 270] on div "melissa.wu@cna.com" at bounding box center [1304, 275] width 151 height 54
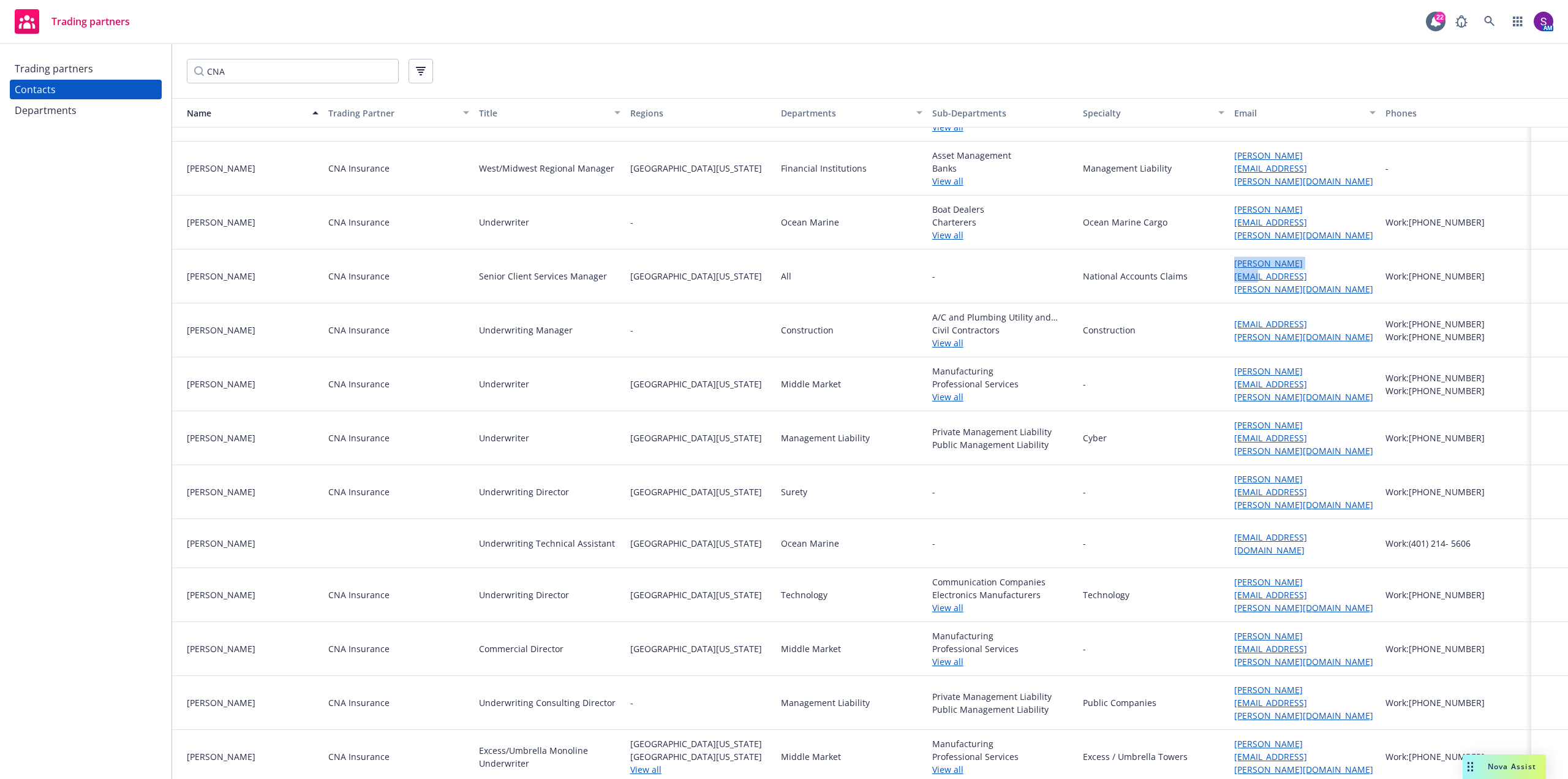
copy link "melissa.wu@cna.com"
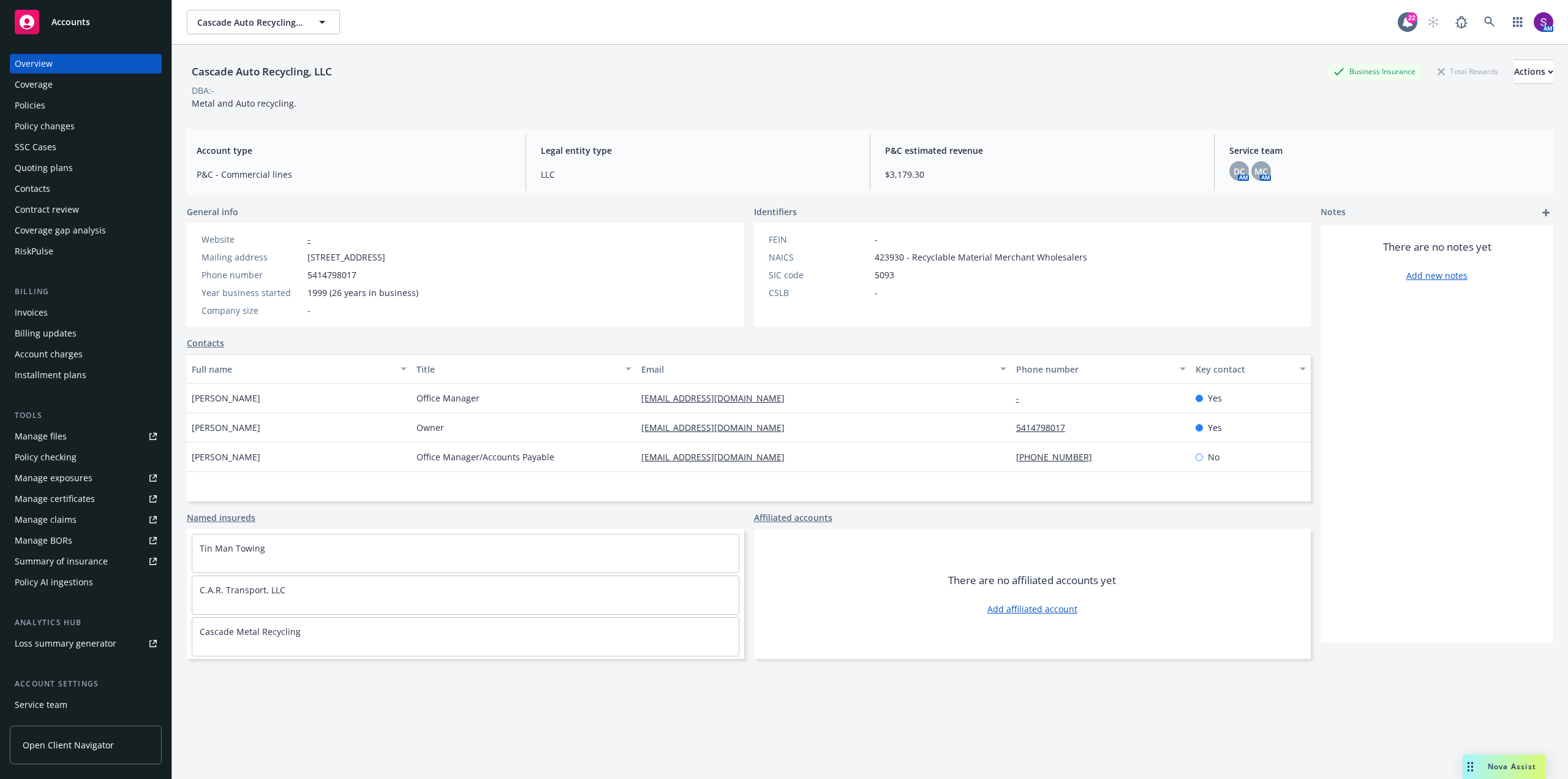
click at [32, 106] on div "Policies" at bounding box center [29, 105] width 30 height 20
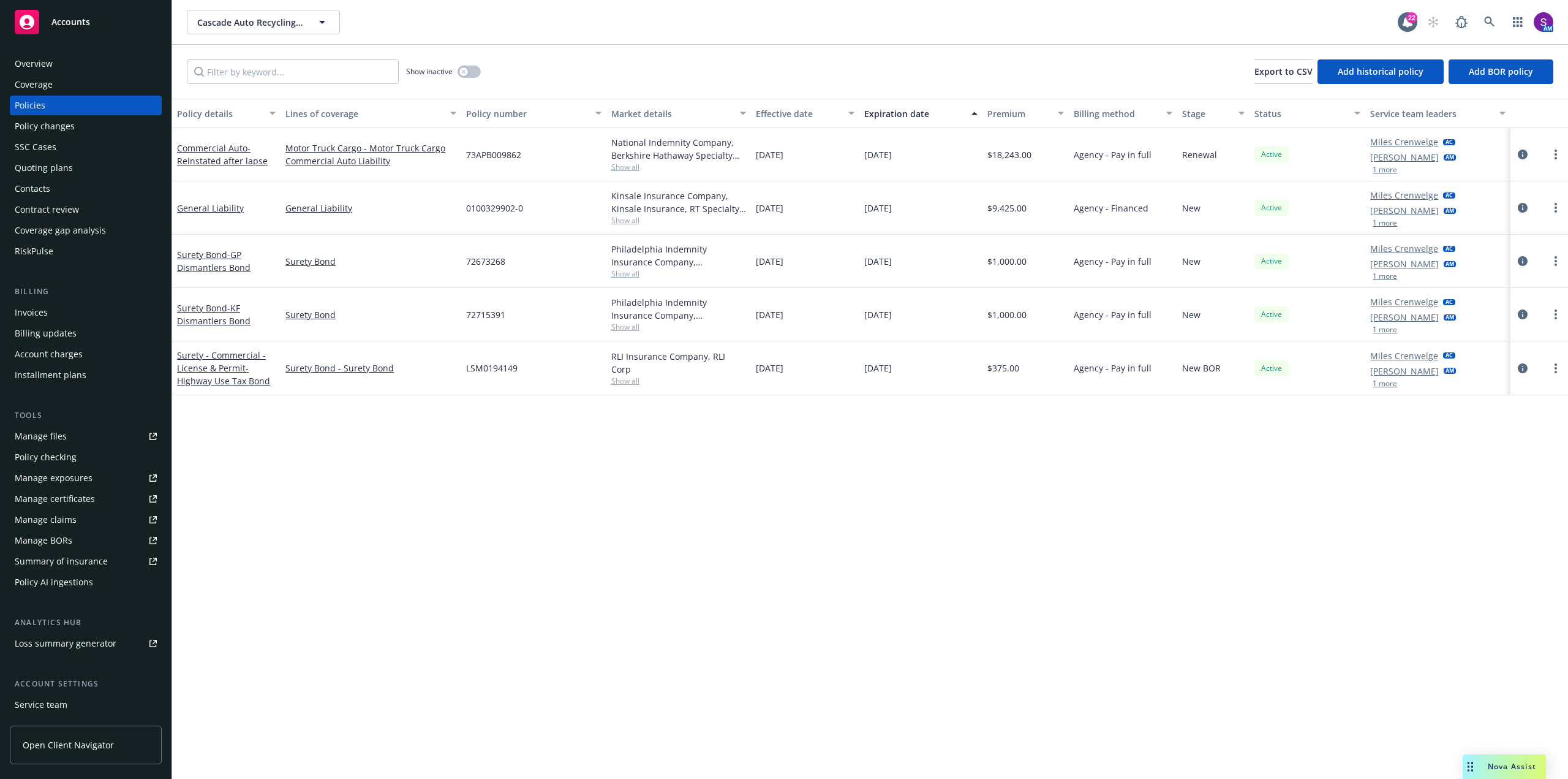
click at [29, 319] on div "Invoices" at bounding box center [31, 312] width 33 height 20
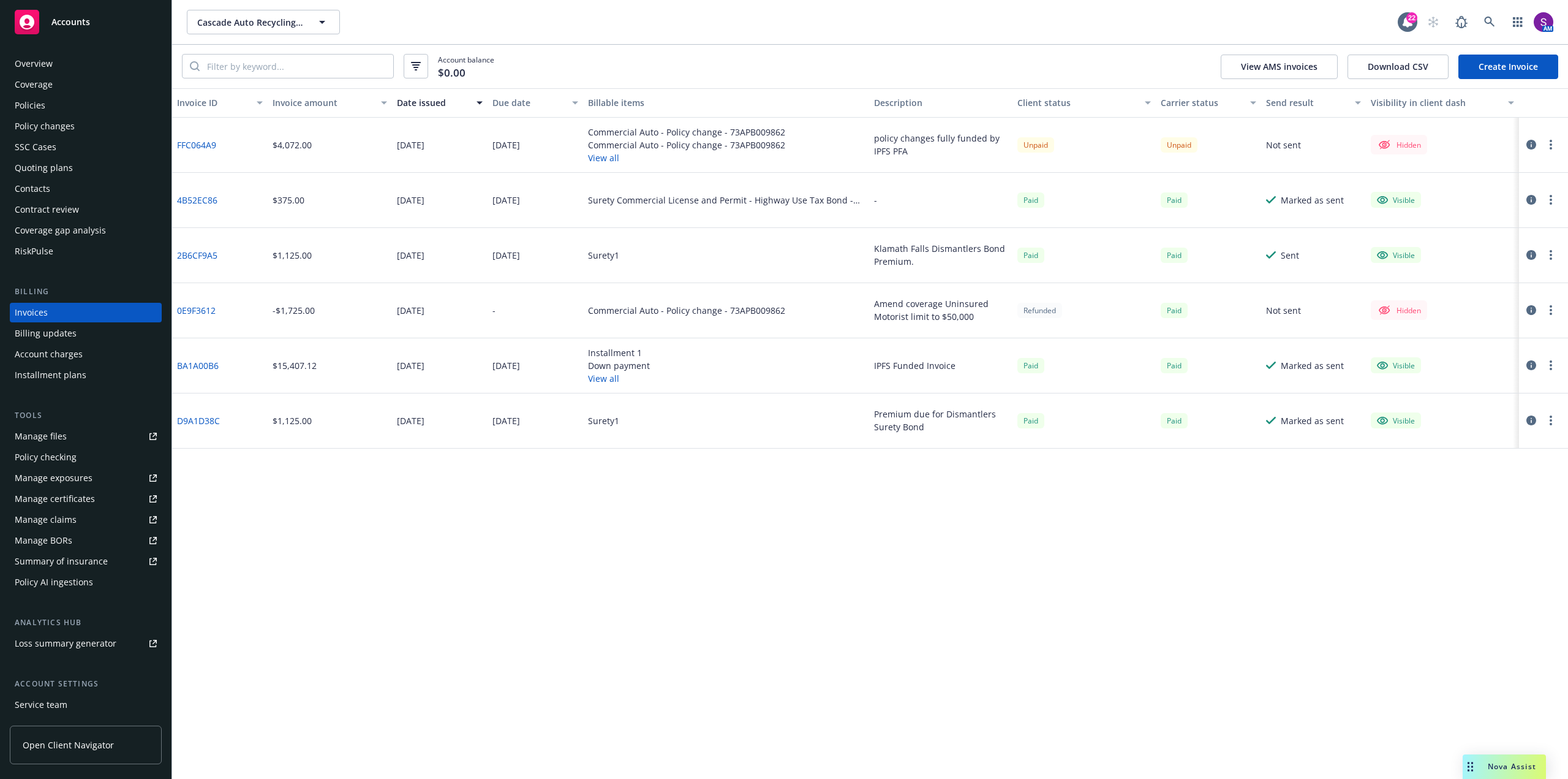
click at [39, 104] on div "Policies" at bounding box center [29, 105] width 30 height 20
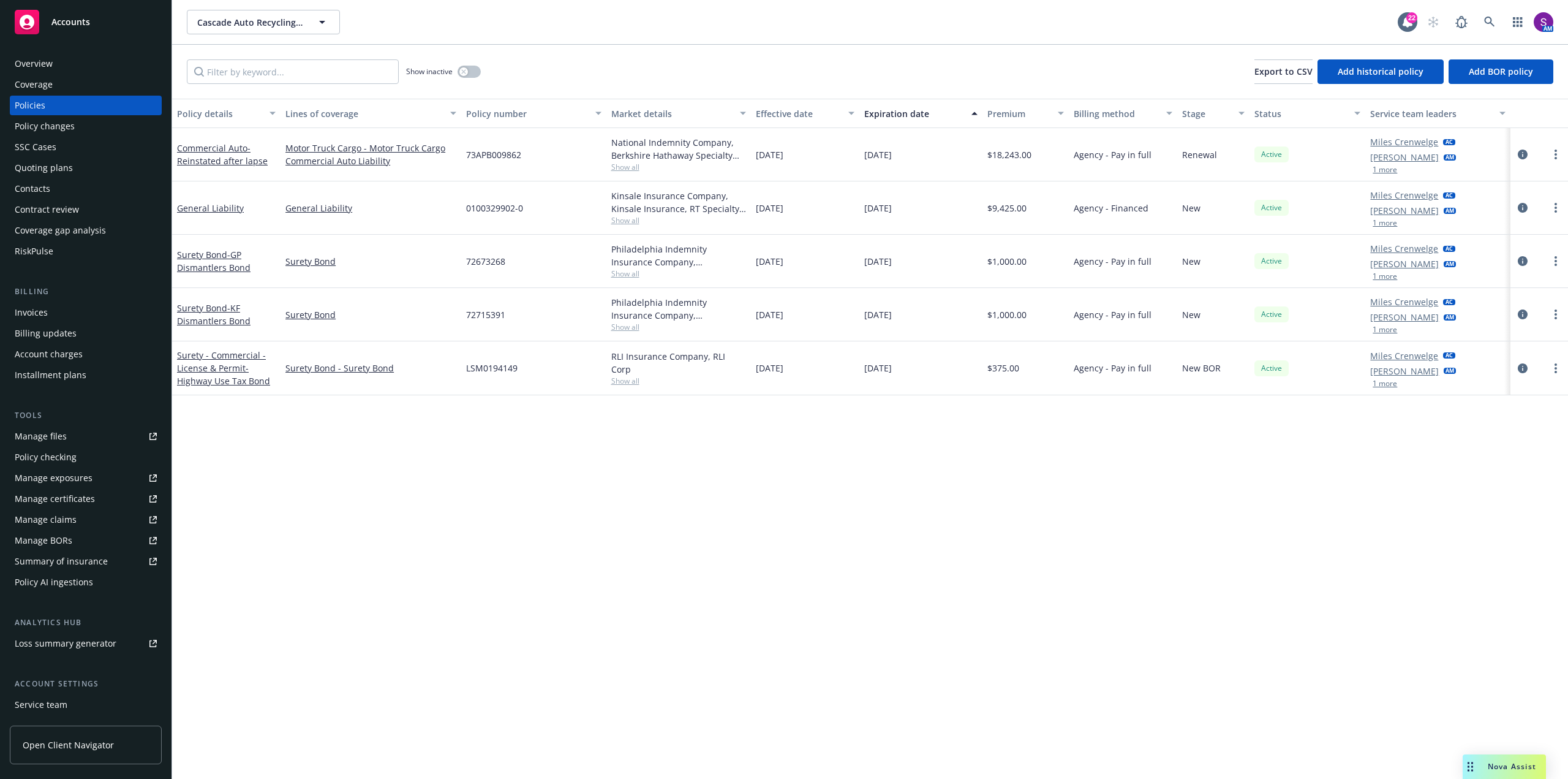
click at [60, 60] on div "Overview" at bounding box center [86, 63] width 143 height 20
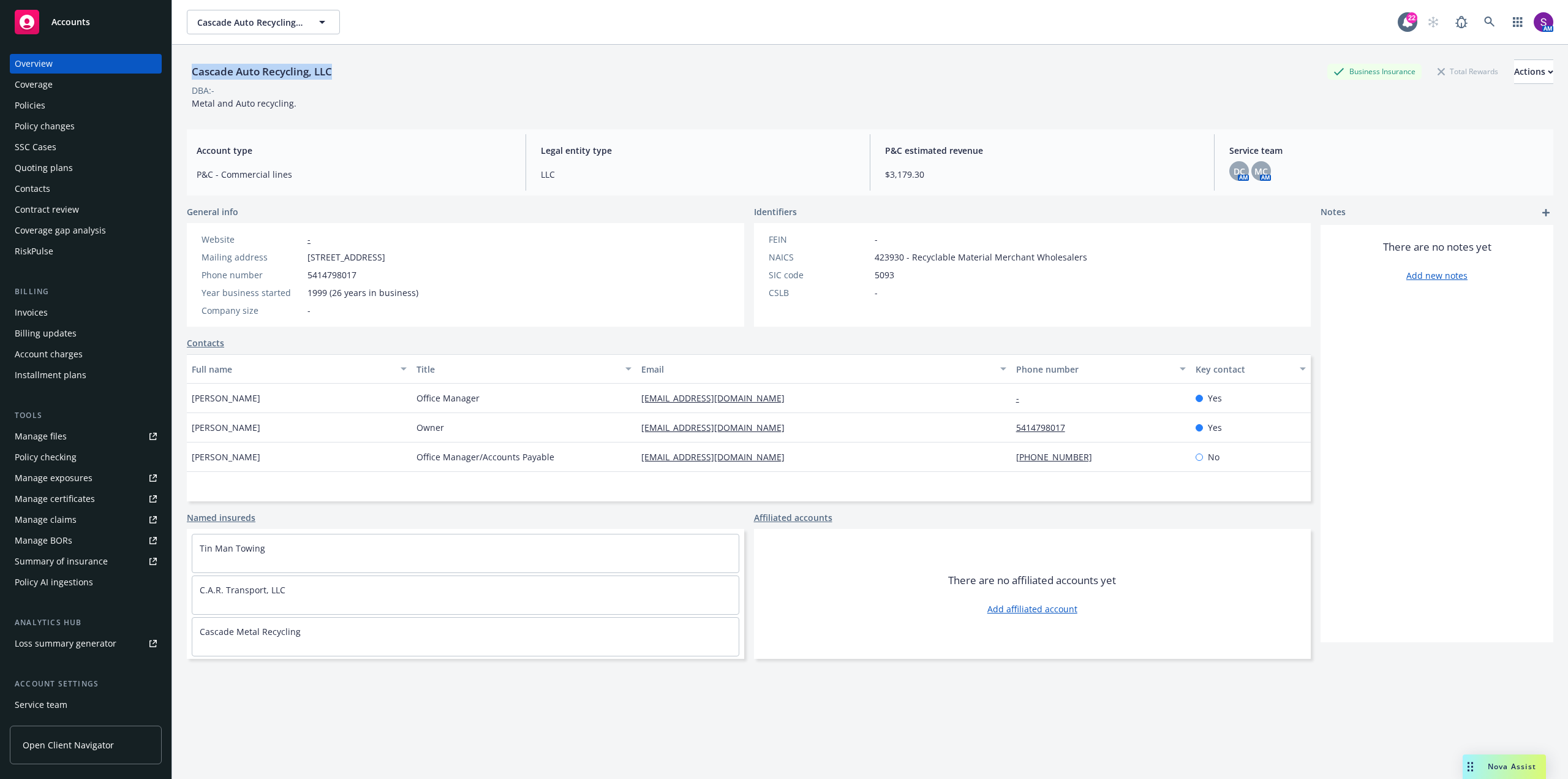
drag, startPoint x: 338, startPoint y: 71, endPoint x: 180, endPoint y: 71, distance: 158.0
click at [180, 71] on div "Cascade Auto Recycling, LLC Business Insurance Total Rewards Actions DBA: - Met…" at bounding box center [870, 434] width 1396 height 779
copy div "Cascade Auto Recycling, LLC"
click at [59, 102] on div "Policies" at bounding box center [86, 105] width 143 height 20
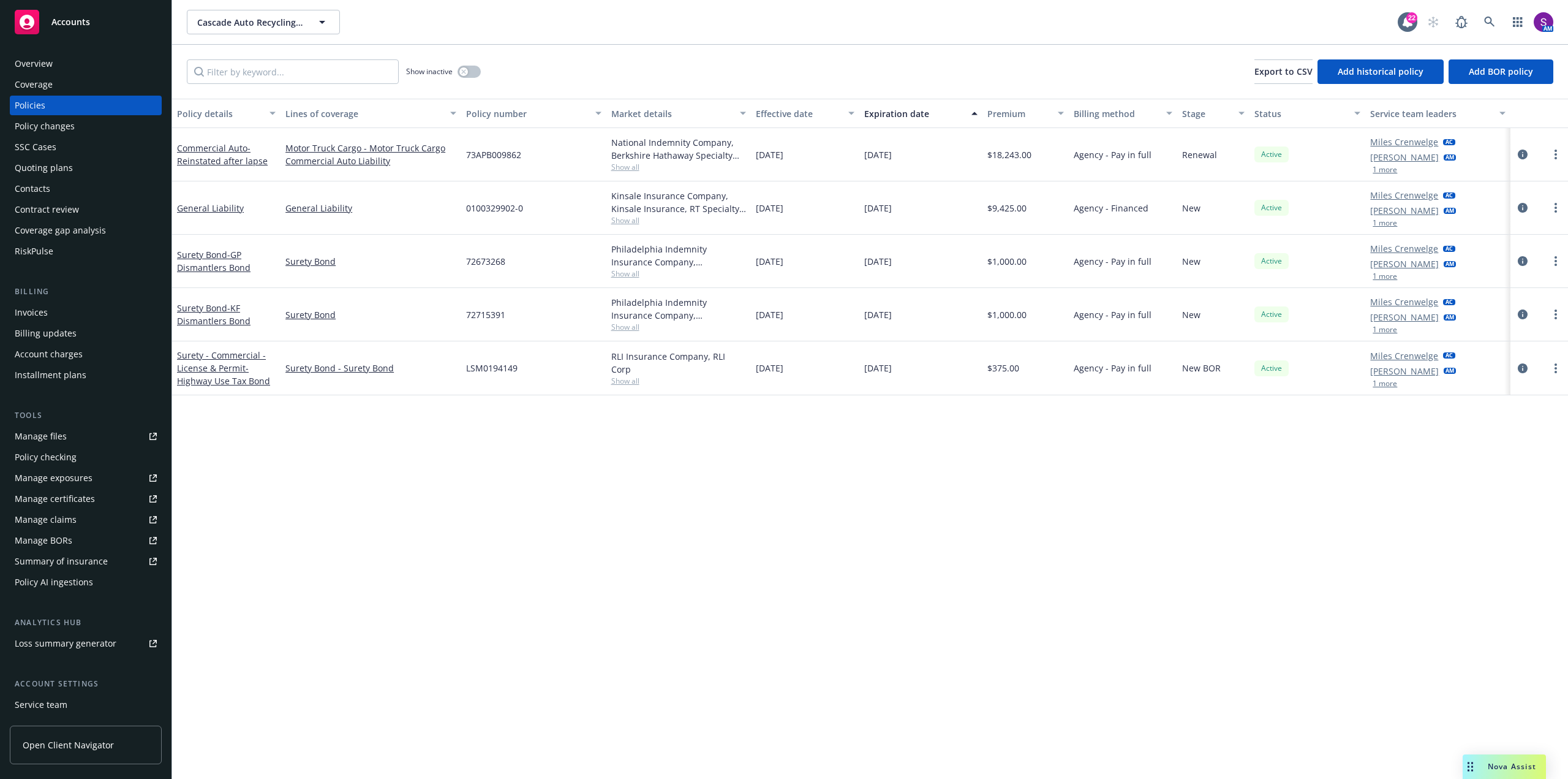
click at [50, 69] on div "Overview" at bounding box center [33, 63] width 38 height 20
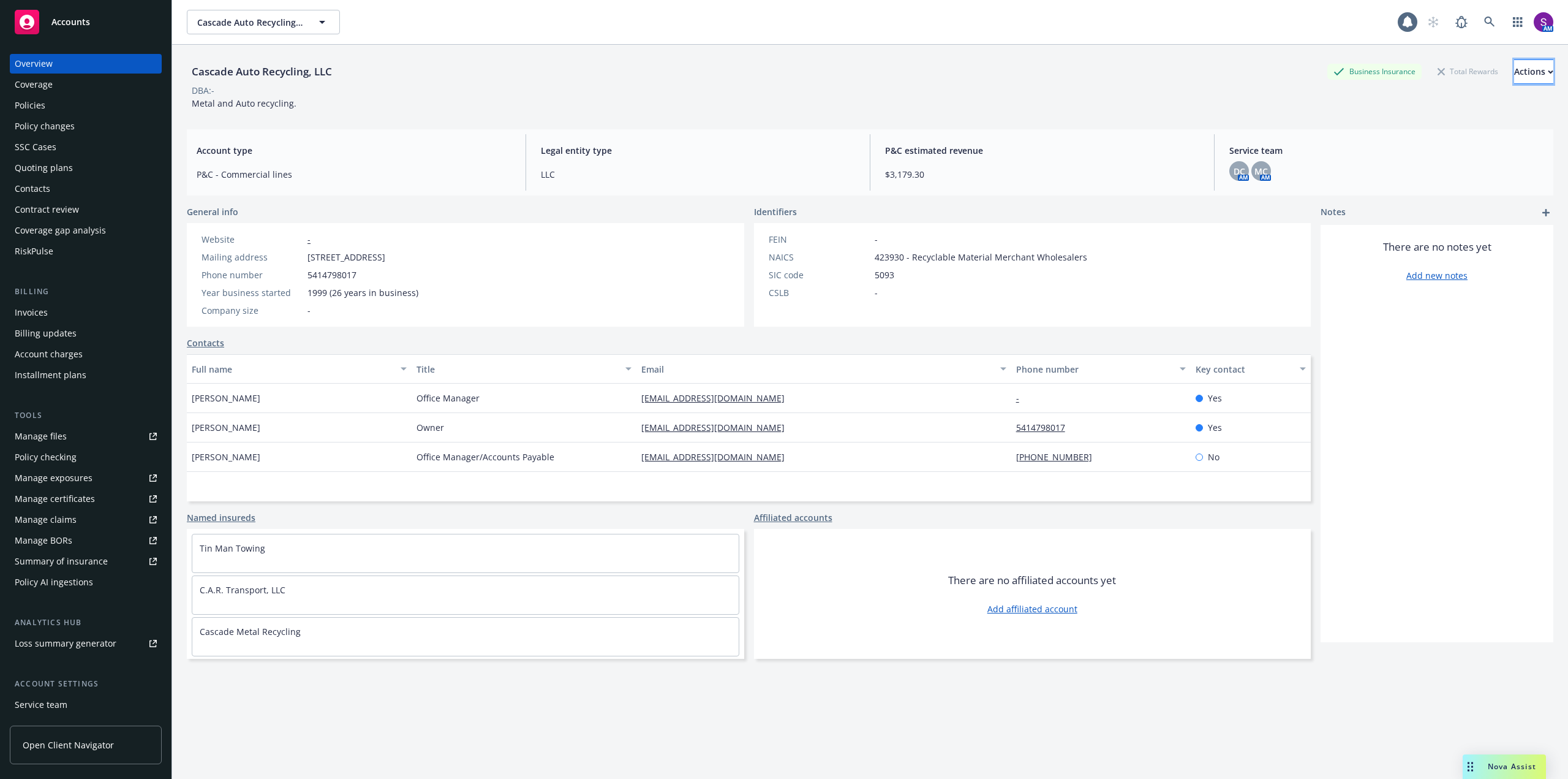
click at [1523, 75] on div "Actions" at bounding box center [1534, 71] width 39 height 23
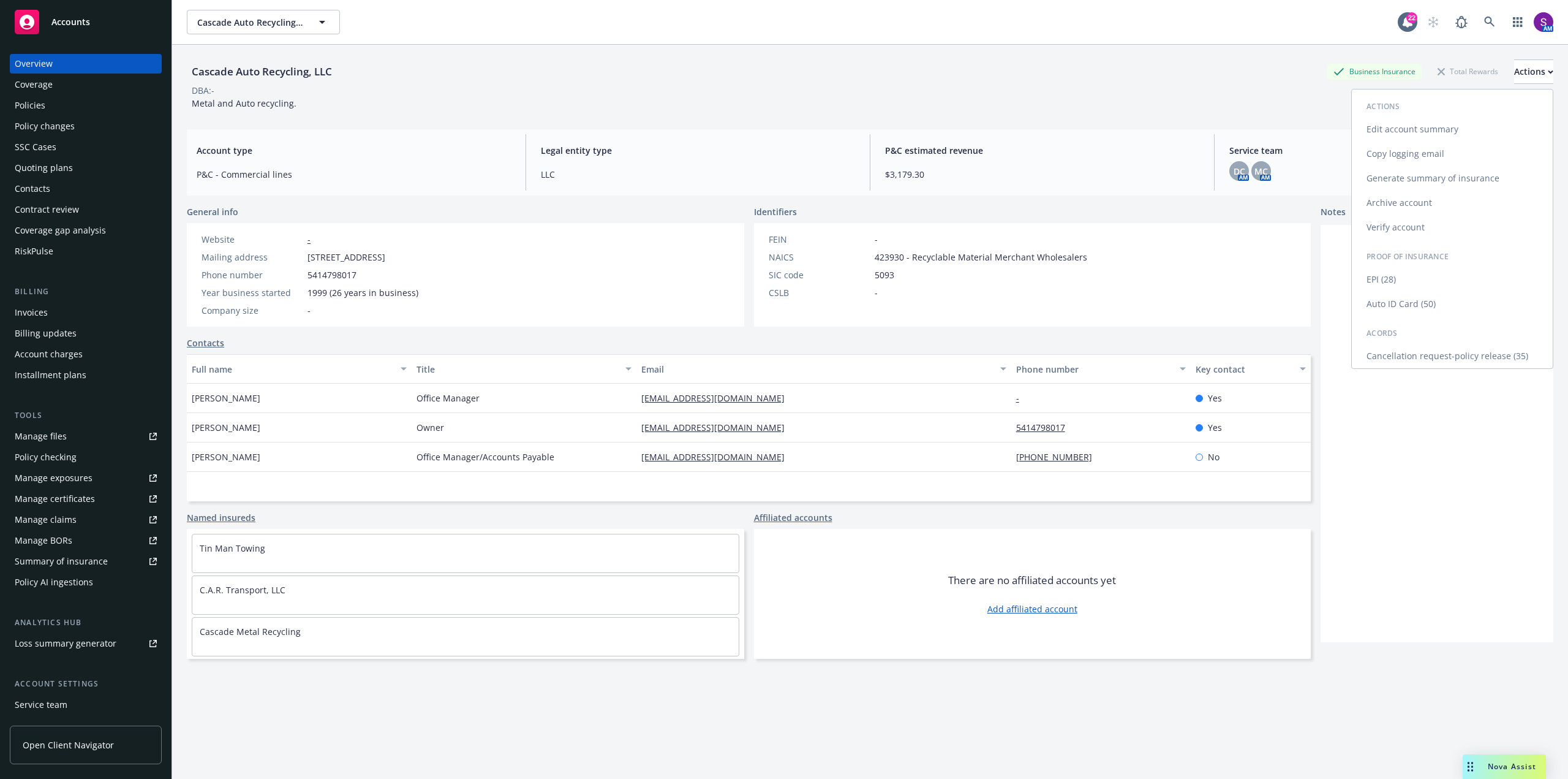
click at [1419, 154] on link "Copy logging email" at bounding box center [1453, 153] width 201 height 24
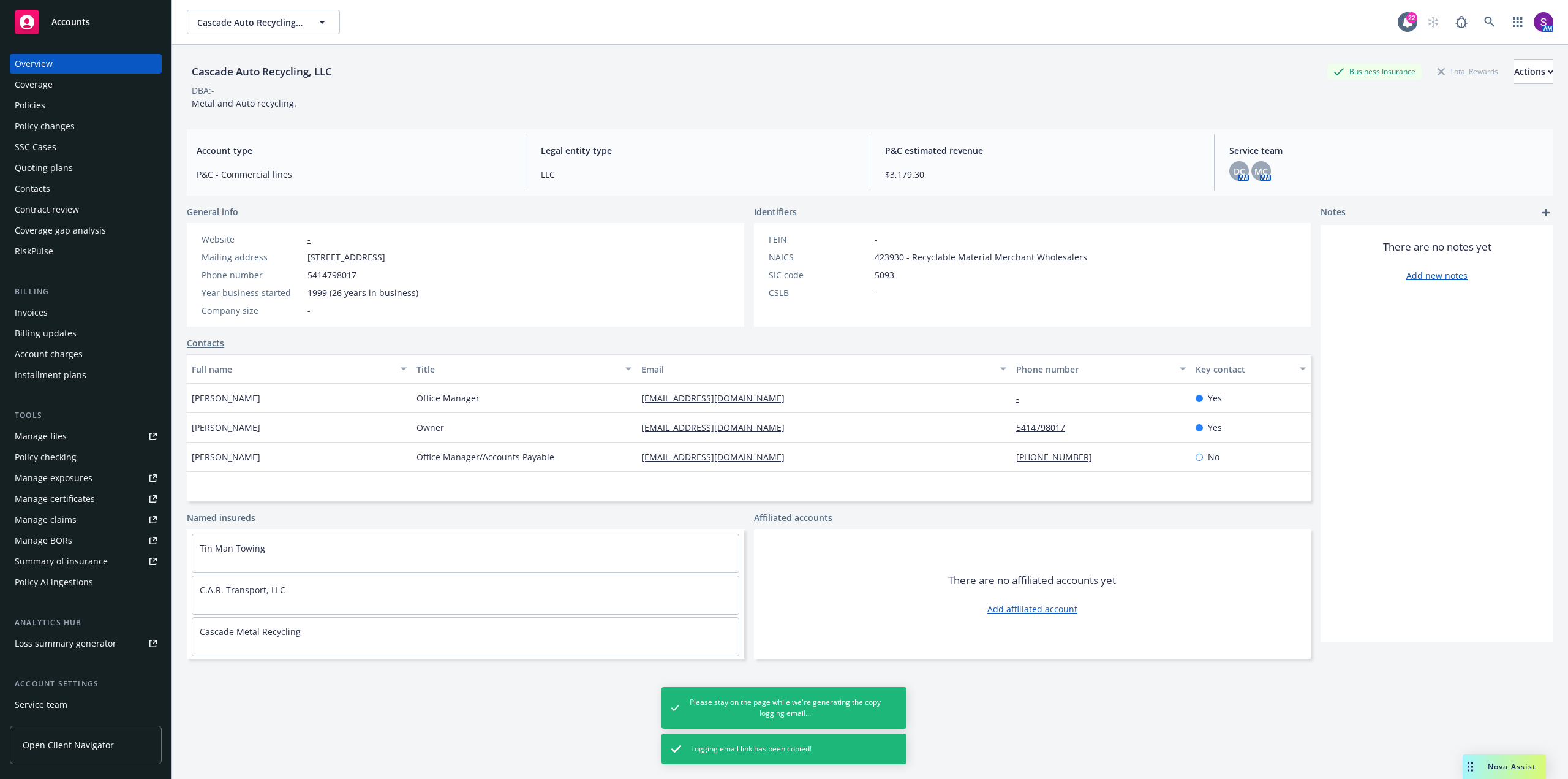
click at [65, 103] on div "Policies" at bounding box center [86, 105] width 143 height 20
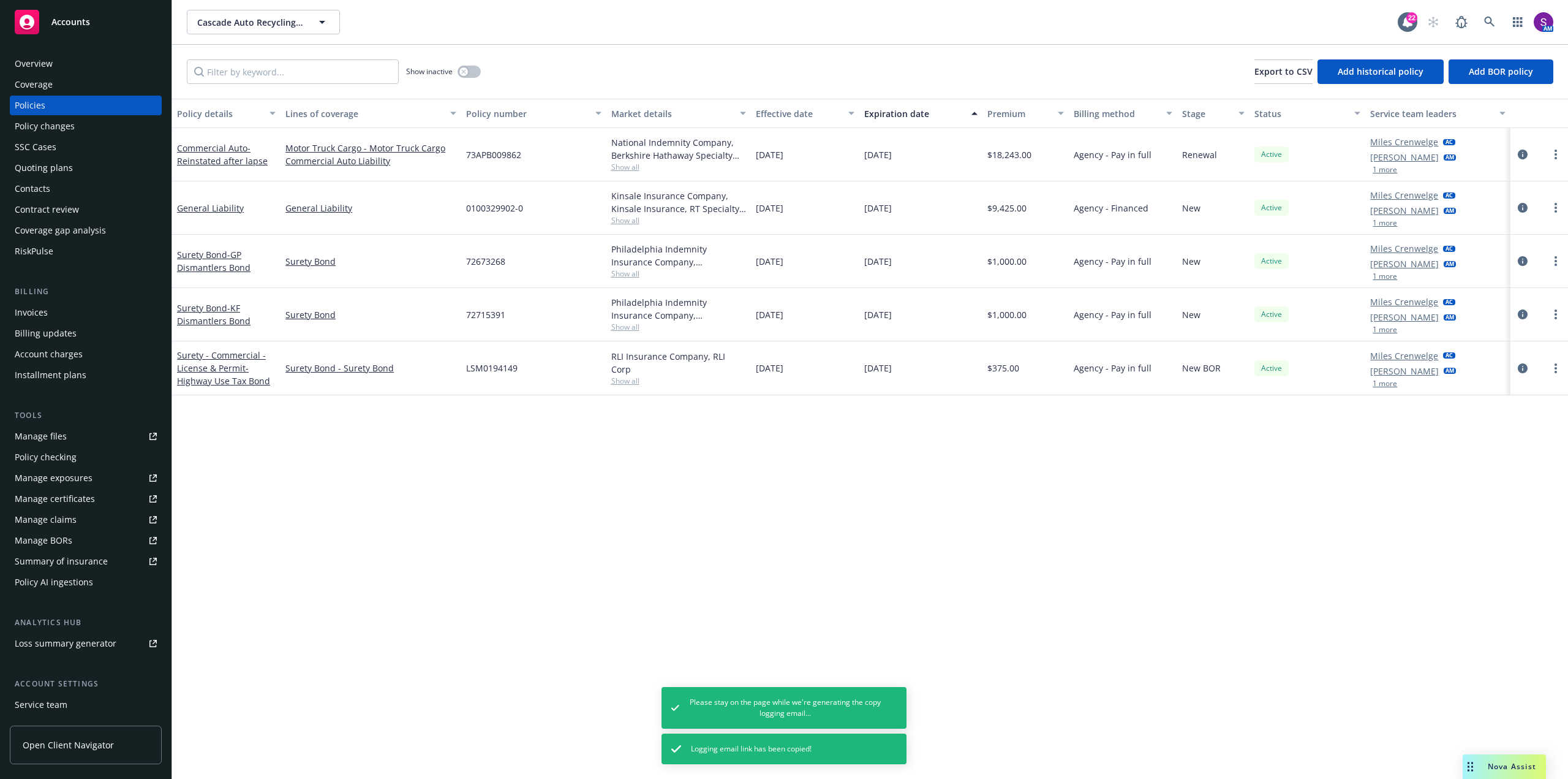
click at [57, 165] on div "Quoting plans" at bounding box center [44, 168] width 59 height 20
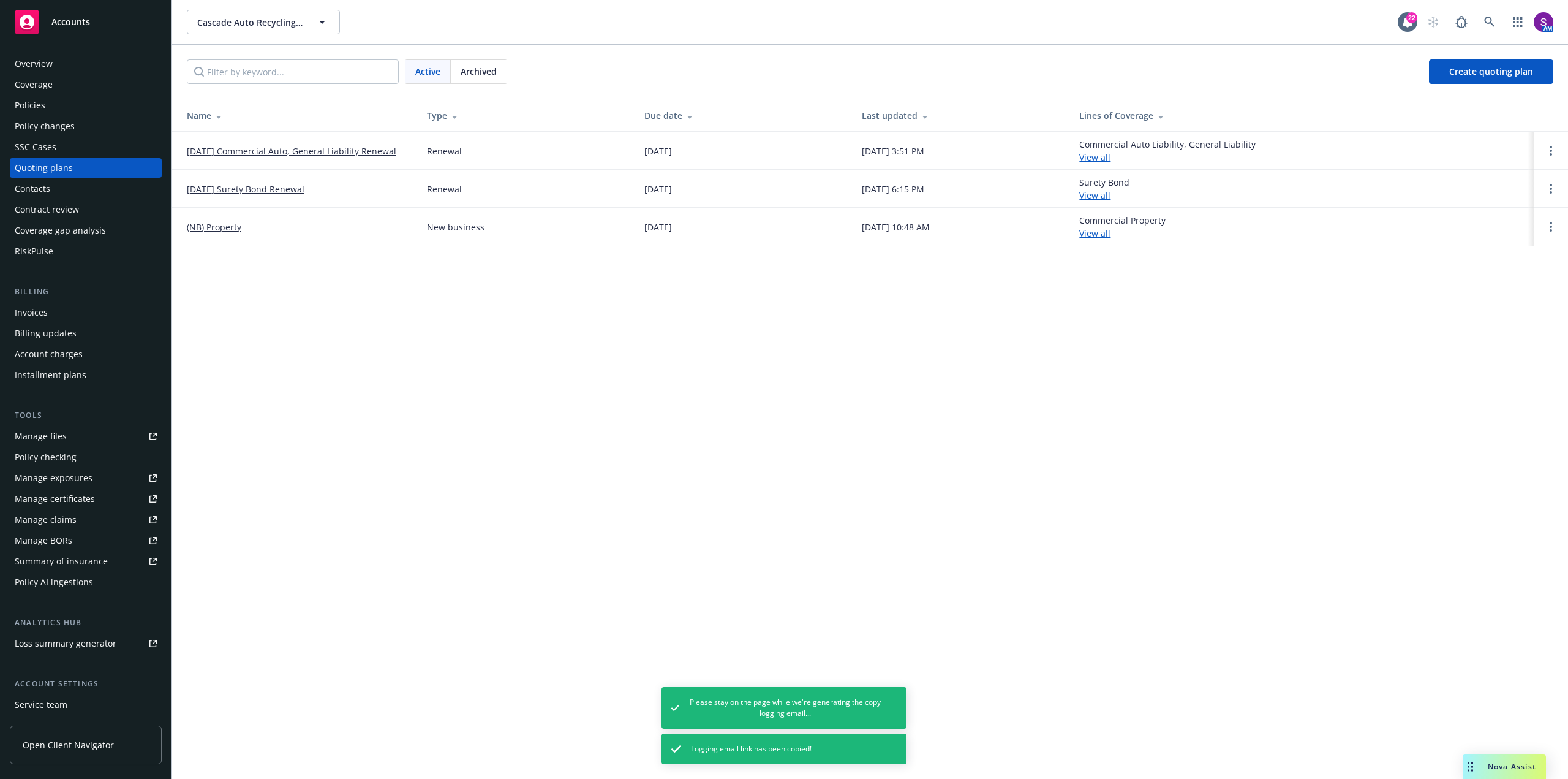
click at [330, 150] on link "10/18/25 Commercial Auto, General Liability Renewal" at bounding box center [291, 150] width 210 height 13
